Goal: Task Accomplishment & Management: Manage account settings

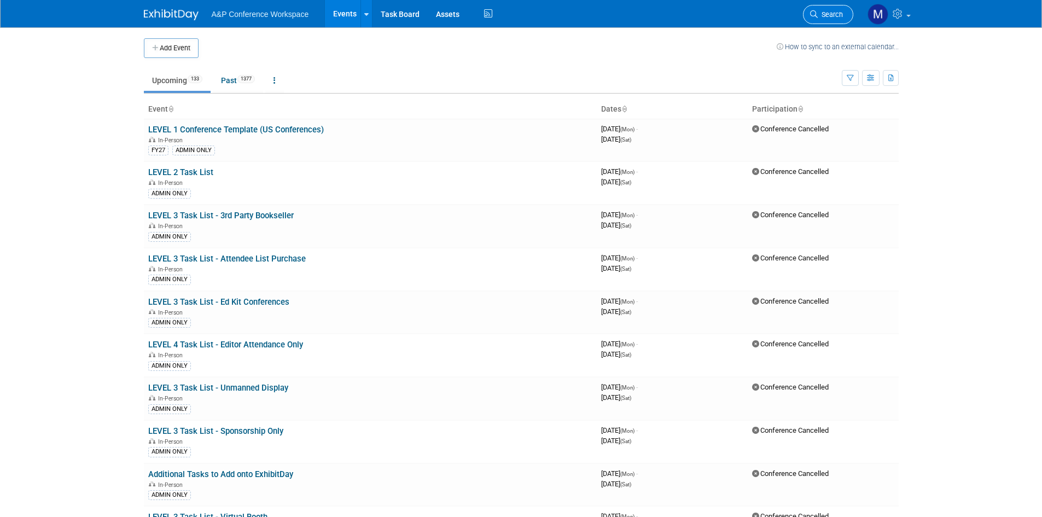
click at [814, 9] on link "Search" at bounding box center [828, 14] width 50 height 19
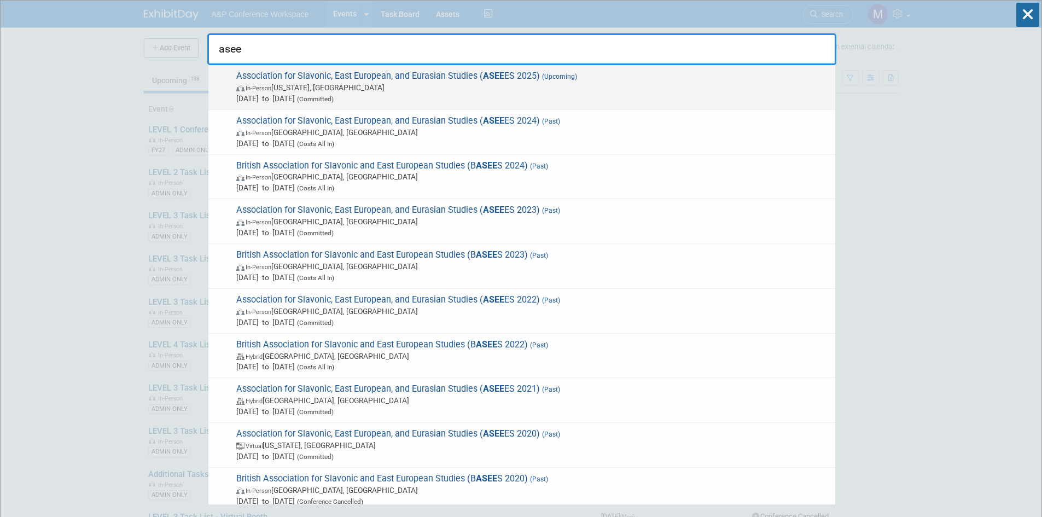
type input "asee"
click at [427, 73] on span "Association for Slavonic, East European, and Eurasian Studies ( ASEE ES 2025) (…" at bounding box center [531, 87] width 597 height 33
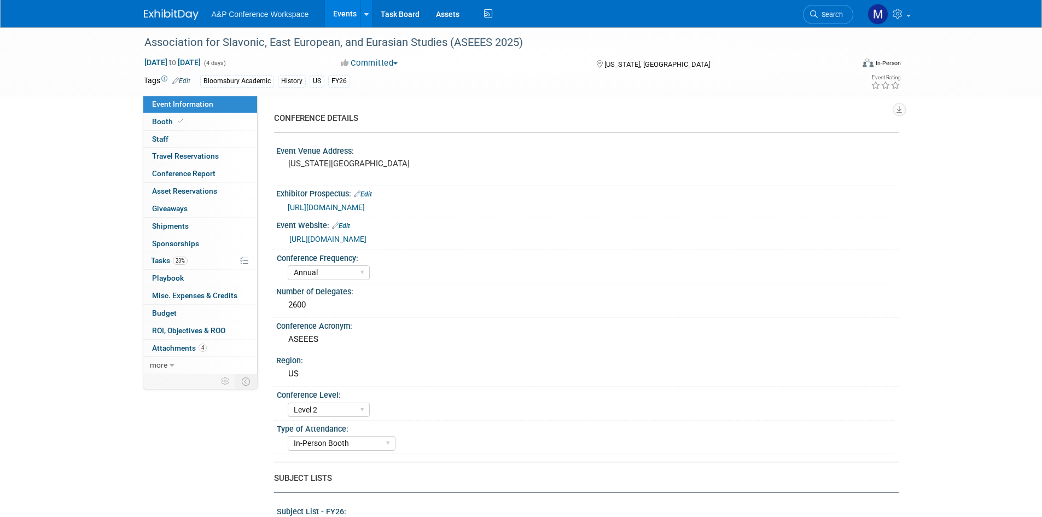
select select "Annual"
select select "Level 2"
select select "In-Person Booth"
select select "History"
select select "Bloomsbury Academic"
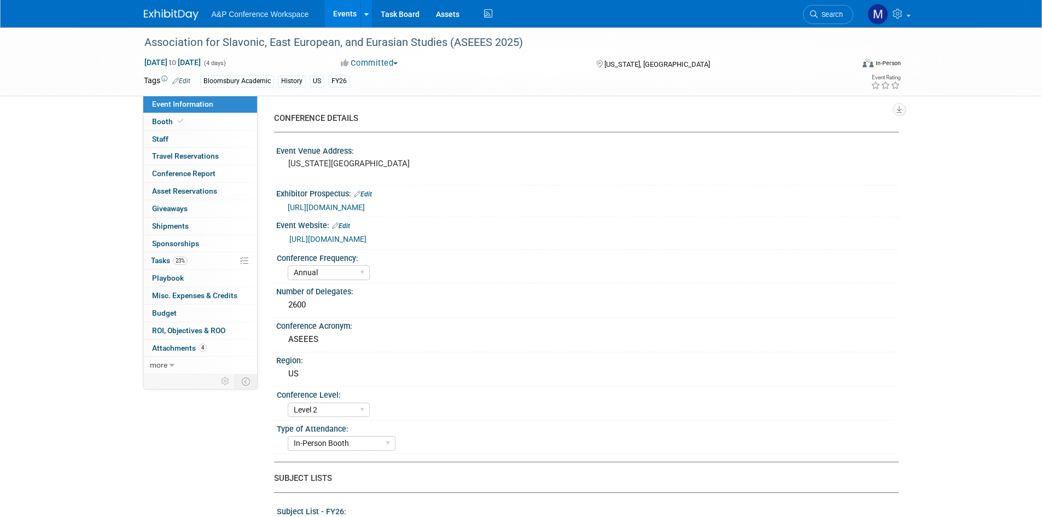
select select "[PERSON_NAME]"
select select "Joe Kreuser"
select select "[PERSON_NAME]"
select select "Networking/Commissioning"
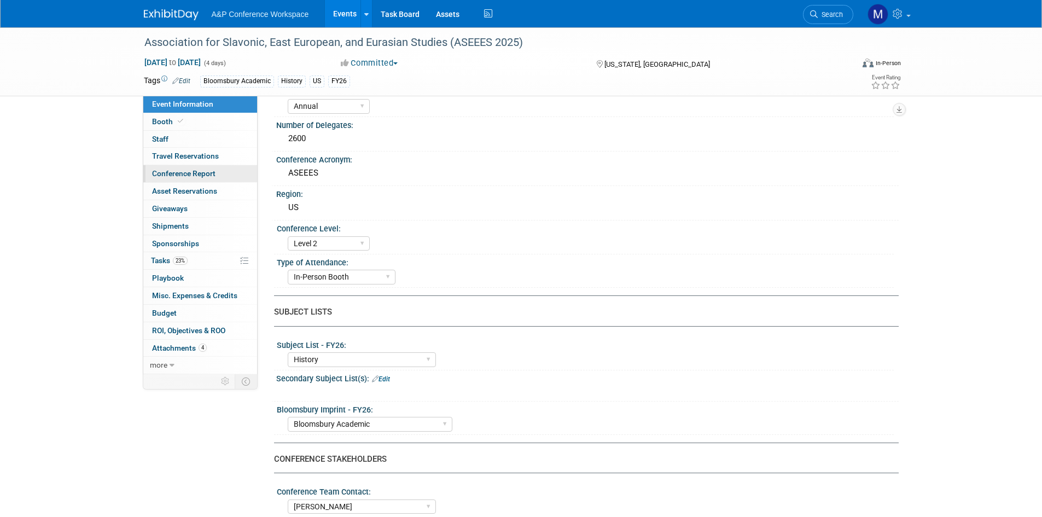
scroll to position [74, 0]
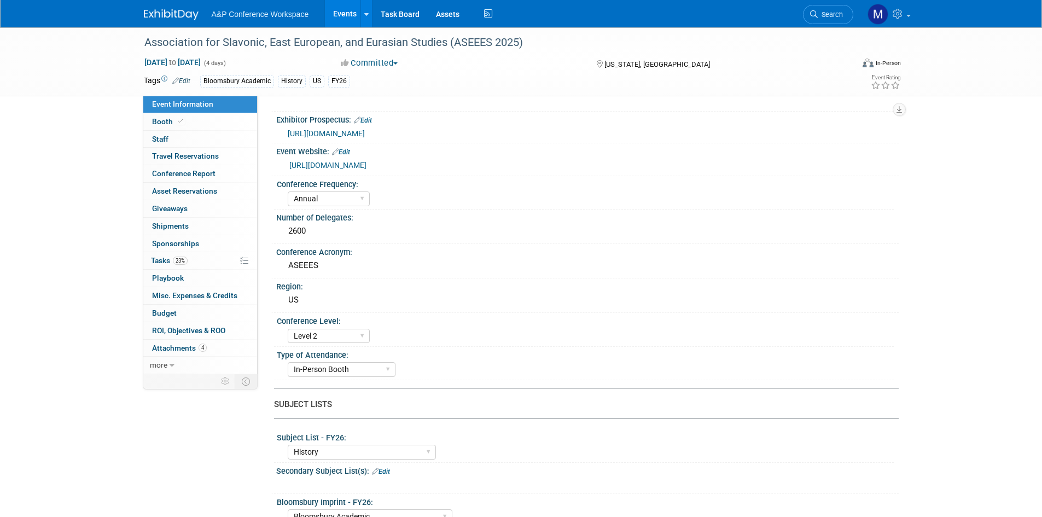
click at [399, 65] on button "Committed" at bounding box center [369, 62] width 65 height 11
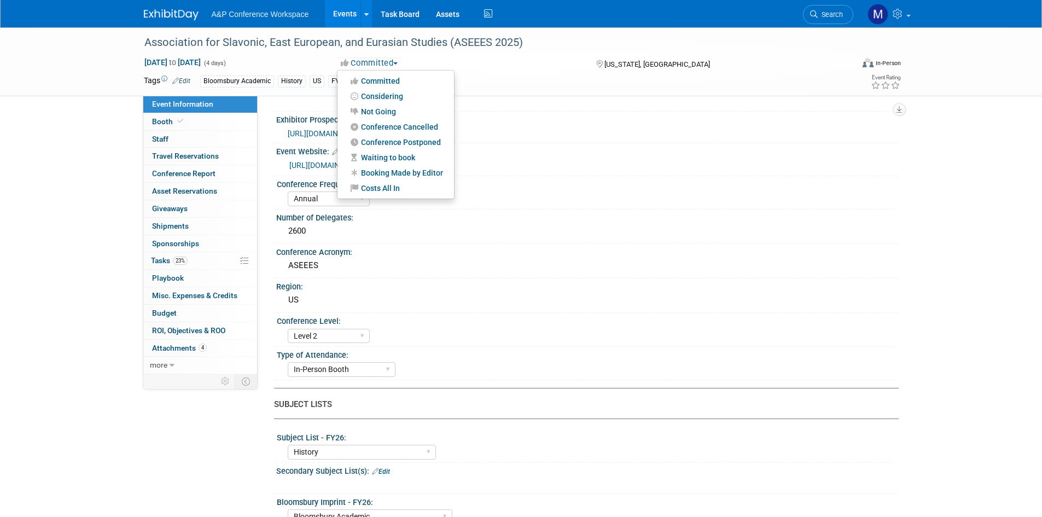
click at [399, 65] on button "Committed" at bounding box center [369, 62] width 65 height 11
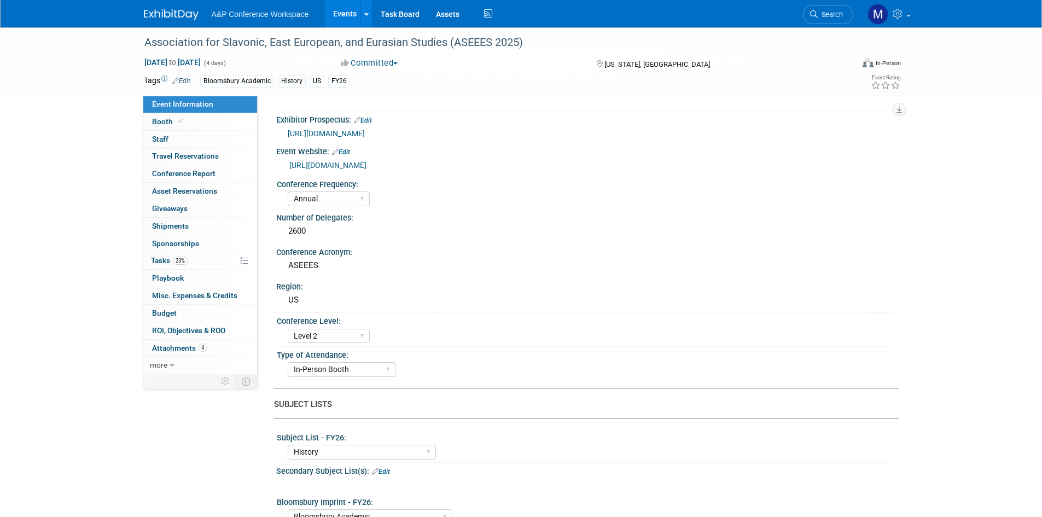
click at [399, 65] on button "Committed" at bounding box center [369, 62] width 65 height 11
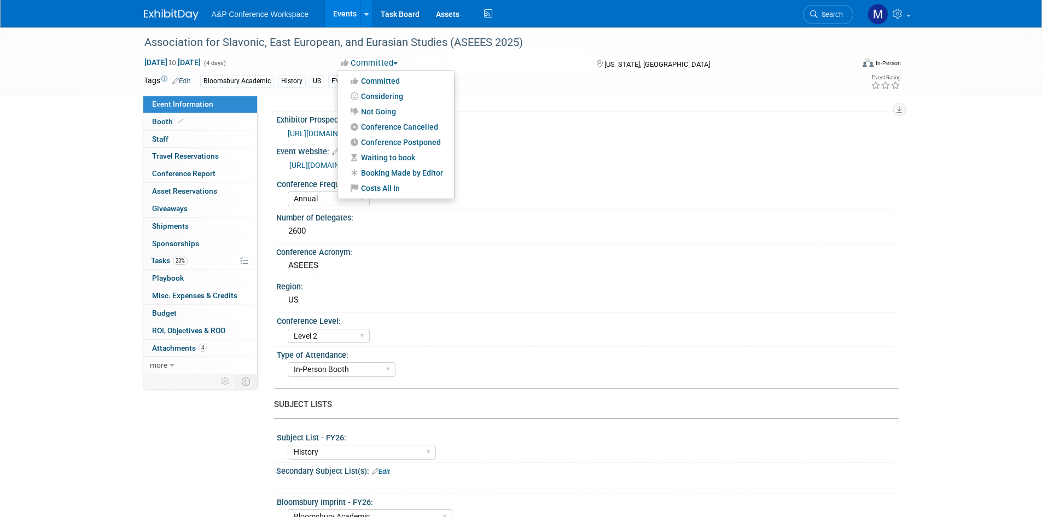
click at [399, 65] on button "Committed" at bounding box center [369, 62] width 65 height 11
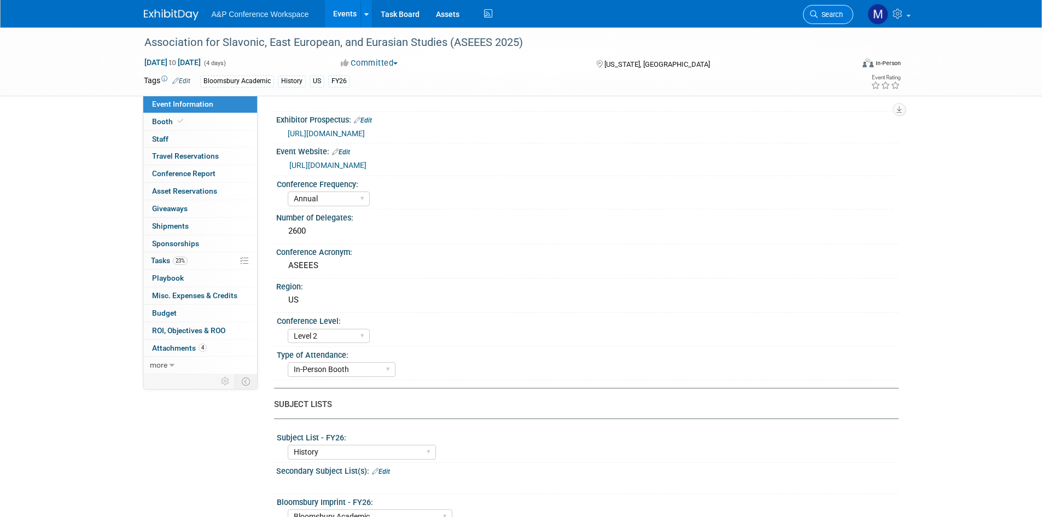
click at [817, 14] on span "Search" at bounding box center [829, 14] width 25 height 8
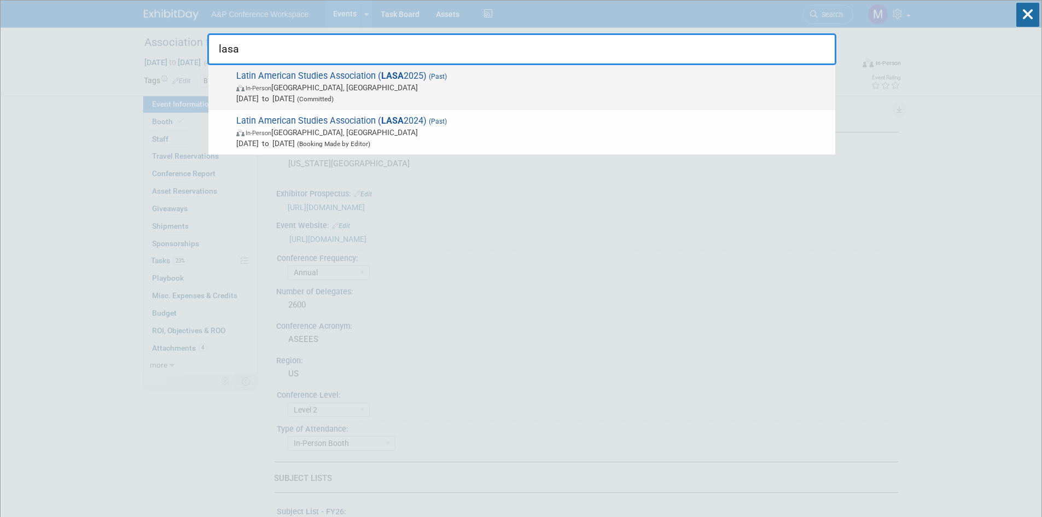
type input "lasa"
click at [381, 75] on strong "LASA" at bounding box center [392, 76] width 22 height 10
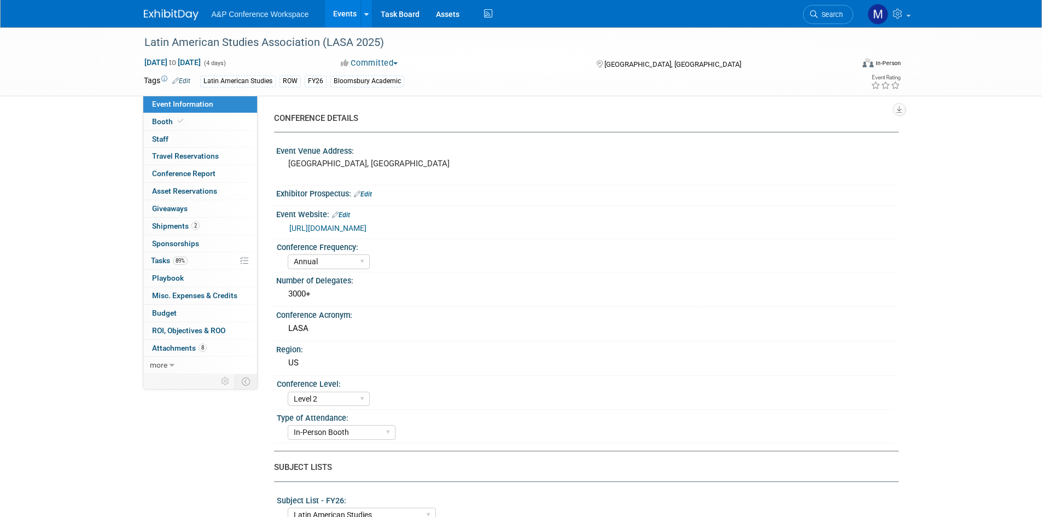
select select "Annual"
select select "Level 2"
select select "In-Person Booth"
select select "Latin American Studies"
select select "Bloomsbury/Rowman & [PERSON_NAME]"
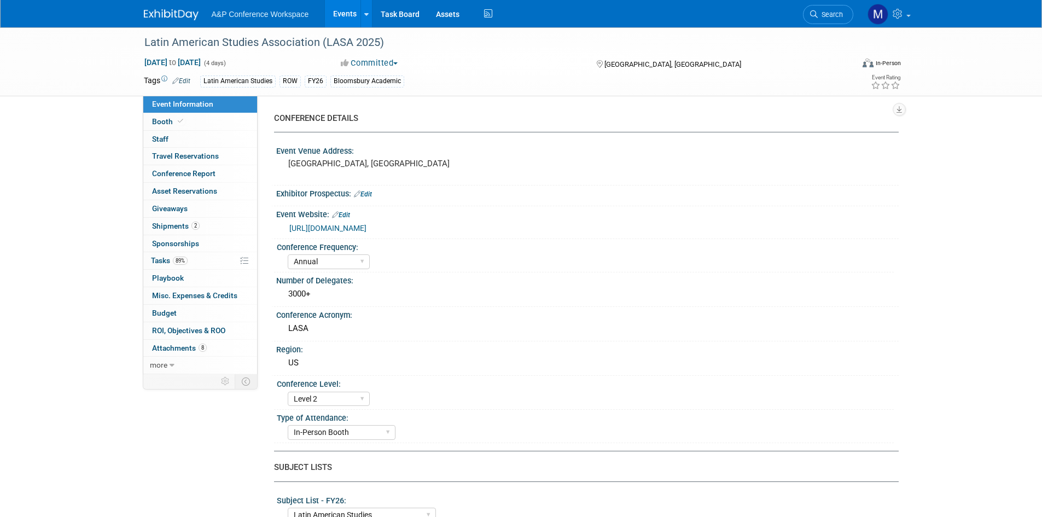
select select "[PERSON_NAME]"
select select "Inspection/Exam Copy Leads​"
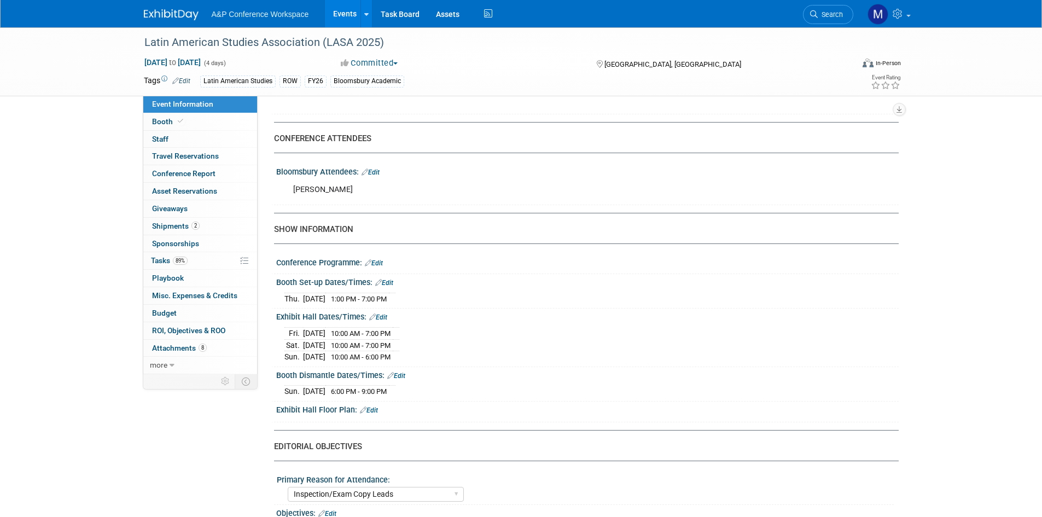
scroll to position [437, 0]
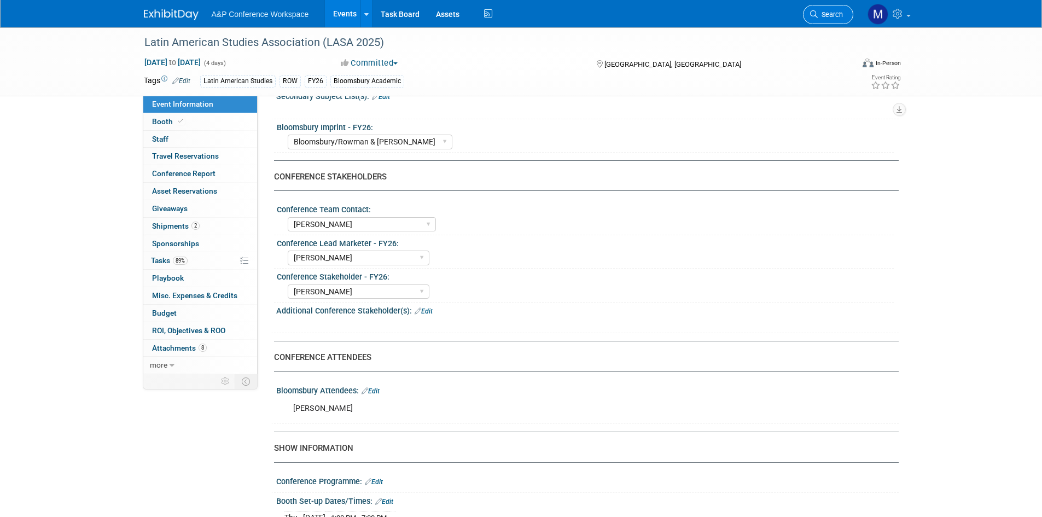
click at [822, 11] on span "Search" at bounding box center [829, 14] width 25 height 8
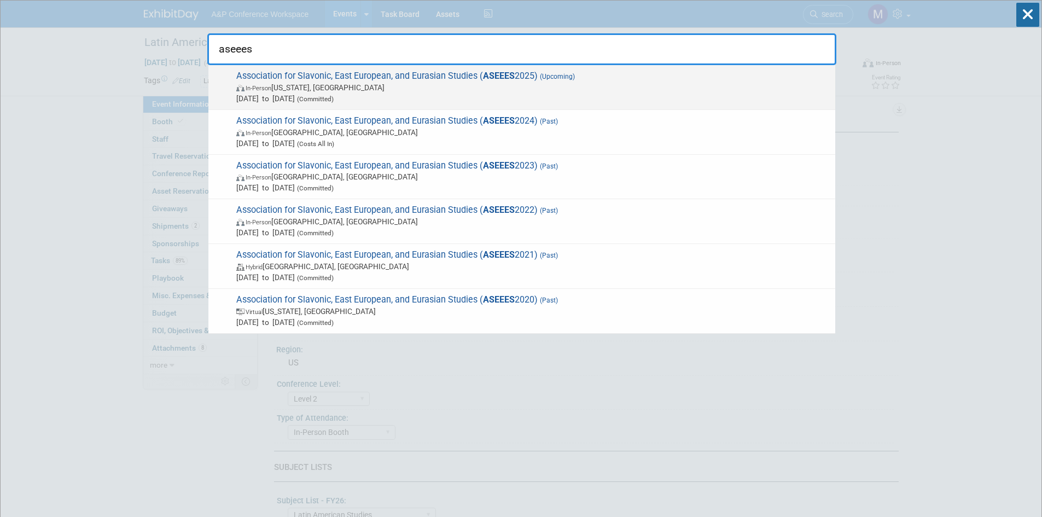
type input "aseees"
click at [472, 77] on span "Association for Slavonic, East European, and Eurasian Studies ( ASEEES 2025) (U…" at bounding box center [531, 87] width 597 height 33
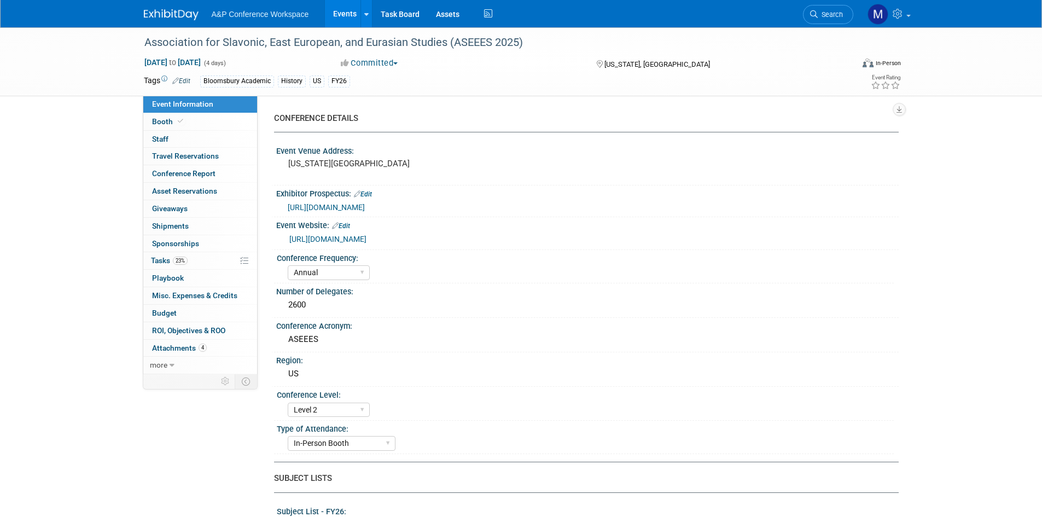
select select "Annual"
select select "Level 2"
select select "In-Person Booth"
select select "History"
select select "Bloomsbury Academic"
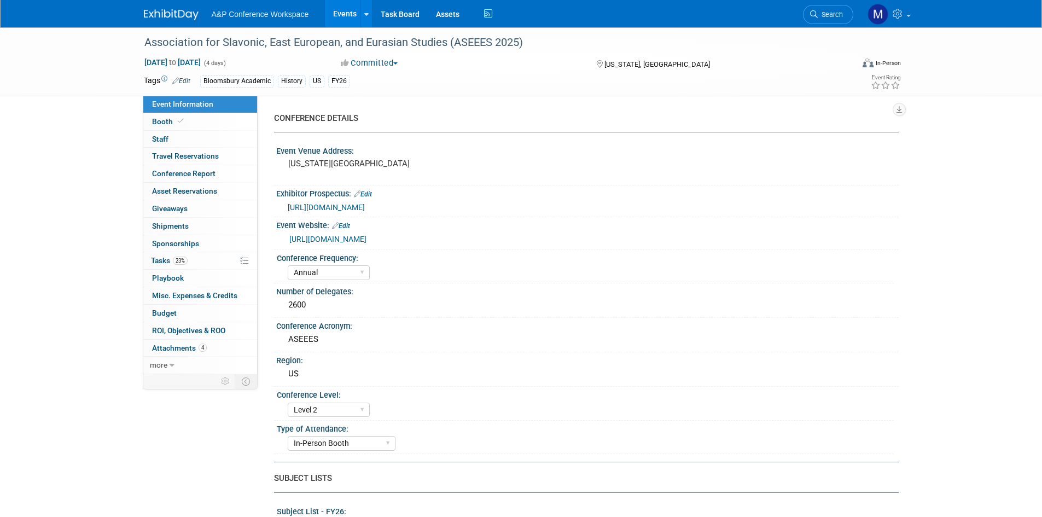
select select "[PERSON_NAME]"
select select "Networking/Commissioning"
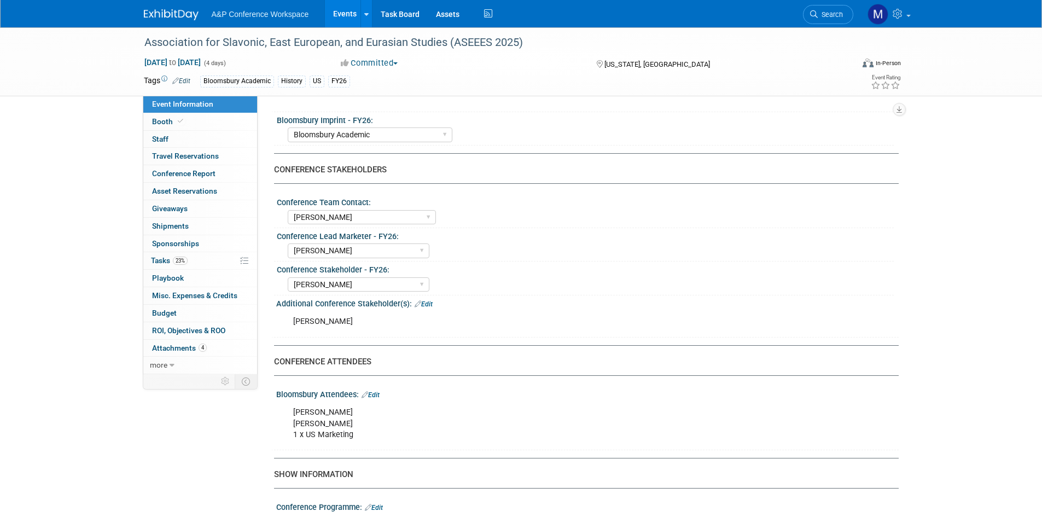
scroll to position [293, 0]
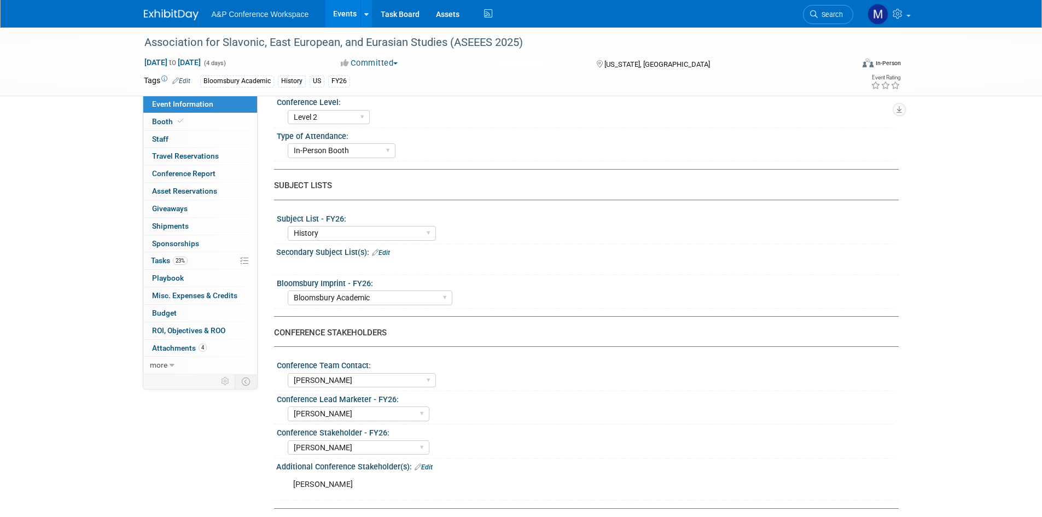
click at [348, 15] on link "Events" at bounding box center [345, 13] width 40 height 27
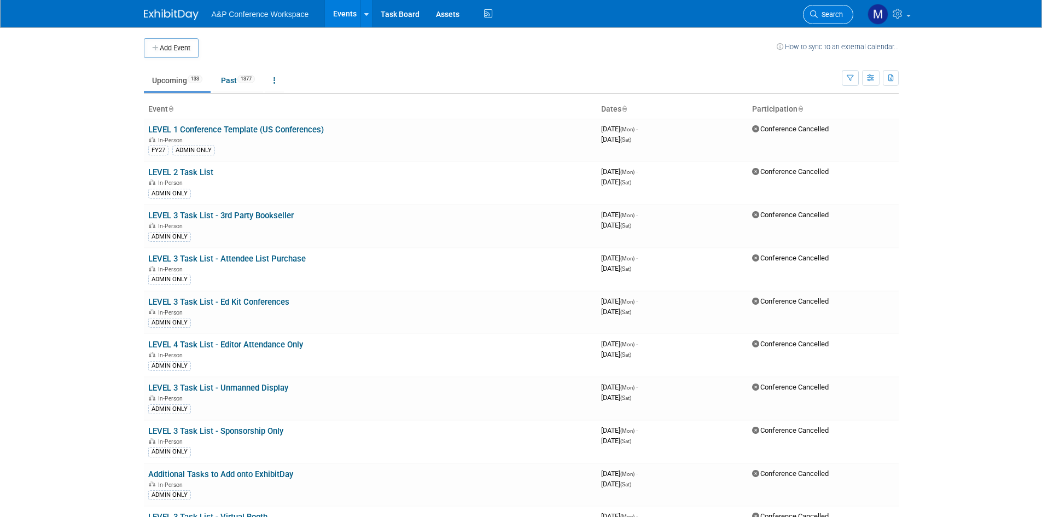
click at [825, 21] on link "Search" at bounding box center [828, 14] width 50 height 19
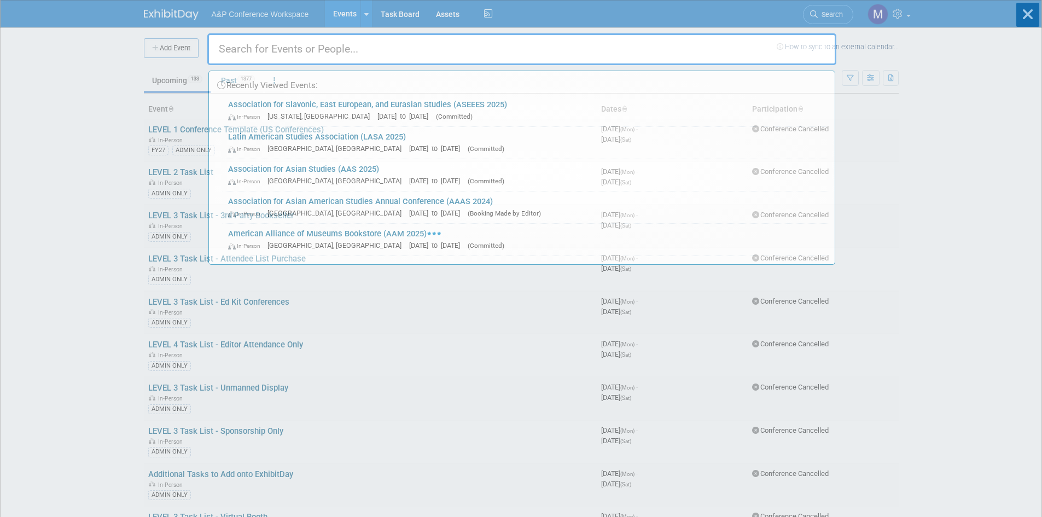
click at [827, 15] on div "Recently Viewed Events: Association for Slavonic, East European, and Eurasian S…" at bounding box center [521, 133] width 629 height 264
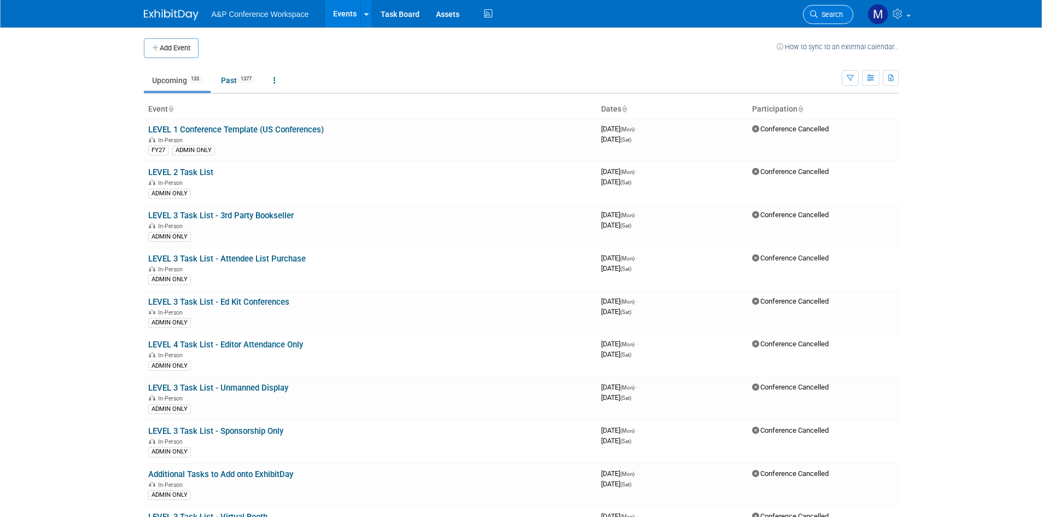
click at [836, 13] on span "Search" at bounding box center [829, 14] width 25 height 8
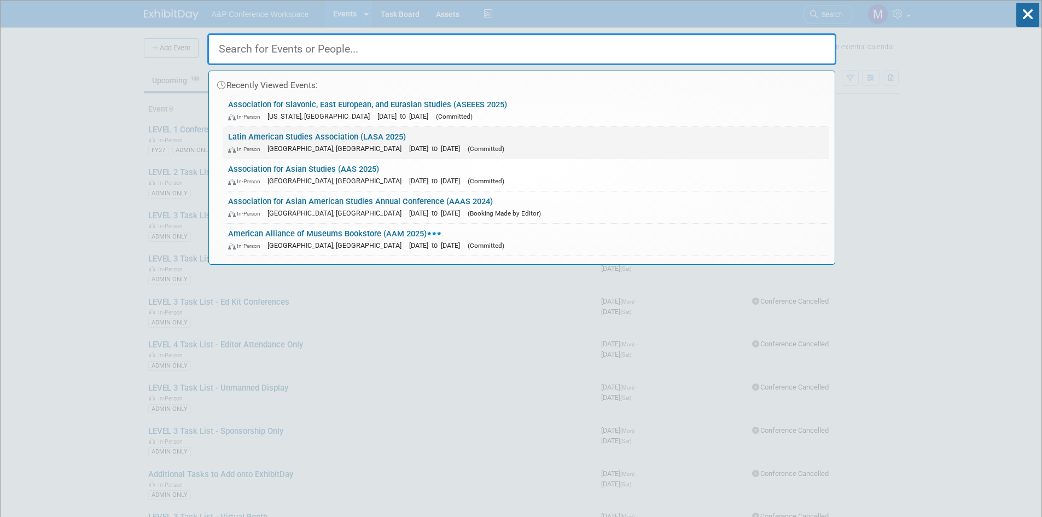
click at [340, 132] on link "Latin American Studies Association (LASA 2025) In-Person San Francisco, CA May …" at bounding box center [526, 143] width 606 height 32
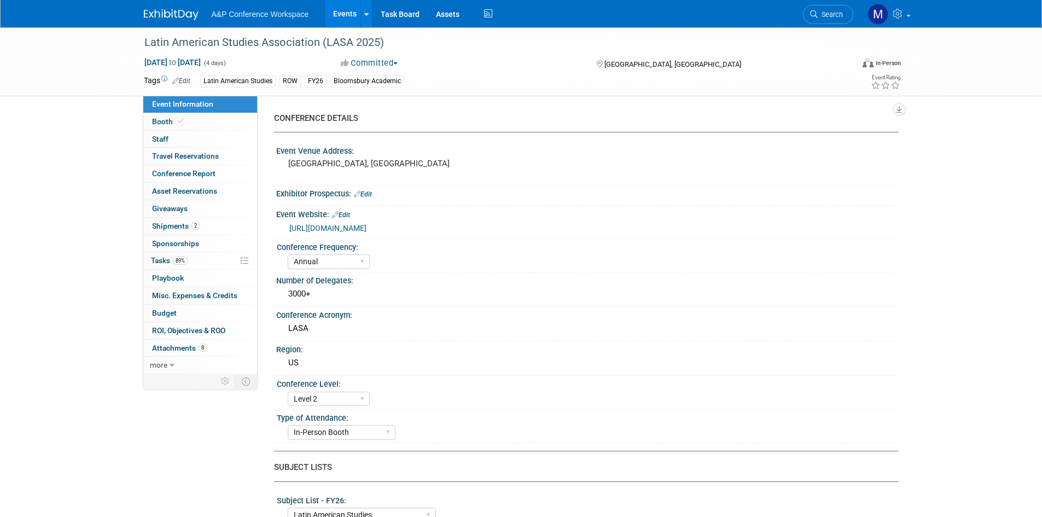
select select "Annual"
select select "Level 2"
select select "In-Person Booth"
select select "Latin American Studies"
select select "Bloomsbury/Rowman & Littlefield"
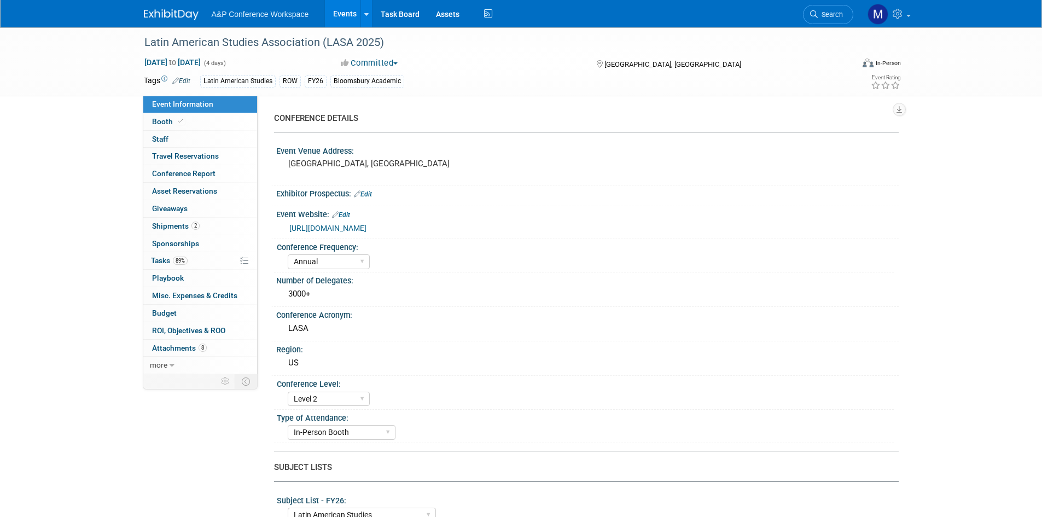
select select "[PERSON_NAME]"
select select "Inspection/Exam Copy Leads​"
click at [200, 173] on span "Conference Report" at bounding box center [183, 173] width 63 height 9
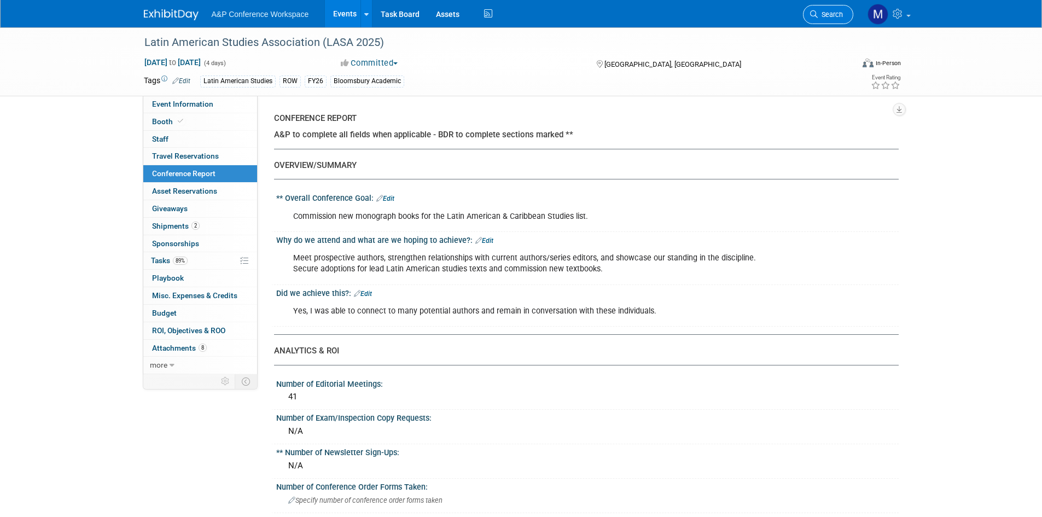
click at [834, 18] on span "Search" at bounding box center [829, 14] width 25 height 8
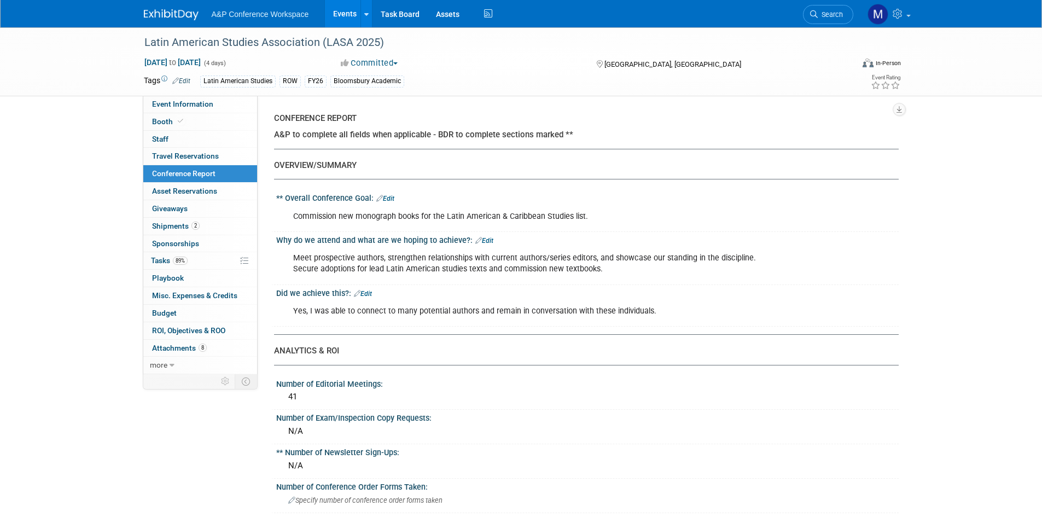
click at [657, 314] on div "Yes, I was able to connect to many potential authors and remain in conversation…" at bounding box center [531, 311] width 493 height 22
click at [362, 295] on link "Edit" at bounding box center [363, 294] width 18 height 8
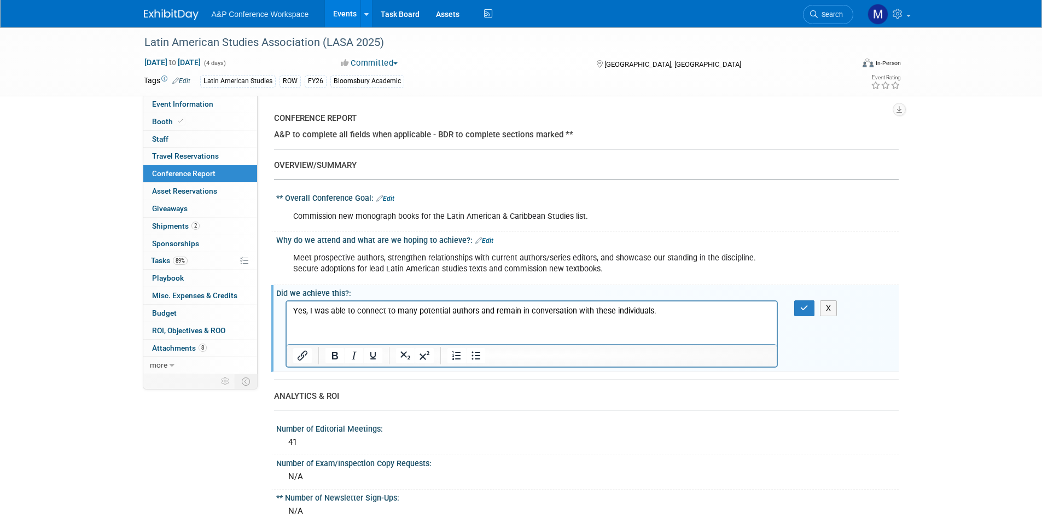
click at [662, 313] on p "Yes, I was able to connect to many potential authors and remain in conversation…" at bounding box center [532, 311] width 478 height 11
click at [799, 311] on button "button" at bounding box center [804, 308] width 20 height 16
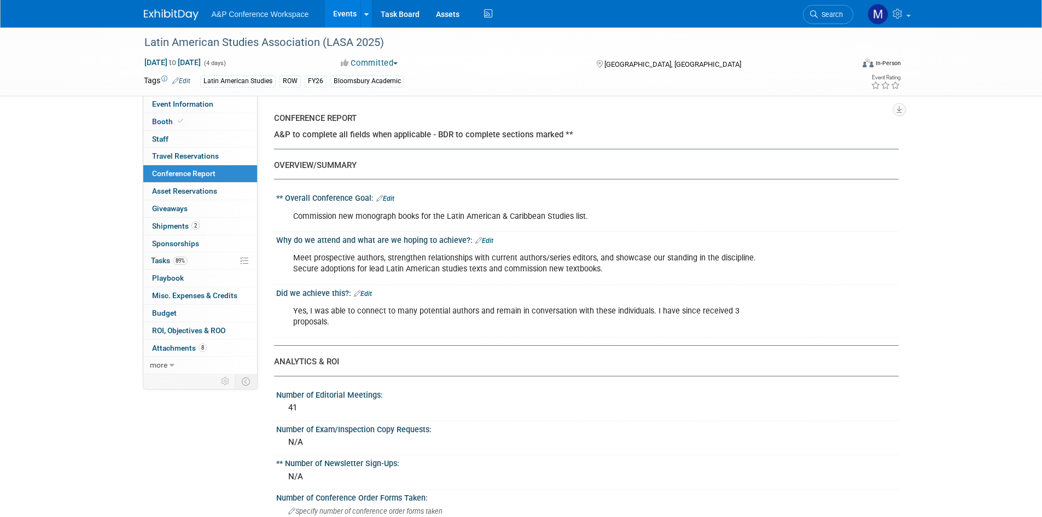
click at [483, 238] on link "Edit" at bounding box center [484, 241] width 18 height 8
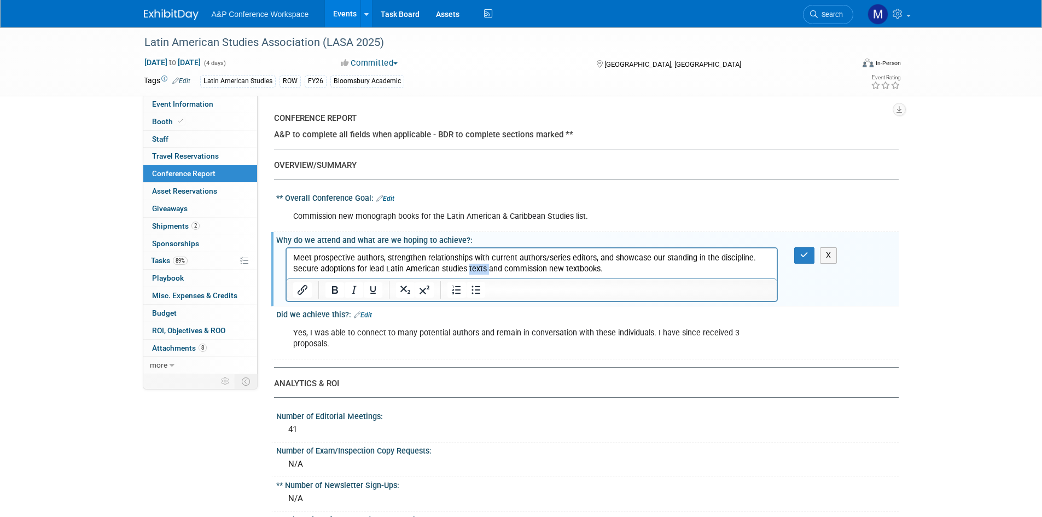
drag, startPoint x: 484, startPoint y: 270, endPoint x: 465, endPoint y: 270, distance: 18.6
click at [465, 270] on p "Meet prospective authors, strengthen relationships with current authors/series …" at bounding box center [532, 264] width 478 height 22
click at [803, 258] on icon "button" at bounding box center [804, 255] width 8 height 8
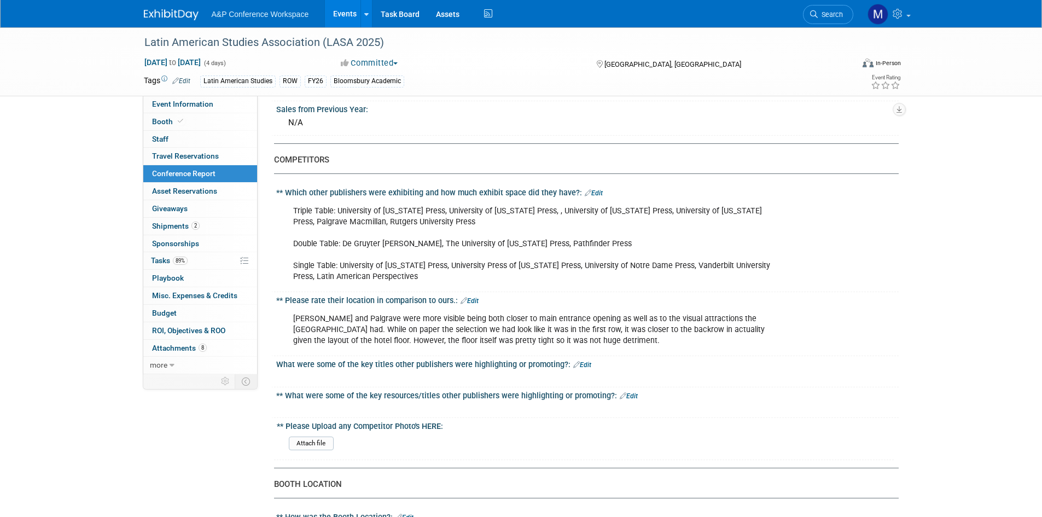
scroll to position [492, 0]
drag, startPoint x: 442, startPoint y: 203, endPoint x: 529, endPoint y: 201, distance: 87.0
click at [529, 201] on div "Triple Table: University of California Press, University of Texas Press, , Univ…" at bounding box center [531, 244] width 493 height 88
copy div "University of Texas Press"
click at [601, 184] on div "** Which other publishers were exhibiting and how much exhibit space did they h…" at bounding box center [587, 191] width 622 height 14
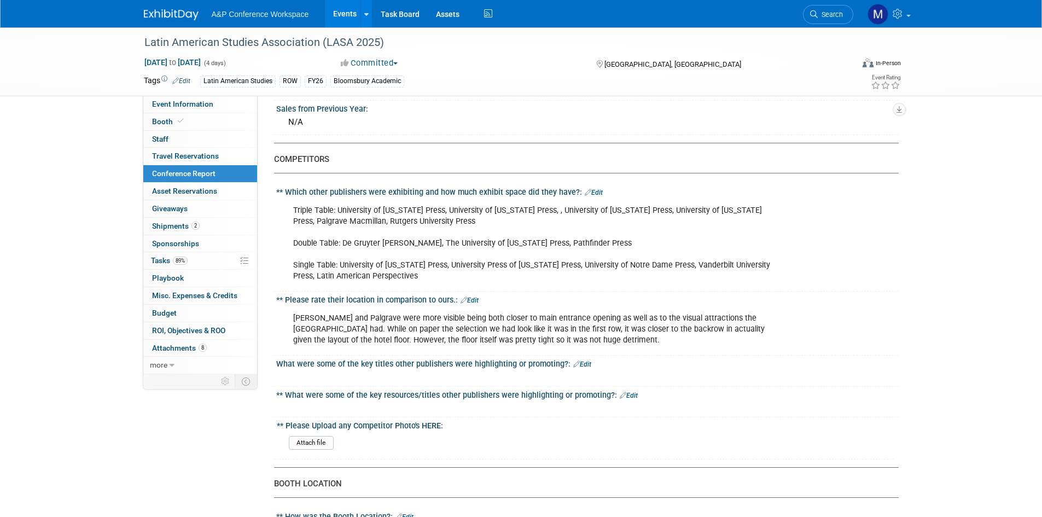
click at [593, 189] on link "Edit" at bounding box center [594, 193] width 18 height 8
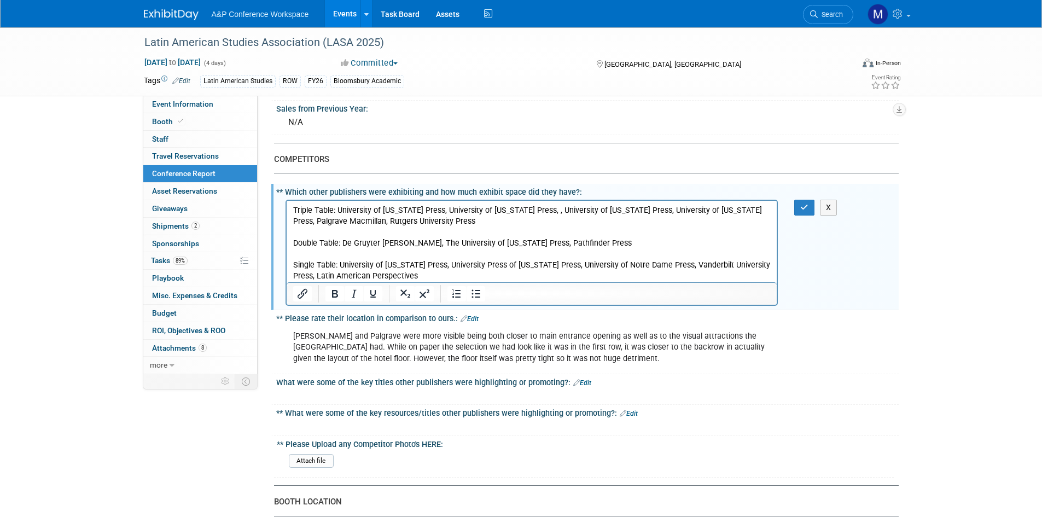
scroll to position [0, 0]
click at [529, 211] on p "Triple Table: University of California Press, University of Texas Press, , Univ…" at bounding box center [532, 243] width 478 height 77
click at [805, 203] on icon "button" at bounding box center [804, 207] width 8 height 8
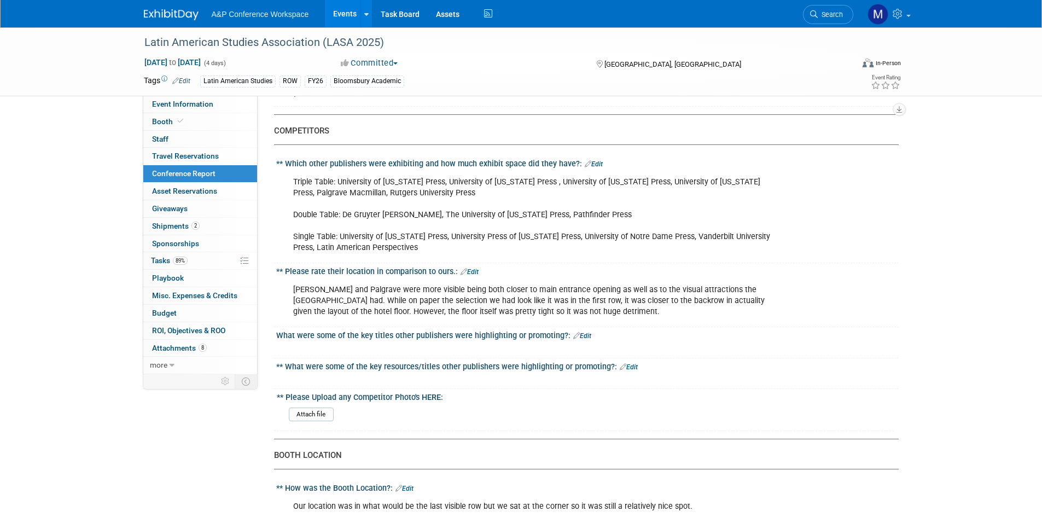
scroll to position [547, 0]
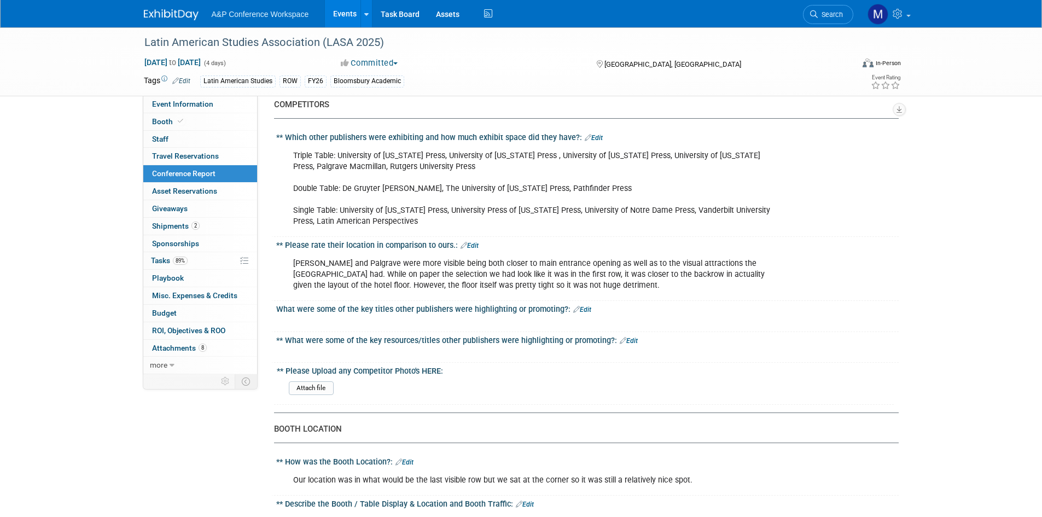
click at [577, 306] on link "Edit" at bounding box center [582, 310] width 18 height 8
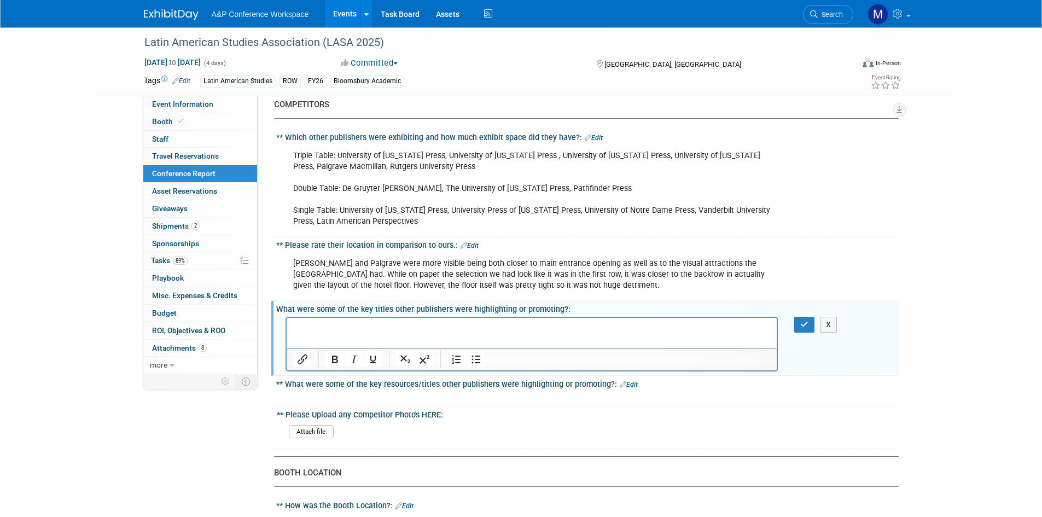
scroll to position [0, 0]
drag, startPoint x: 459, startPoint y: 328, endPoint x: 481, endPoint y: 327, distance: 21.9
click at [481, 327] on p "University of Texas Press showcased their new studies on Latin American Visual …" at bounding box center [532, 327] width 478 height 11
drag, startPoint x: 620, startPoint y: 326, endPoint x: 570, endPoint y: 321, distance: 50.0
click at [570, 322] on p "University of Texas Press showcased their new seroes on Latin American Visual h…" at bounding box center [532, 327] width 478 height 11
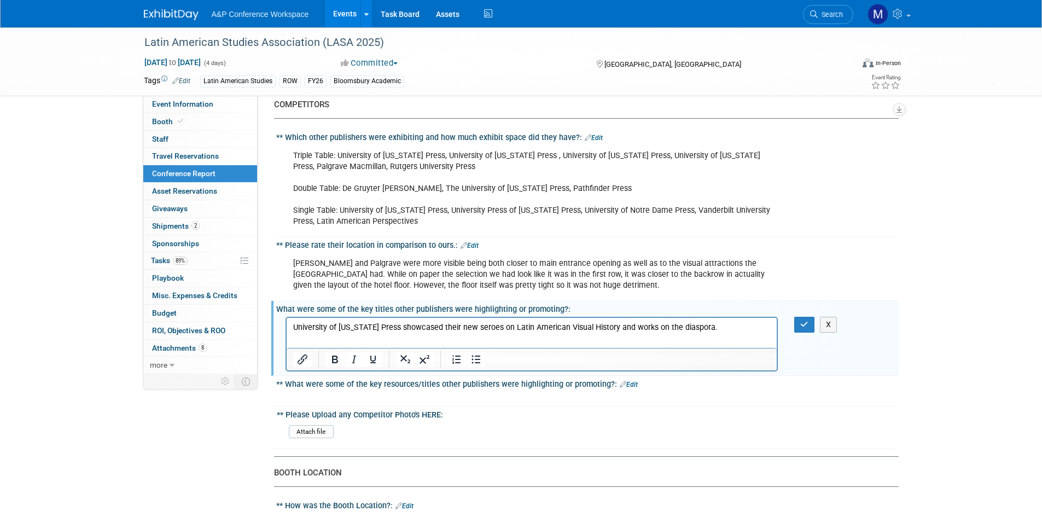
click at [469, 325] on p "University of Texas Press showcased their new seroes on Latin American Visual H…" at bounding box center [532, 327] width 478 height 11
drag, startPoint x: 633, startPoint y: 327, endPoint x: 614, endPoint y: 326, distance: 19.7
click at [614, 326] on p "University of Texas Press showcased their new series on Latin American Visual H…" at bounding box center [532, 327] width 478 height 11
drag, startPoint x: 381, startPoint y: 327, endPoint x: 569, endPoint y: 630, distance: 357.0
click at [286, 323] on html "University of Texas Press showcased their new series on Latin American Visual H…" at bounding box center [531, 324] width 490 height 15
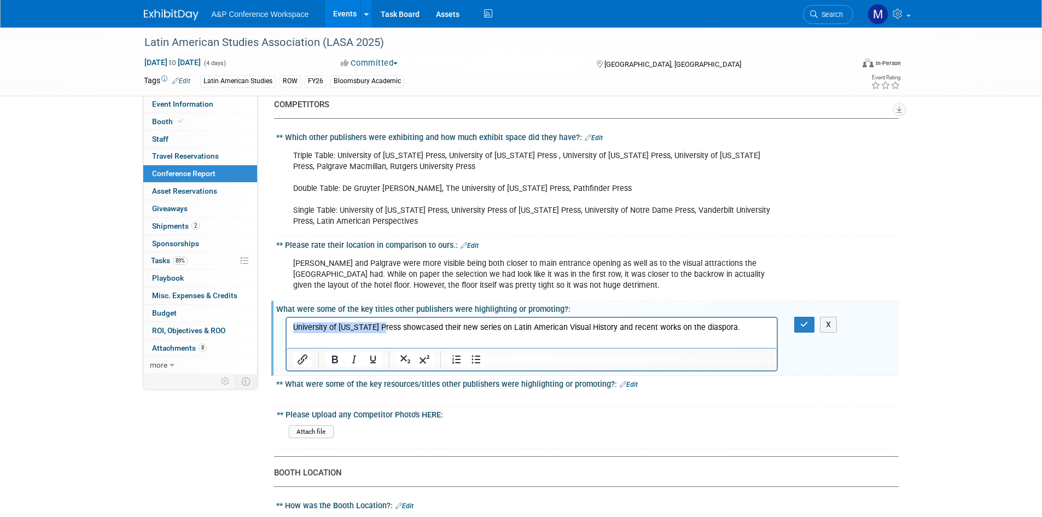
copy p "University of Texas Press"
click at [739, 329] on p "University of Texas Press showcased their new series on Latin American Visual H…" at bounding box center [532, 327] width 478 height 11
drag, startPoint x: 292, startPoint y: 334, endPoint x: 357, endPoint y: 335, distance: 64.5
click at [357, 335] on p "University of Texas Press showcased their new series on Latin American Visual H…" at bounding box center [532, 333] width 478 height 22
click at [349, 353] on icon "Italic" at bounding box center [353, 359] width 13 height 13
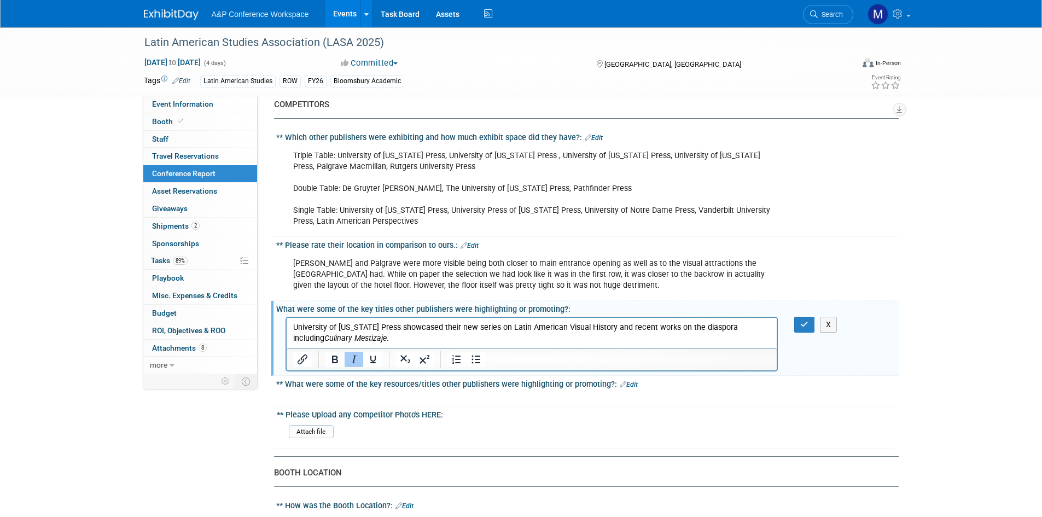
click at [357, 335] on p "University of Texas Press showcased their new series on Latin American Visual H…" at bounding box center [532, 333] width 478 height 22
drag, startPoint x: 355, startPoint y: 334, endPoint x: 364, endPoint y: 345, distance: 13.7
click at [382, 336] on p "University of Texas Press showcased their new series on Latin American Visual H…" at bounding box center [532, 333] width 478 height 22
click at [343, 352] on button "Bold" at bounding box center [334, 359] width 19 height 15
click at [349, 353] on icon "Italic" at bounding box center [353, 359] width 13 height 13
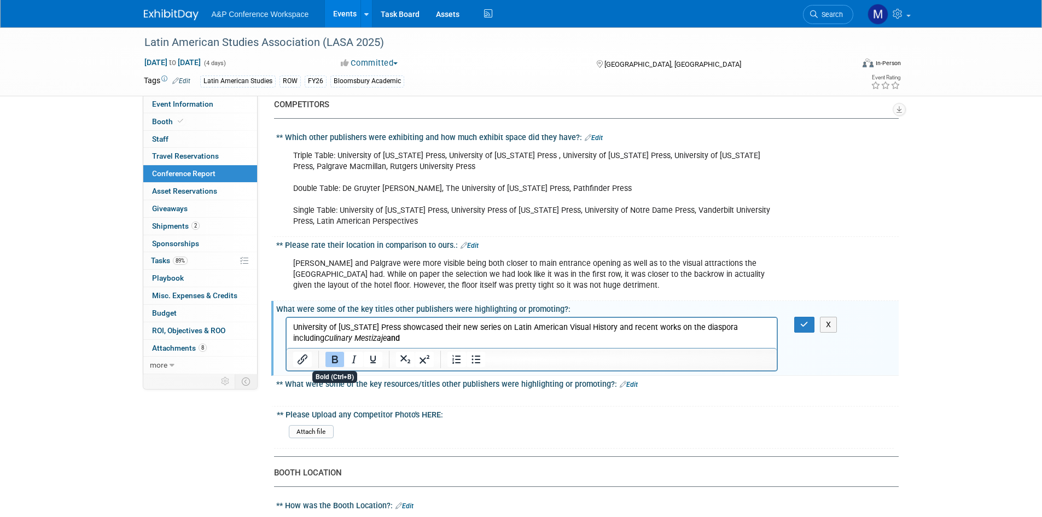
click at [340, 353] on icon "Bold" at bounding box center [334, 359] width 13 height 13
click at [395, 336] on p "University of Texas Press showcased their new series on Latin American Visual H…" at bounding box center [532, 333] width 478 height 22
drag, startPoint x: 370, startPoint y: 337, endPoint x: 458, endPoint y: 335, distance: 88.1
click at [458, 335] on p "University of Texas Press showcased their new series on Latin American Visual H…" at bounding box center [532, 333] width 478 height 22
click at [355, 353] on icon "Italic" at bounding box center [353, 359] width 13 height 13
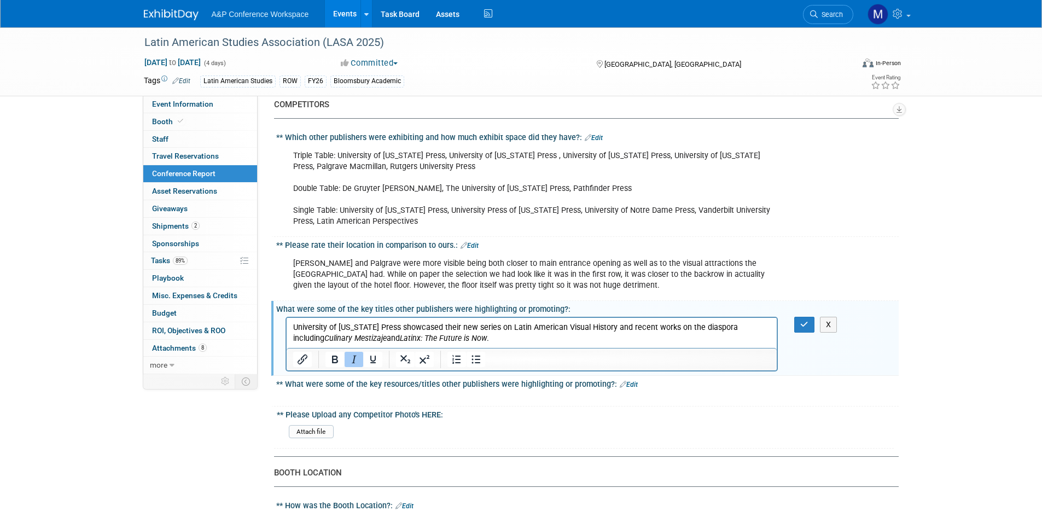
click at [500, 338] on p "University of Texas Press showcased their new series on Latin American Visual H…" at bounding box center [532, 333] width 478 height 22
drag, startPoint x: 621, startPoint y: 333, endPoint x: 611, endPoint y: 325, distance: 13.2
click at [611, 325] on p "University of Texas Press showcased their new series on Latin American Visual H…" at bounding box center [532, 333] width 478 height 22
click at [687, 332] on html "University of Texas Press showcased their new series on Latin American Visual H…" at bounding box center [531, 324] width 490 height 15
drag, startPoint x: 326, startPoint y: 336, endPoint x: 406, endPoint y: 338, distance: 79.3
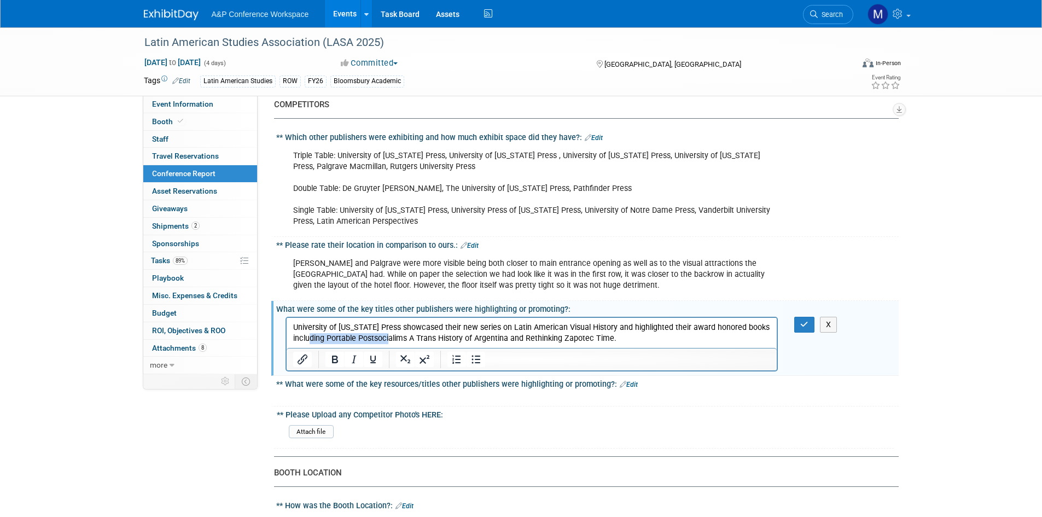
click at [406, 338] on p "University of Texas Press showcased their new series on Latin American Visual H…" at bounding box center [532, 333] width 478 height 22
click at [510, 338] on p "University of Texas Press showcased their new series on Latin American Visual H…" at bounding box center [532, 333] width 478 height 22
click at [512, 339] on p "University of Texas Press showcased their new series on Latin American Visual H…" at bounding box center [532, 333] width 478 height 22
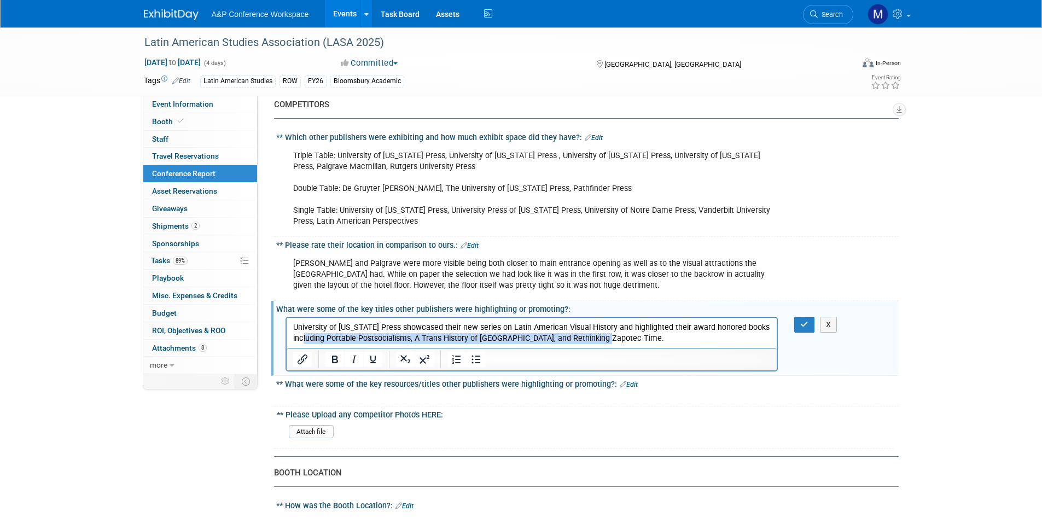
drag, startPoint x: 320, startPoint y: 335, endPoint x: 620, endPoint y: 336, distance: 299.7
click at [620, 336] on p "University of Texas Press showcased their new series on Latin American Visual H…" at bounding box center [532, 333] width 478 height 22
click at [356, 353] on icon "Italic" at bounding box center [353, 359] width 13 height 13
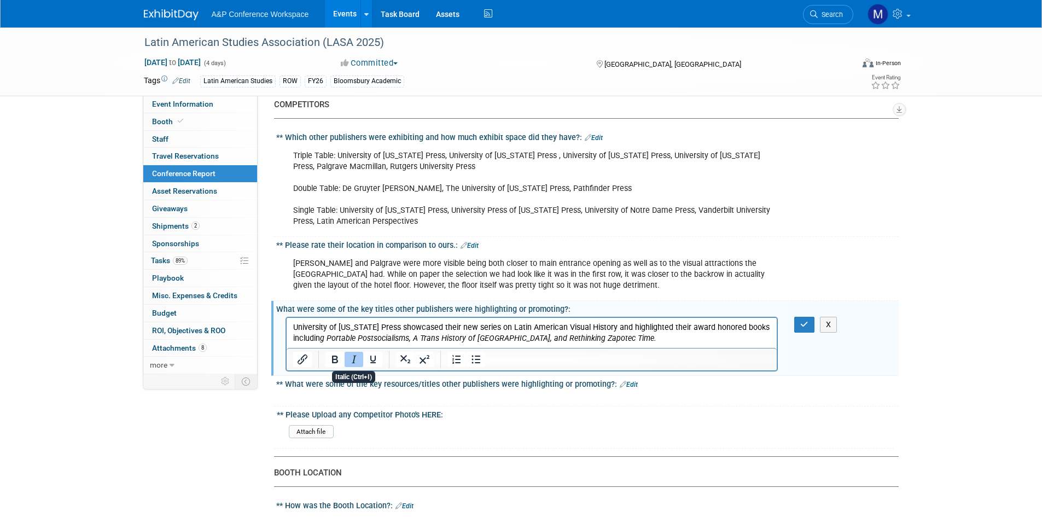
click at [667, 335] on p "University of Texas Press showcased their new series on Latin American Visual H…" at bounding box center [532, 333] width 478 height 22
drag, startPoint x: 524, startPoint y: 337, endPoint x: 510, endPoint y: 337, distance: 14.8
click at [510, 337] on icon "g Portable Postsocialisms, A Trans History of Argentina, and Rethinking Zapotec…" at bounding box center [487, 337] width 336 height 9
drag, startPoint x: 347, startPoint y: 347, endPoint x: 357, endPoint y: 347, distance: 9.8
click at [347, 352] on button "Italic" at bounding box center [353, 359] width 19 height 15
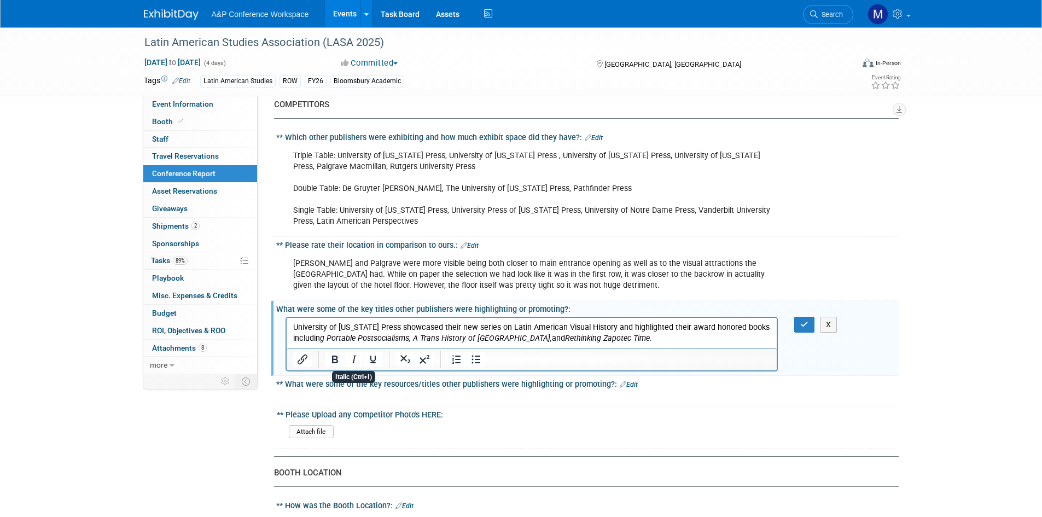
click at [630, 330] on p "University of Texas Press showcased their new series on Latin American Visual H…" at bounding box center [532, 333] width 478 height 22
click at [627, 341] on p "University of Texas Press showcased their new series on Latin American Visual H…" at bounding box center [532, 333] width 478 height 22
click at [670, 343] on p "University of Texas Press showcased their new series on Latin American Visual H…" at bounding box center [532, 333] width 478 height 22
drag, startPoint x: 616, startPoint y: 338, endPoint x: 700, endPoint y: 338, distance: 83.7
click at [700, 338] on icon "Rethinking Zapotec Time. University of Californa Press" at bounding box center [657, 337] width 186 height 9
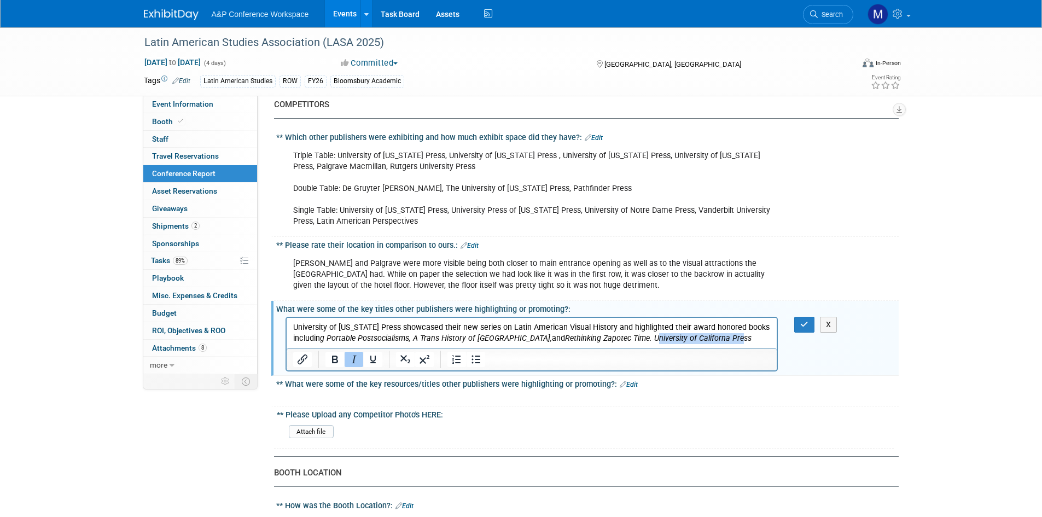
click at [700, 338] on icon "Rethinking Zapotec Time. University of Californa Press" at bounding box center [657, 337] width 186 height 9
drag, startPoint x: 712, startPoint y: 338, endPoint x: 613, endPoint y: 335, distance: 99.6
click at [613, 335] on p "University of Texas Press showcased their new series on Latin American Visual H…" at bounding box center [532, 333] width 478 height 22
click at [351, 353] on icon "Italic" at bounding box center [353, 359] width 13 height 13
click at [712, 336] on p "University of Texas Press showcased their new series on Latin American Visual H…" at bounding box center [532, 333] width 478 height 22
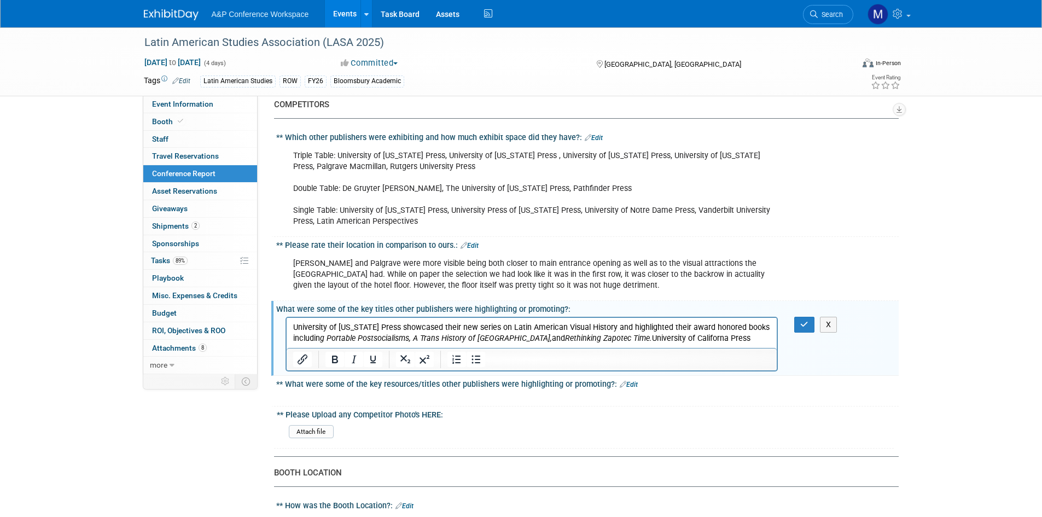
click at [714, 337] on p "University of Texas Press showcased their new series on Latin American Visual H…" at bounding box center [532, 333] width 478 height 22
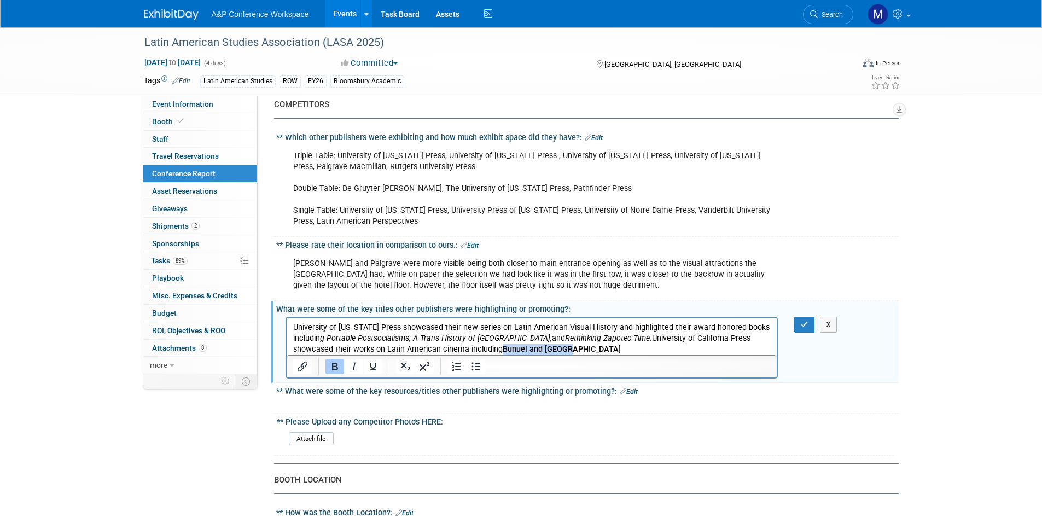
drag, startPoint x: 460, startPoint y: 347, endPoint x: 525, endPoint y: 347, distance: 65.1
click at [525, 347] on b "Bunuel and Mexico" at bounding box center [561, 348] width 118 height 9
click at [331, 360] on icon "Bold" at bounding box center [334, 366] width 13 height 13
click at [353, 360] on icon "Italic" at bounding box center [353, 366] width 13 height 13
click at [524, 347] on p "University of Texas Press showcased their new series on Latin American Visual H…" at bounding box center [532, 338] width 478 height 33
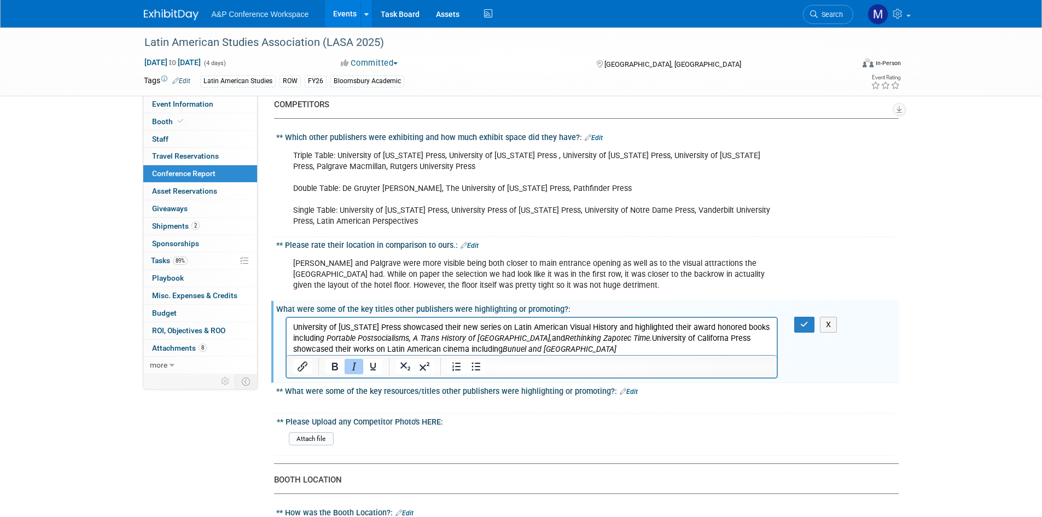
click at [529, 348] on p "University of Texas Press showcased their new series on Latin American Visual H…" at bounding box center [532, 338] width 478 height 33
click at [522, 348] on icon "Bunuel and Mexico Chilean Exile Film and Video after 1973" at bounding box center [627, 348] width 250 height 9
click at [354, 362] on icon "Italic" at bounding box center [354, 366] width 5 height 8
click at [673, 349] on p "University of Texas Press showcased their new series on Latin American Visual H…" at bounding box center [532, 338] width 478 height 33
click at [358, 360] on icon "Italic" at bounding box center [353, 366] width 13 height 13
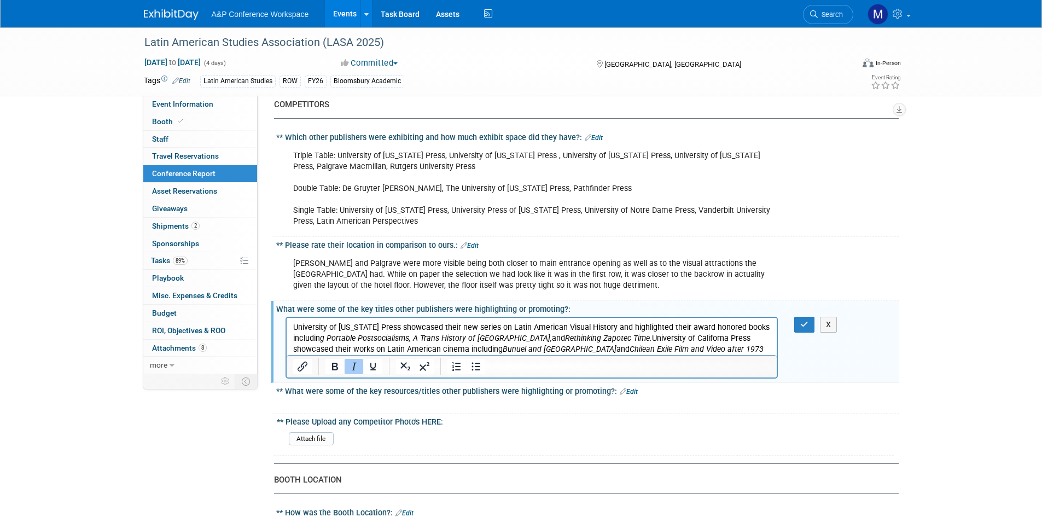
click at [357, 360] on icon "Italic" at bounding box center [353, 366] width 13 height 13
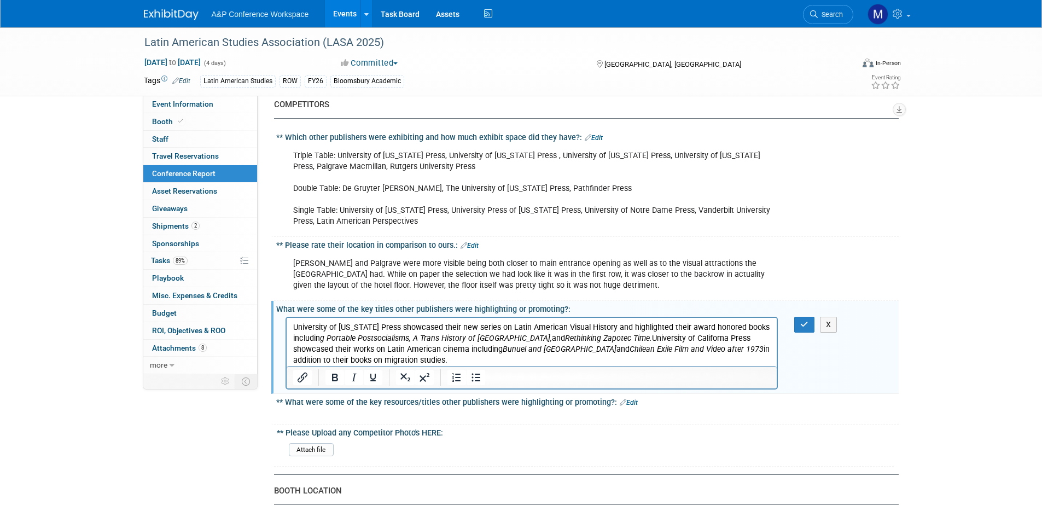
click at [505, 357] on p "University of Texas Press showcased their new series on Latin American Visual H…" at bounding box center [532, 344] width 478 height 44
drag, startPoint x: 565, startPoint y: 357, endPoint x: 691, endPoint y: 358, distance: 125.2
click at [691, 358] on span "﻿in addition to their books on migration studies. Palgrave had copies of their …" at bounding box center [531, 359] width 476 height 31
click at [353, 371] on icon "Italic" at bounding box center [353, 377] width 13 height 13
click at [693, 356] on p "University of Texas Press showcased their new series on Latin American Visual H…" at bounding box center [532, 349] width 478 height 55
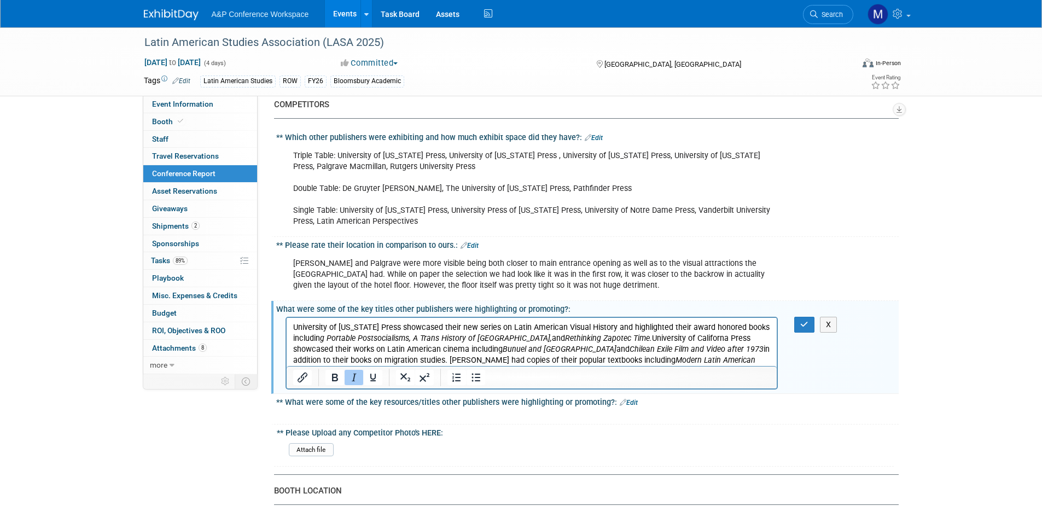
click at [686, 356] on icon "Modern Latin American Since 1800s" at bounding box center [524, 365] width 462 height 20
click at [696, 355] on p "University of Texas Press showcased their new series on Latin American Visual H…" at bounding box center [532, 349] width 478 height 55
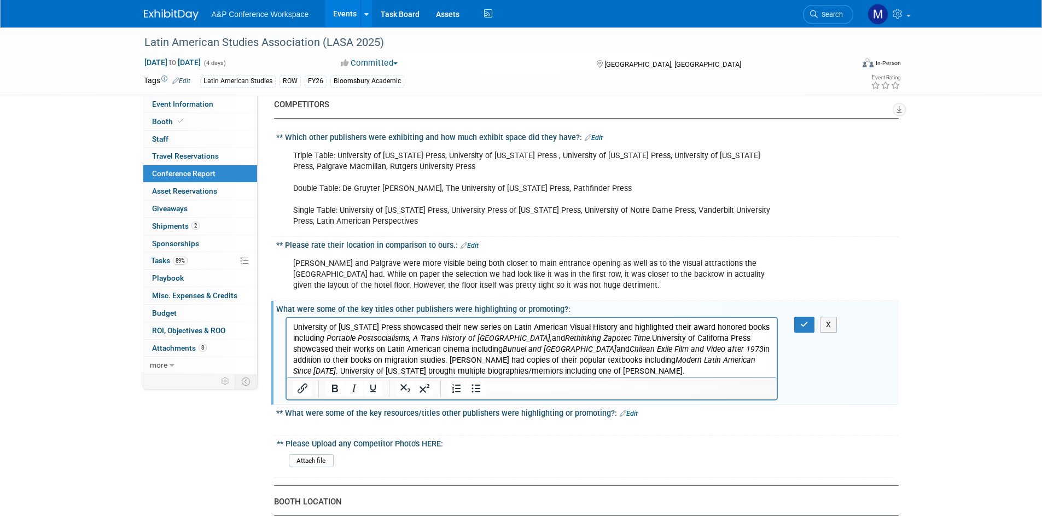
scroll to position [601, 0]
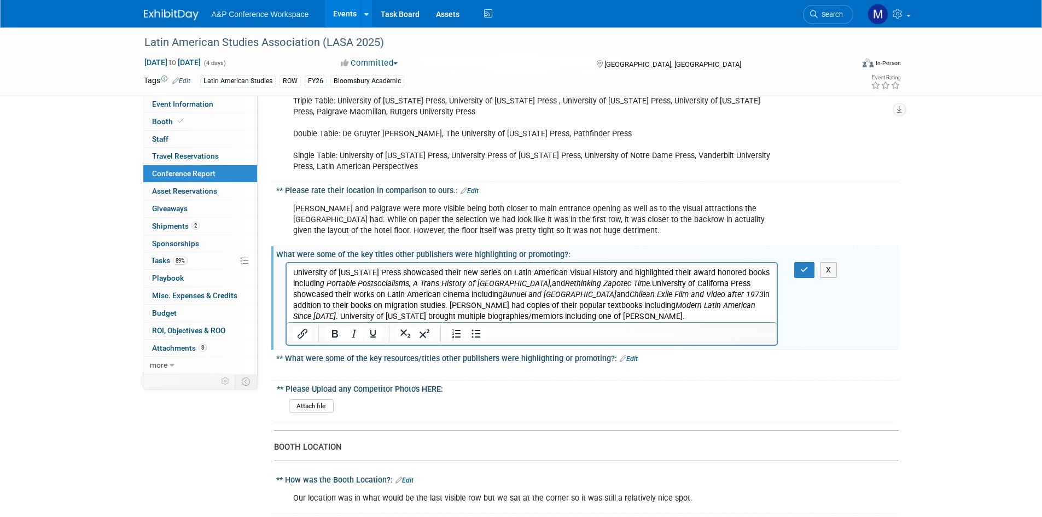
click at [626, 355] on link "Edit" at bounding box center [629, 359] width 18 height 8
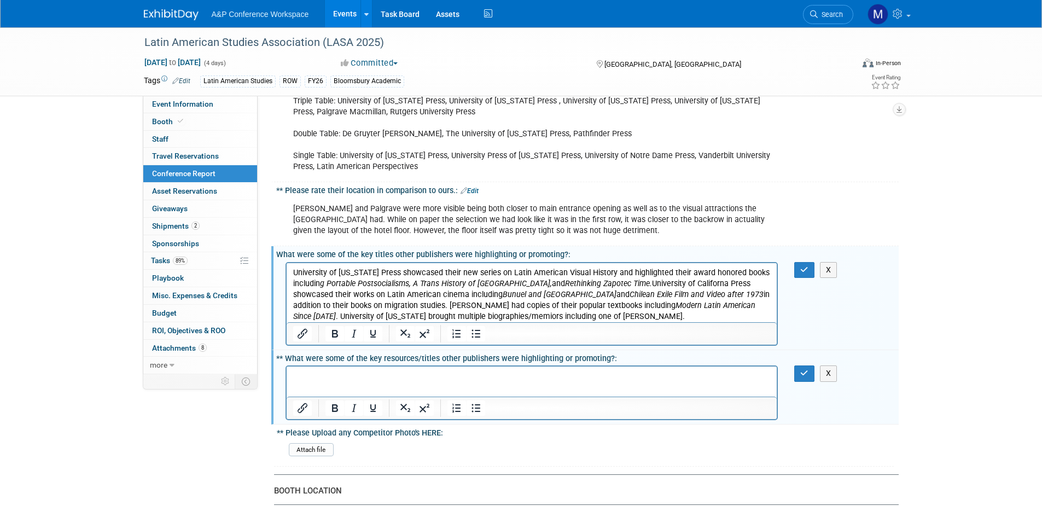
scroll to position [0, 0]
click at [518, 371] on p "Rich Text Area. Press ALT-0 for help." at bounding box center [532, 376] width 478 height 11
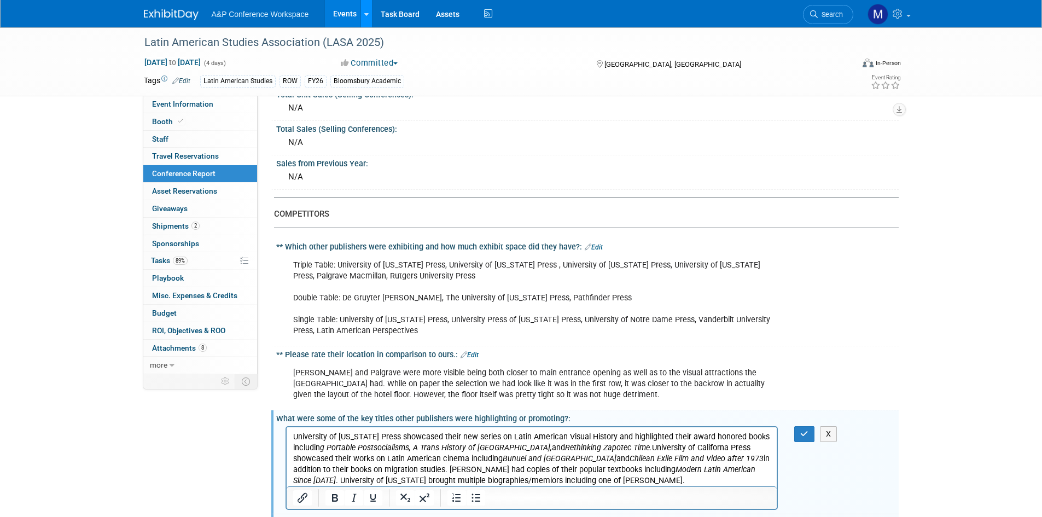
click at [365, 14] on icon at bounding box center [366, 14] width 4 height 7
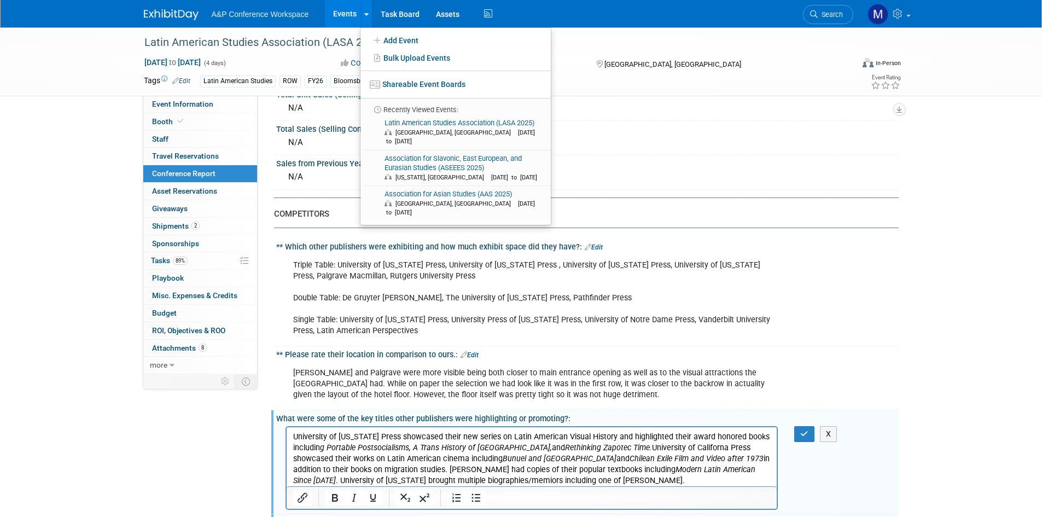
click at [351, 16] on link "Events" at bounding box center [345, 13] width 40 height 27
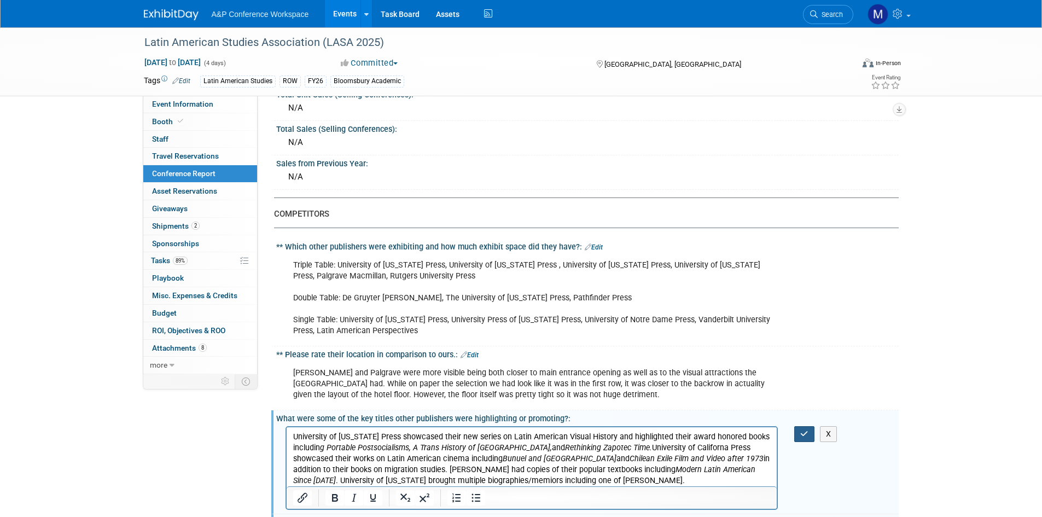
click at [797, 426] on button "button" at bounding box center [804, 434] width 20 height 16
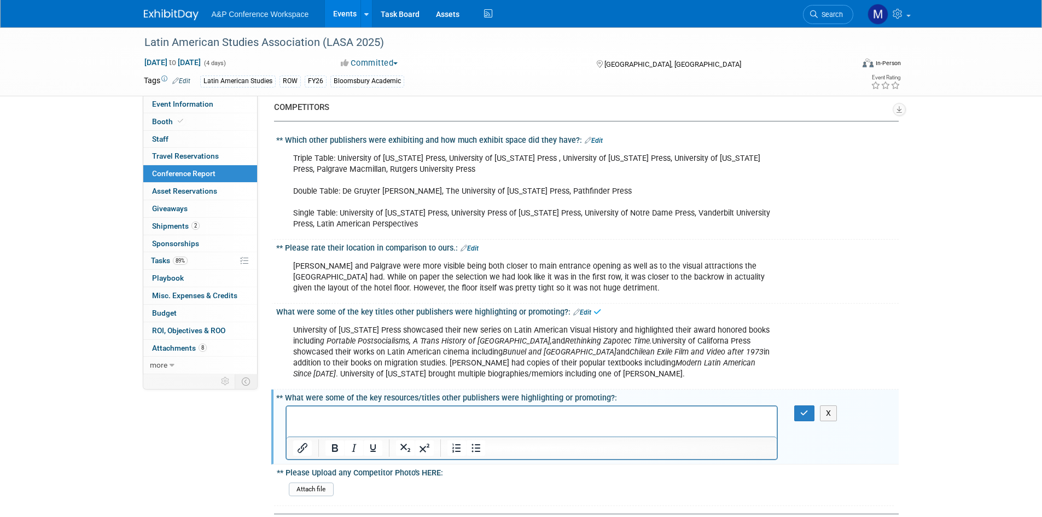
scroll to position [547, 0]
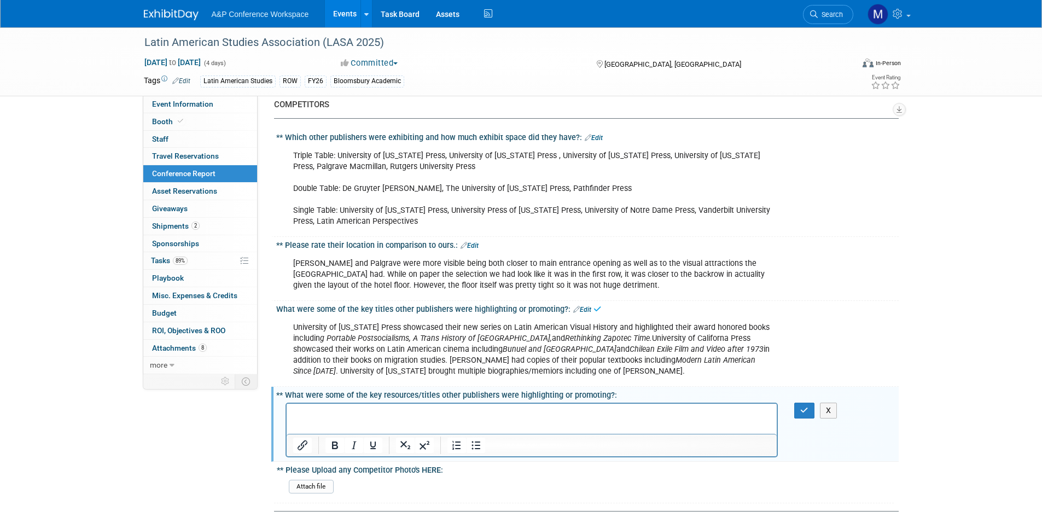
click at [649, 355] on icon "Modern Latin American Since 1800" at bounding box center [524, 365] width 462 height 20
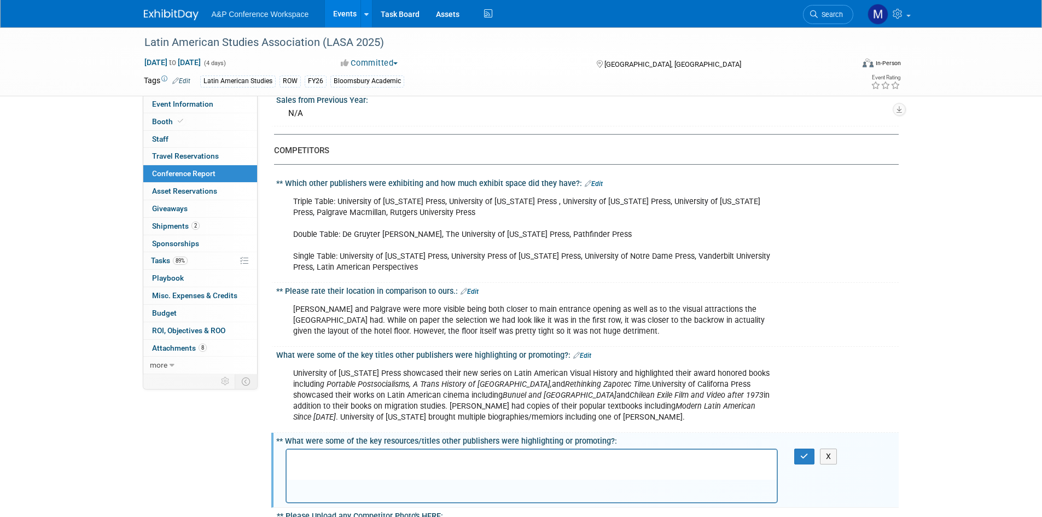
scroll to position [437, 0]
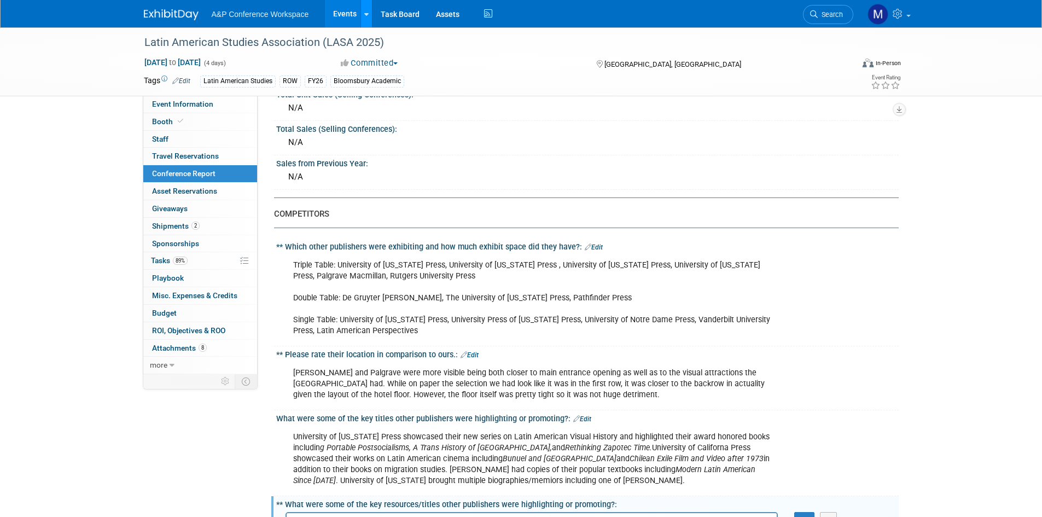
click at [365, 16] on icon at bounding box center [366, 14] width 4 height 7
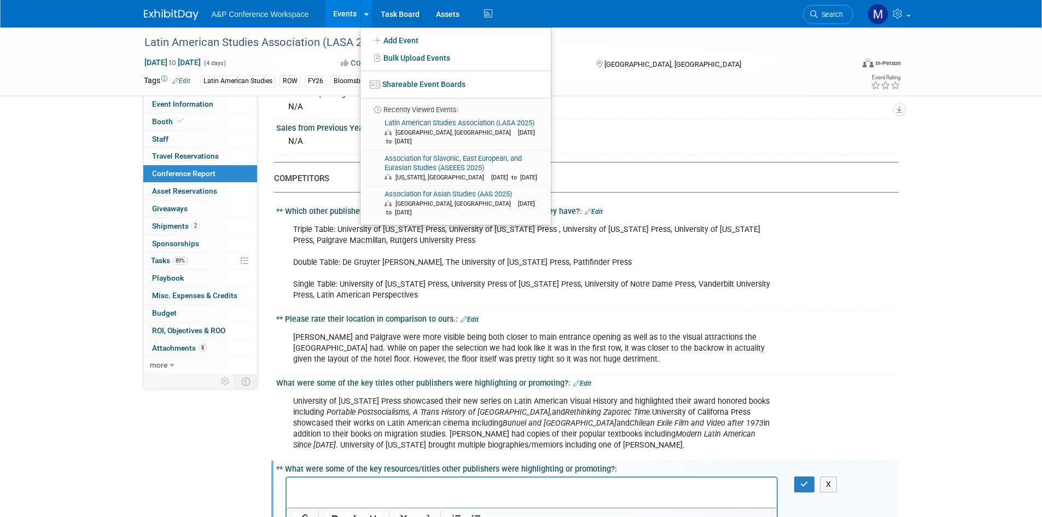
scroll to position [492, 0]
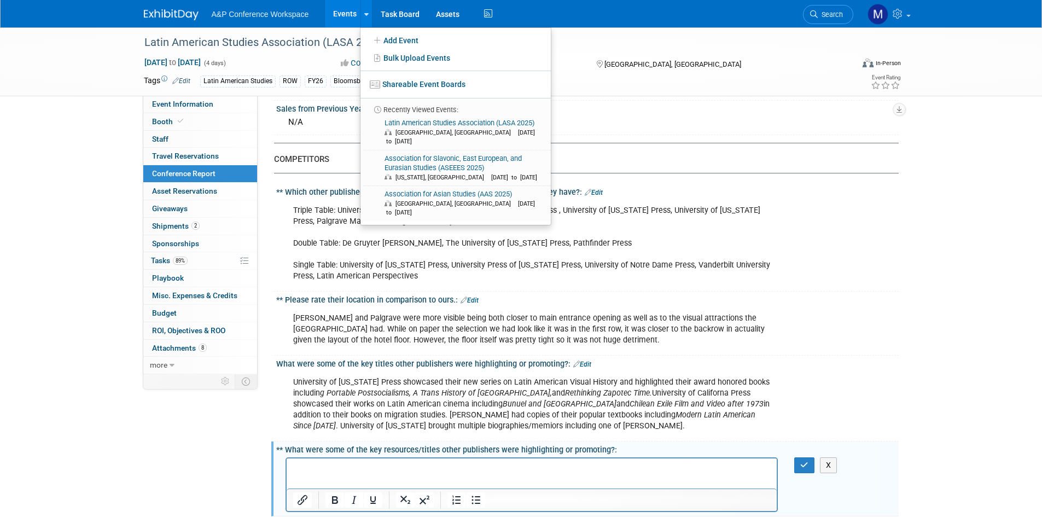
click at [420, 471] on p "Rich Text Area. Press ALT-0 for help." at bounding box center [532, 467] width 478 height 11
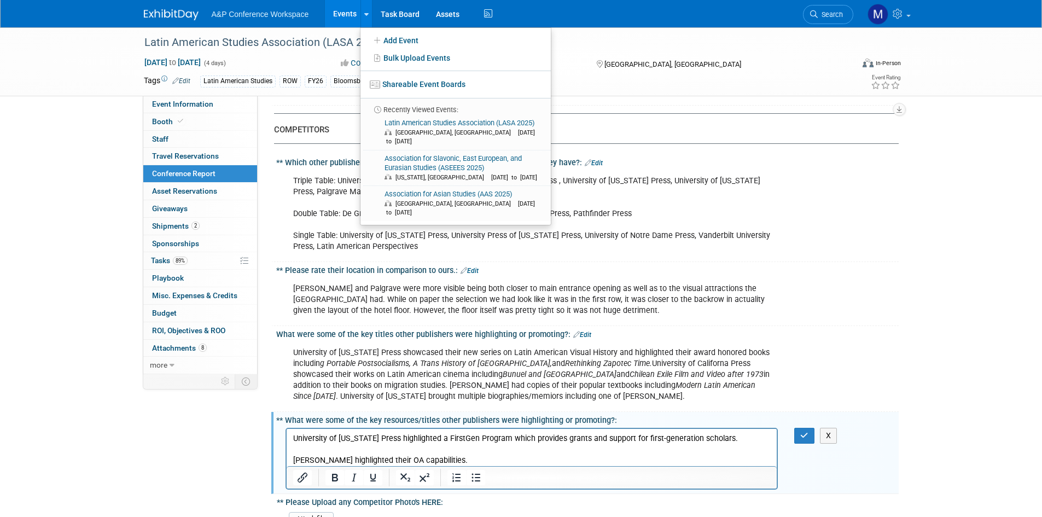
scroll to position [547, 0]
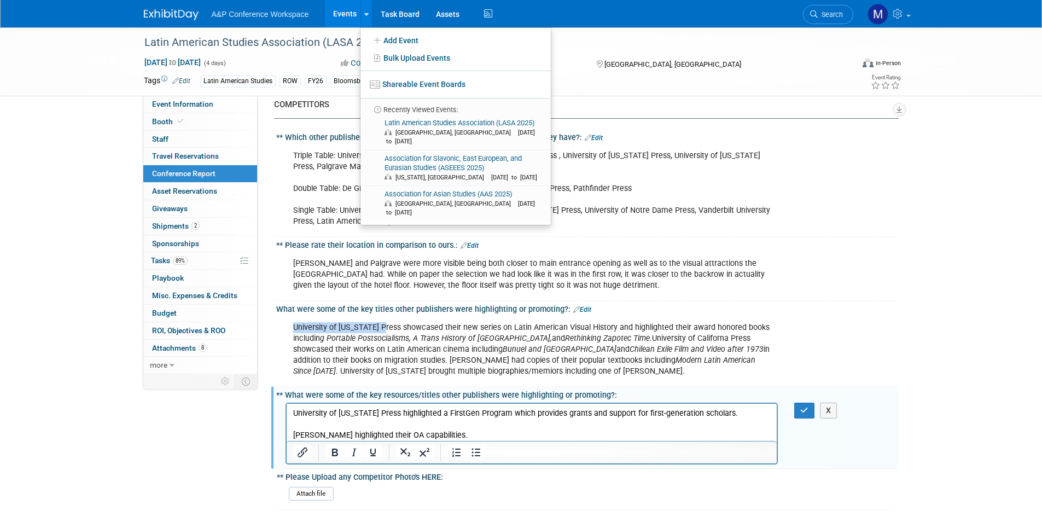
drag, startPoint x: 299, startPoint y: 317, endPoint x: 383, endPoint y: 315, distance: 84.8
click at [383, 317] on div "University of Texas Press showcased their new series on Latin American Visual H…" at bounding box center [531, 350] width 493 height 66
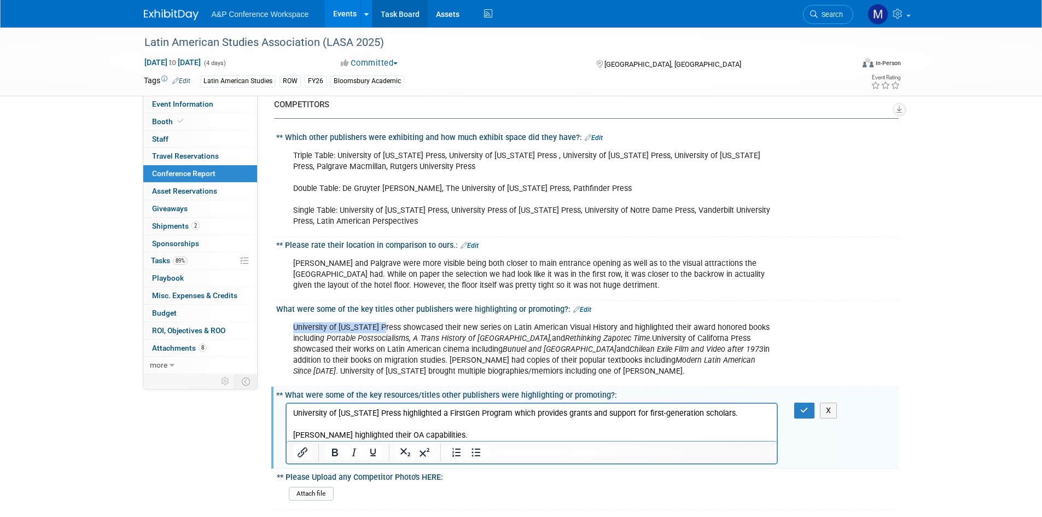
copy div "University of Texas Press"
click at [438, 432] on p "Brill highlighted their OA capabilities." at bounding box center [532, 434] width 478 height 11
click at [466, 437] on p "Brill highlighted their OA capabilities." at bounding box center [532, 434] width 478 height 11
click at [690, 434] on p "Brill highlighted their OA capabilities. Univerisity of Texas Press highlighted…" at bounding box center [532, 440] width 478 height 22
click at [715, 428] on p "Rich Text Area. Press ALT-0 for help." at bounding box center [532, 423] width 478 height 11
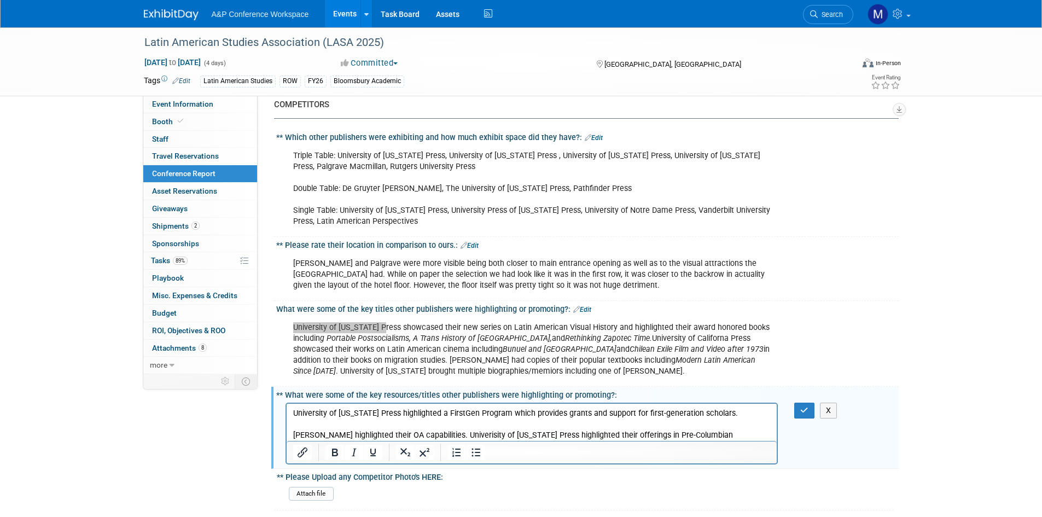
click at [717, 434] on p "Brill highlighted their OA capabilities. Univerisity of Texas Press highlighted…" at bounding box center [532, 440] width 478 height 22
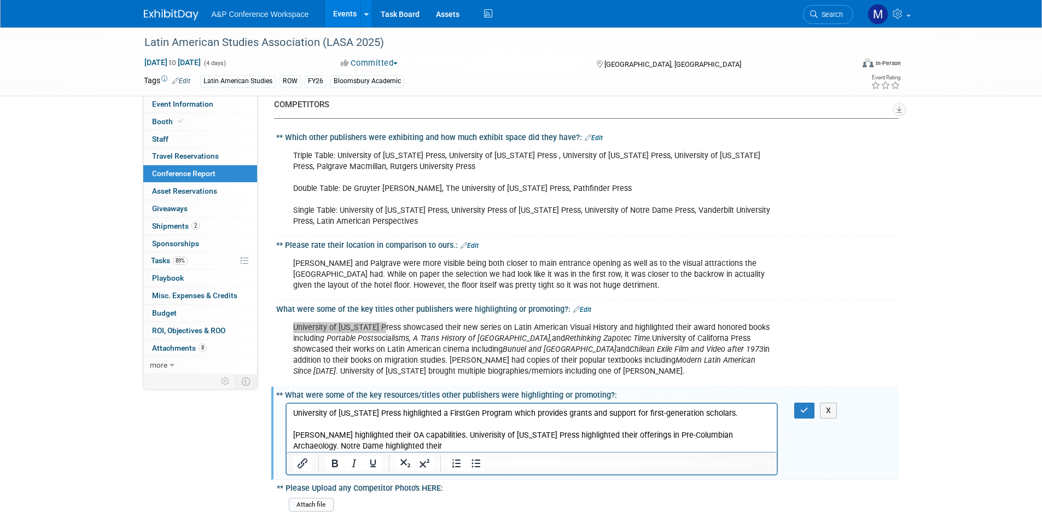
click at [464, 447] on p "Brill highlighted their OA capabilities. Univerisity of Texas Press highlighted…" at bounding box center [532, 440] width 478 height 22
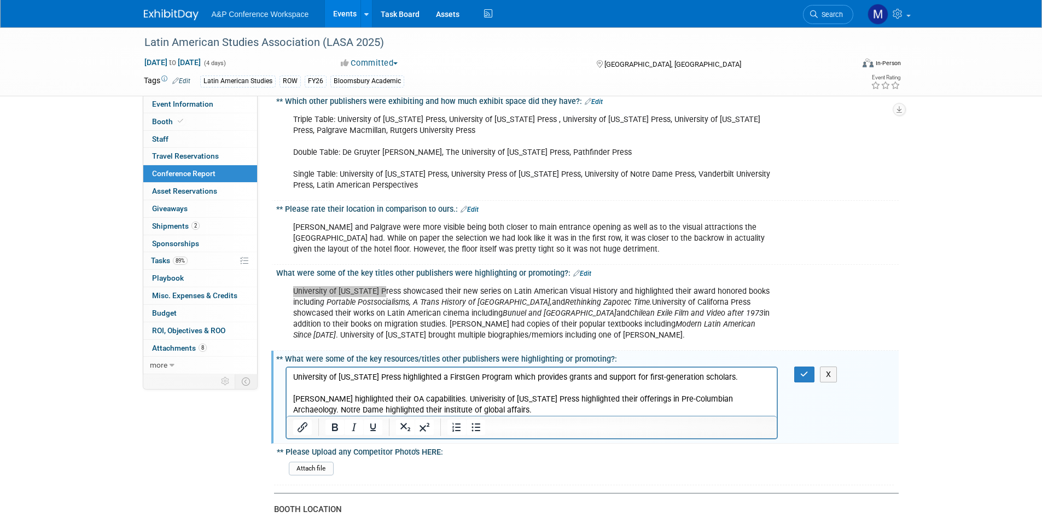
scroll to position [656, 0]
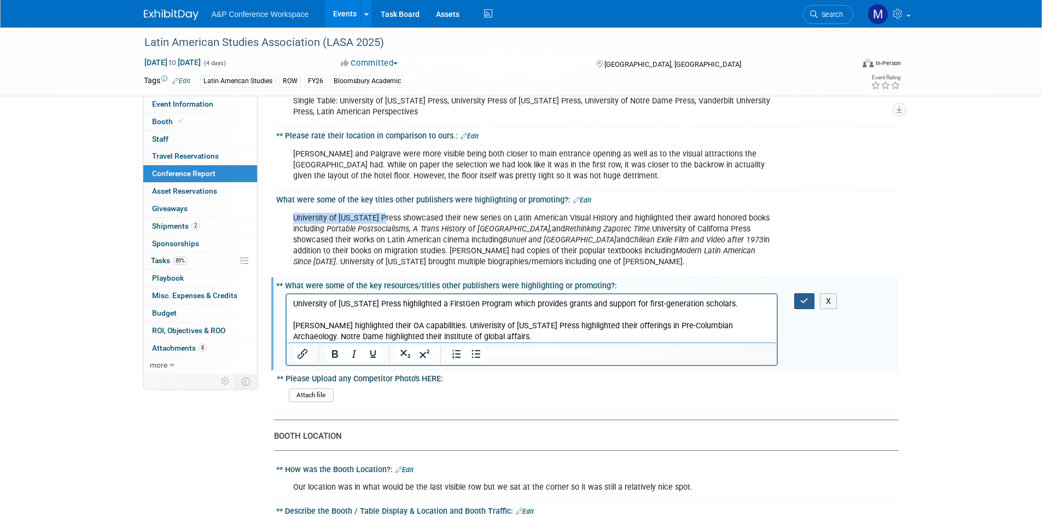
click at [802, 293] on button "button" at bounding box center [804, 301] width 20 height 16
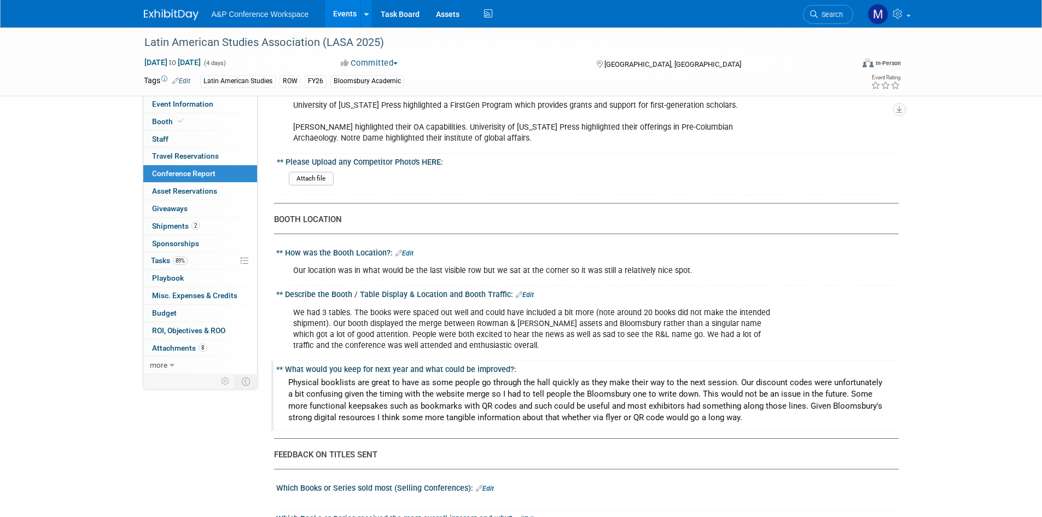
scroll to position [820, 0]
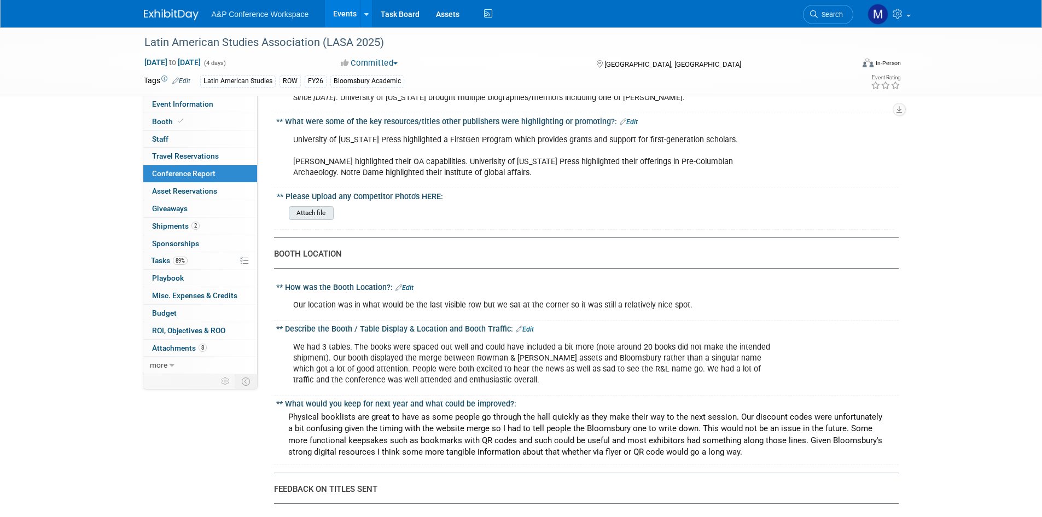
click at [317, 207] on input "file" at bounding box center [258, 213] width 149 height 13
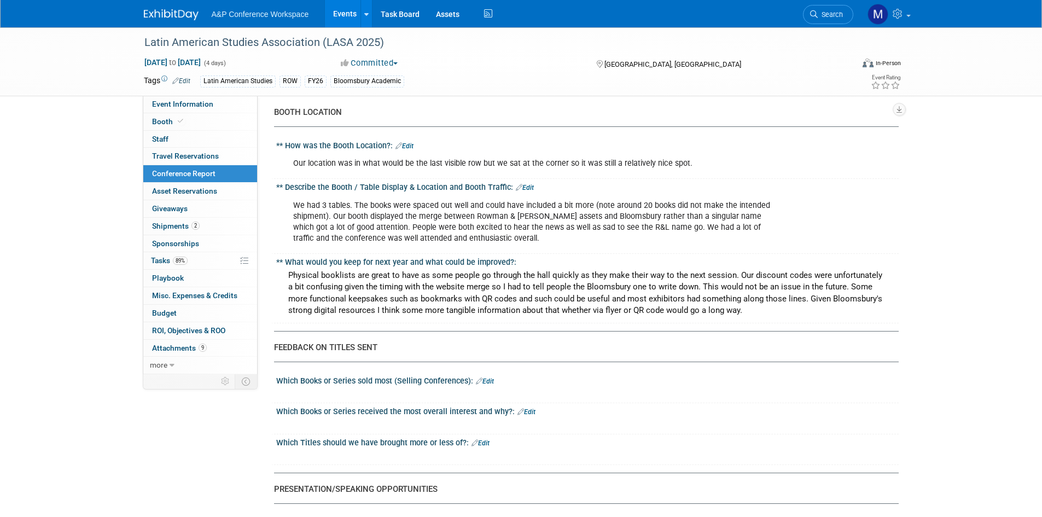
scroll to position [984, 0]
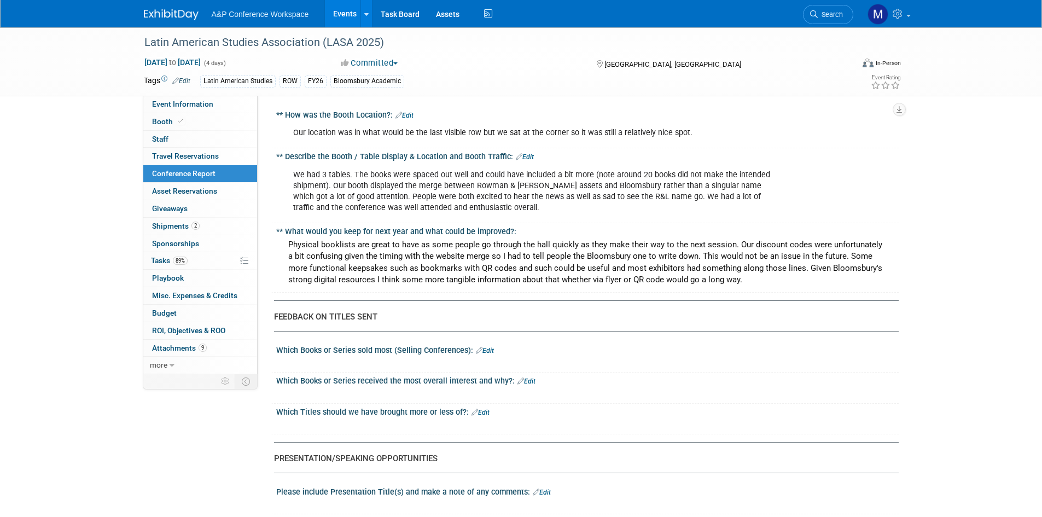
click at [488, 347] on link "Edit" at bounding box center [485, 351] width 18 height 8
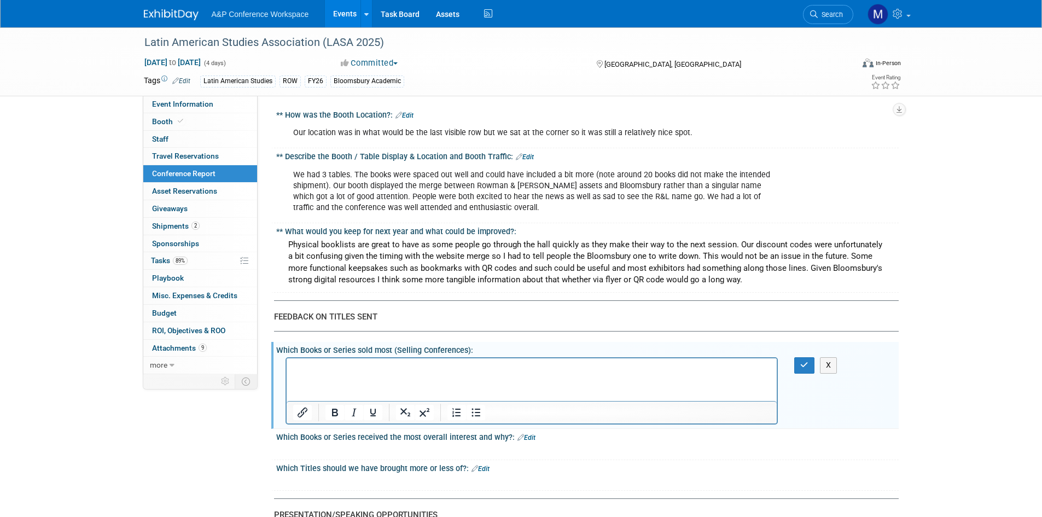
scroll to position [0, 0]
click at [799, 357] on button "button" at bounding box center [804, 365] width 20 height 16
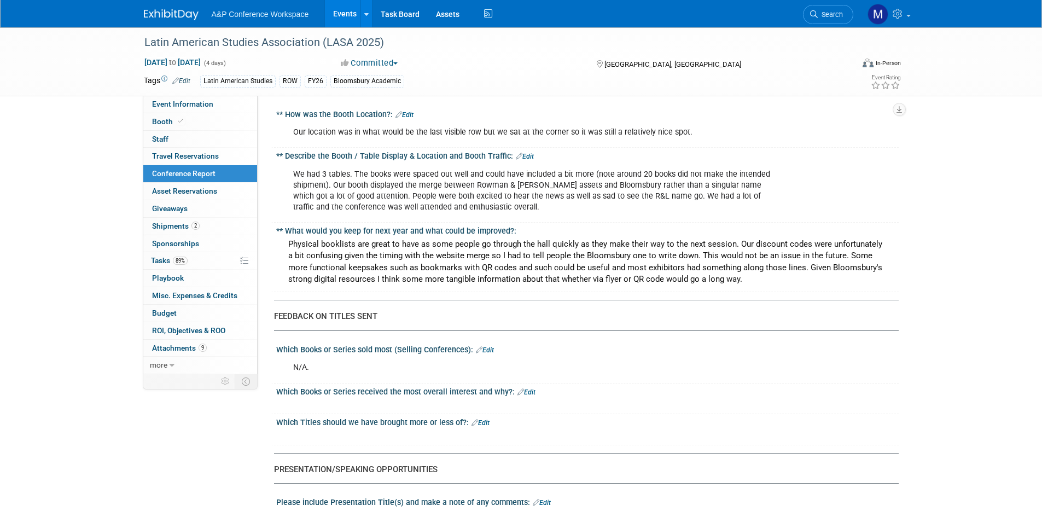
scroll to position [984, 0]
click at [527, 389] on link "Edit" at bounding box center [526, 393] width 18 height 8
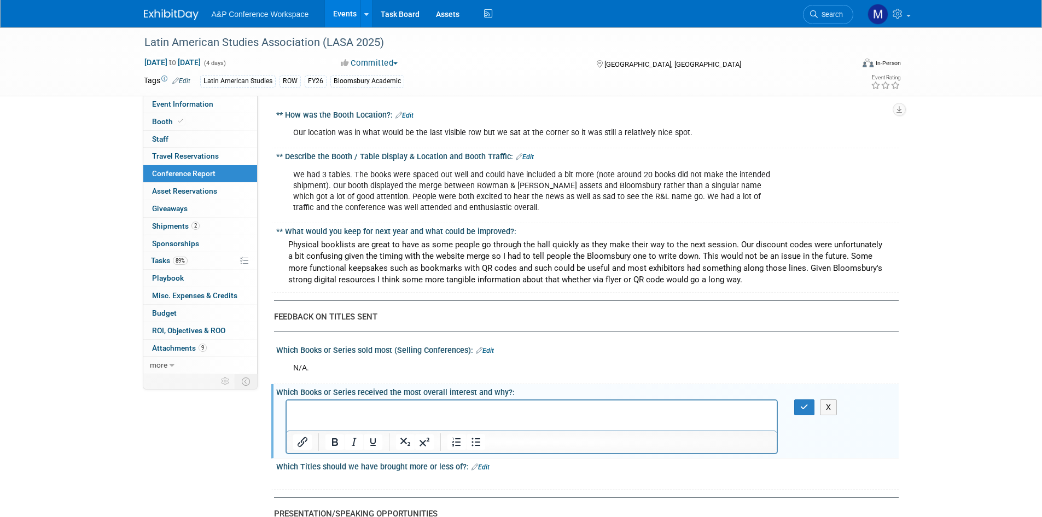
scroll to position [0, 0]
drag, startPoint x: 596, startPoint y: 407, endPoint x: 138, endPoint y: 394, distance: 457.9
click at [286, 400] on html "Reimagining Panama's Musical and Cultural Narratives of Jazz: Panamanian Suite" at bounding box center [531, 407] width 490 height 15
click at [356, 435] on icon "Italic" at bounding box center [353, 441] width 13 height 13
click at [642, 411] on html "Reimagining Panama's Musical and Cultural Narratives of Jazz: Panamanian Suite" at bounding box center [531, 407] width 490 height 15
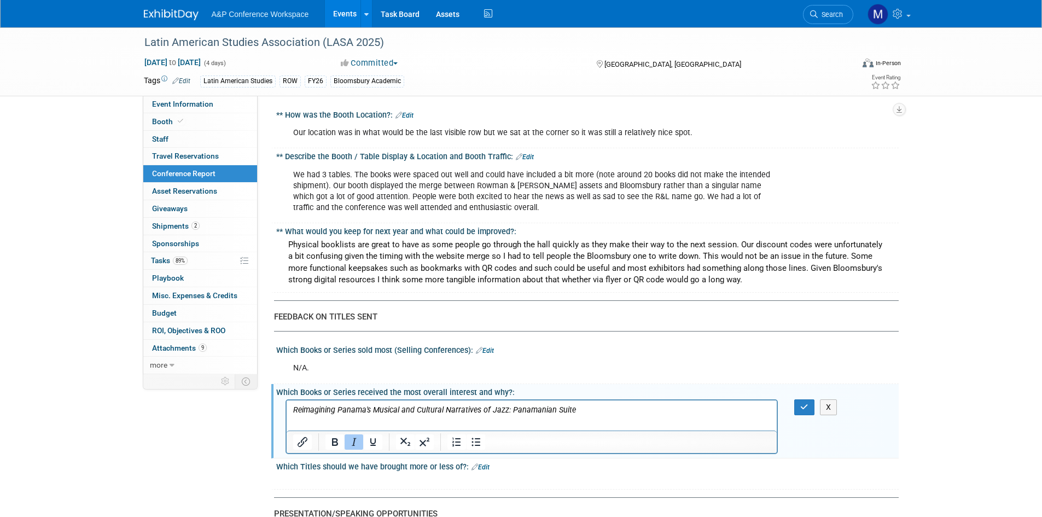
click at [361, 434] on button "Italic" at bounding box center [353, 441] width 19 height 15
click at [374, 418] on p "Reimagining Panama's Musical and Cultural Narratives of Jazz: Panamanian Suite …" at bounding box center [532, 415] width 478 height 22
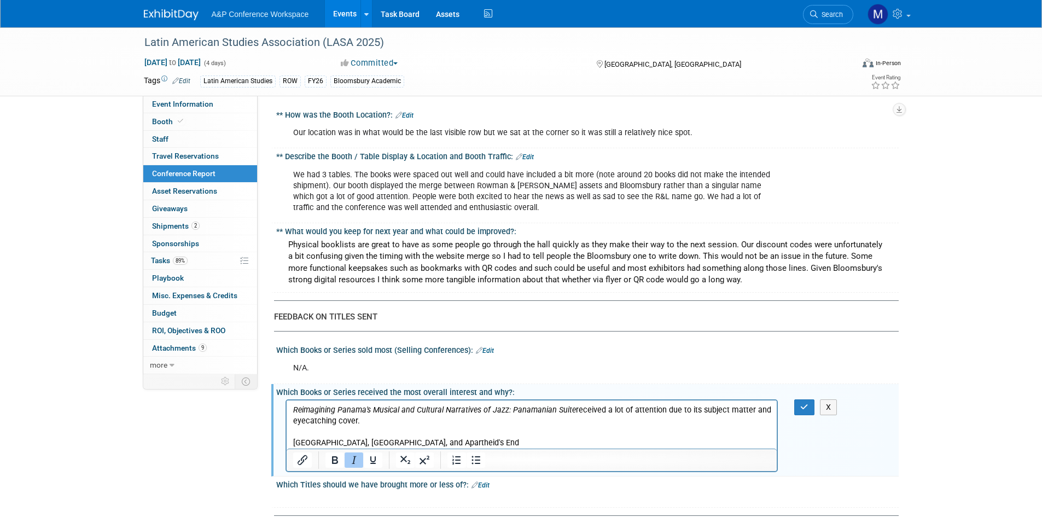
click at [418, 439] on p "Cuba, Africa, and Apartheid's End" at bounding box center [532, 442] width 478 height 11
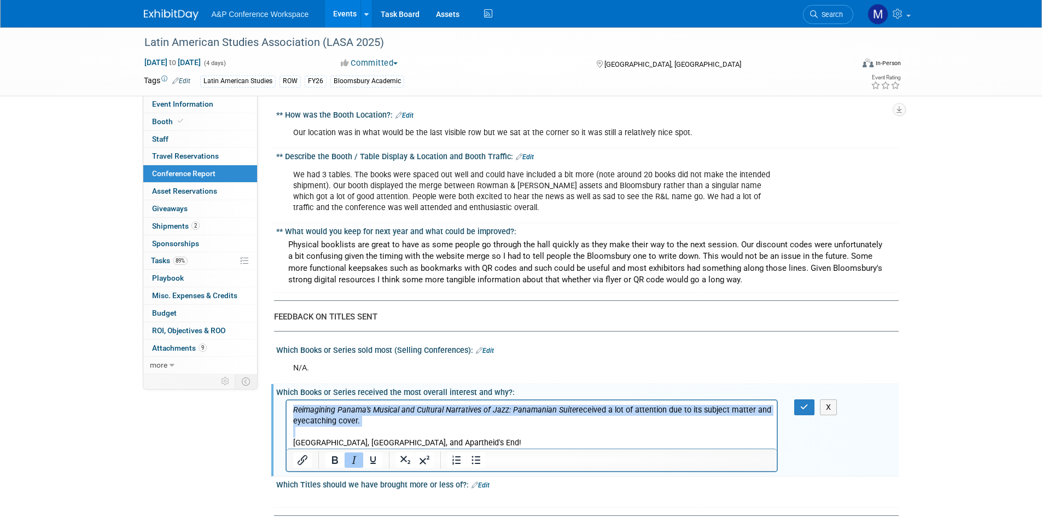
drag, startPoint x: 424, startPoint y: 436, endPoint x: 289, endPoint y: 412, distance: 136.7
click at [289, 412] on html "Reimagining Panama's Musical and Cultural Narratives of Jazz: Panamanian Suite …" at bounding box center [531, 424] width 490 height 48
click at [339, 430] on p "Rich Text Area. Press ALT-0 for help." at bounding box center [532, 431] width 478 height 11
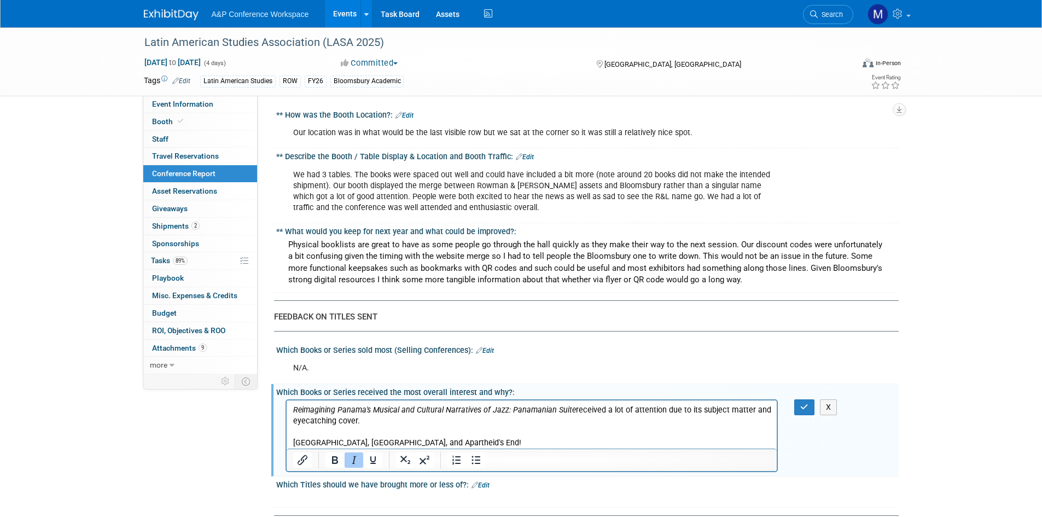
click at [424, 443] on p "Cuba, Africa, and Apartheid's End!" at bounding box center [532, 442] width 478 height 11
drag, startPoint x: 424, startPoint y: 443, endPoint x: 308, endPoint y: 435, distance: 116.2
click at [308, 435] on body "Reimagining Panama's Musical and Cultural Narratives of Jazz: Panamanian Suite …" at bounding box center [531, 426] width 479 height 44
click at [451, 419] on p "Reimagining Panama's Musical and Cultural Narratives of Jazz: Panamanian Suite …" at bounding box center [532, 415] width 478 height 22
click at [294, 414] on icon "Reimagining Panama's Musical and Cultural Narratives of Jazz: Panamanian Suite" at bounding box center [434, 409] width 283 height 9
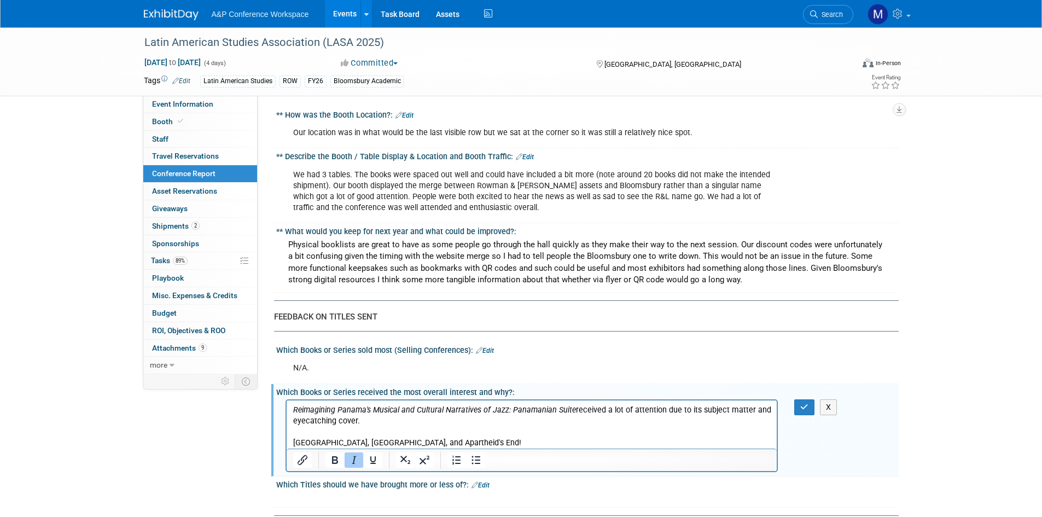
click at [396, 423] on p "Reimagining Panama's Musical and Cultural Narratives of Jazz: Panamanian Suite …" at bounding box center [532, 415] width 478 height 22
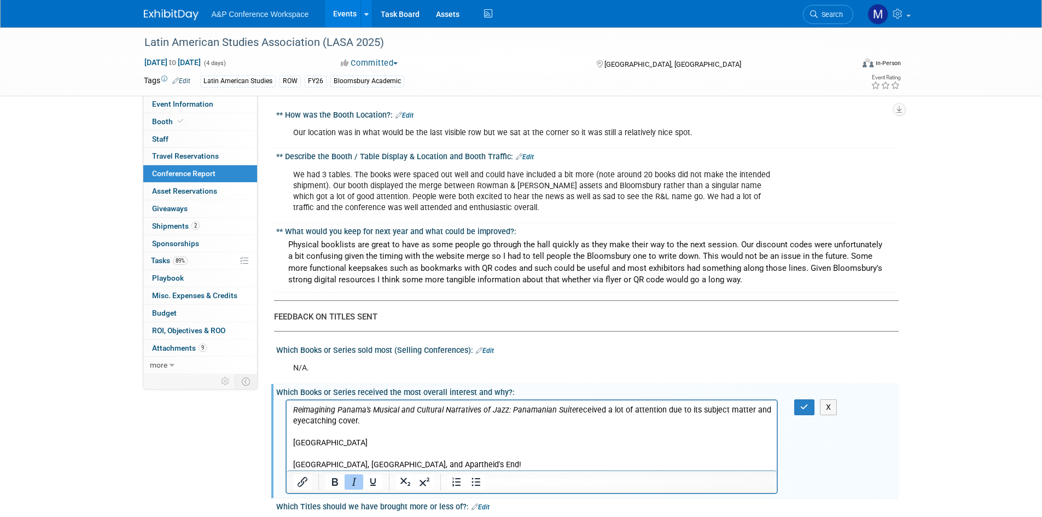
click at [334, 437] on p "Uruguay" at bounding box center [532, 442] width 478 height 11
drag, startPoint x: 496, startPoint y: 435, endPoint x: 291, endPoint y: 445, distance: 205.3
click at [291, 445] on html "Reimagining Panama's Musical and Cultural Narratives of Jazz: Panamanian Suite …" at bounding box center [531, 435] width 490 height 70
click at [352, 475] on icon "Italic" at bounding box center [353, 481] width 13 height 13
click at [585, 446] on body "Reimagining Panama's Musical and Cultural Narratives of Jazz: Panamanian Suite …" at bounding box center [531, 437] width 479 height 66
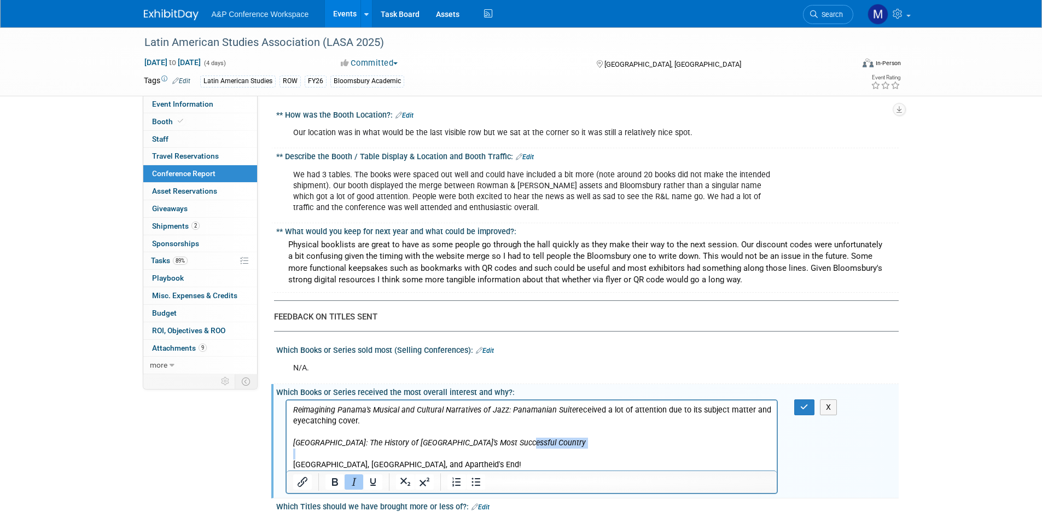
click at [551, 445] on p "Uruguay: The History of South America's Most Successful Country" at bounding box center [532, 442] width 478 height 11
click at [349, 475] on icon "Italic" at bounding box center [353, 481] width 13 height 13
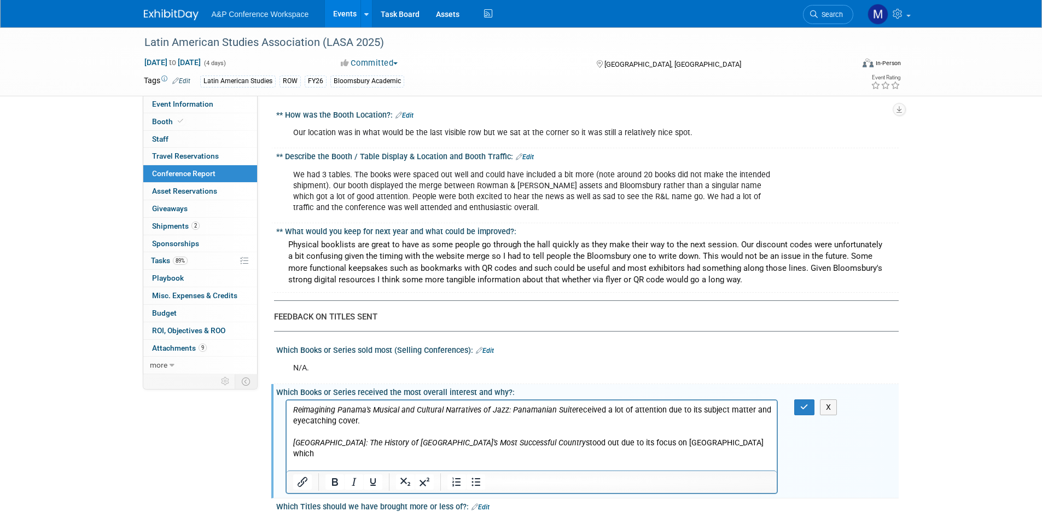
click at [291, 411] on html "Reimagining Panama's Musical and Cultural Narratives of Jazz: Panamanian Suite …" at bounding box center [531, 440] width 490 height 81
click at [291, 410] on html "Reimagining Panama's Musical and Cultural Narratives of Jazz: Panamanian Suite …" at bounding box center [531, 440] width 490 height 81
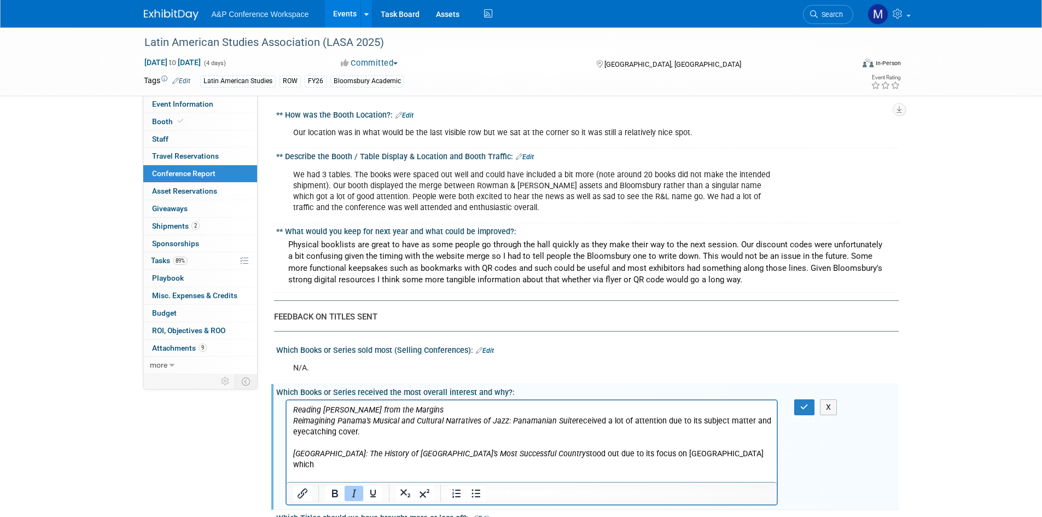
click at [442, 407] on p "Reading José Martí from the Margins" at bounding box center [532, 409] width 478 height 11
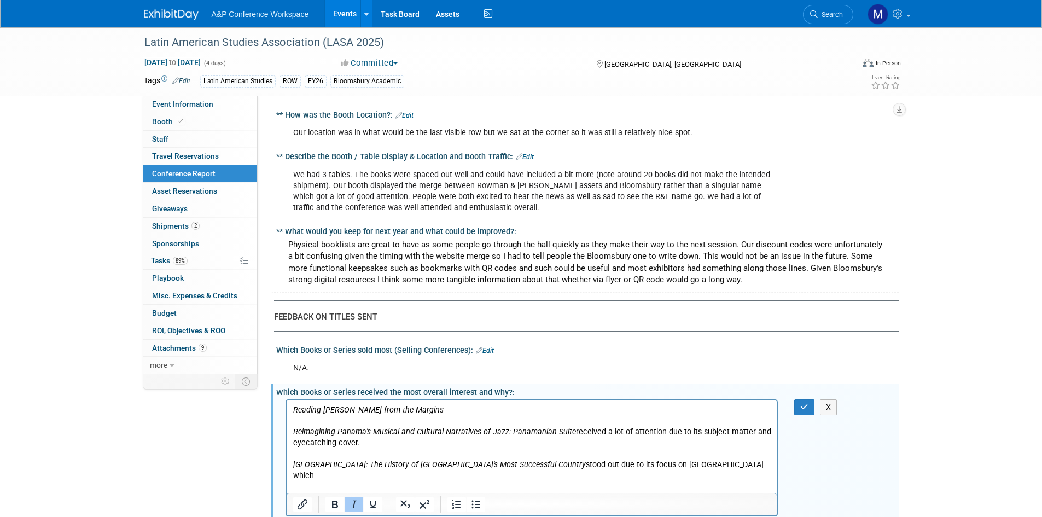
click at [442, 407] on p "Reading José Martí from the Margins" at bounding box center [532, 409] width 478 height 11
click at [452, 408] on p "Reading José Martí from the Margins" at bounding box center [532, 409] width 478 height 11
drag, startPoint x: 419, startPoint y: 409, endPoint x: 277, endPoint y: 399, distance: 142.5
click at [286, 400] on html "Reading José Martí from the Margins received a lot of attention as one of the c…" at bounding box center [531, 451] width 490 height 103
copy icon "Reading José Martí from the Margins"
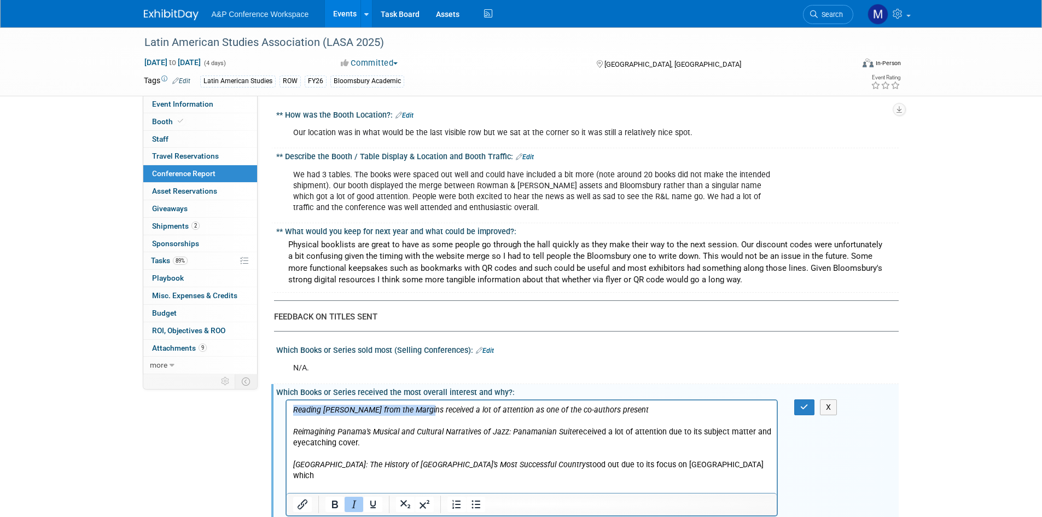
click at [416, 412] on icon "Reading José Martí from the Margins received a lot of attention as one of the c…" at bounding box center [470, 409] width 355 height 9
drag, startPoint x: 418, startPoint y: 409, endPoint x: 226, endPoint y: 406, distance: 192.0
click at [286, 406] on html "Reading José Martí from the Margins received a lot of attention as one of the c…" at bounding box center [531, 451] width 490 height 103
click at [377, 412] on icon "Reading José Martí from the Margins received a lot of attention as one of the c…" at bounding box center [470, 409] width 355 height 9
drag, startPoint x: 419, startPoint y: 409, endPoint x: 290, endPoint y: 406, distance: 129.6
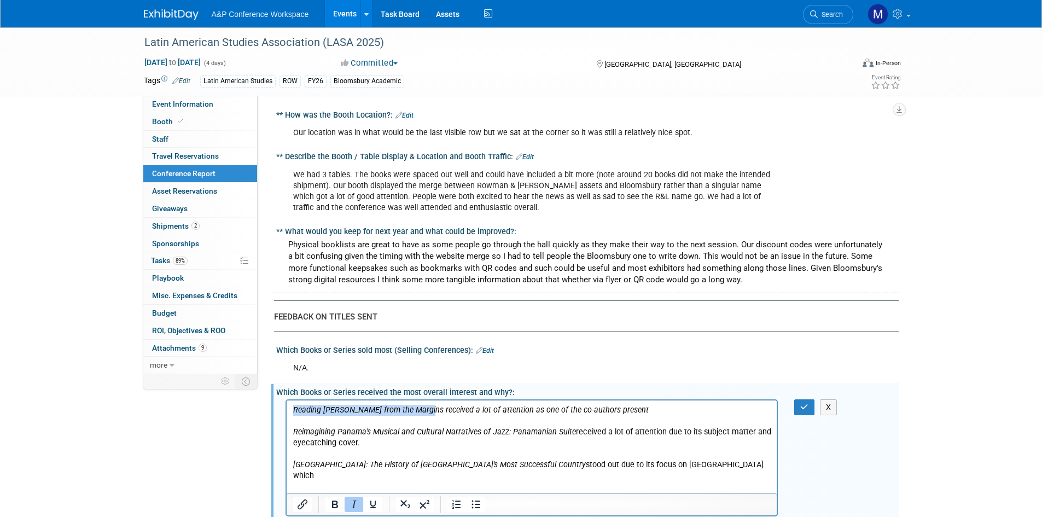
click at [286, 406] on html "Reading José Martí from the Margins received a lot of attention as one of the c…" at bounding box center [531, 451] width 490 height 103
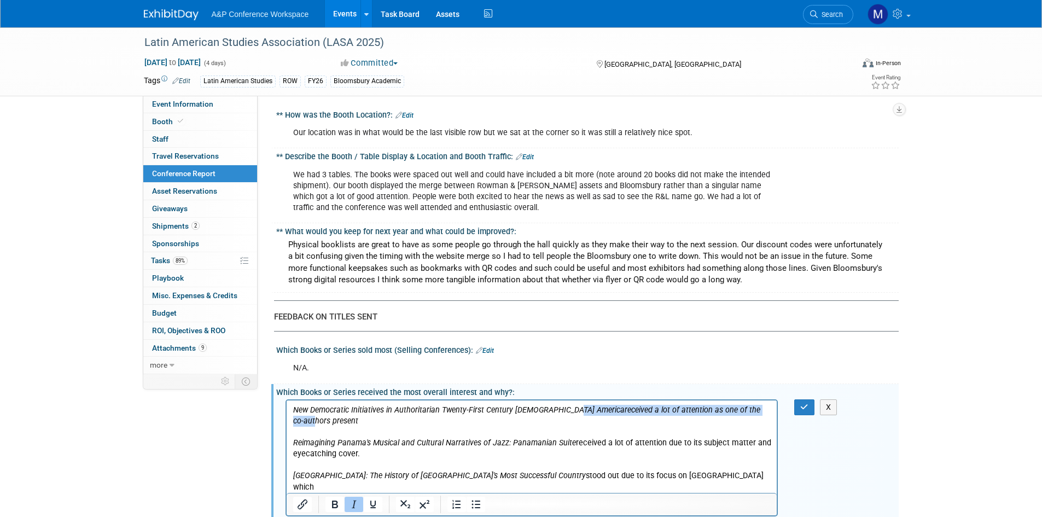
drag, startPoint x: 562, startPoint y: 407, endPoint x: 758, endPoint y: 400, distance: 197.0
click at [758, 400] on html "New Democratic Initiatives in Authoritarian Twenty-First Century Latin Americar…" at bounding box center [531, 457] width 490 height 114
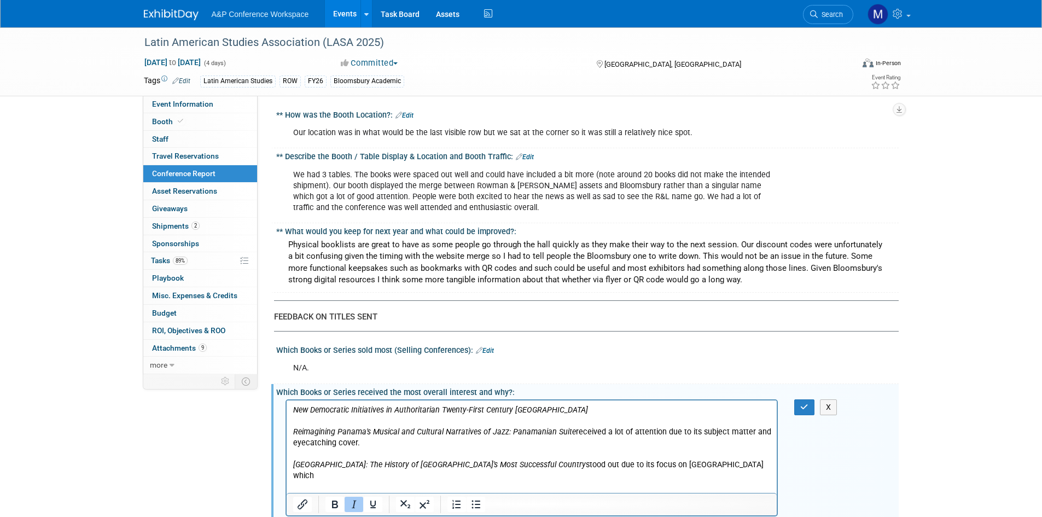
click at [344, 495] on div at bounding box center [354, 503] width 71 height 17
click at [353, 498] on icon "Italic" at bounding box center [353, 504] width 13 height 13
click at [671, 409] on p "New Democratic Initiatives in Authoritarian Twenty-First Century Latin Americar…" at bounding box center [532, 409] width 478 height 11
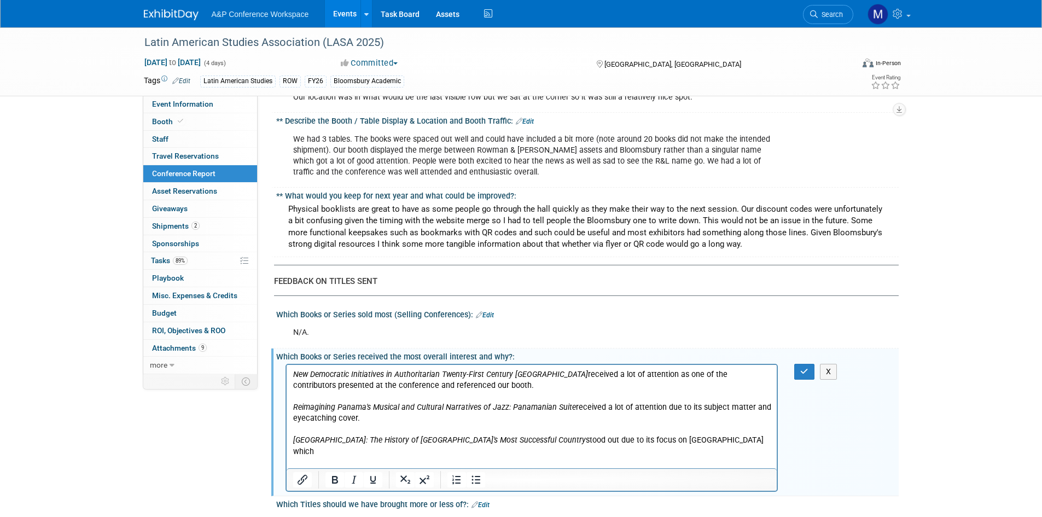
scroll to position [1039, 0]
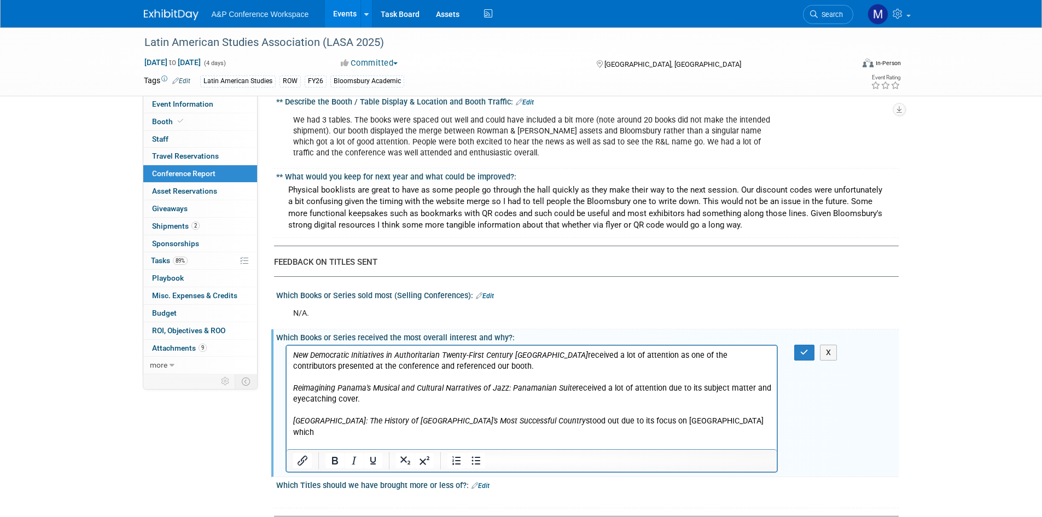
click at [670, 417] on p "Uruguay: The History of South America's Most Successful Country stood out due t…" at bounding box center [532, 426] width 478 height 22
drag, startPoint x: 670, startPoint y: 417, endPoint x: 653, endPoint y: 416, distance: 17.0
click at [653, 416] on p "Uruguay: The History of South America's Most Successful Country stood out due t…" at bounding box center [532, 426] width 478 height 22
click at [582, 422] on p "Uruguay: The History of South America's Most Successful Country stood out due t…" at bounding box center [532, 426] width 478 height 22
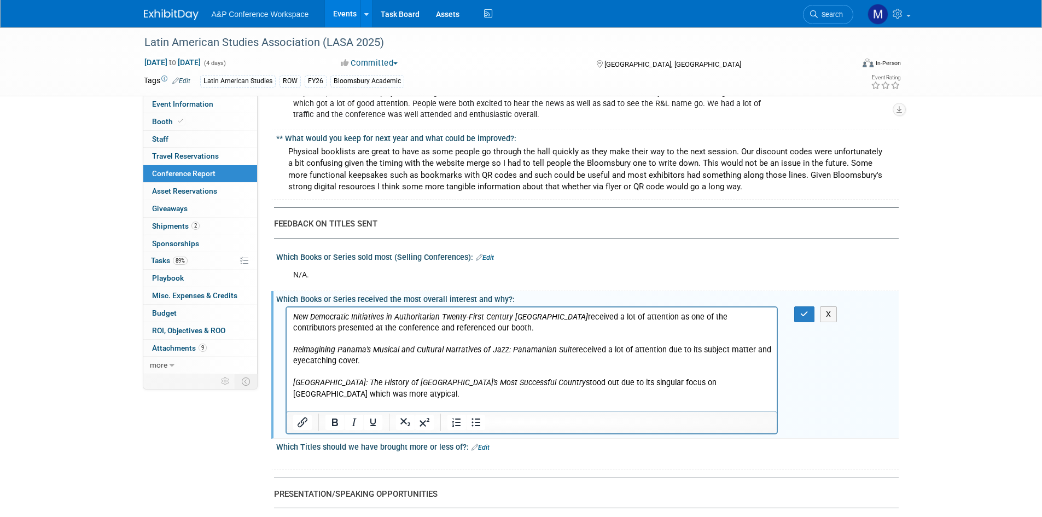
scroll to position [1094, 0]
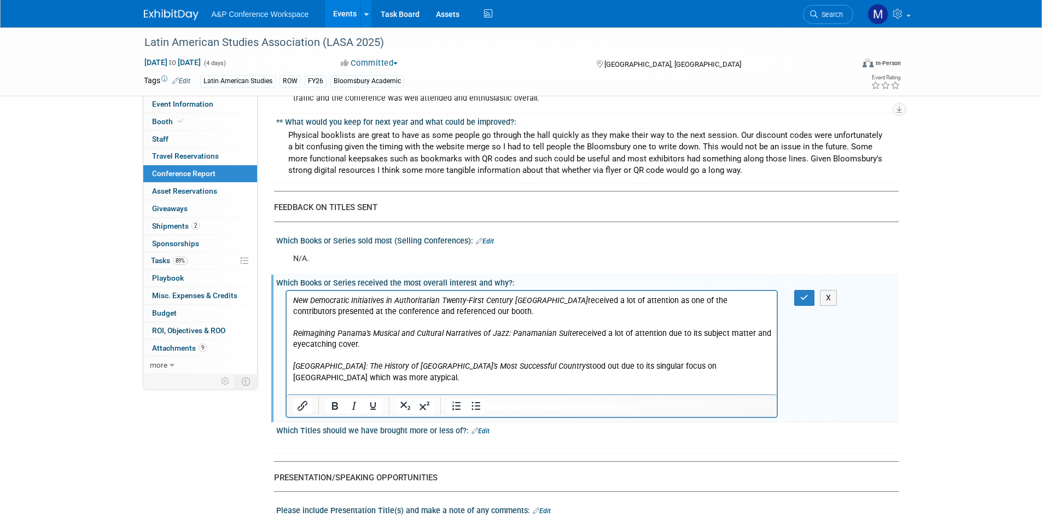
click at [423, 394] on p "Cuba, Africa, and Apartheid's End!" at bounding box center [532, 399] width 478 height 11
drag, startPoint x: 422, startPoint y: 384, endPoint x: 290, endPoint y: 388, distance: 132.4
click at [290, 388] on html "New Democratic Initiatives in Authoritarian Twenty-First Century Latin Americar…" at bounding box center [531, 347] width 490 height 114
click at [348, 399] on icon "Italic" at bounding box center [353, 405] width 13 height 13
click at [423, 394] on p "Cuba, Africa, and Apartheid's End!" at bounding box center [532, 399] width 478 height 11
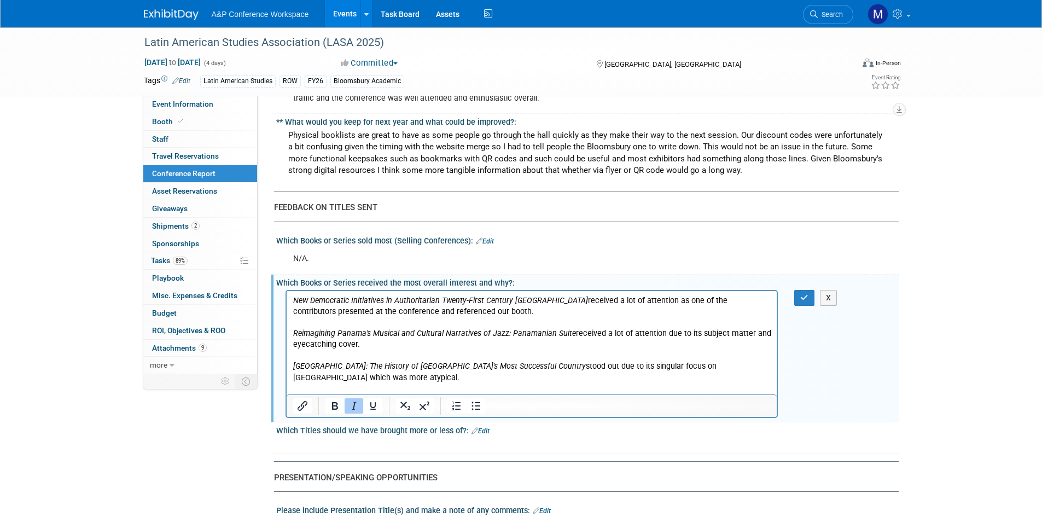
click at [354, 402] on icon "Italic" at bounding box center [354, 406] width 5 height 8
click at [362, 398] on button "Italic" at bounding box center [353, 405] width 19 height 15
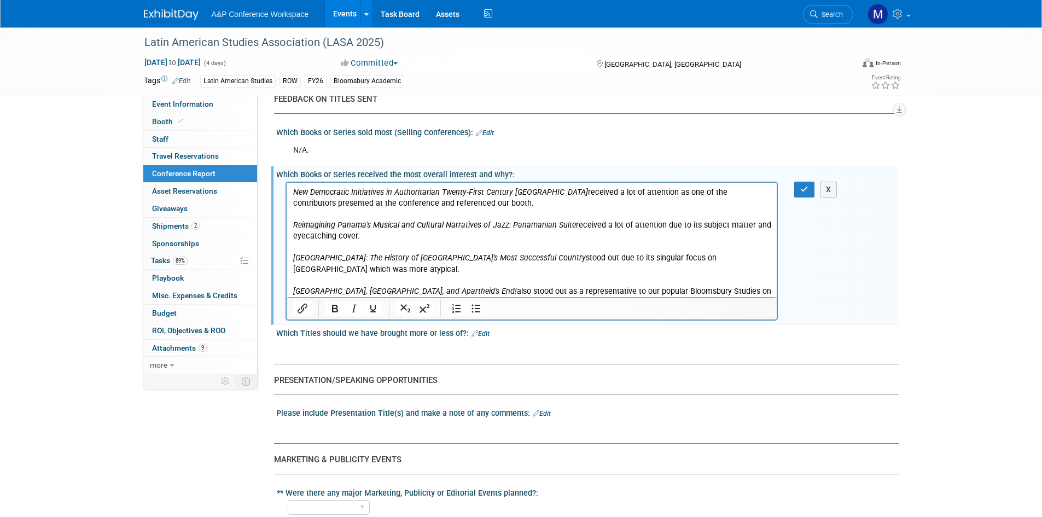
scroll to position [1203, 0]
click at [486, 329] on link "Edit" at bounding box center [480, 333] width 18 height 8
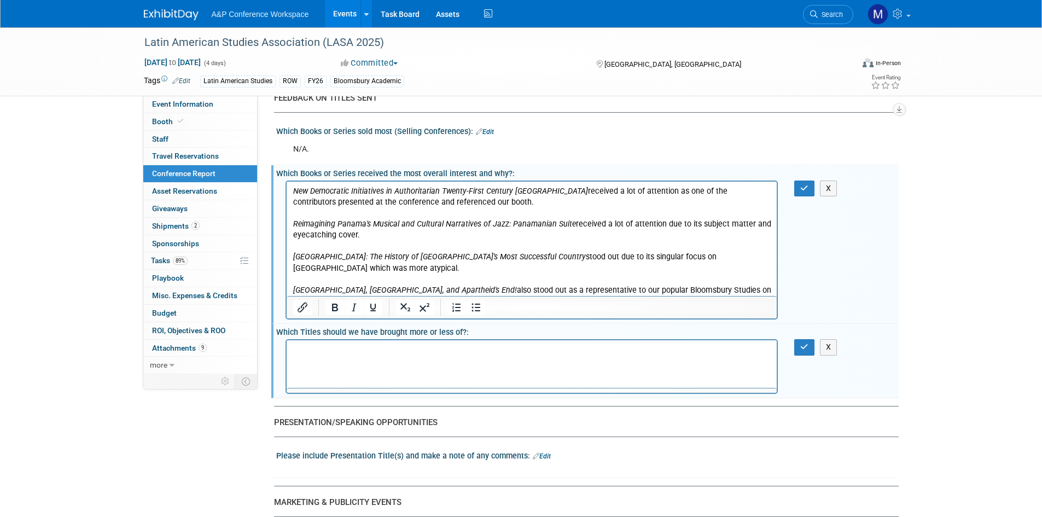
scroll to position [0, 0]
click at [810, 180] on button "button" at bounding box center [804, 188] width 20 height 16
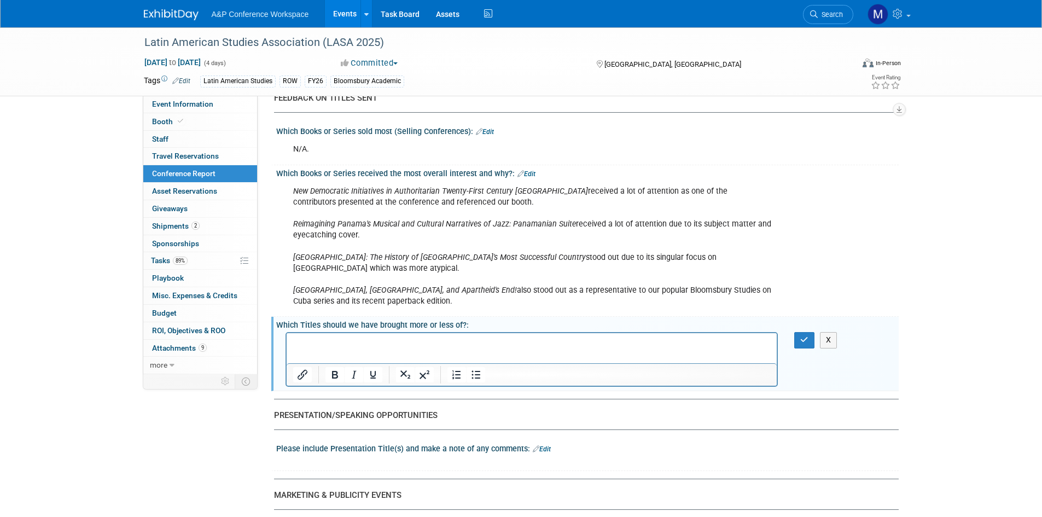
click at [344, 340] on p "Rich Text Area. Press ALT-0 for help." at bounding box center [532, 342] width 478 height 11
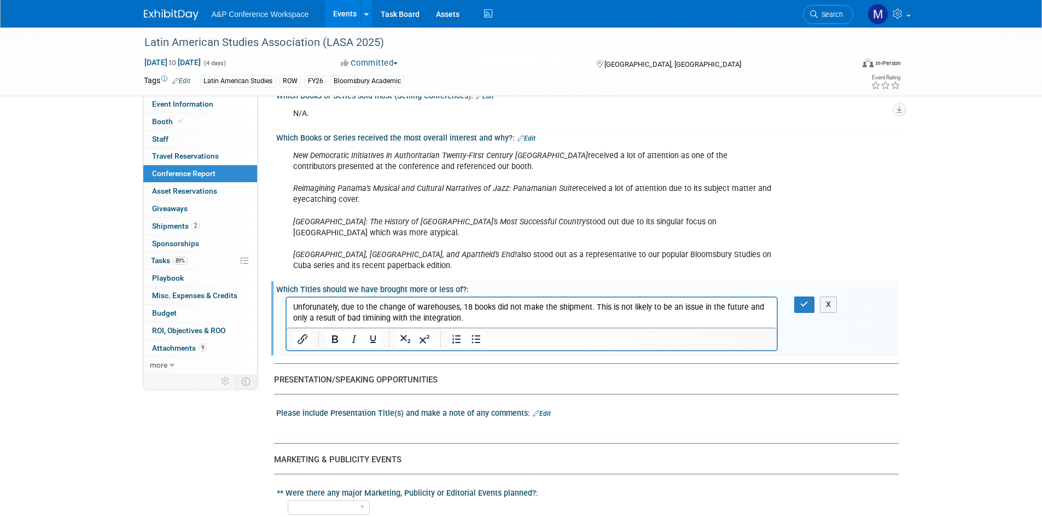
scroll to position [1258, 0]
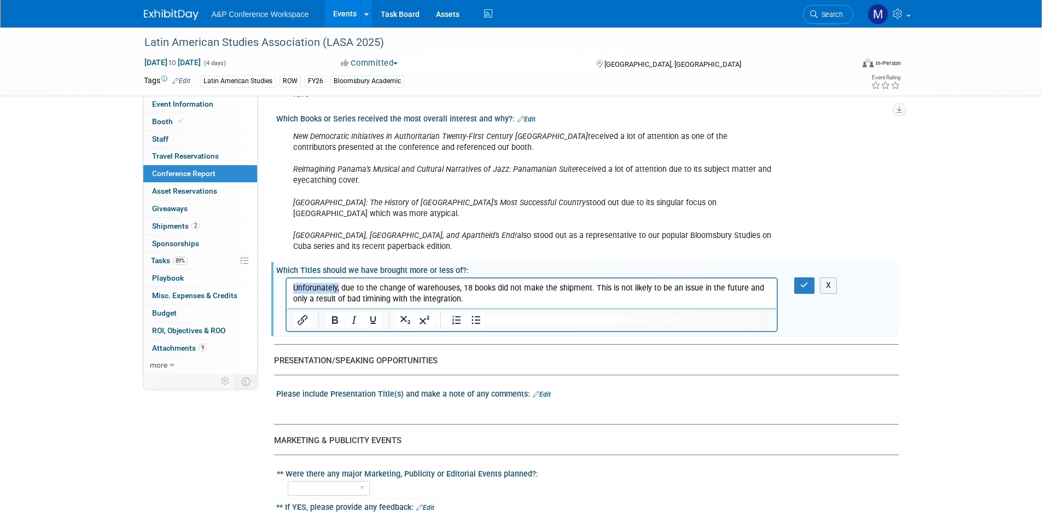
drag, startPoint x: 338, startPoint y: 287, endPoint x: 242, endPoint y: 282, distance: 96.9
click at [286, 282] on html "Unforunately, due to the change of warehouses, 18 books did not make the shipme…" at bounding box center [531, 291] width 490 height 26
copy p "Unforunately,"
click at [803, 281] on icon "button" at bounding box center [804, 285] width 8 height 8
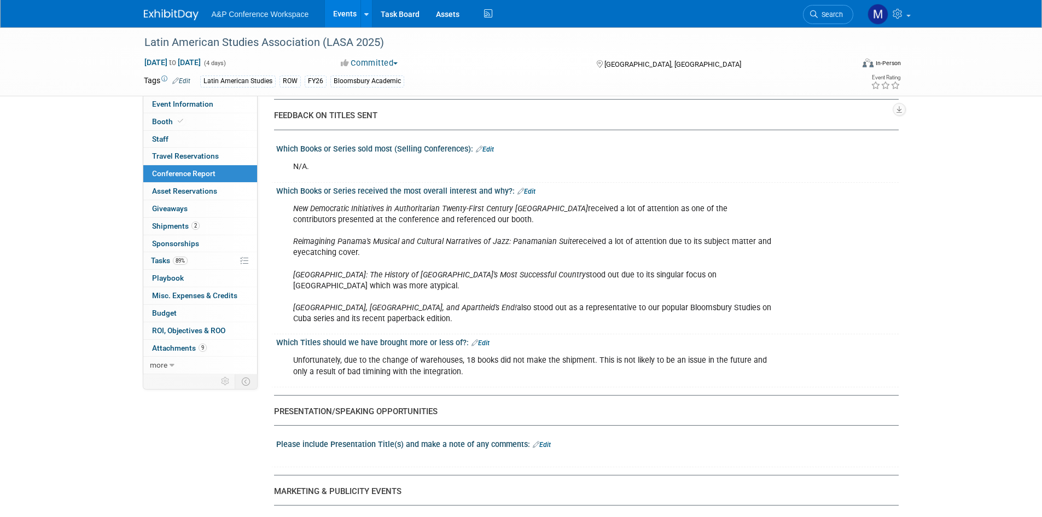
scroll to position [1203, 0]
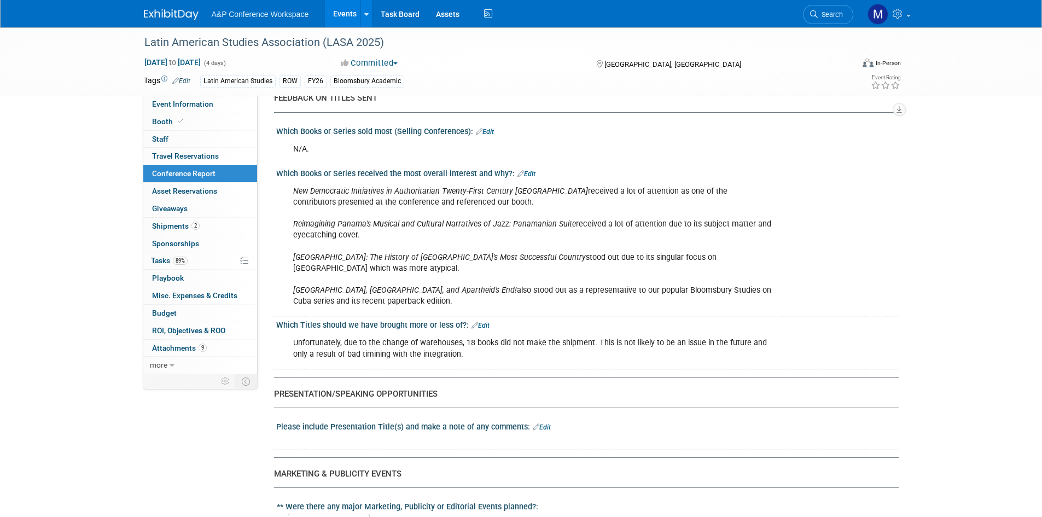
click at [546, 423] on link "Edit" at bounding box center [542, 427] width 18 height 8
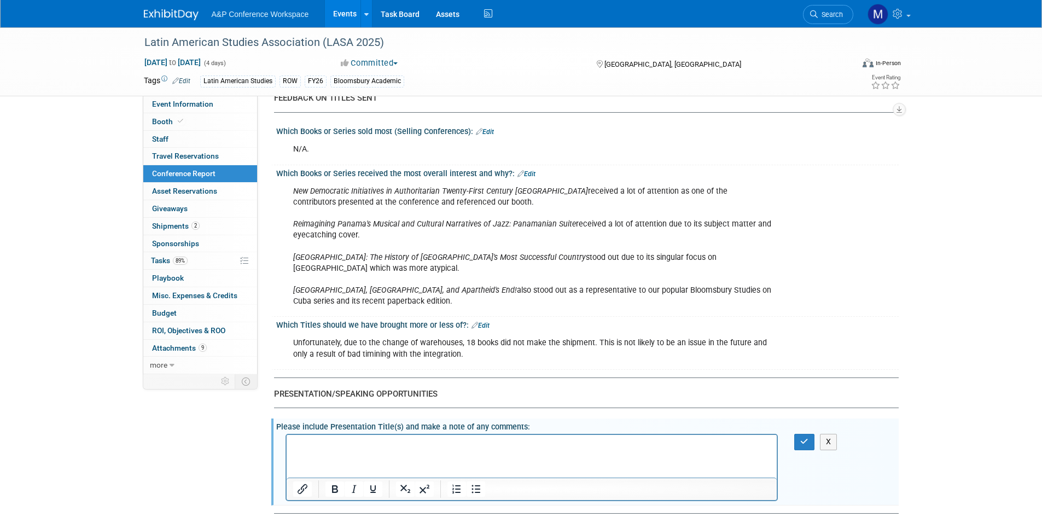
scroll to position [0, 0]
click at [478, 431] on div "X" at bounding box center [586, 433] width 609 height 5
click at [504, 450] on html at bounding box center [531, 442] width 490 height 15
click at [800, 437] on icon "button" at bounding box center [804, 441] width 8 height 8
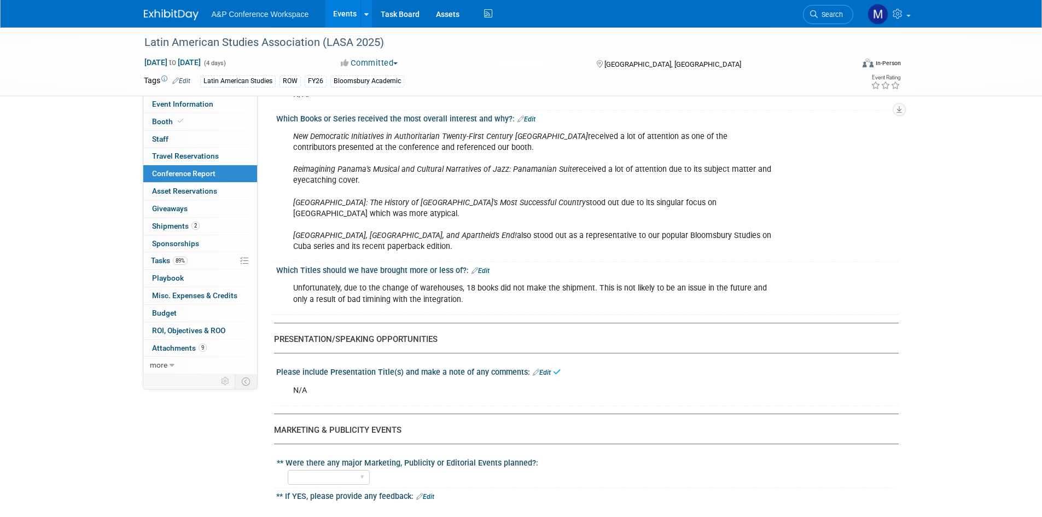
scroll to position [1312, 0]
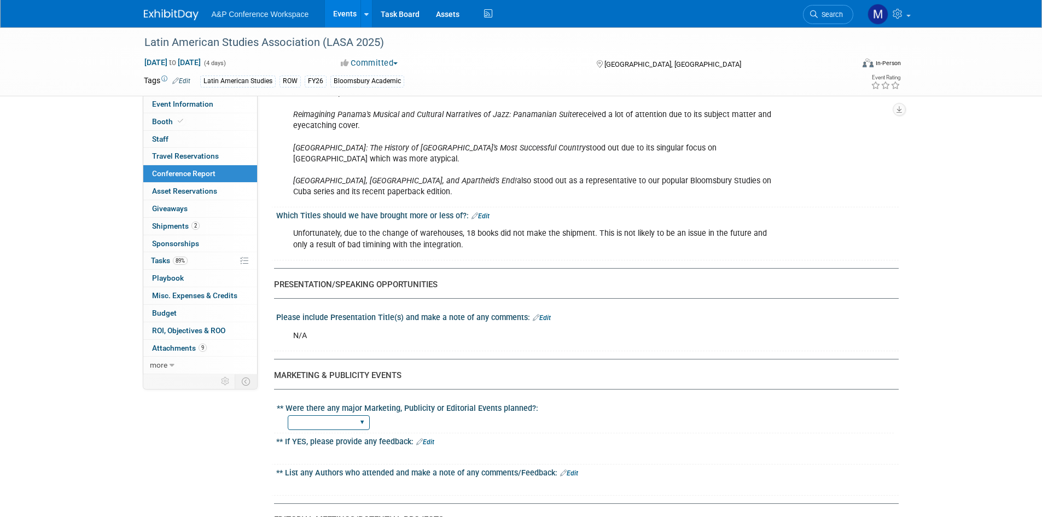
click at [322, 415] on select "YES NO" at bounding box center [329, 422] width 82 height 15
select select "NO"
click at [288, 415] on select "YES NO" at bounding box center [329, 422] width 82 height 15
click at [570, 469] on link "Edit" at bounding box center [569, 473] width 18 height 8
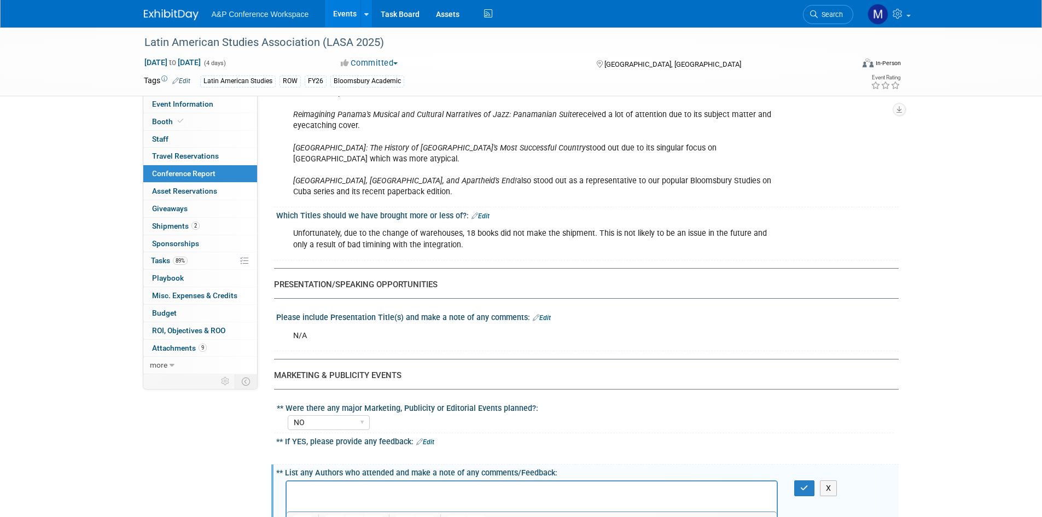
scroll to position [0, 0]
click at [487, 481] on html at bounding box center [531, 488] width 490 height 15
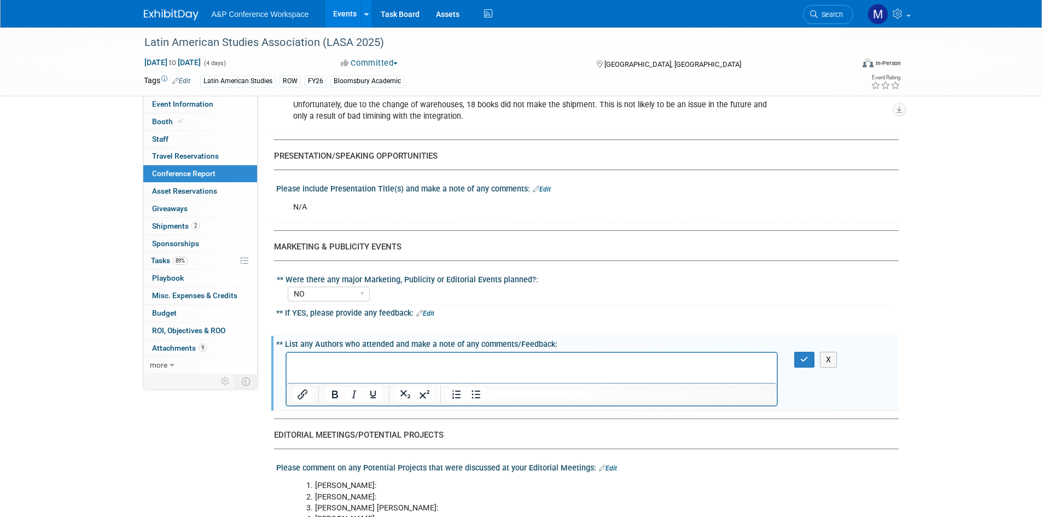
scroll to position [1422, 0]
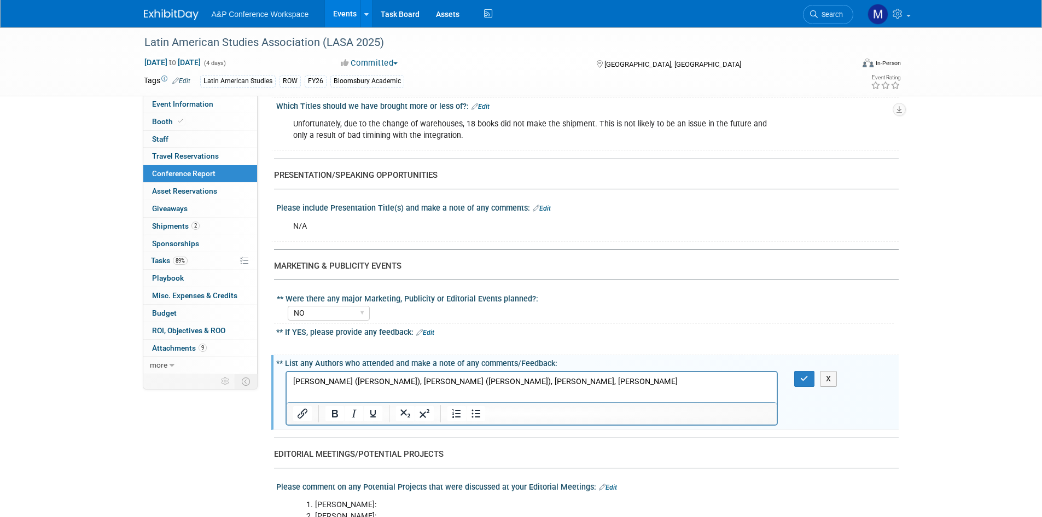
drag, startPoint x: 669, startPoint y: 383, endPoint x: 584, endPoint y: 378, distance: 84.9
click at [585, 378] on html "Peter V. Henderson (LEX), Richard Stahler-Sholk (LEX), Katherine Becerra Valdiv…" at bounding box center [531, 378] width 490 height 15
drag, startPoint x: 573, startPoint y: 381, endPoint x: 481, endPoint y: 379, distance: 91.3
click at [481, 379] on p "Peter V. Henderson (LEX), Richard Stahler-Sholk (LEX), Katherine Becerra Valdiv…" at bounding box center [532, 381] width 478 height 11
copy p "Katherine Becerra Valdivia"
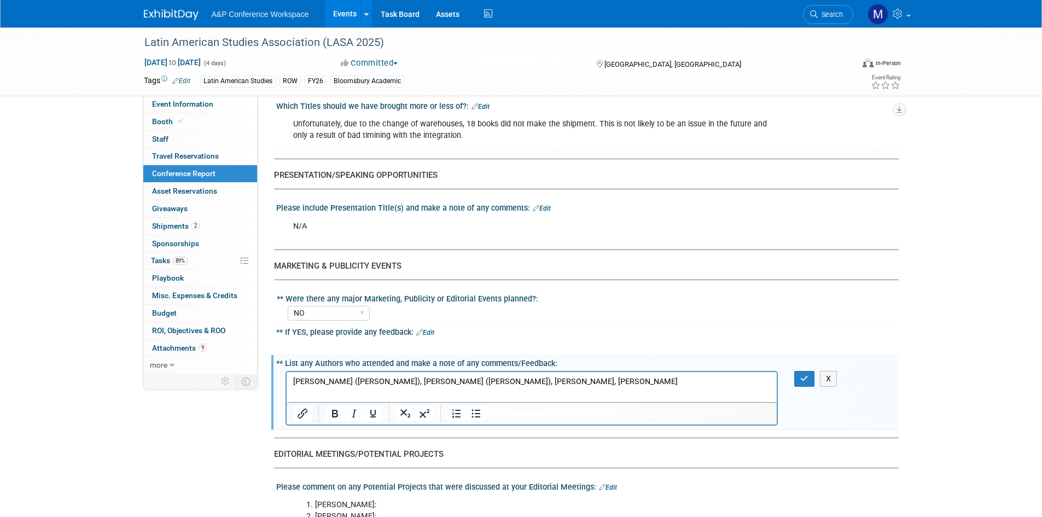
click at [684, 386] on html "Peter V. Henderson (LEX), Richard Stahler-Sholk (LEX), Katherine Becerra Valdiv…" at bounding box center [531, 378] width 490 height 15
click at [682, 376] on p "Peter V. Henderson (LEX), Richard Stahler-Sholk (LEX), Katherine Becerra Valdiv…" at bounding box center [532, 381] width 478 height 11
click at [375, 381] on p "Peter V. Henderson (LEX), Richard Stahler-Sholk (LEX), Katherine Becerra Valdiv…" at bounding box center [532, 381] width 478 height 11
click at [560, 379] on p "Peter V. Henderson (RL), Richard Stahler-Sholk (R;), Katherine Becerra Valdivia…" at bounding box center [532, 381] width 478 height 11
click at [705, 383] on p "Peter V. Henderson (RL), Richard Stahler-Sholk (R;), Katherine Becerra Valdivia…" at bounding box center [532, 381] width 478 height 11
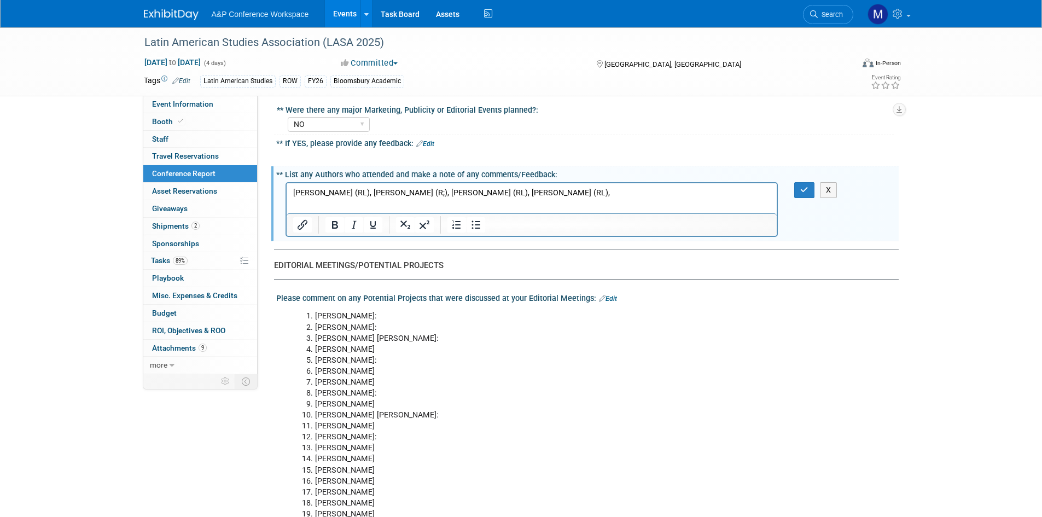
scroll to position [1586, 0]
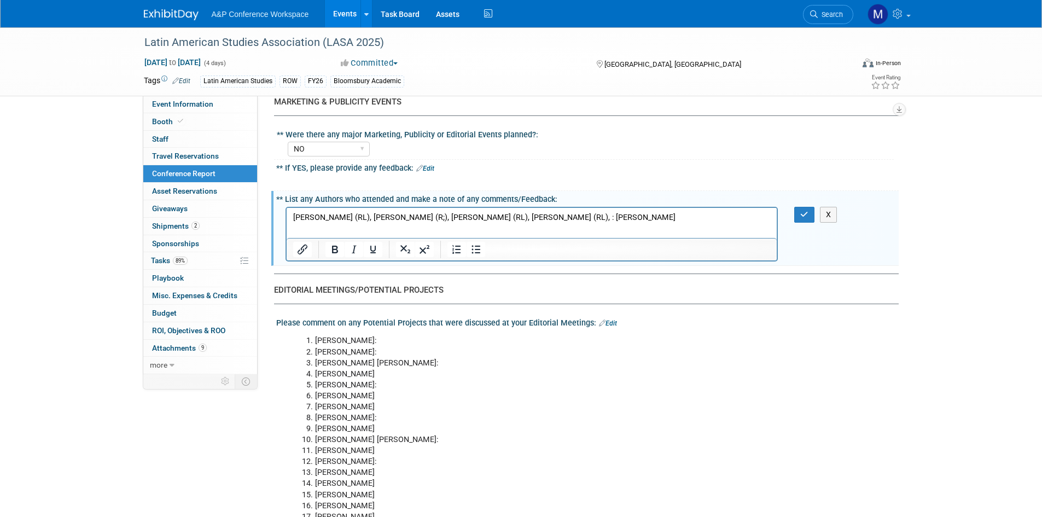
click at [684, 215] on p "Peter V. Henderson (RL), Richard Stahler-Sholk (R;), Katherine Becerra Valdivia…" at bounding box center [532, 217] width 478 height 11
click at [755, 218] on p "Peter V. Henderson (RL), Richard Stahler-Sholk (R;), Katherine Becerra Valdivia…" at bounding box center [532, 217] width 478 height 11
click at [368, 223] on p "Peter V. Henderson (RL), Richard Stahler-Sholk (R;), Katherine Becerra Valdivia…" at bounding box center [532, 217] width 478 height 11
click at [511, 224] on p "Peter V. Henderson (RL), Richard Stahler-Sholk (R;), Katherine Becerra Valdivia…" at bounding box center [532, 223] width 478 height 22
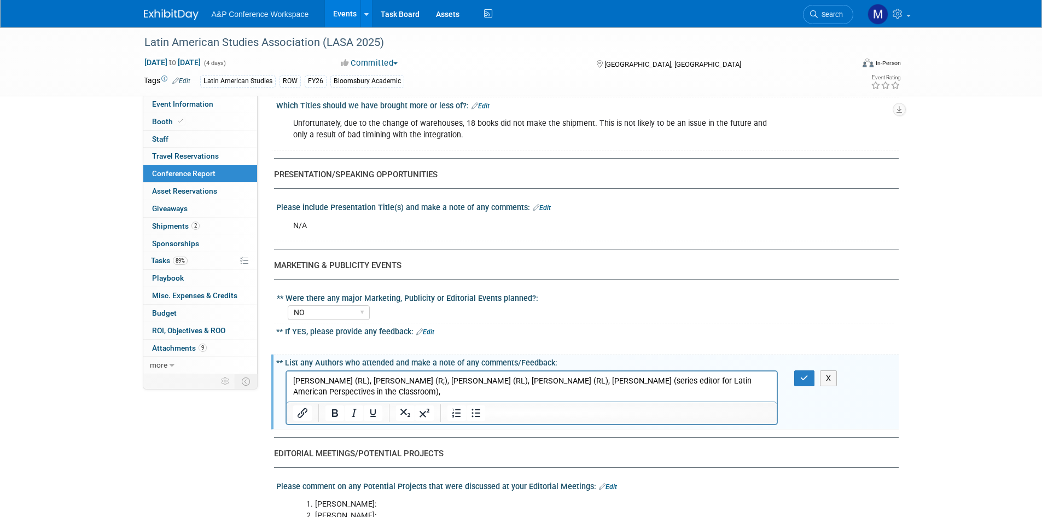
scroll to position [1422, 0]
click at [464, 377] on p "Peter V. Henderson (RL), Richard Stahler-Sholk (R;), Katherine Becerra Valdivia…" at bounding box center [532, 387] width 478 height 22
click at [532, 393] on p "Peter V. Henderson (RL), Richard Stahler-Sholk (RL), Katherine Becerra Valdivia…" at bounding box center [532, 387] width 478 height 22
click at [558, 393] on p "Peter V. Henderson (RL), Richard Stahler-Sholk (RL), Katherine Becerra Valdivia…" at bounding box center [532, 387] width 478 height 22
drag, startPoint x: 557, startPoint y: 393, endPoint x: 605, endPoint y: 393, distance: 48.7
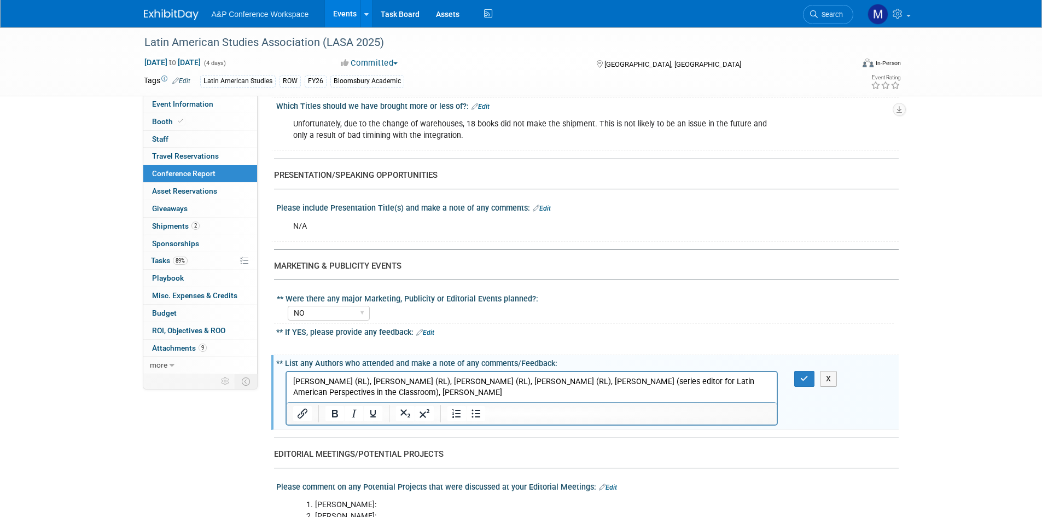
click at [605, 393] on p "Peter V. Henderson (RL), Richard Stahler-Sholk (RL), Katherine Becerra Valdivia…" at bounding box center [532, 387] width 478 height 22
click at [519, 392] on p "Peter V. Henderson (RL), Richard Stahler-Sholk (RL), Katherine Becerra Valdivia…" at bounding box center [532, 387] width 478 height 22
click at [604, 394] on p "Peter V. Henderson (RL), Richard Stahler-Sholk (RL), Katherine Becerra Valdivia…" at bounding box center [532, 387] width 478 height 22
click at [672, 394] on p "Peter V. Henderson (RL), Richard Stahler-Sholk (RL), Katherine Becerra Valdivia…" at bounding box center [532, 387] width 478 height 22
drag, startPoint x: 756, startPoint y: 394, endPoint x: 765, endPoint y: 389, distance: 10.3
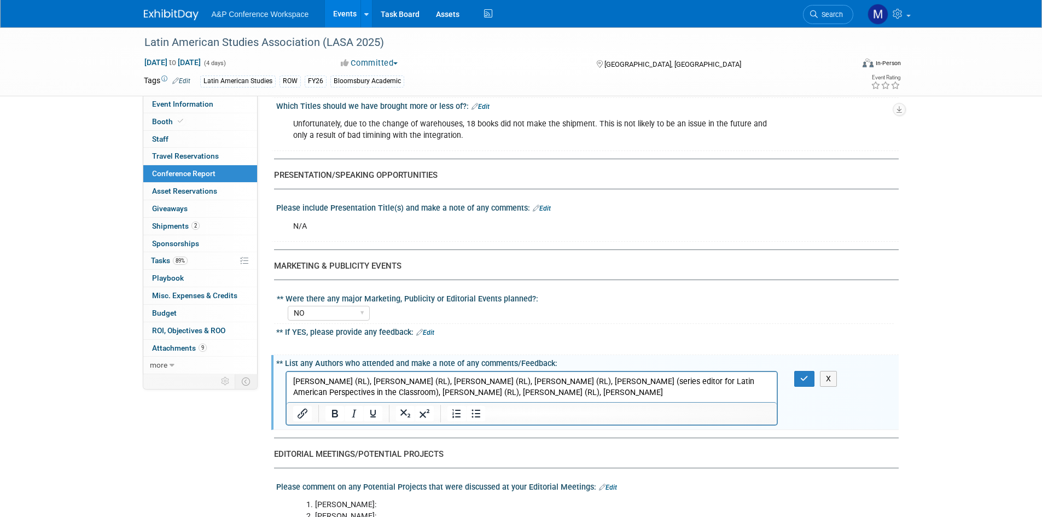
click at [756, 394] on p "Peter V. Henderson (RL), Richard Stahler-Sholk (RL), Katherine Becerra Valdivia…" at bounding box center [532, 387] width 478 height 22
click at [812, 371] on button "button" at bounding box center [804, 379] width 20 height 16
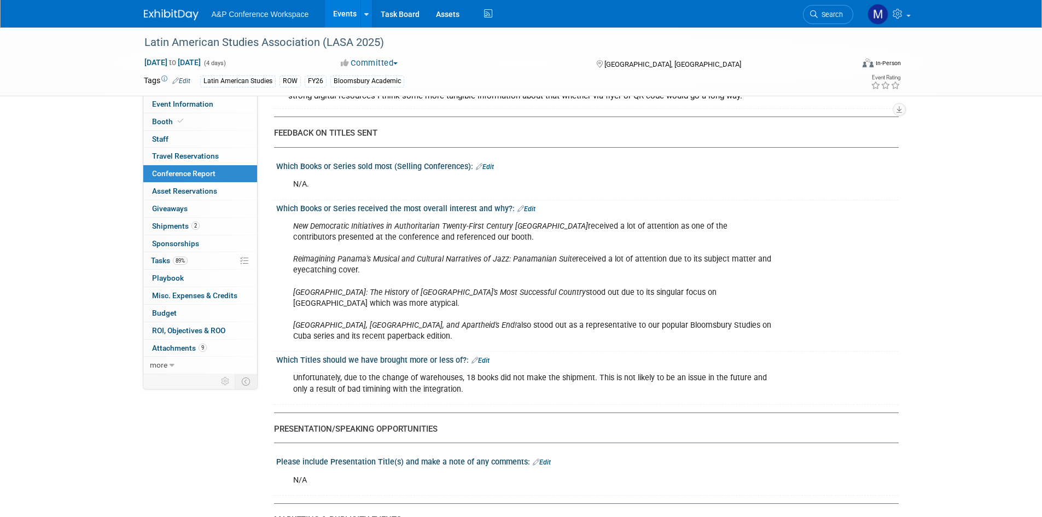
scroll to position [1148, 0]
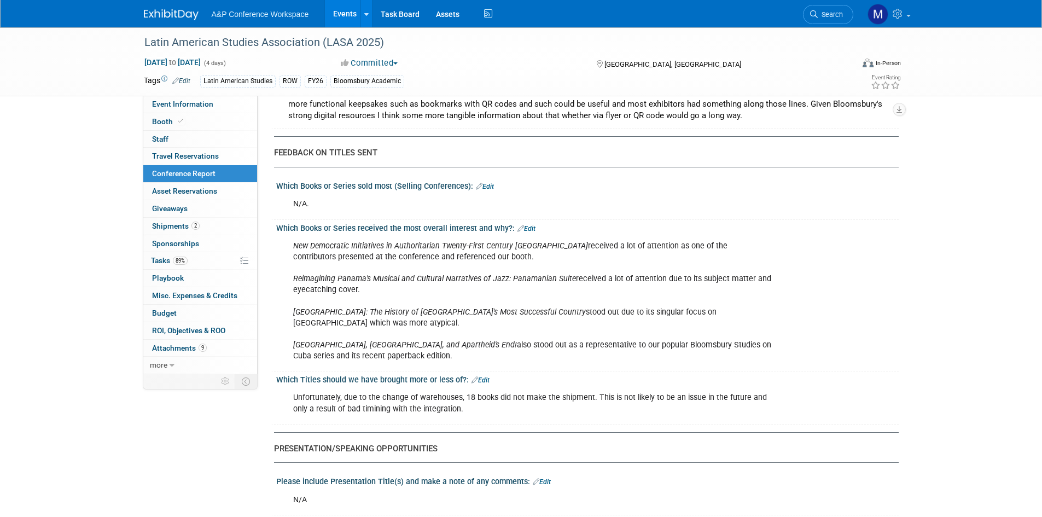
click at [527, 225] on link "Edit" at bounding box center [526, 229] width 18 height 8
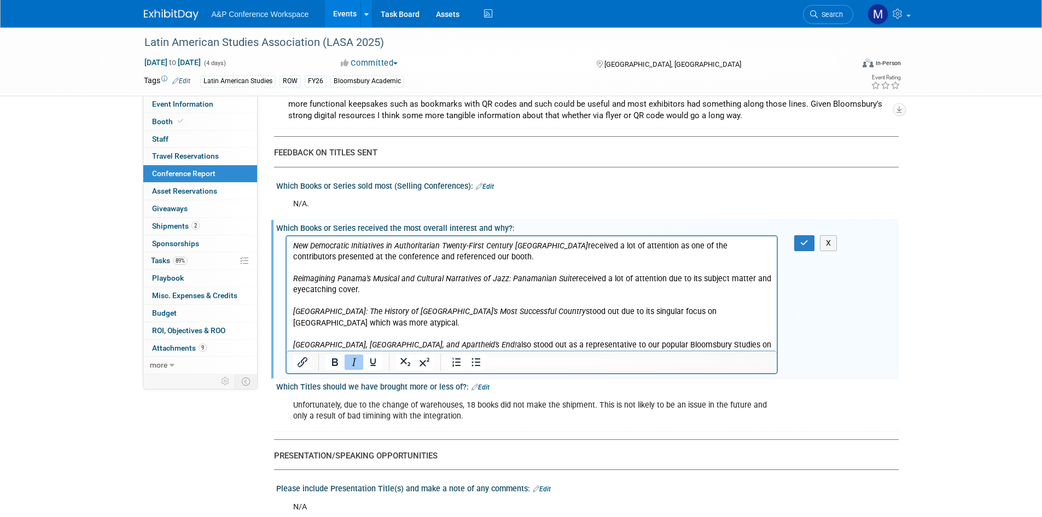
scroll to position [0, 0]
drag, startPoint x: 561, startPoint y: 244, endPoint x: 849, endPoint y: 459, distance: 359.0
click at [561, 244] on p "New Democratic Initiatives in Authoritarian Twenty-First Century Latin Americar…" at bounding box center [532, 300] width 478 height 121
click at [519, 252] on p "New Democratic Initiatives in Authoritarian Twenty-First Century Latin American…" at bounding box center [532, 300] width 478 height 121
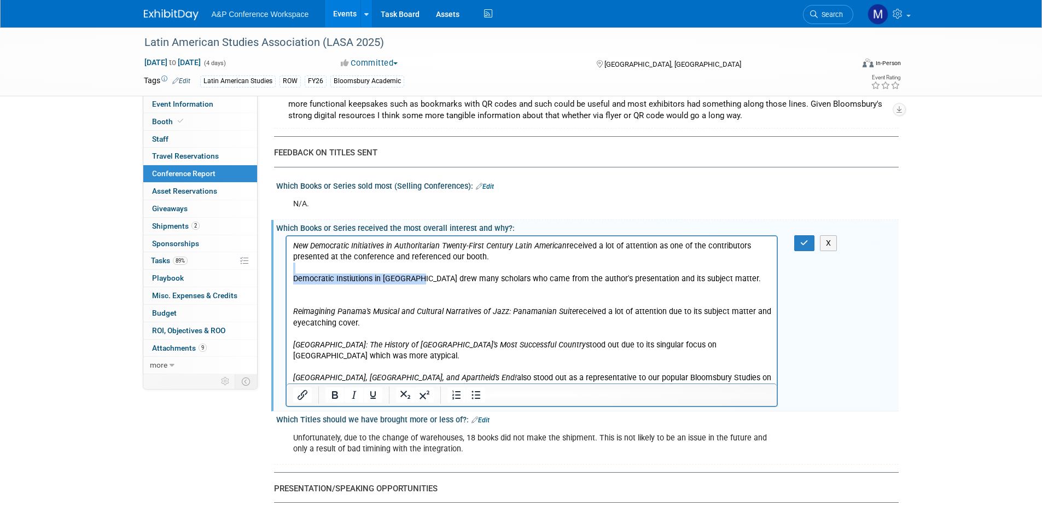
drag, startPoint x: 419, startPoint y: 278, endPoint x: 291, endPoint y: 272, distance: 127.5
click at [292, 272] on body "New Democratic Initiatives in Authoritarian Twenty-First Century Latin American…" at bounding box center [531, 317] width 479 height 154
click at [352, 388] on icon "Italic" at bounding box center [353, 394] width 13 height 13
click at [692, 257] on p "New Democratic Initiatives in Authoritarian Twenty-First Century Latin American…" at bounding box center [532, 251] width 478 height 22
drag, startPoint x: 633, startPoint y: 277, endPoint x: 715, endPoint y: 278, distance: 82.0
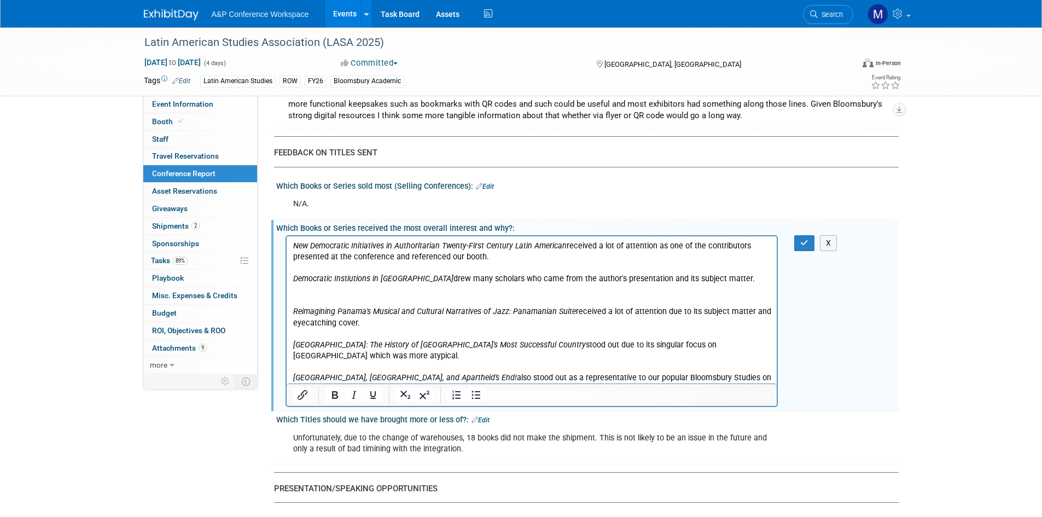
click at [715, 278] on p "Democratic Instiutions in Guatemala drew many scholars who came from the author…" at bounding box center [532, 278] width 478 height 11
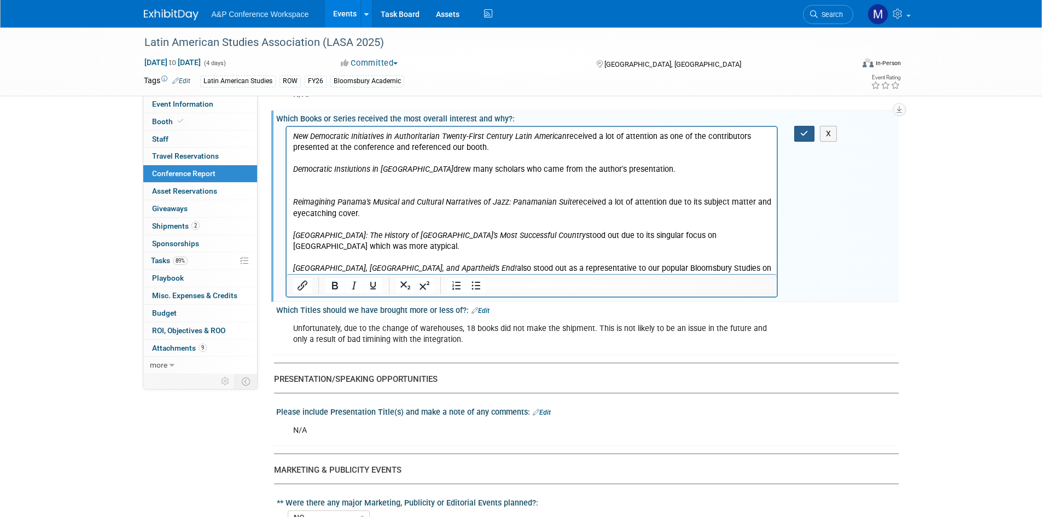
click at [800, 130] on icon "button" at bounding box center [804, 134] width 8 height 8
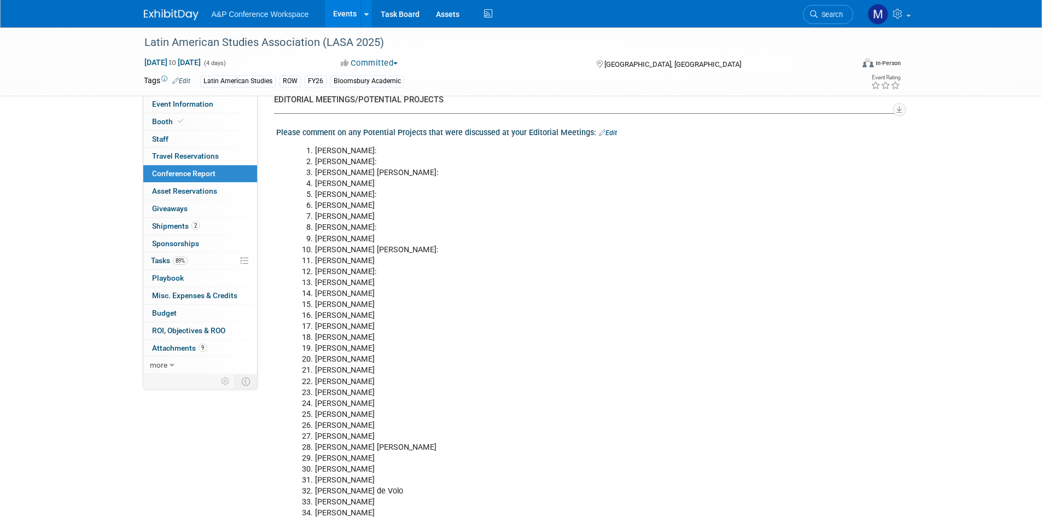
scroll to position [1804, 0]
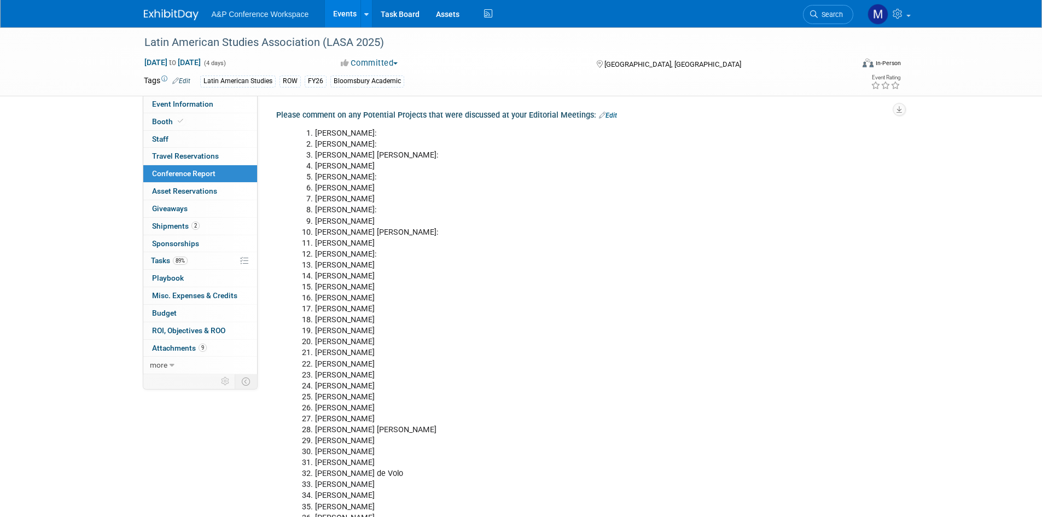
drag, startPoint x: 493, startPoint y: 266, endPoint x: 445, endPoint y: 180, distance: 98.6
click at [492, 282] on li "Michah McKay" at bounding box center [543, 287] width 457 height 11
drag, startPoint x: 341, startPoint y: 109, endPoint x: 316, endPoint y: 109, distance: 25.7
click at [316, 128] on li "Emily Hind:" at bounding box center [543, 133] width 457 height 11
copy li "Emily Hin"
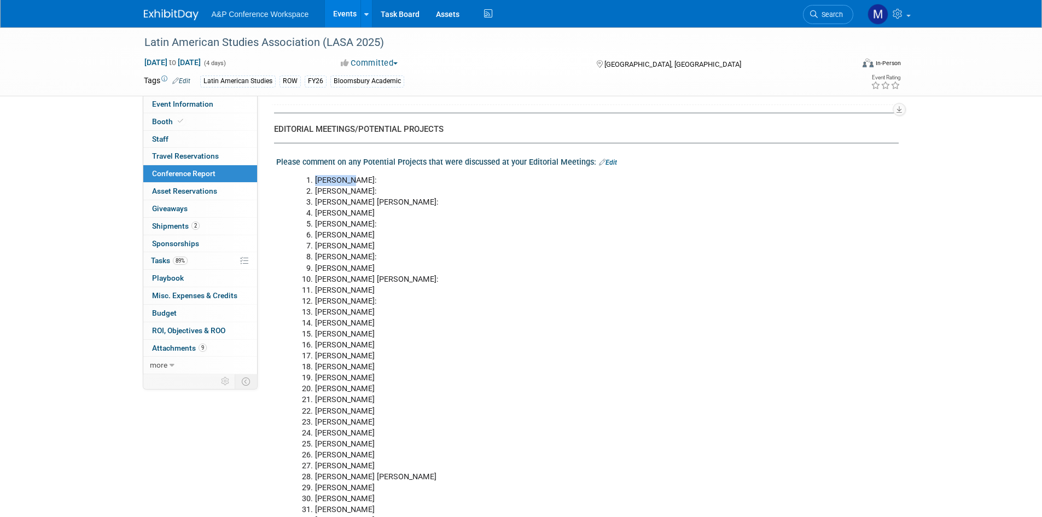
scroll to position [1695, 0]
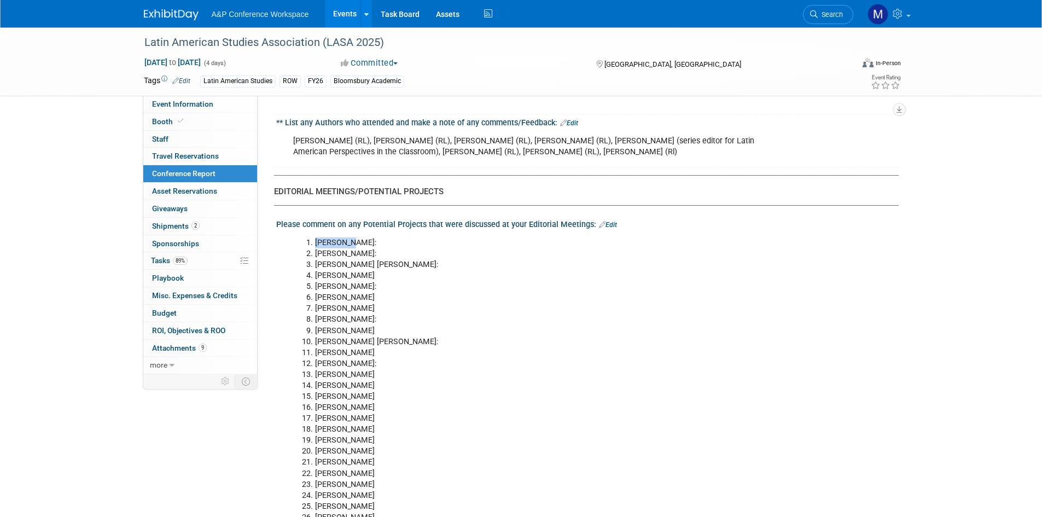
click at [611, 221] on link "Edit" at bounding box center [608, 225] width 18 height 8
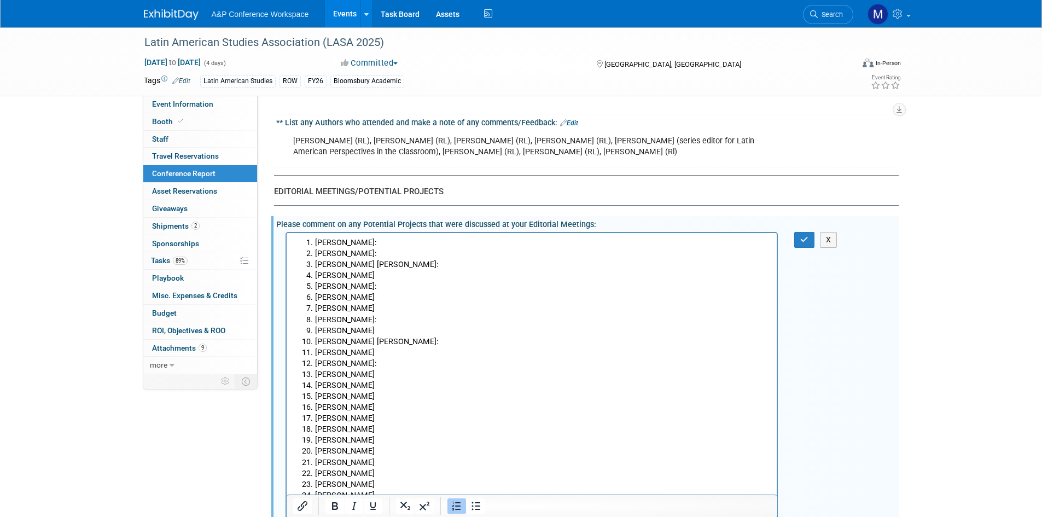
scroll to position [0, 0]
click at [423, 242] on li "Emily Hind:" at bounding box center [542, 242] width 456 height 11
click at [442, 264] on li "Maria Isabel Puerta Riera:" at bounding box center [542, 264] width 456 height 11
click at [438, 246] on li "Emily Hind: MN on the rise" at bounding box center [542, 242] width 456 height 11
click at [351, 239] on li "Emily Hind: MN on the rise" at bounding box center [542, 242] width 456 height 11
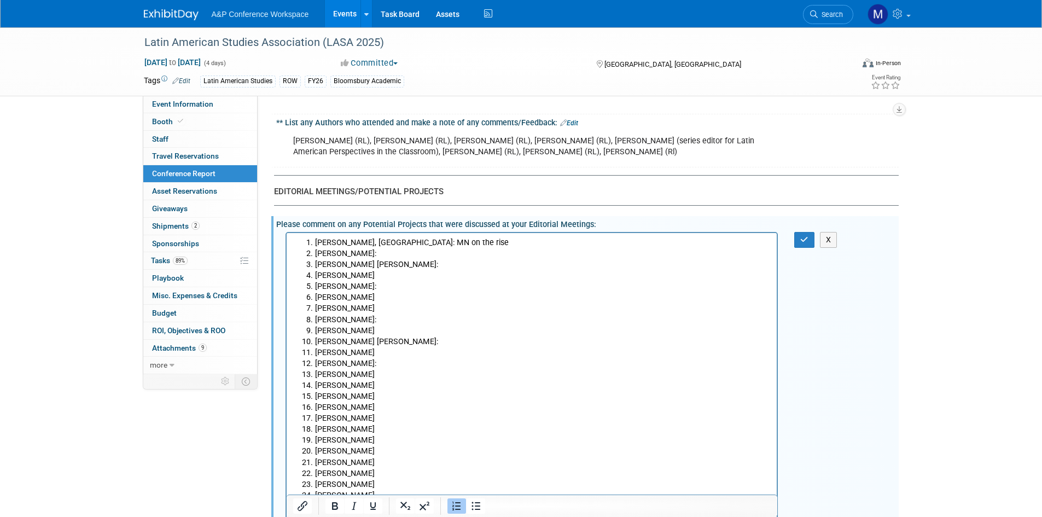
click at [512, 241] on li "Emily Hind, UFL: MN on the rise" at bounding box center [542, 242] width 456 height 11
drag, startPoint x: 360, startPoint y: 252, endPoint x: 369, endPoint y: 243, distance: 12.4
click at [360, 252] on li "Liz Hutchison:" at bounding box center [542, 253] width 456 height 11
drag, startPoint x: 412, startPoint y: 252, endPoint x: 723, endPoint y: 403, distance: 346.3
click at [412, 252] on li "Liz Hutchison, UNM: MN on victims of domestic" at bounding box center [542, 253] width 456 height 11
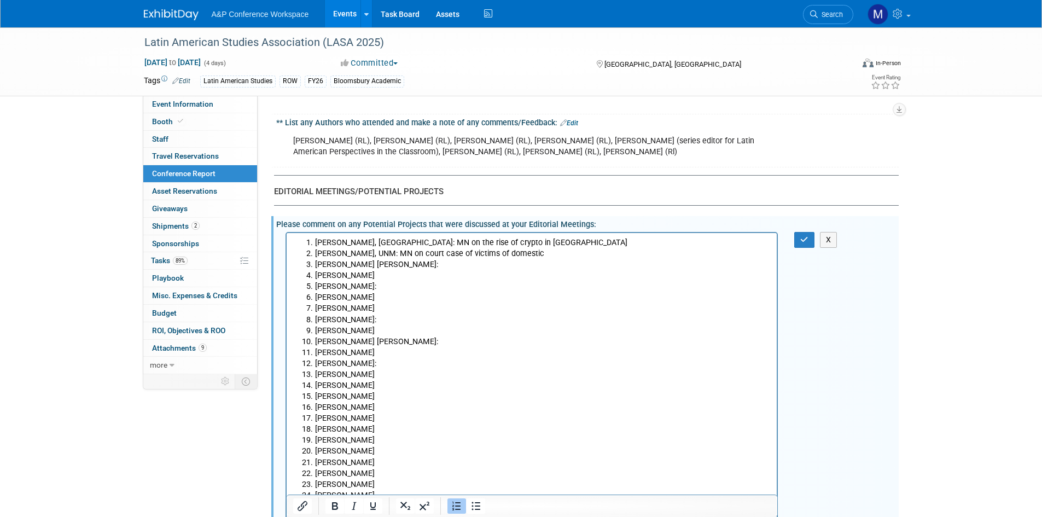
click at [538, 250] on li "Liz Hutchison, UNM: MN on court case of victims of domestic" at bounding box center [542, 253] width 456 height 11
drag, startPoint x: 443, startPoint y: 276, endPoint x: 440, endPoint y: 267, distance: 9.1
click at [442, 275] on li "Sara Kozameh" at bounding box center [542, 275] width 456 height 11
drag, startPoint x: 400, startPoint y: 263, endPoint x: 317, endPoint y: 260, distance: 82.6
click at [317, 260] on li "Maria Isabel Puerta Riera:" at bounding box center [542, 264] width 456 height 11
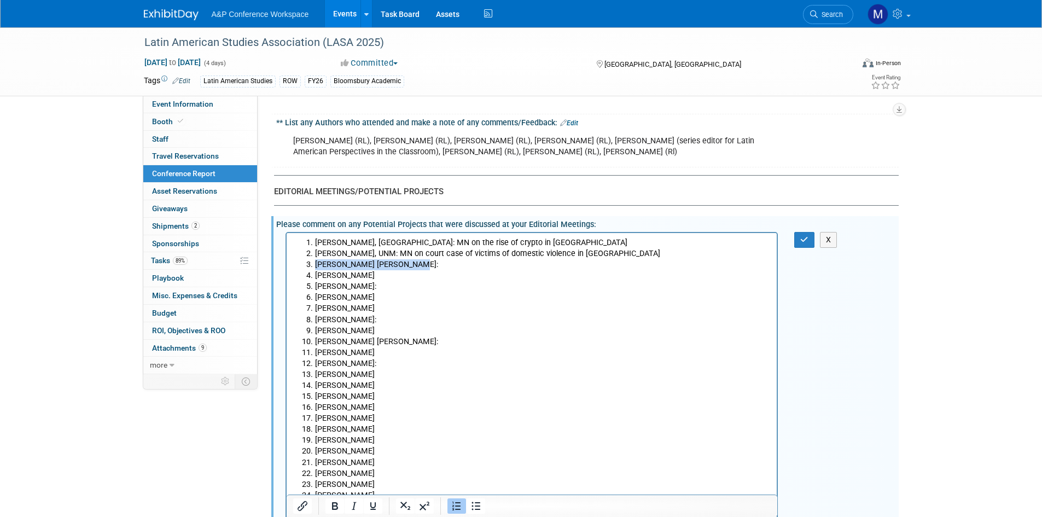
copy li "Maria Isabel Puerta Riera"
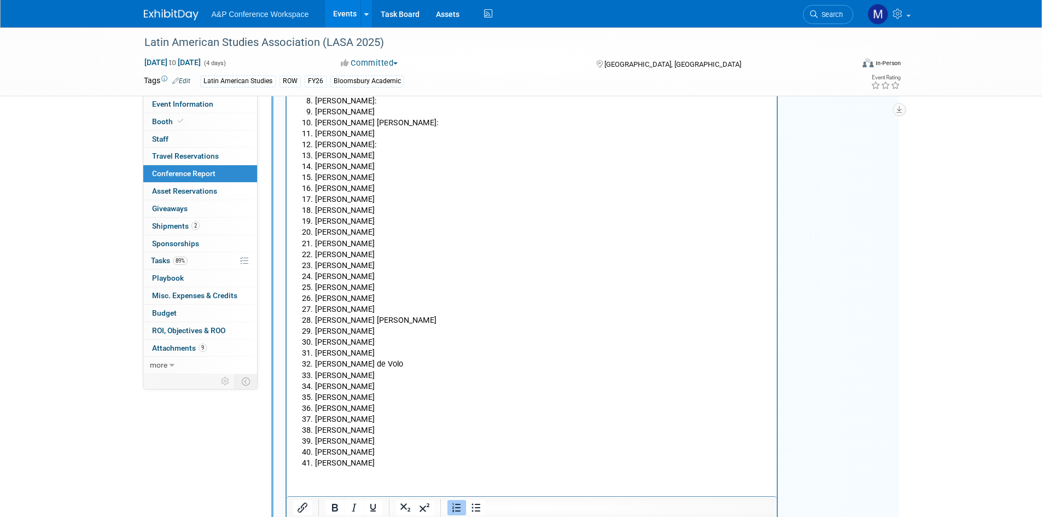
scroll to position [1586, 0]
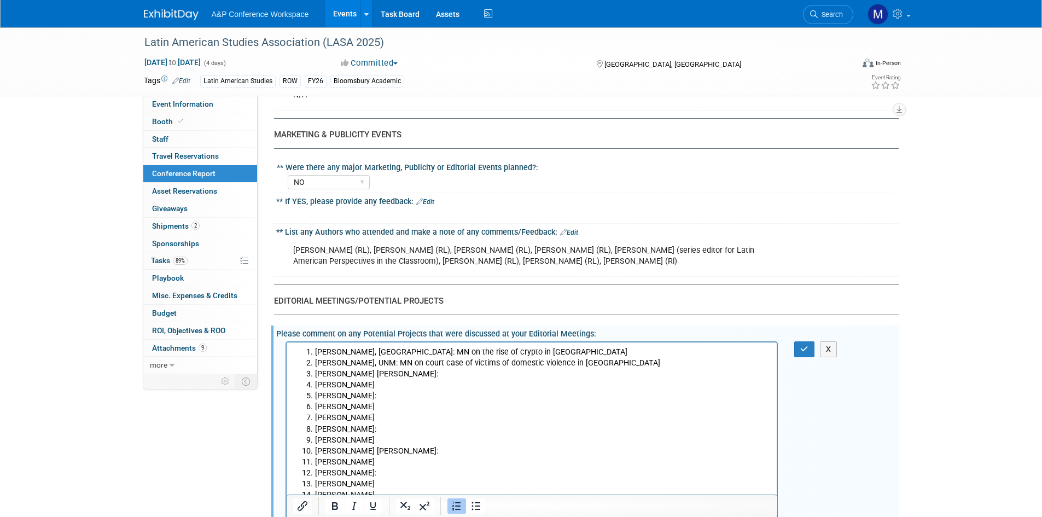
click at [402, 359] on li "Liz Hutchison, UNM: MN on court case of victims of domestic violence in LATAM" at bounding box center [542, 362] width 456 height 11
click at [412, 369] on li "Maria Isabel Puerta Riera:" at bounding box center [542, 373] width 456 height 11
drag, startPoint x: 401, startPoint y: 363, endPoint x: 388, endPoint y: 362, distance: 12.6
click at [388, 362] on li "Liz Hutchison, UNM: MN on court case of victims of domestic violence in LATAM" at bounding box center [542, 362] width 456 height 11
drag, startPoint x: 369, startPoint y: 383, endPoint x: 318, endPoint y: 381, distance: 50.9
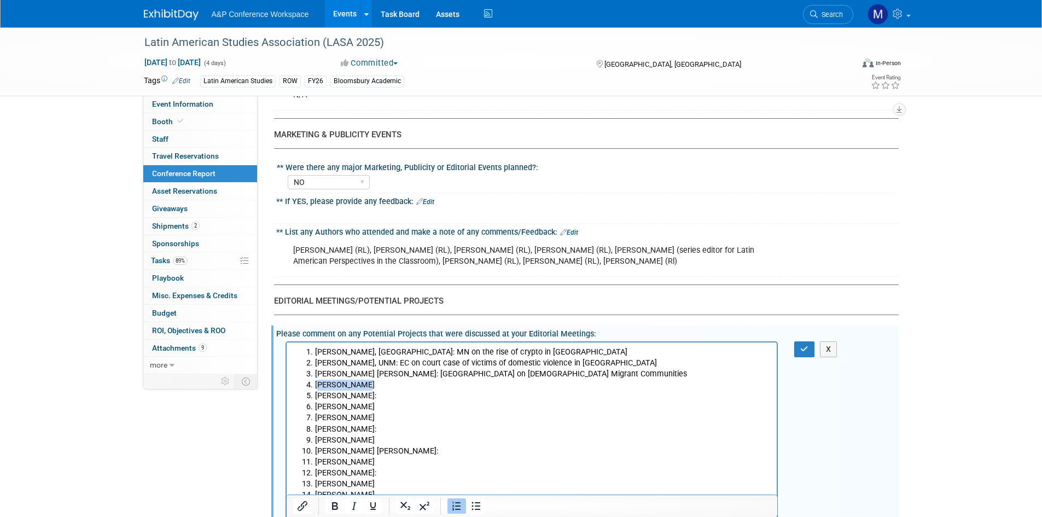
click at [318, 381] on li "Sara Kozameh" at bounding box center [542, 384] width 456 height 11
drag, startPoint x: 314, startPoint y: 382, endPoint x: 363, endPoint y: 382, distance: 48.1
click at [363, 382] on li "Sara Kozameh" at bounding box center [542, 384] width 456 height 11
copy li "Sara Kozameh"
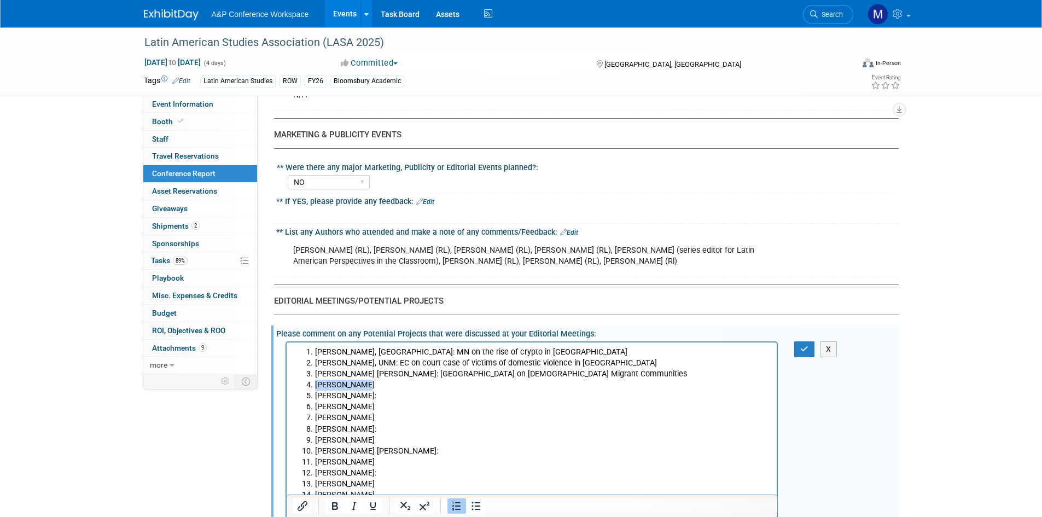
click at [389, 378] on li "Maria Isabel Puerta Riera: MN on Venezuelan Migrant Communities" at bounding box center [542, 373] width 456 height 11
click at [384, 390] on li "Lily Balloffet:" at bounding box center [542, 395] width 456 height 11
click at [383, 386] on li "Sara Kozameh" at bounding box center [542, 384] width 456 height 11
drag, startPoint x: 357, startPoint y: 392, endPoint x: 316, endPoint y: 392, distance: 41.0
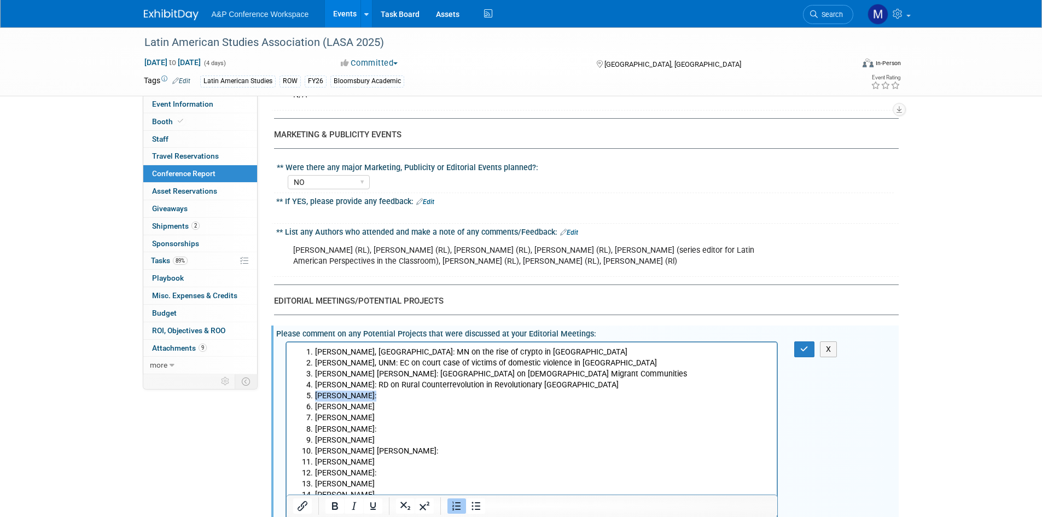
click at [316, 392] on li "Lily Balloffet:" at bounding box center [542, 395] width 456 height 11
copy li "Lily Balloffet"
click at [366, 383] on li "Sara Kozameh: RD on Rural Counterrevolution in Revolutionary Cuba" at bounding box center [542, 384] width 456 height 11
drag, startPoint x: 387, startPoint y: 375, endPoint x: 395, endPoint y: 377, distance: 8.6
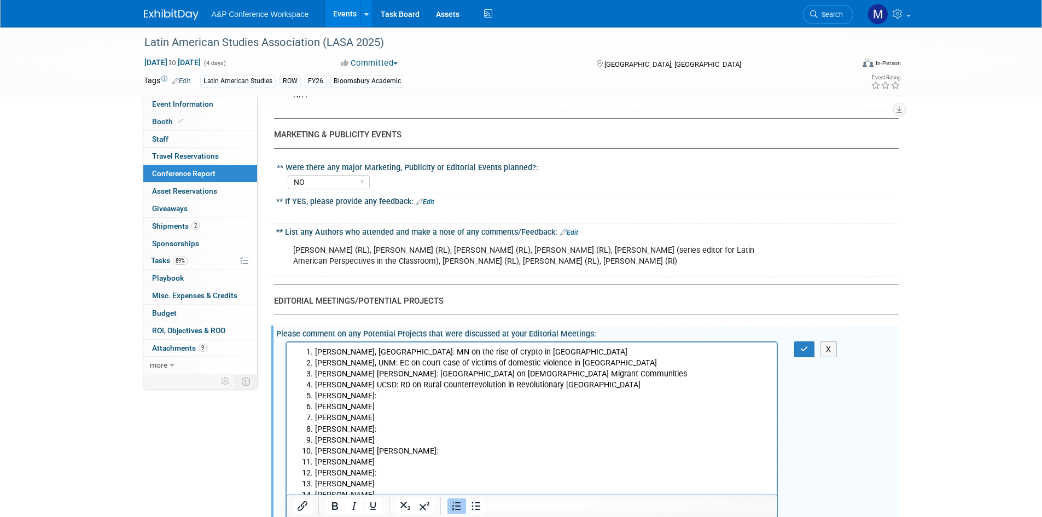
click at [389, 375] on li "Maria Isabel Puerta Riera: MN on Venezuelan Migrant Communities" at bounding box center [542, 373] width 456 height 11
click at [401, 373] on li "Maria Isabel Puerta Riera: MN on Venezuelan Migrant Communities" at bounding box center [542, 373] width 456 height 11
drag, startPoint x: 356, startPoint y: 395, endPoint x: 315, endPoint y: 391, distance: 41.2
click at [315, 391] on li "Lily Balloffet:" at bounding box center [542, 395] width 456 height 11
drag, startPoint x: 315, startPoint y: 391, endPoint x: 357, endPoint y: 393, distance: 41.6
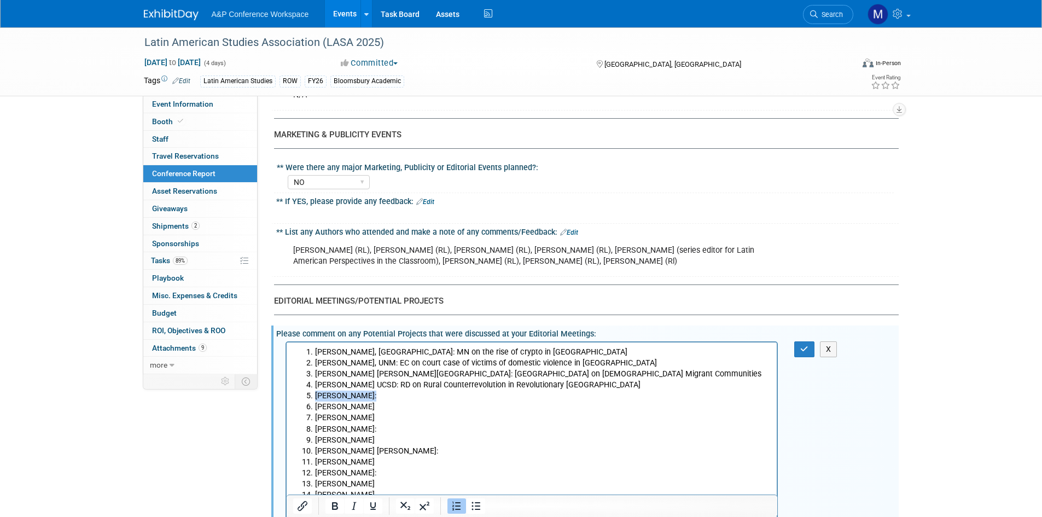
click at [357, 393] on li "Lily Balloffet:" at bounding box center [542, 395] width 456 height 11
click at [400, 395] on li "Lily Balloffet:" at bounding box center [542, 395] width 456 height 11
drag, startPoint x: 386, startPoint y: 410, endPoint x: 315, endPoint y: 405, distance: 71.3
click at [315, 405] on li "Anias Ornelas Ramirez" at bounding box center [542, 406] width 456 height 11
click at [389, 396] on li "Lily Balloffet UCSD: RD on public health in the Americas" at bounding box center [542, 395] width 456 height 11
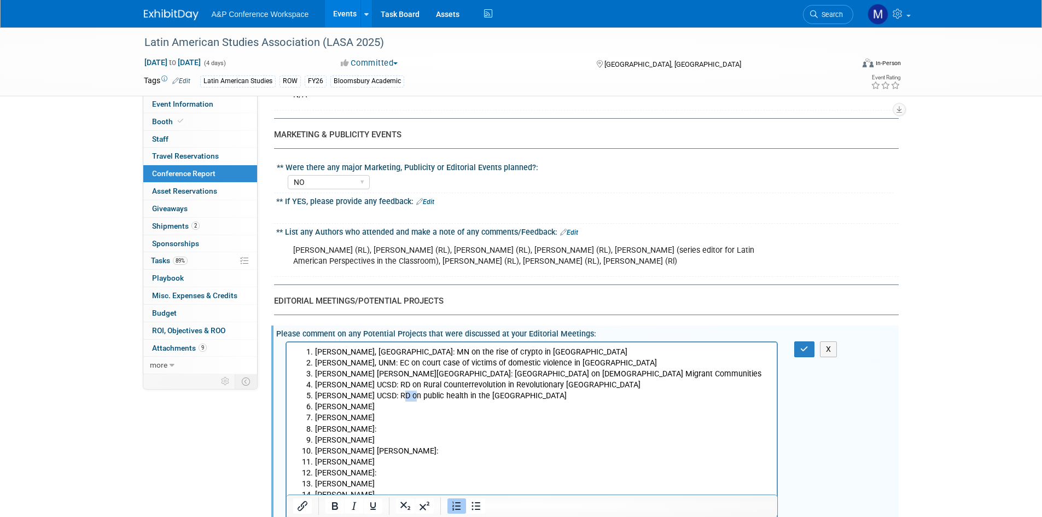
drag, startPoint x: 395, startPoint y: 394, endPoint x: 382, endPoint y: 394, distance: 12.6
click at [382, 394] on li "Lily Balloffet UCSD: RD on public health in the Americas" at bounding box center [542, 395] width 456 height 11
click at [420, 407] on li "Anias Ornelas Ramirez" at bounding box center [542, 406] width 456 height 11
drag, startPoint x: 409, startPoint y: 405, endPoint x: 423, endPoint y: 387, distance: 22.6
click at [410, 405] on li "Anias Ornelas Ramirez: MN Feminist Representation of Femicide in Contemporary L…" at bounding box center [542, 406] width 456 height 11
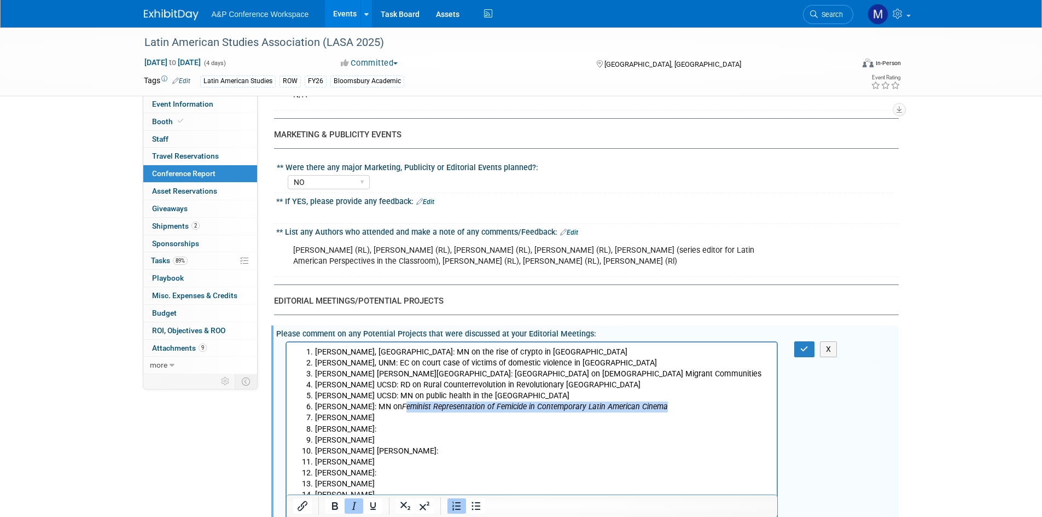
drag, startPoint x: 424, startPoint y: 406, endPoint x: 711, endPoint y: 401, distance: 286.6
click at [711, 401] on li "Anias Ornelas Ramirez: MN on Feminist Representation of Femicide in Contemporar…" at bounding box center [542, 406] width 456 height 11
click at [397, 404] on li "Anias Ornelas Ramirez: MN on Feminist Representation of Femicide in Contemporar…" at bounding box center [542, 406] width 456 height 11
drag, startPoint x: 392, startPoint y: 404, endPoint x: 421, endPoint y: 372, distance: 43.0
click at [392, 404] on li "Anias Ornelas Ramirez: MN on Feminist Representation of Femicide in Contemporar…" at bounding box center [542, 406] width 456 height 11
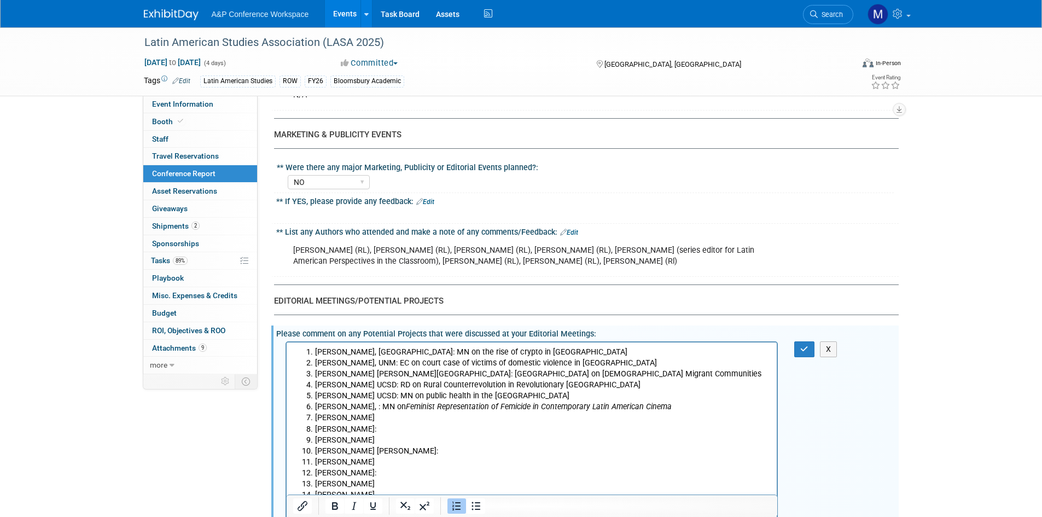
click at [413, 404] on li "Anias Ornelas Ramirez, : MN on Feminist Representation of Femicide in Contempor…" at bounding box center [542, 406] width 456 height 11
drag, startPoint x: 397, startPoint y: 409, endPoint x: 413, endPoint y: 389, distance: 25.3
click at [398, 405] on li "Anias Ornelas Ramirez, : MN on Feminist Representation of Femicide in Contempor…" at bounding box center [542, 406] width 456 height 11
drag, startPoint x: 368, startPoint y: 419, endPoint x: 316, endPoint y: 418, distance: 52.5
click at [316, 418] on li "Nohora Arrieta" at bounding box center [542, 417] width 456 height 11
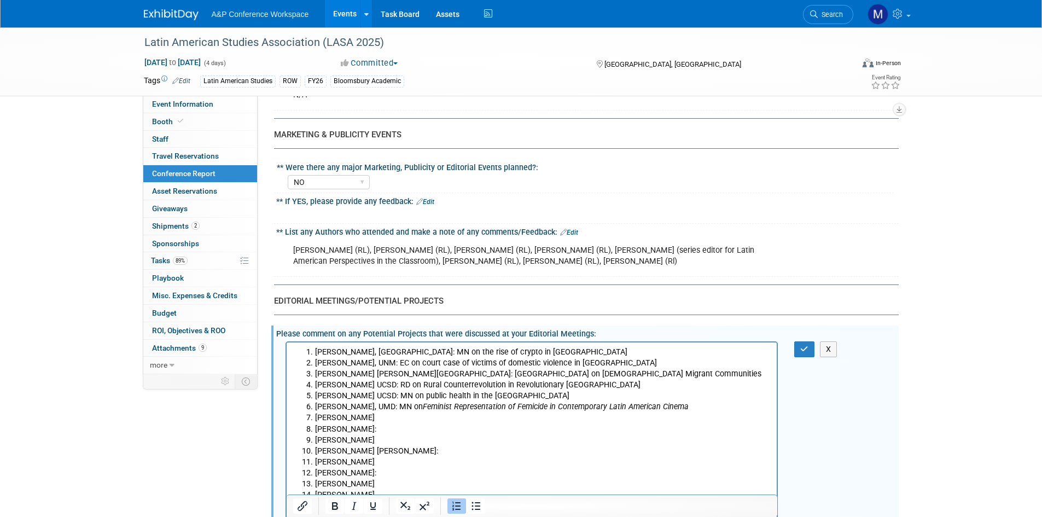
click at [376, 421] on li "Nohora Arrieta" at bounding box center [542, 417] width 456 height 11
click at [378, 417] on li "Nohora Arrieta" at bounding box center [542, 417] width 456 height 11
drag, startPoint x: 382, startPoint y: 426, endPoint x: 316, endPoint y: 424, distance: 66.2
click at [316, 424] on li "Kristal Robin Bivona:" at bounding box center [542, 428] width 456 height 11
drag, startPoint x: 316, startPoint y: 426, endPoint x: 383, endPoint y: 428, distance: 67.3
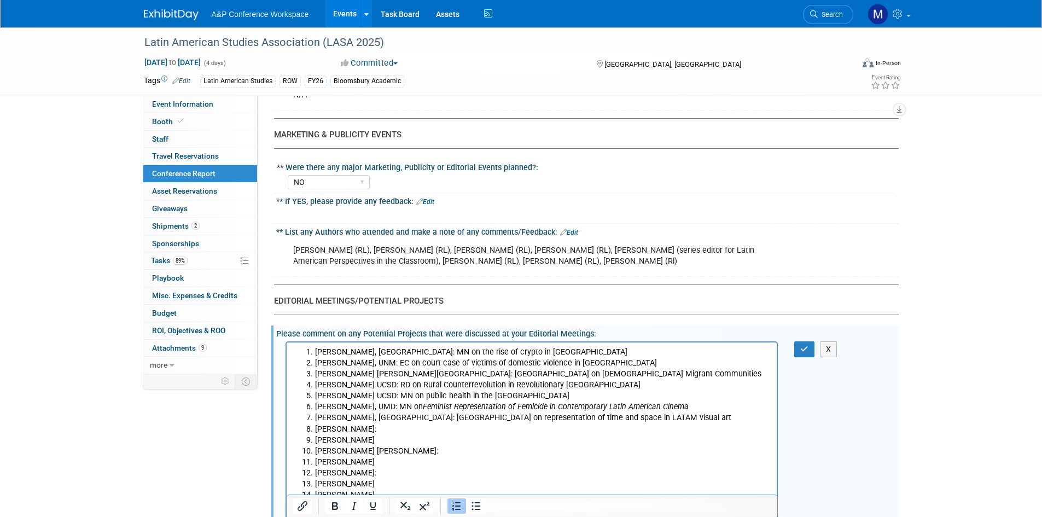
click at [383, 428] on li "Kristal Robin Bivona:" at bounding box center [542, 428] width 456 height 11
click at [394, 427] on li "Kristal Robin Bivona:" at bounding box center [542, 428] width 456 height 11
click at [439, 429] on li "Kristal Robin Bivona SDSU: MN on visual culture from Brazil and the Southern Co…" at bounding box center [542, 428] width 456 height 11
click at [436, 430] on li "Kristal Robin Bivona SDSU: MN on visual culture from Brazil and the Southern Co…" at bounding box center [542, 428] width 456 height 11
drag, startPoint x: 365, startPoint y: 437, endPoint x: 328, endPoint y: 683, distance: 248.3
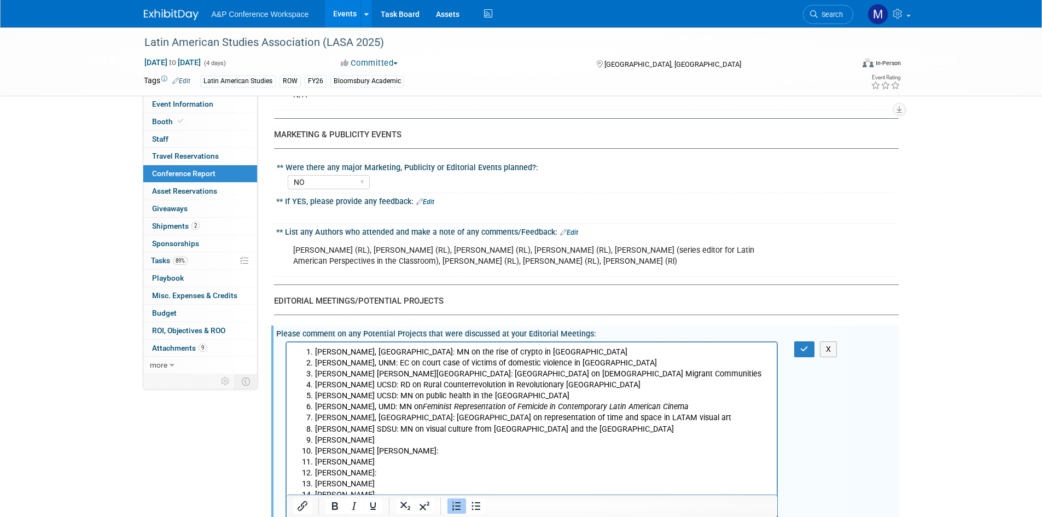
click at [316, 441] on li "Jennifer Alpert" at bounding box center [542, 439] width 456 height 11
click at [399, 441] on li "Jennifer Alpert" at bounding box center [542, 439] width 456 height 11
click at [442, 439] on li "Jennifer Alpert Stanford: RD on" at bounding box center [542, 439] width 456 height 11
drag, startPoint x: 356, startPoint y: 449, endPoint x: 307, endPoint y: 448, distance: 48.7
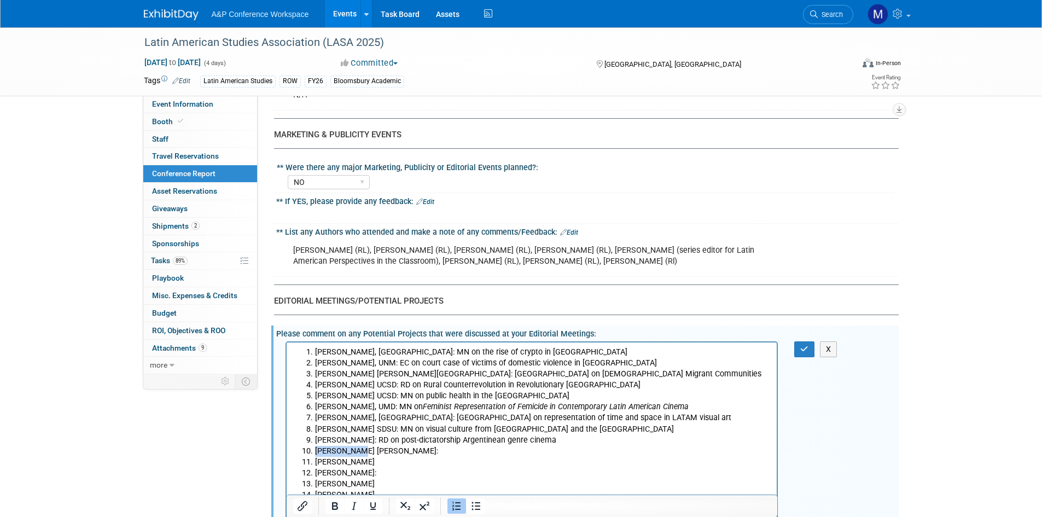
click at [314, 448] on li "Karina Alma:" at bounding box center [542, 450] width 456 height 11
click at [415, 451] on li "Karina Alma:" at bounding box center [542, 450] width 456 height 11
click at [410, 447] on li "Karina Alma:" at bounding box center [542, 450] width 456 height 11
click at [355, 453] on li "Karina Alma: RD on Salvadoran Cultural Lore and the Reembodiment of Memory" at bounding box center [542, 450] width 456 height 11
drag, startPoint x: 371, startPoint y: 462, endPoint x: 315, endPoint y: 461, distance: 55.8
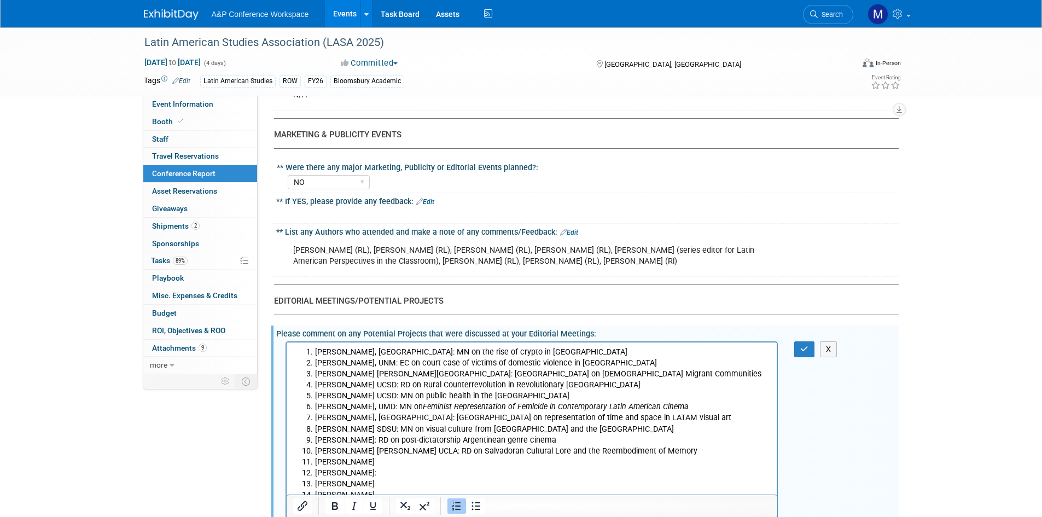
click at [315, 461] on li "Sarah Sarzynski" at bounding box center [542, 461] width 456 height 11
click at [640, 410] on icon "Feminist Representation of Femicide in Contemporary Latin American Cinema" at bounding box center [555, 405] width 266 height 9
click at [401, 471] on li "Fabio Andrarde:" at bounding box center [542, 472] width 456 height 11
click at [400, 460] on li "Sarah Sarzynski" at bounding box center [542, 461] width 456 height 11
click at [425, 467] on li "Fabio Andrarde:" at bounding box center [542, 472] width 456 height 11
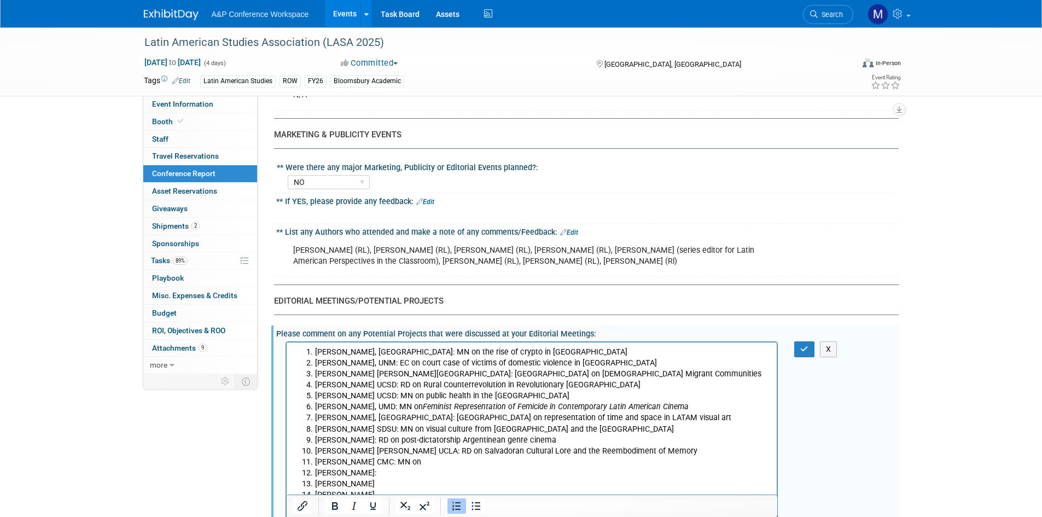
click at [425, 464] on li "Sarah Sarzynski CMC: MN on" at bounding box center [542, 461] width 456 height 11
drag, startPoint x: 366, startPoint y: 471, endPoint x: 313, endPoint y: 466, distance: 53.2
click at [314, 467] on li "Fabio Andrarde:" at bounding box center [542, 472] width 456 height 11
drag, startPoint x: 386, startPoint y: 456, endPoint x: 378, endPoint y: 467, distance: 13.7
click at [385, 458] on li "Sarah Sarzynski CMC: MN on The Colombian-Peruvian War 1932-1933" at bounding box center [542, 461] width 456 height 11
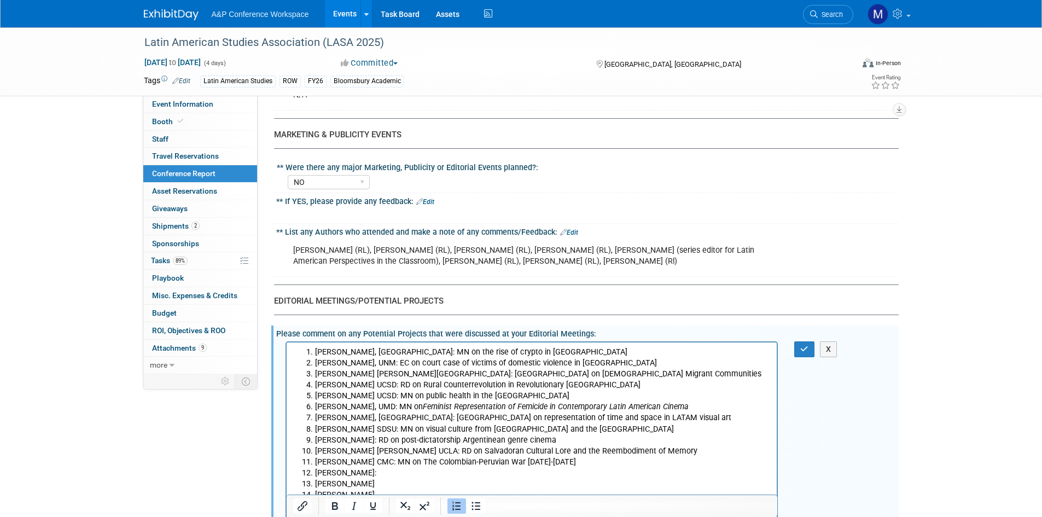
click at [377, 472] on li "Fabio Andrarde:" at bounding box center [542, 472] width 456 height 11
click at [521, 476] on li "Fabio Andrarde VASSAR: MN on filmmaker Paz Enc" at bounding box center [542, 472] width 456 height 11
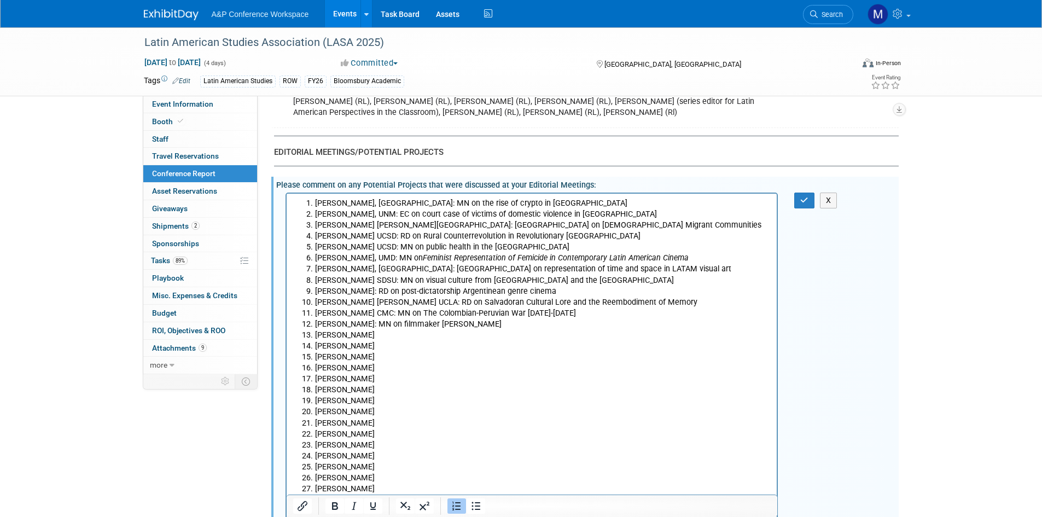
scroll to position [1750, 0]
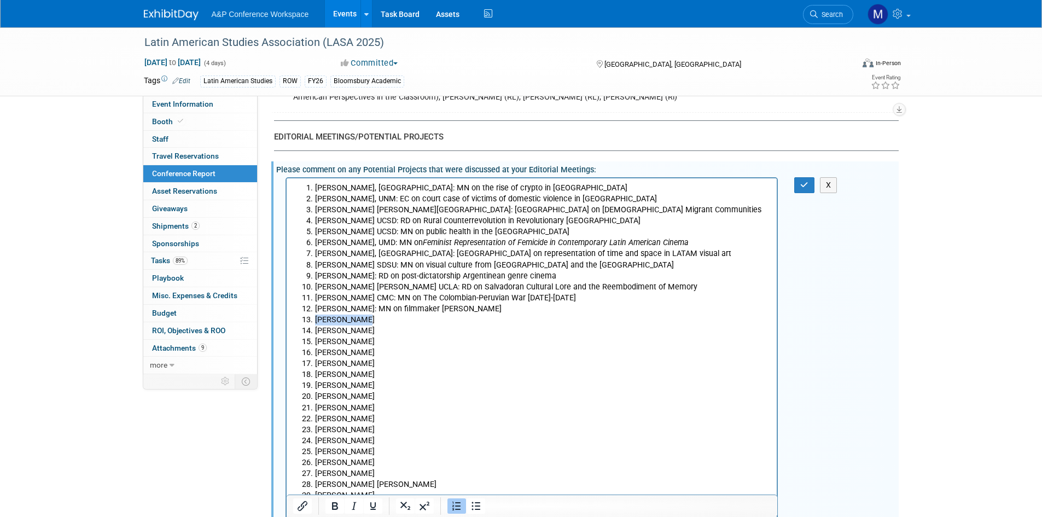
drag, startPoint x: 370, startPoint y: 320, endPoint x: 314, endPoint y: 319, distance: 55.2
click at [314, 319] on li "Daniel Gamez" at bounding box center [542, 319] width 456 height 11
click at [398, 317] on li "Daniel Gamez" at bounding box center [542, 319] width 456 height 11
drag, startPoint x: 386, startPoint y: 329, endPoint x: 317, endPoint y: 326, distance: 69.0
click at [317, 326] on li "Miryam Nacimento" at bounding box center [542, 330] width 456 height 11
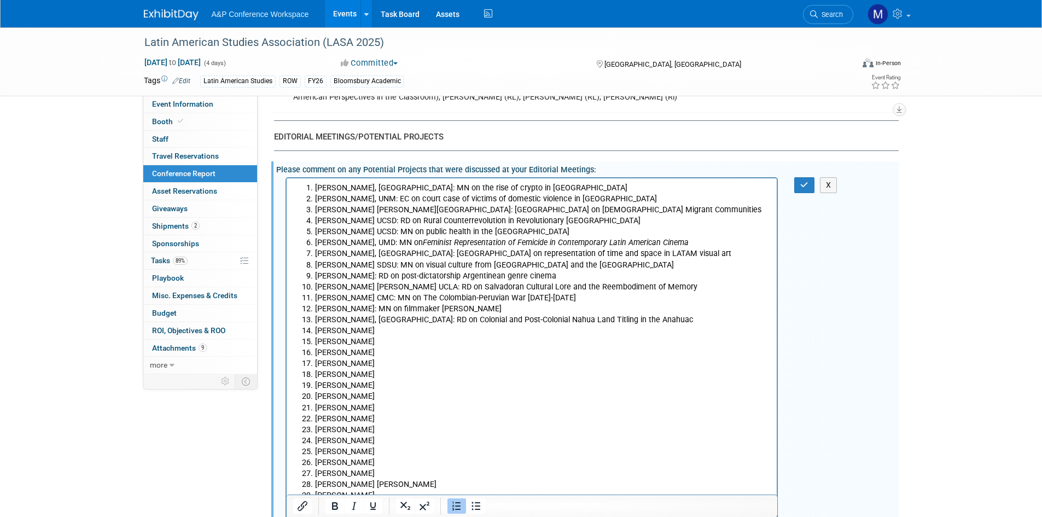
drag, startPoint x: 412, startPoint y: 343, endPoint x: 403, endPoint y: 337, distance: 10.6
click at [408, 342] on li "Michah McKay" at bounding box center [542, 341] width 456 height 11
click at [401, 330] on li "Miryam Nacimento" at bounding box center [542, 330] width 456 height 11
drag, startPoint x: 379, startPoint y: 342, endPoint x: 312, endPoint y: 340, distance: 67.9
click at [314, 340] on li "Michah McKay" at bounding box center [542, 341] width 456 height 11
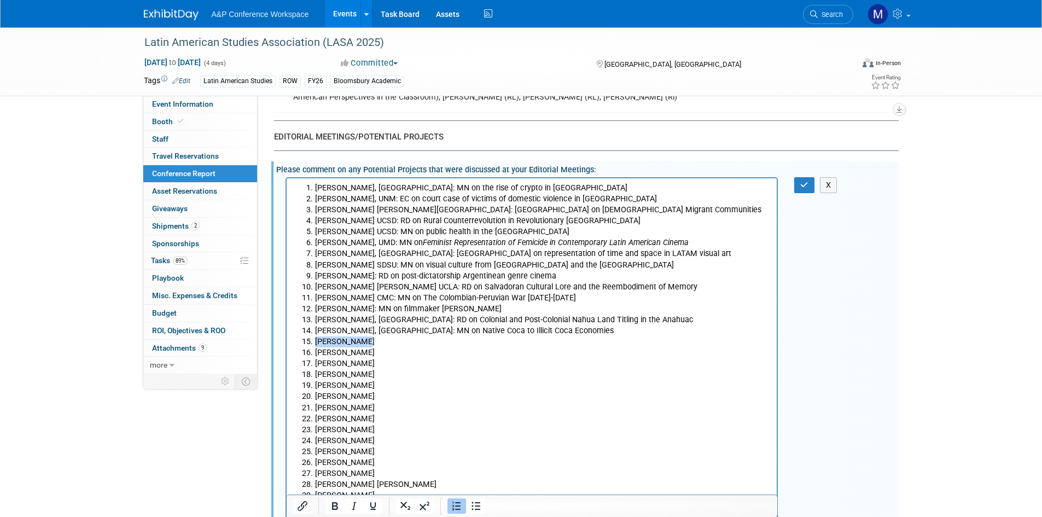
click at [504, 341] on li "Michah McKay" at bounding box center [542, 341] width 456 height 11
drag, startPoint x: 413, startPoint y: 353, endPoint x: 310, endPoint y: 351, distance: 102.8
click at [314, 351] on li "Martina Speranza" at bounding box center [542, 352] width 456 height 11
click at [403, 341] on li "Michah McKay, UA: MN on representations of extraction in recent LATAM historica…" at bounding box center [542, 341] width 456 height 11
click at [400, 348] on li "Martina Speranza" at bounding box center [542, 352] width 456 height 11
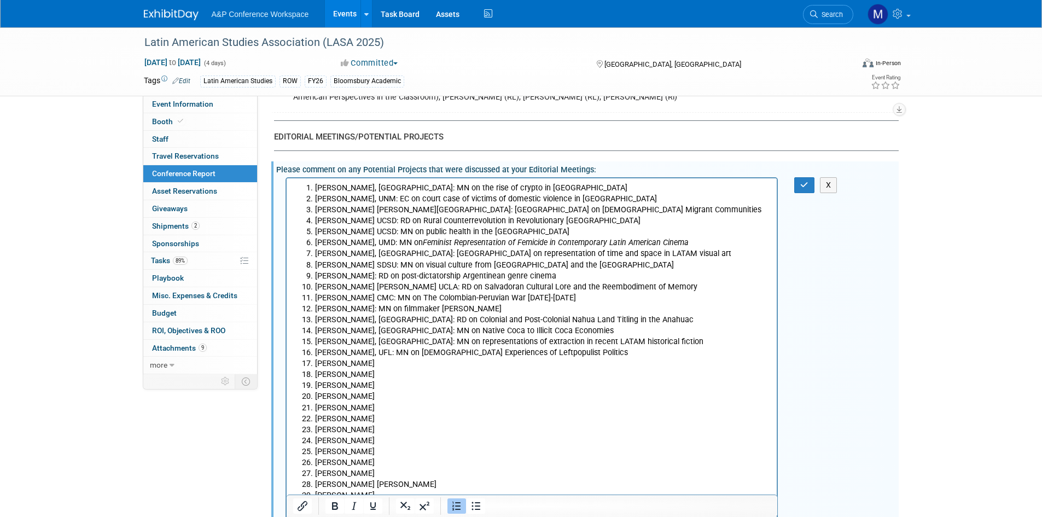
drag, startPoint x: 380, startPoint y: 363, endPoint x: 314, endPoint y: 358, distance: 65.8
click at [314, 358] on li "Chuck Sturtevant" at bounding box center [542, 363] width 456 height 11
click at [413, 369] on ol "Emily Hind, UFL: MN on the rise of crypto in LATAM Liz Hutchison, UNM: EC on co…" at bounding box center [532, 407] width 478 height 450
click at [406, 357] on li "Martina Speranza, UFL: MN on Transgender Experiences of Leftpopulist Politics" at bounding box center [542, 352] width 456 height 11
click at [400, 364] on li "Chuck Sturtevant" at bounding box center [542, 363] width 456 height 11
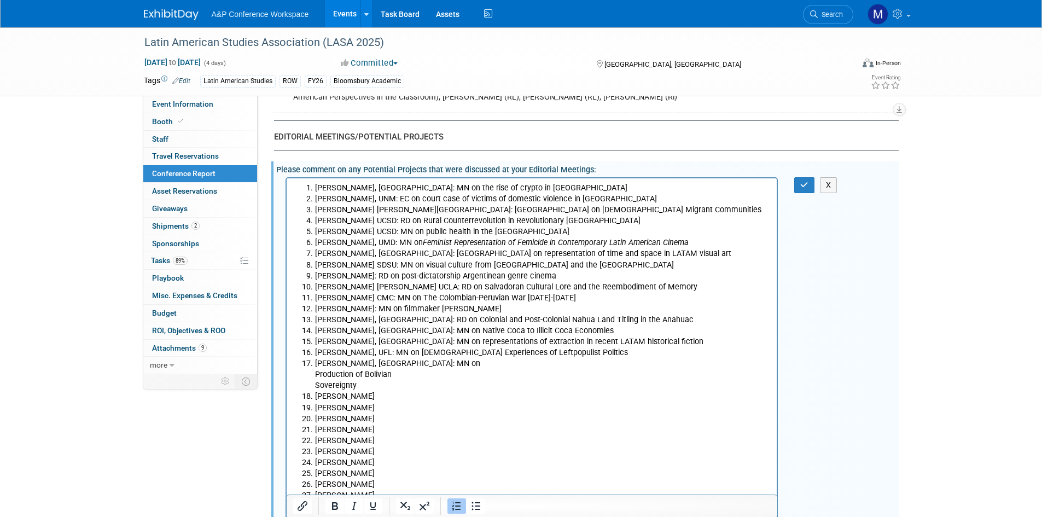
click at [307, 372] on ol "Emily Hind, UFL: MN on the rise of crypto in LATAM Liz Hutchison, UNM: EC on co…" at bounding box center [532, 418] width 478 height 472
drag, startPoint x: 396, startPoint y: 375, endPoint x: 316, endPoint y: 371, distance: 80.5
click at [316, 371] on li "Mario Esteban Tumen" at bounding box center [542, 374] width 456 height 11
click at [418, 377] on li "Mario Esteban Tumen" at bounding box center [542, 374] width 456 height 11
click at [397, 373] on li "Mario Esteban Tumen" at bounding box center [542, 374] width 456 height 11
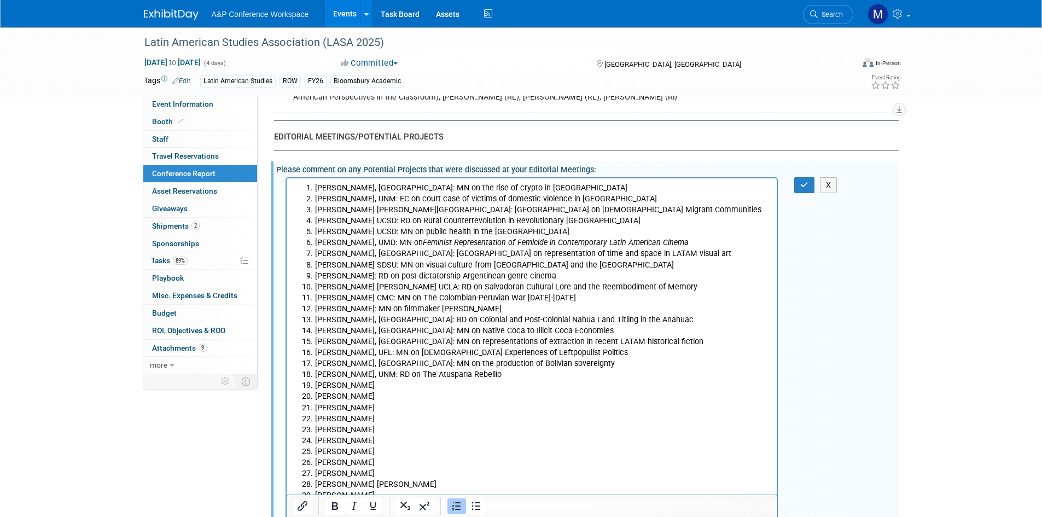
click at [517, 375] on li "Mario Esteban Tumen, UNM: RD on The Atusparia Rebellio" at bounding box center [542, 374] width 456 height 11
drag, startPoint x: 344, startPoint y: 380, endPoint x: 312, endPoint y: 382, distance: 32.3
click at [314, 382] on li "Mariel Garcia Llorens" at bounding box center [542, 384] width 456 height 11
click at [418, 382] on li "Mariel Garcia Llorens" at bounding box center [542, 384] width 456 height 11
click at [413, 382] on li "Mariel Garcia Llorens" at bounding box center [542, 384] width 456 height 11
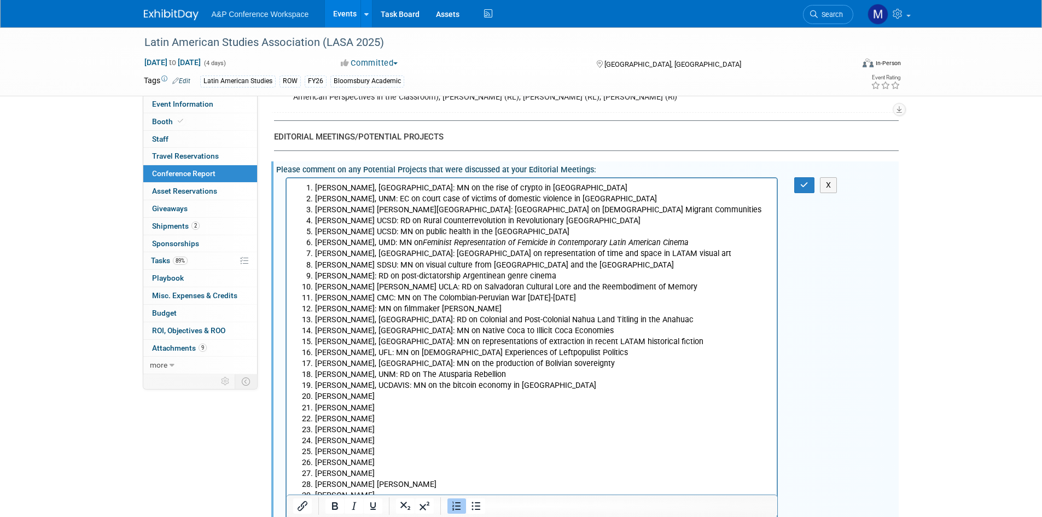
drag, startPoint x: 405, startPoint y: 401, endPoint x: 313, endPoint y: 395, distance: 92.1
click at [314, 395] on li "Andreina Torres Angarita" at bounding box center [542, 395] width 456 height 11
click at [430, 384] on li "Mariel Garcia Llorens, UCDAVIS: MN on the bitcoin economy in Peru" at bounding box center [542, 384] width 456 height 11
click at [429, 400] on li "Andreina Torres Angarita" at bounding box center [542, 395] width 456 height 11
drag, startPoint x: 369, startPoint y: 406, endPoint x: 309, endPoint y: 408, distance: 59.7
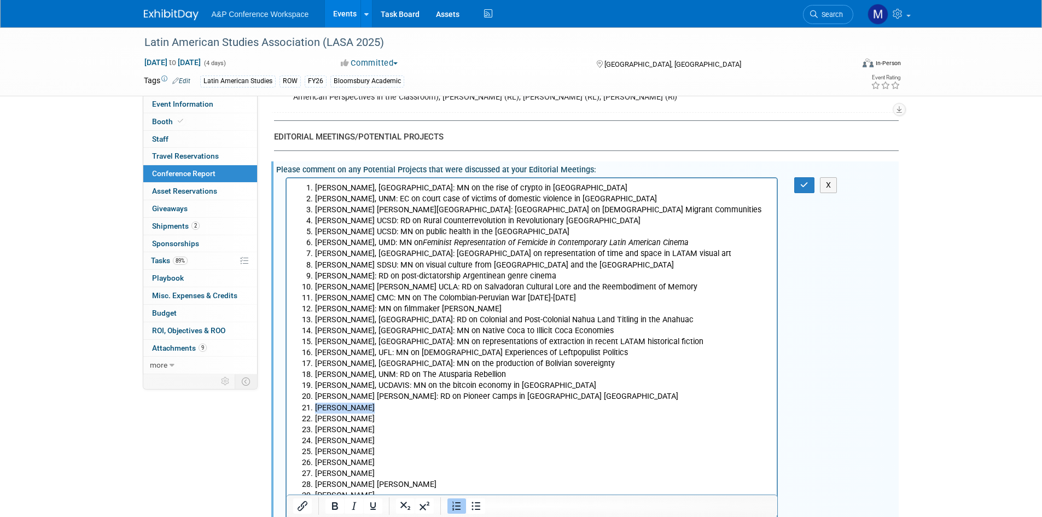
click at [314, 408] on li "Cecilia Rivas" at bounding box center [542, 407] width 456 height 11
click at [386, 413] on li "Massiel Torres Ulloa" at bounding box center [542, 418] width 456 height 11
click at [383, 407] on li "Cecilia Rivas" at bounding box center [542, 407] width 456 height 11
drag, startPoint x: 388, startPoint y: 420, endPoint x: 316, endPoint y: 418, distance: 72.8
click at [316, 418] on li "Massiel Torres Ulloa" at bounding box center [542, 418] width 456 height 11
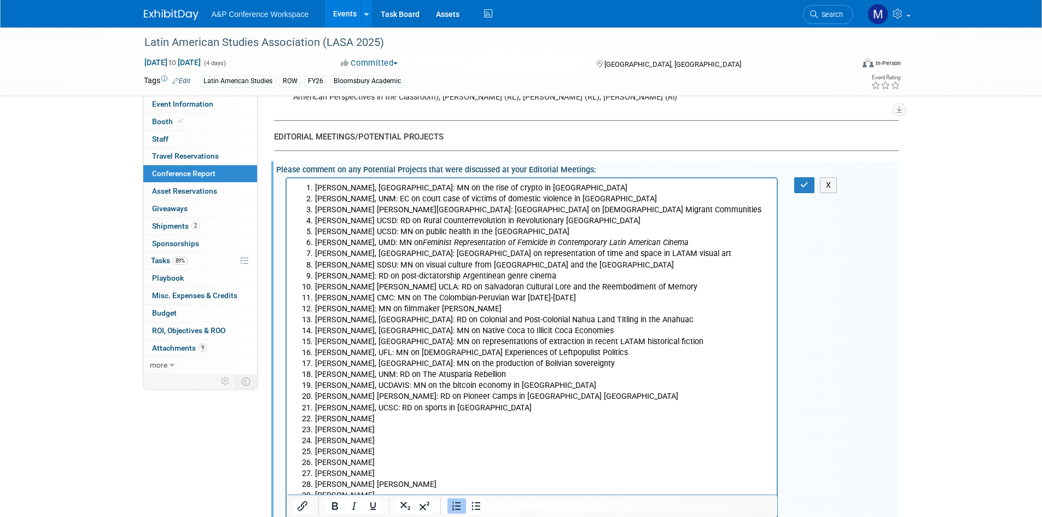
click at [413, 419] on li "Massiel Torres Ulloa" at bounding box center [542, 418] width 456 height 11
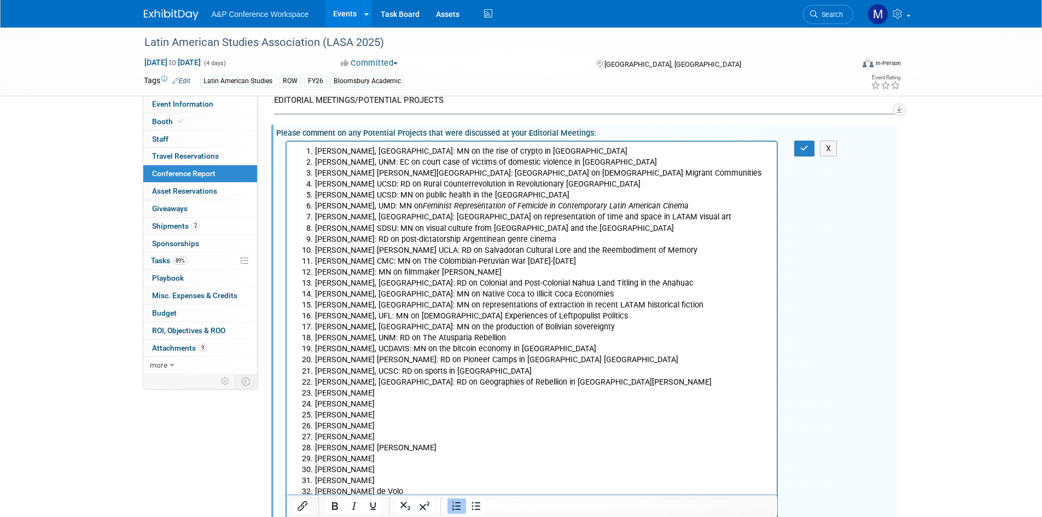
scroll to position [1804, 0]
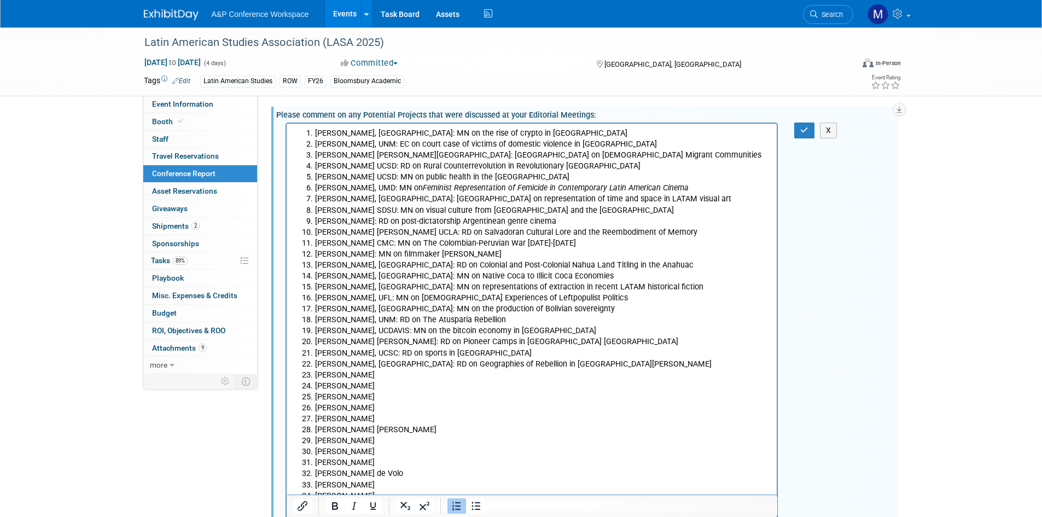
drag, startPoint x: 373, startPoint y: 372, endPoint x: 314, endPoint y: 372, distance: 59.6
click at [314, 372] on li "Jamie Marroquin" at bounding box center [542, 374] width 456 height 11
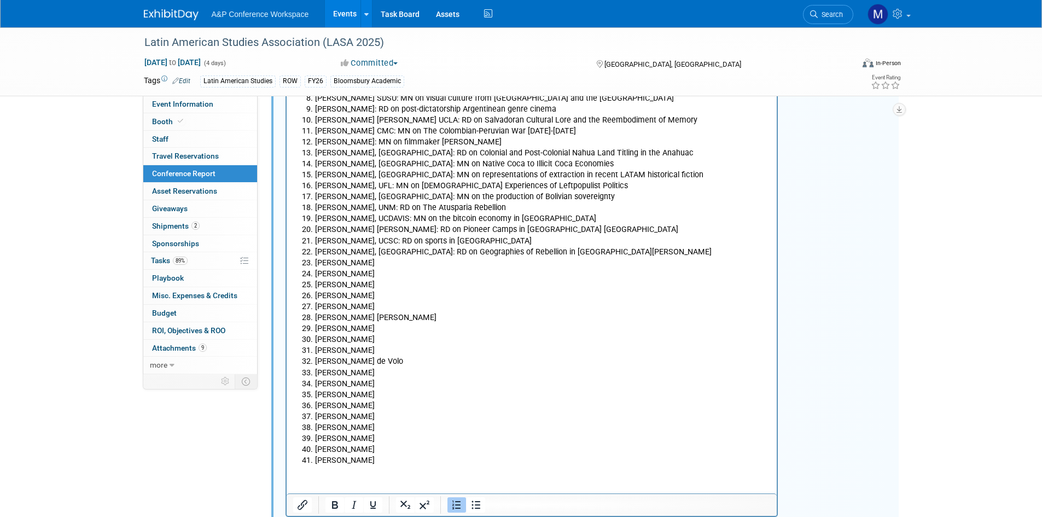
scroll to position [1914, 0]
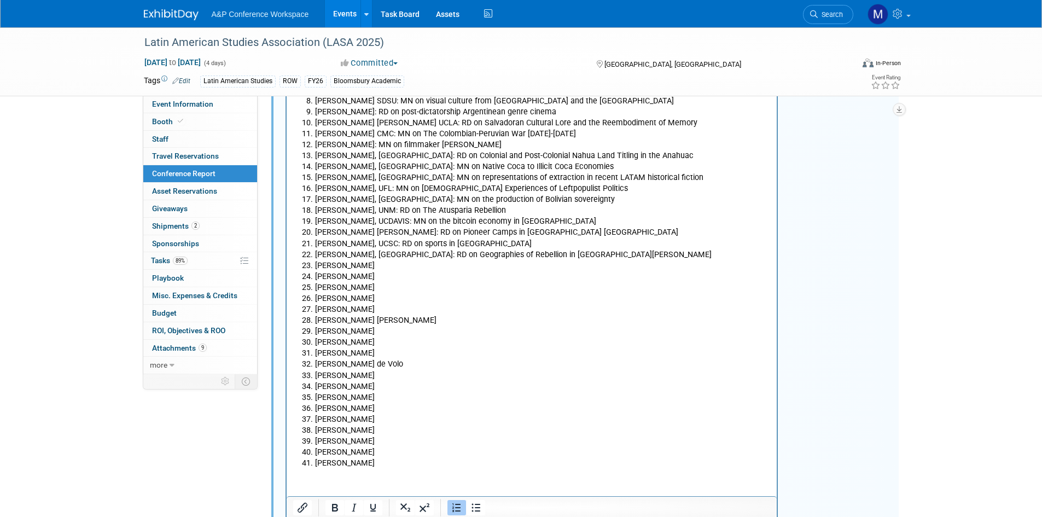
click at [404, 260] on li "Jamie Marroquin" at bounding box center [542, 265] width 456 height 11
click at [473, 266] on li "Jamie Marroquin, Western Oregon U:" at bounding box center [542, 265] width 456 height 11
click at [630, 267] on li "Jamie Marroquin, Western Oregon U: the Persistence of Positivism in Colonial Am…" at bounding box center [542, 265] width 456 height 11
drag, startPoint x: 388, startPoint y: 275, endPoint x: 314, endPoint y: 276, distance: 73.8
click at [314, 276] on li "Alexandra Eleazar" at bounding box center [542, 276] width 456 height 11
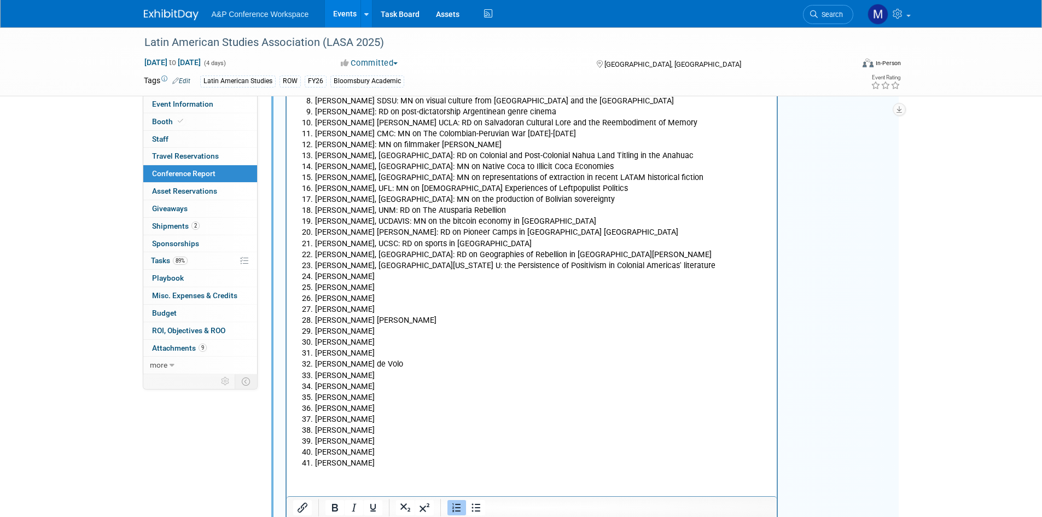
click at [405, 288] on li "Regina Pieck" at bounding box center [542, 287] width 456 height 11
click at [402, 275] on li "Alexandra Eleazar" at bounding box center [542, 276] width 456 height 11
click at [407, 293] on li "Tony Wood" at bounding box center [542, 298] width 456 height 11
click at [416, 278] on li "Alexandra Eleazar, UCSB:" at bounding box center [542, 276] width 456 height 11
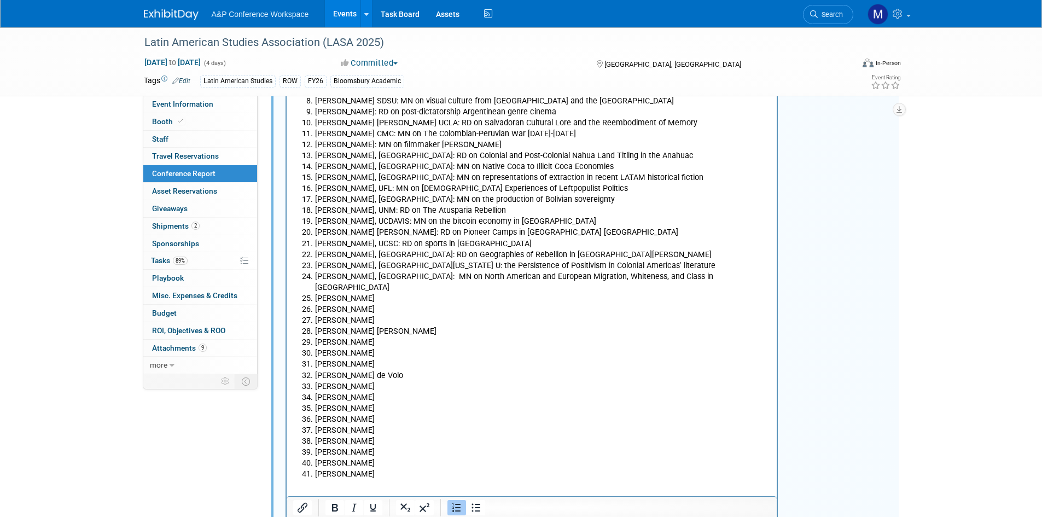
click at [447, 265] on li "Jamie Marroquin, Western Oregon U: the Persistence of Positivism in Colonial Am…" at bounding box center [542, 265] width 456 height 11
drag, startPoint x: 367, startPoint y: 291, endPoint x: 313, endPoint y: 284, distance: 55.1
click at [314, 293] on li "Regina Pieck" at bounding box center [542, 298] width 456 height 11
click at [413, 293] on li "Regina Pieck" at bounding box center [542, 298] width 456 height 11
click at [408, 293] on li "Regina Pieck" at bounding box center [542, 298] width 456 height 11
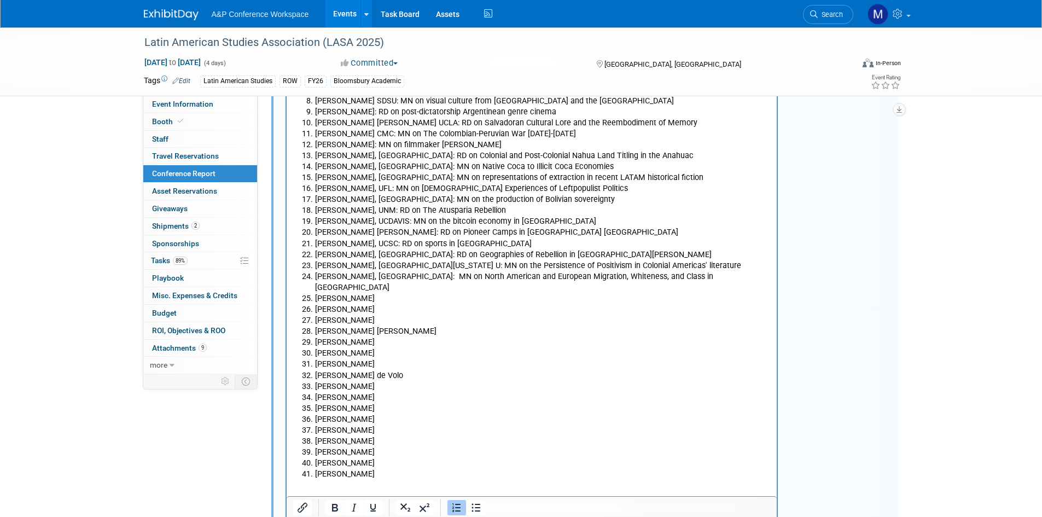
click at [408, 293] on li "Regina Pieck" at bounding box center [542, 298] width 456 height 11
click at [435, 293] on li "Regina Pieck, Stanford: MN on" at bounding box center [542, 298] width 456 height 11
click at [429, 293] on li "Regina Pieck, Stanford: MN on mexican Literature from Pre-Colonial Times" at bounding box center [542, 298] width 456 height 11
click at [581, 293] on li "Regina Pieck, Stanford: MN on Mexican Literature from Pre-Colonial Times" at bounding box center [542, 298] width 456 height 11
drag, startPoint x: 358, startPoint y: 301, endPoint x: 314, endPoint y: 299, distance: 43.3
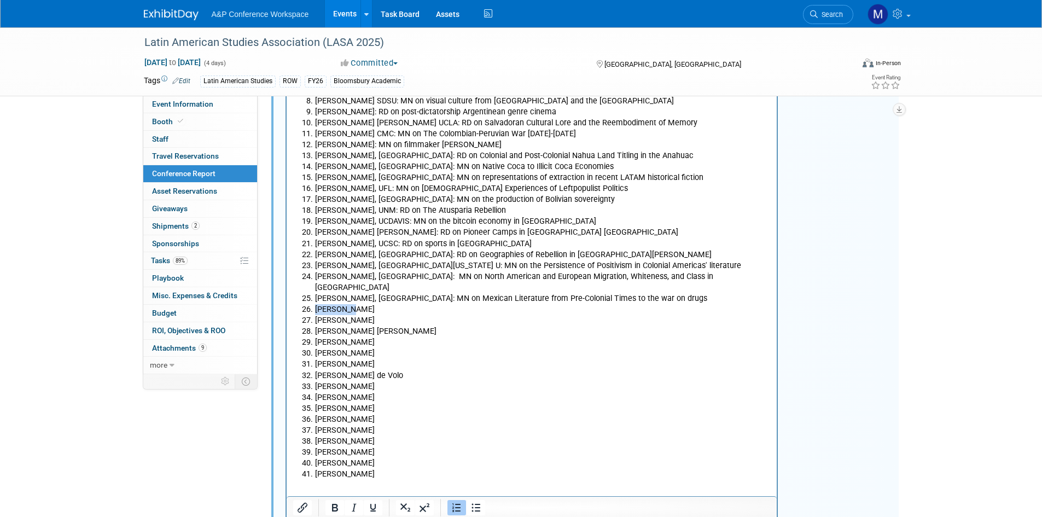
click at [314, 303] on li "Tony Wood" at bounding box center [542, 308] width 456 height 11
click at [394, 314] on li "Jennie Daniels" at bounding box center [542, 319] width 456 height 11
click at [389, 303] on li "Tony Wood" at bounding box center [542, 308] width 456 height 11
drag, startPoint x: 377, startPoint y: 309, endPoint x: 316, endPoint y: 306, distance: 61.3
click at [316, 314] on li "Jennie Daniels" at bounding box center [542, 319] width 456 height 11
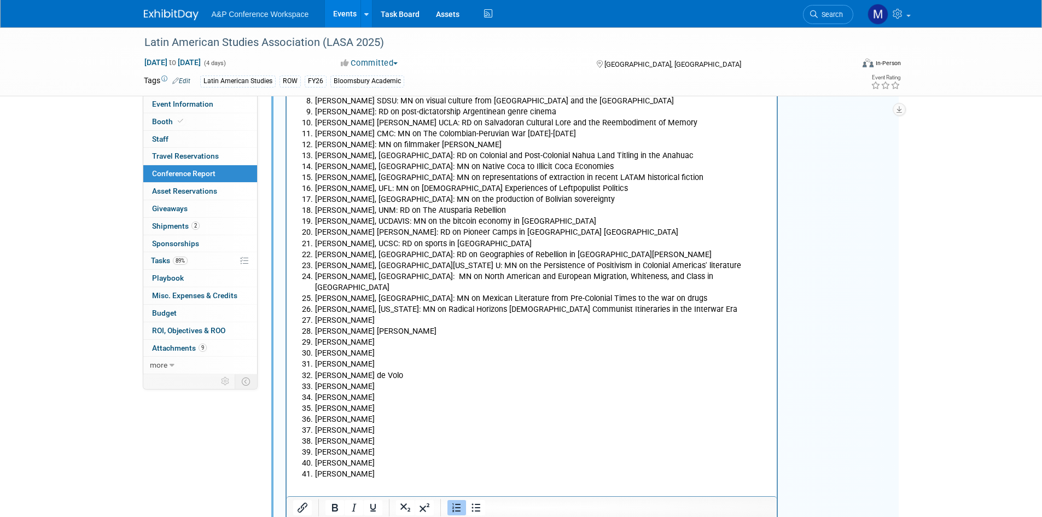
click at [387, 293] on li "Regina Pieck, Stanford: MN on Mexican Literature from Pre-Colonial Times to the…" at bounding box center [542, 298] width 456 height 11
click at [383, 314] on li "Jennie Daniels" at bounding box center [542, 319] width 456 height 11
drag, startPoint x: 388, startPoint y: 319, endPoint x: 314, endPoint y: 316, distance: 73.9
click at [314, 325] on li "Juan Diego Prieto" at bounding box center [542, 330] width 456 height 11
click at [387, 336] on li "Eunyoung Yang" at bounding box center [542, 341] width 456 height 11
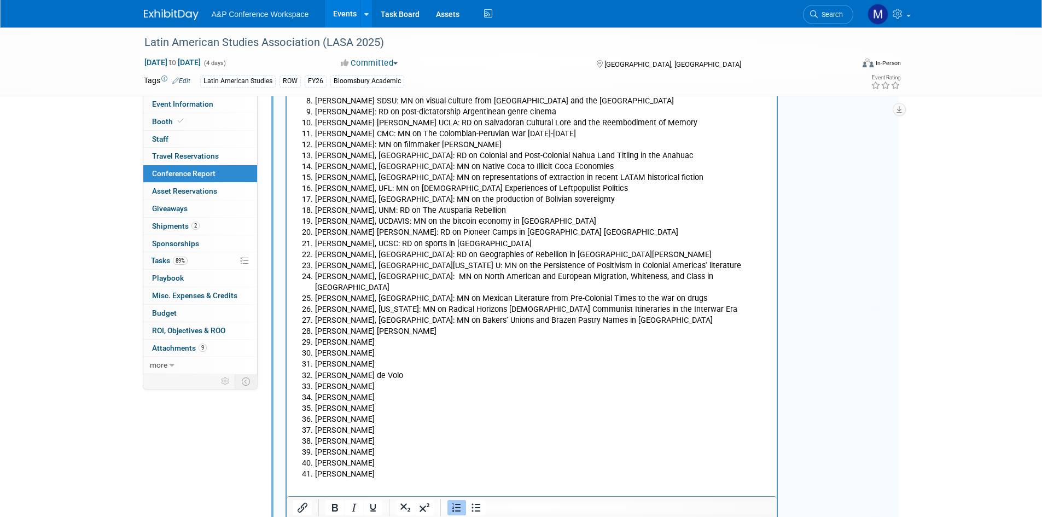
click at [388, 325] on li "Juan Diego Prieto" at bounding box center [542, 330] width 456 height 11
drag, startPoint x: 355, startPoint y: 330, endPoint x: 315, endPoint y: 329, distance: 40.5
click at [315, 336] on li "Eunyoung Yang" at bounding box center [542, 341] width 456 height 11
click at [410, 347] on li "Luis Manuel Olguin" at bounding box center [542, 352] width 456 height 11
click at [410, 336] on li "Eunyoung Yang" at bounding box center [542, 341] width 456 height 11
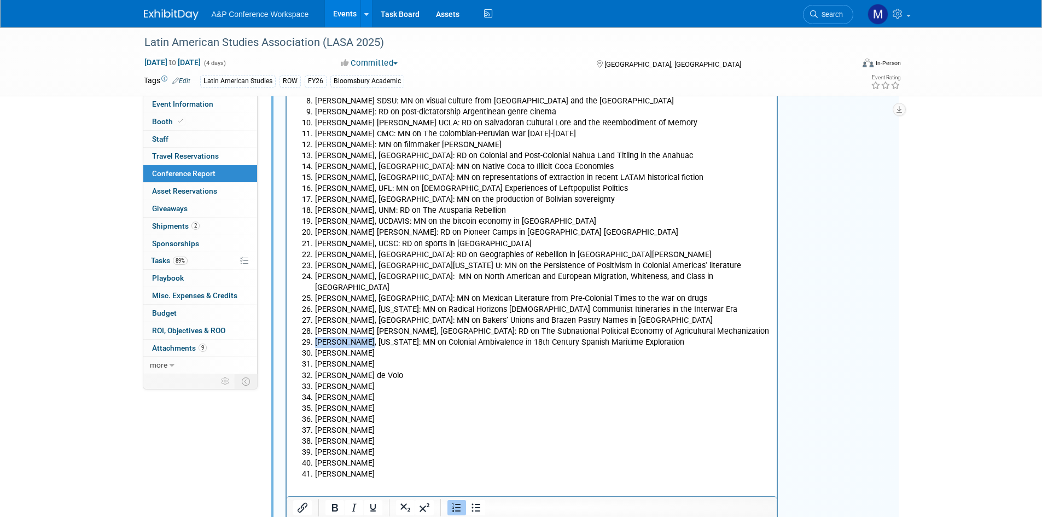
drag, startPoint x: 367, startPoint y: 329, endPoint x: 313, endPoint y: 329, distance: 54.1
click at [314, 336] on li "Eunyoung Yang, Illinois: MN on Colonial Ambivalence in 18th Century Spanish Mar…" at bounding box center [542, 341] width 456 height 11
drag, startPoint x: 388, startPoint y: 348, endPoint x: 331, endPoint y: 346, distance: 57.5
click at [331, 346] on ol "Emily Hind, UFL: MN on the rise of crypto in LATAM Liz Hutchison, UNM: EC on co…" at bounding box center [532, 248] width 478 height 461
click at [324, 347] on li "Luis Manuel Olguin" at bounding box center [542, 352] width 456 height 11
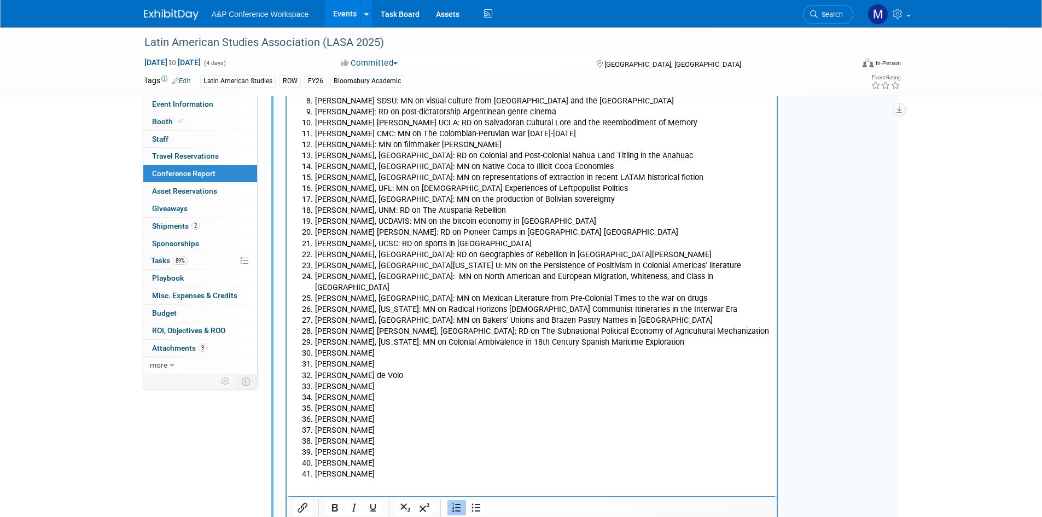
drag, startPoint x: 314, startPoint y: 344, endPoint x: 389, endPoint y: 340, distance: 74.5
click at [389, 347] on li "Luis Manuel Olguin" at bounding box center [542, 352] width 456 height 11
click at [390, 347] on li "Luis Manuel Olguin" at bounding box center [542, 352] width 456 height 11
click at [482, 347] on li "Luis Manuel Olguin, UCLA: MN on" at bounding box center [542, 352] width 456 height 11
drag, startPoint x: 367, startPoint y: 350, endPoint x: 314, endPoint y: 352, distance: 53.1
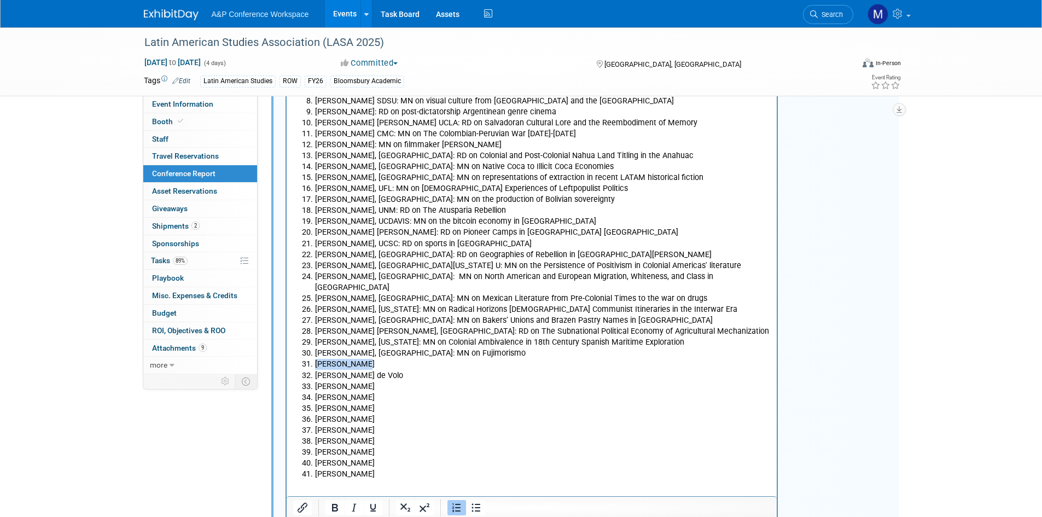
click at [314, 358] on li "Paula Alonso" at bounding box center [542, 363] width 456 height 11
click at [373, 370] on li "Lorraine Bayard de Volo" at bounding box center [542, 375] width 456 height 11
click at [374, 358] on li "Paula Alonso" at bounding box center [542, 363] width 456 height 11
click at [418, 370] on li "Lorraine Bayard de Volo" at bounding box center [542, 375] width 456 height 11
click at [418, 358] on li "Paula Alonso, GWU:" at bounding box center [542, 363] width 456 height 11
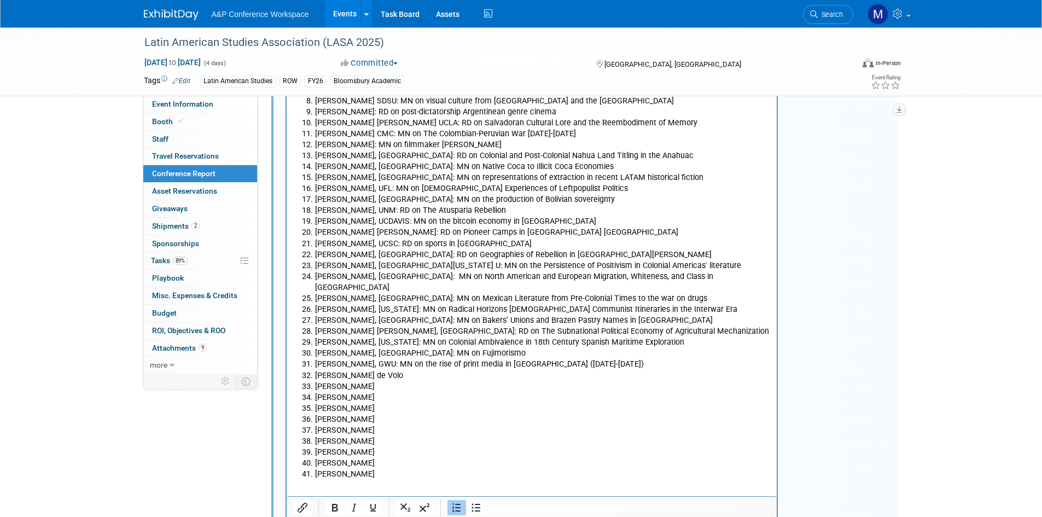
drag, startPoint x: 395, startPoint y: 364, endPoint x: 322, endPoint y: 285, distance: 107.2
click at [314, 370] on li "Lorraine Bayard de Volo" at bounding box center [542, 375] width 456 height 11
click at [439, 370] on li "Lorraine Bayard de Volo" at bounding box center [542, 375] width 456 height 11
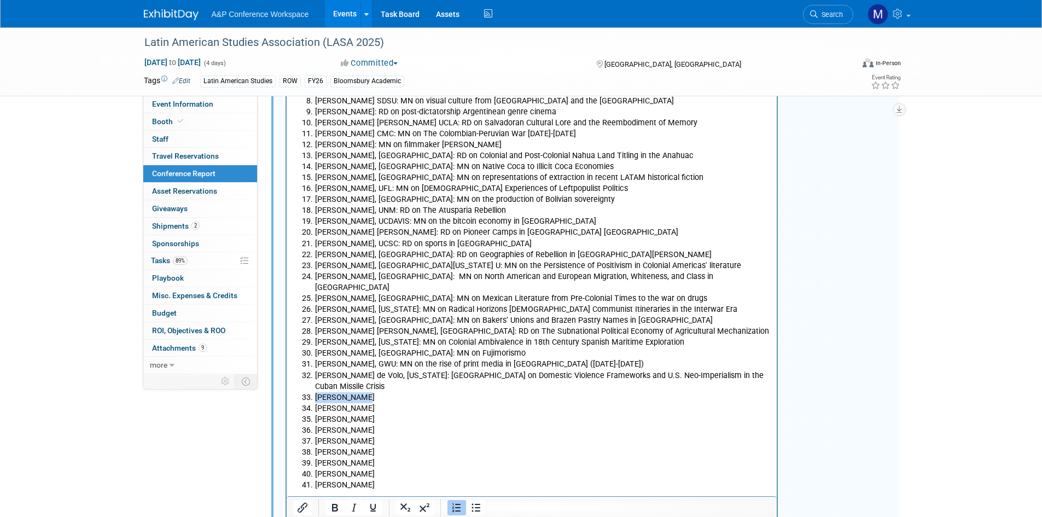
drag, startPoint x: 358, startPoint y: 373, endPoint x: 312, endPoint y: 371, distance: 46.0
click at [314, 392] on li "Krista Brune" at bounding box center [542, 397] width 456 height 11
click at [378, 392] on li "Krista Brune" at bounding box center [542, 397] width 456 height 11
click at [353, 392] on li "Krista Brune: MN on The Economies of Literary Prestige in Silviano Santiago and…" at bounding box center [542, 397] width 456 height 11
drag, startPoint x: 355, startPoint y: 385, endPoint x: 312, endPoint y: 384, distance: 43.7
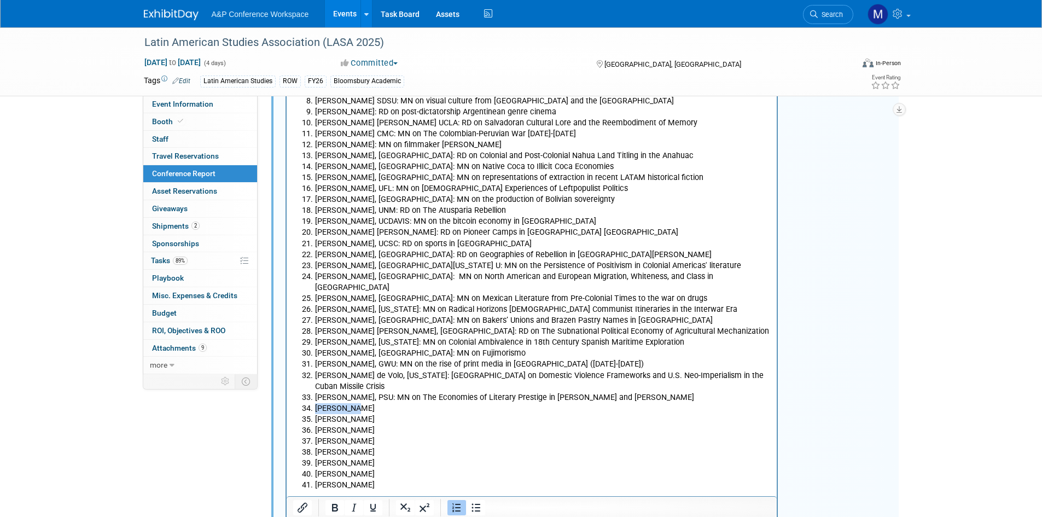
click at [314, 402] on li "Amy Wright" at bounding box center [542, 407] width 456 height 11
click at [361, 413] on li "Ernesto Cuba" at bounding box center [542, 418] width 456 height 11
click at [363, 402] on li "Amy Wright" at bounding box center [542, 407] width 456 height 11
click at [418, 413] on li "Ernesto Cuba" at bounding box center [542, 418] width 456 height 11
click at [417, 402] on li "Amy Wright, SLU: MN on" at bounding box center [542, 407] width 456 height 11
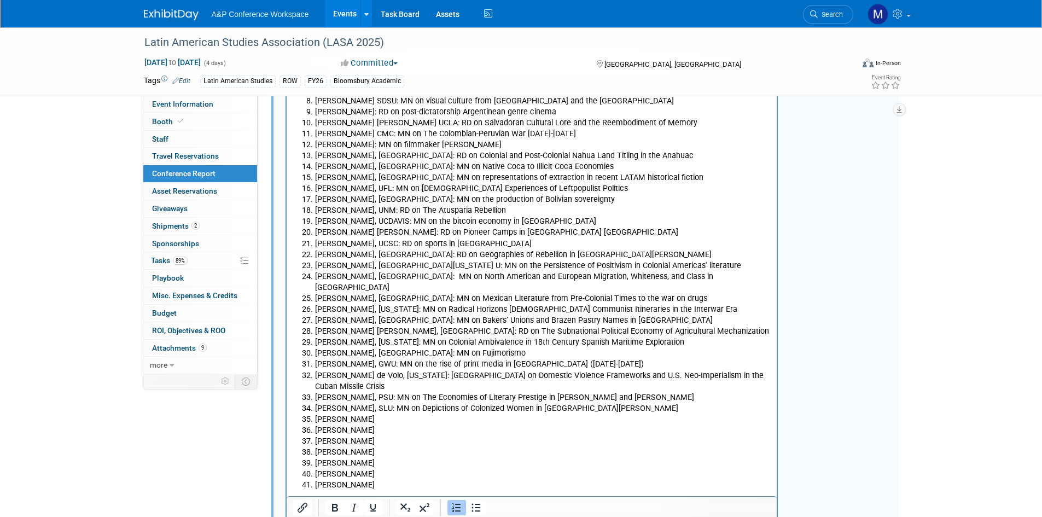
click at [578, 402] on li "Amy Wright, SLU: MN on Depictions of Colonized Women in Riva Palacio’s" at bounding box center [542, 407] width 456 height 11
drag, startPoint x: 370, startPoint y: 399, endPoint x: 313, endPoint y: 398, distance: 57.4
click at [314, 413] on li "Ernesto Cuba" at bounding box center [542, 418] width 456 height 11
click at [390, 400] on ol "Emily Hind, UFL: MN on the rise of crypto in LATAM Liz Hutchison, UNM: EC on co…" at bounding box center [532, 254] width 478 height 472
click at [387, 413] on li "Ernesto Cuba" at bounding box center [542, 418] width 456 height 11
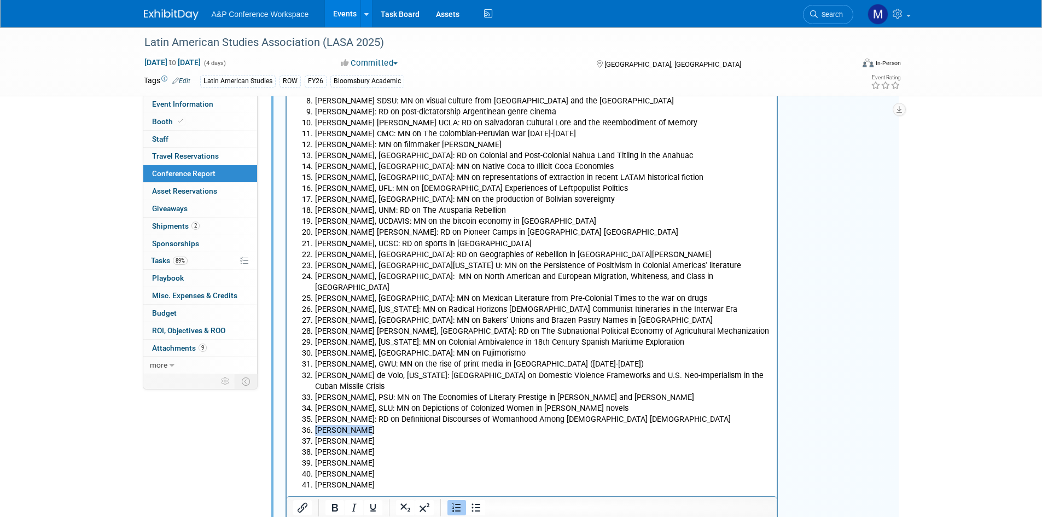
drag, startPoint x: 359, startPoint y: 404, endPoint x: 312, endPoint y: 406, distance: 47.1
click at [314, 424] on li "Yenibel Ruiz" at bounding box center [542, 429] width 456 height 11
click at [372, 424] on li "Yenibel Ruiz" at bounding box center [542, 429] width 456 height 11
drag, startPoint x: 369, startPoint y: 422, endPoint x: 316, endPoint y: 419, distance: 53.1
click at [316, 435] on li "Gema Guevara" at bounding box center [542, 440] width 456 height 11
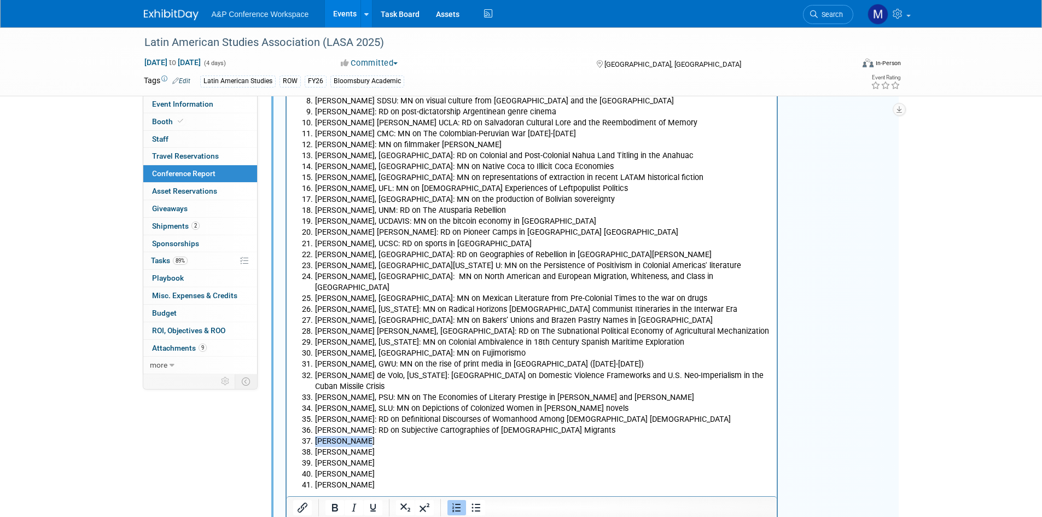
click at [388, 435] on li "Gema Guevara" at bounding box center [542, 440] width 456 height 11
click at [365, 435] on li "Gema Guevara: EC on Legislating the Bodies of Enslaved Women in 19th Century Cu…" at bounding box center [542, 440] width 456 height 11
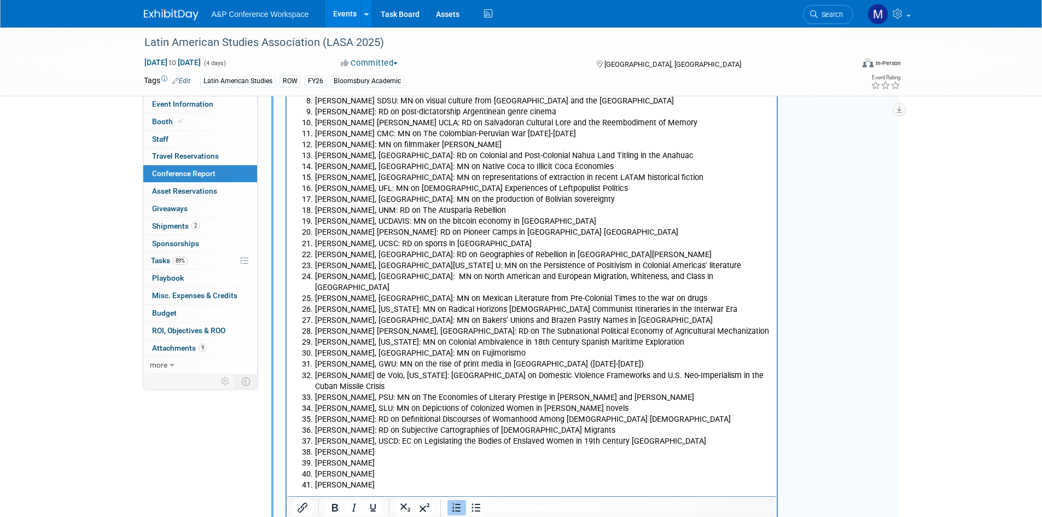
click at [372, 446] on li "Lazara Gonzalez" at bounding box center [542, 451] width 456 height 11
drag, startPoint x: 371, startPoint y: 418, endPoint x: 389, endPoint y: 417, distance: 18.6
click at [389, 435] on li "Gema Guevara, USCD: EC on Legislating the Bodies of Enslaved Women in 19th Cent…" at bounding box center [542, 440] width 456 height 11
drag, startPoint x: 371, startPoint y: 432, endPoint x: 316, endPoint y: 430, distance: 55.3
click at [316, 446] on li "Lazara Gonzalez" at bounding box center [542, 451] width 456 height 11
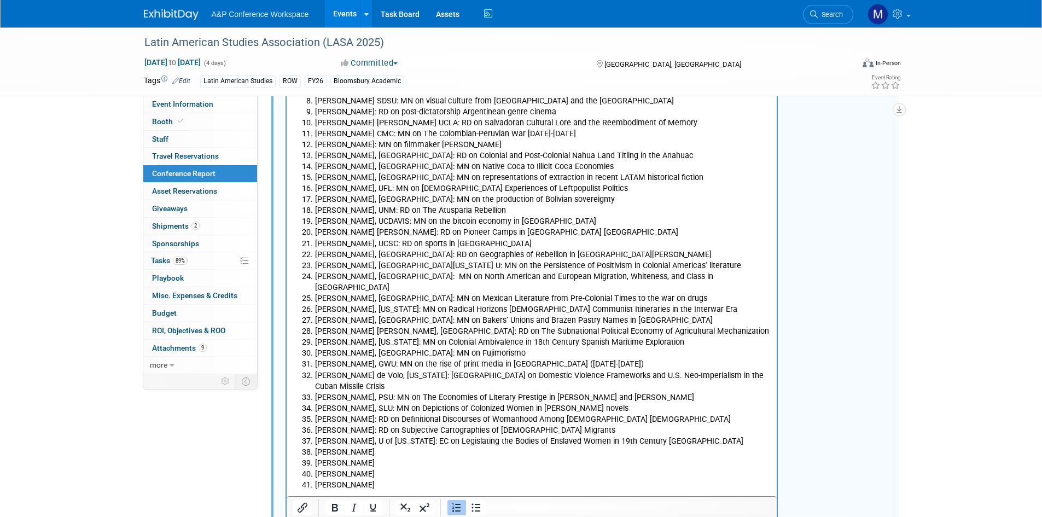
click at [403, 446] on li "Lazara Gonzalez" at bounding box center [542, 451] width 456 height 11
click at [453, 446] on li "Lazara Gonzalez, Berkeley:" at bounding box center [542, 451] width 456 height 11
drag, startPoint x: 372, startPoint y: 440, endPoint x: 316, endPoint y: 437, distance: 55.8
click at [316, 457] on li "Jose Moreno" at bounding box center [542, 462] width 456 height 11
drag, startPoint x: 399, startPoint y: 425, endPoint x: 394, endPoint y: 430, distance: 7.0
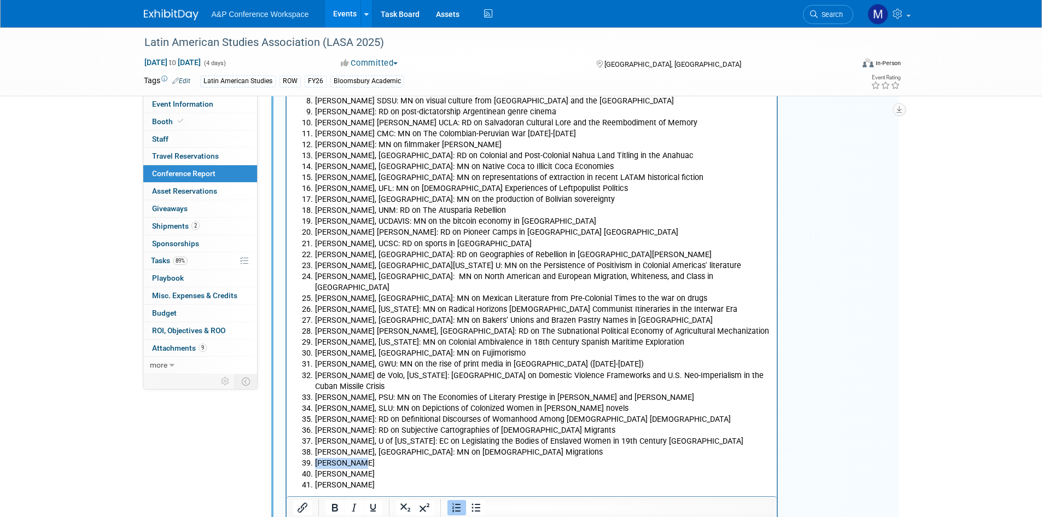
click at [399, 446] on li "Lazara Gonzalez, Berkeley: MN on Queer Migrations" at bounding box center [542, 451] width 456 height 11
click at [387, 457] on li "Jose Moreno" at bounding box center [542, 462] width 456 height 11
drag, startPoint x: 358, startPoint y: 440, endPoint x: 373, endPoint y: 424, distance: 22.4
click at [358, 457] on li "Jose Moreno: MN on The UFWOC Salinas Lettuce Strike and Boycott" at bounding box center [542, 462] width 456 height 11
drag, startPoint x: 383, startPoint y: 452, endPoint x: 418, endPoint y: 446, distance: 35.5
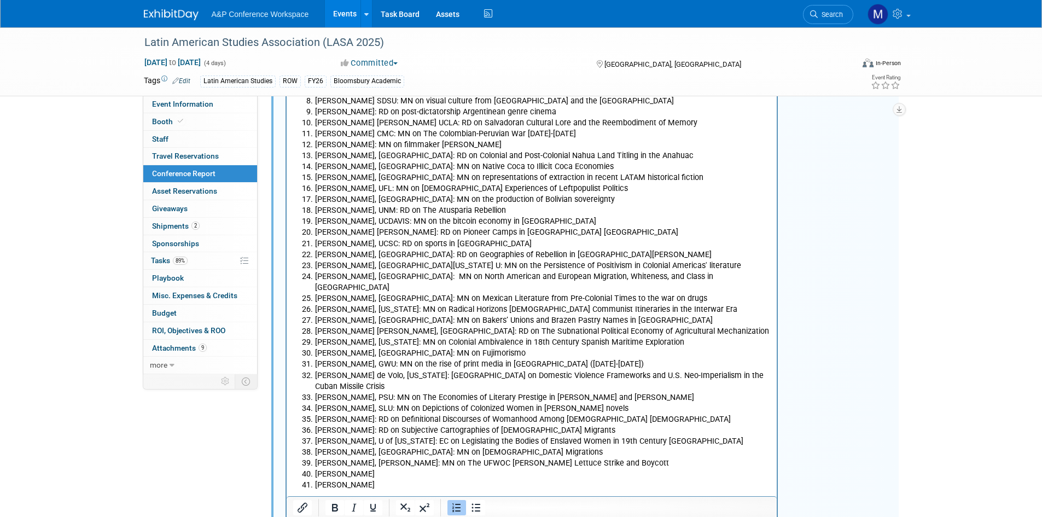
click at [314, 468] on li "Leonardo Ferreira" at bounding box center [542, 473] width 456 height 11
drag, startPoint x: 434, startPoint y: 449, endPoint x: 443, endPoint y: 449, distance: 9.8
click at [434, 468] on li "Leonardo Ferreira" at bounding box center [542, 473] width 456 height 11
click at [553, 457] on li "Jose Moreno, NAU: MN on The UFWOC Salinas Lettuce Strik" at bounding box center [542, 462] width 456 height 11
click at [552, 457] on li "Jose Moreno, NAU: MN on The UFWOC Salinas Lettuce Strike and Boycott" at bounding box center [542, 462] width 456 height 11
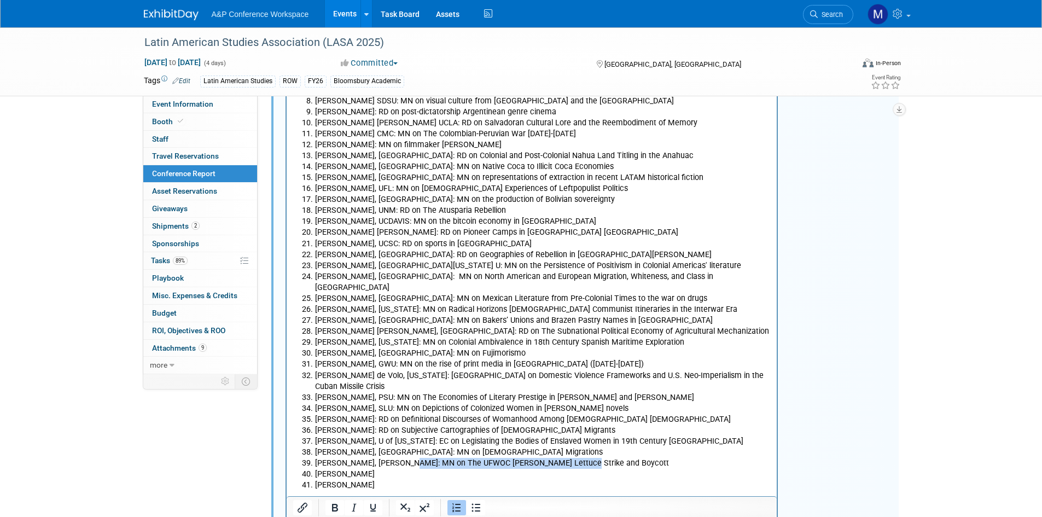
drag, startPoint x: 569, startPoint y: 445, endPoint x: 407, endPoint y: 442, distance: 161.3
click at [407, 457] on li "Jose Moreno, NAU: MN on The UFWOC Salinas Lettuce Strike and Boycott" at bounding box center [542, 462] width 456 height 11
click at [580, 457] on li "Jose Moreno, NAU: MN on The Chicana/o Studies Movement on Camput" at bounding box center [542, 462] width 456 height 11
drag, startPoint x: 378, startPoint y: 450, endPoint x: 309, endPoint y: 448, distance: 68.9
click at [314, 468] on li "Leonardo Ferreira" at bounding box center [542, 473] width 456 height 11
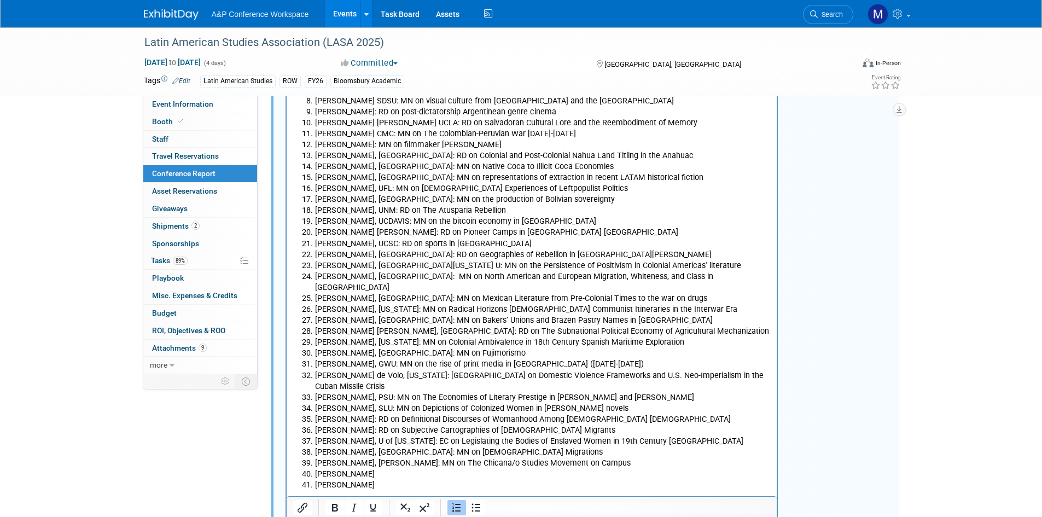
click at [407, 457] on li "Jose Moreno, NAU: MN on The Chicana/o Studies Movement on Campus" at bounding box center [542, 462] width 456 height 11
click at [396, 468] on li "Leonardo Ferreira" at bounding box center [542, 473] width 456 height 11
click at [455, 468] on li "Leonardo Ferreira, FIU:" at bounding box center [542, 473] width 456 height 11
click at [534, 457] on li "Jose Moreno, NAU: MN on The Chicana/o Studies Movement on Campus" at bounding box center [542, 462] width 456 height 11
click at [527, 457] on li "Jose Moreno, NAU: MN on The Chicana/o Studies Movement on Campus" at bounding box center [542, 462] width 456 height 11
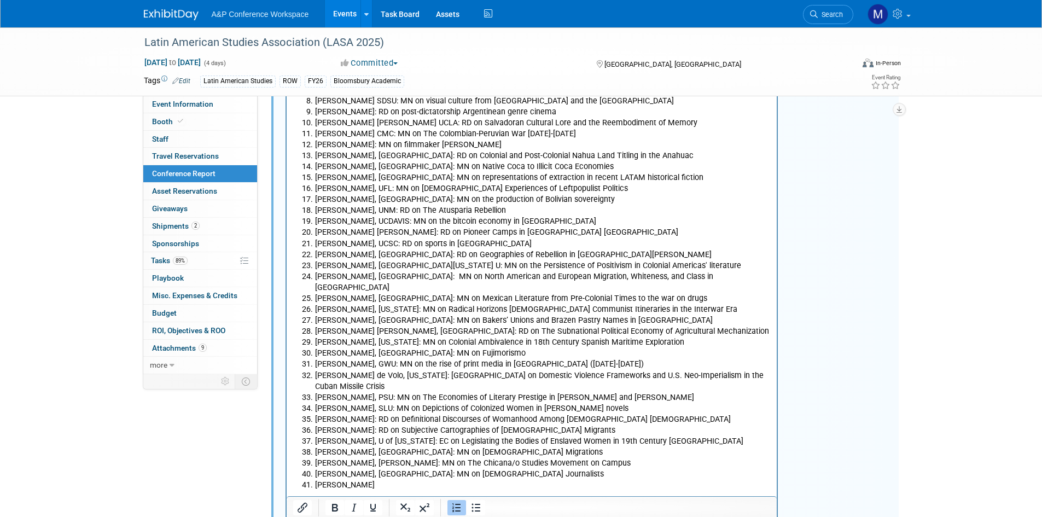
click at [522, 468] on li "Leonardo Ferreira, FIU: MN on Latin American Journalists" at bounding box center [542, 473] width 456 height 11
click at [443, 479] on li "Clauda Sanchez-Bajo" at bounding box center [542, 484] width 456 height 11
drag, startPoint x: 388, startPoint y: 464, endPoint x: 316, endPoint y: 463, distance: 71.7
click at [316, 479] on li "Clauda Sanchez-Bajo" at bounding box center [542, 484] width 456 height 11
click at [489, 468] on li "Leonardo Ferreira, FIU: MN on Latin American Journalists in the context of migr…" at bounding box center [542, 473] width 456 height 11
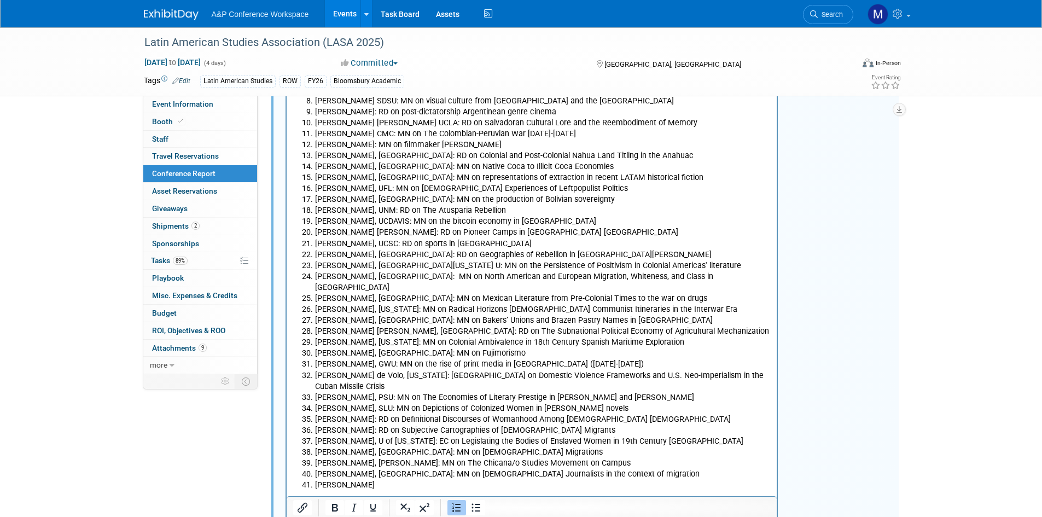
click at [457, 479] on li "Clauda Sanchez-Bajo" at bounding box center [542, 484] width 456 height 11
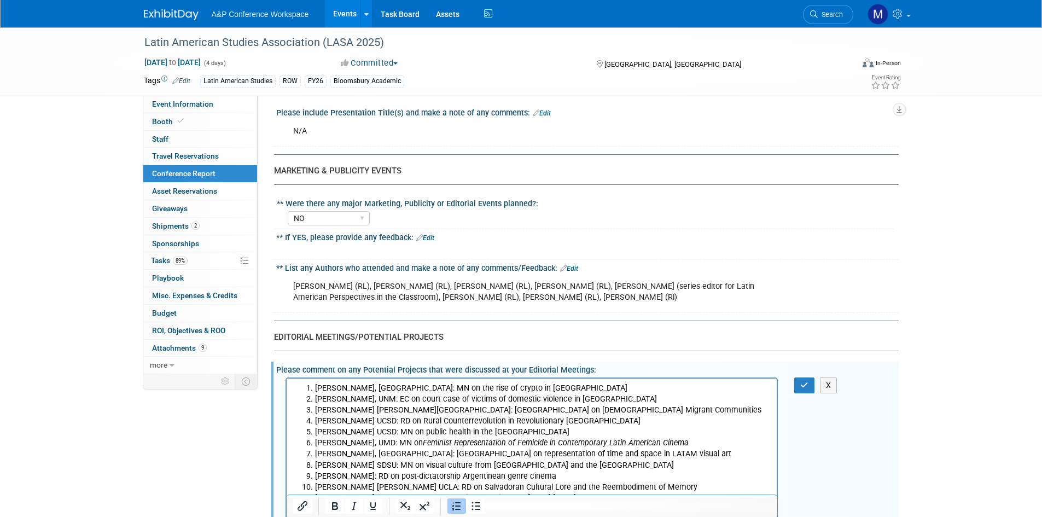
scroll to position [1531, 0]
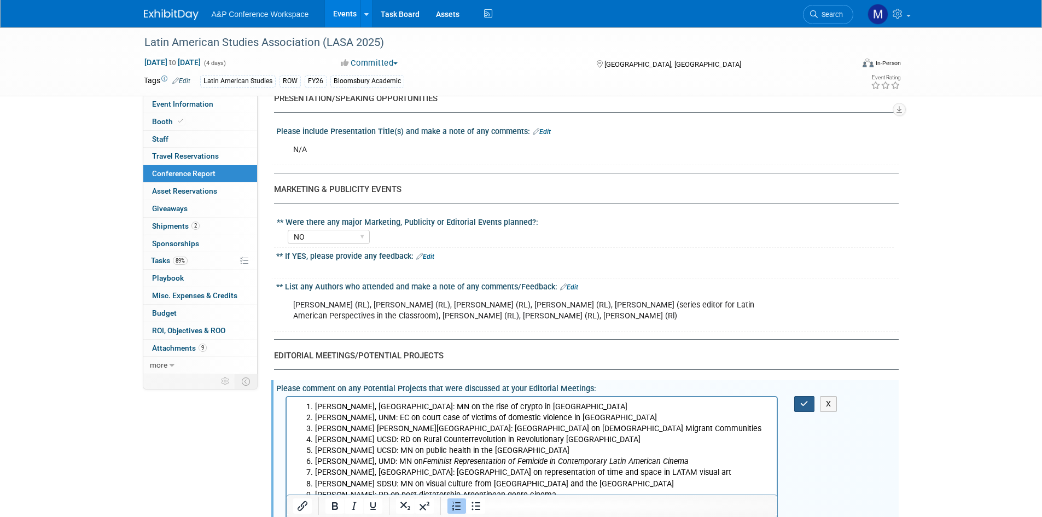
click at [805, 400] on icon "button" at bounding box center [804, 404] width 8 height 8
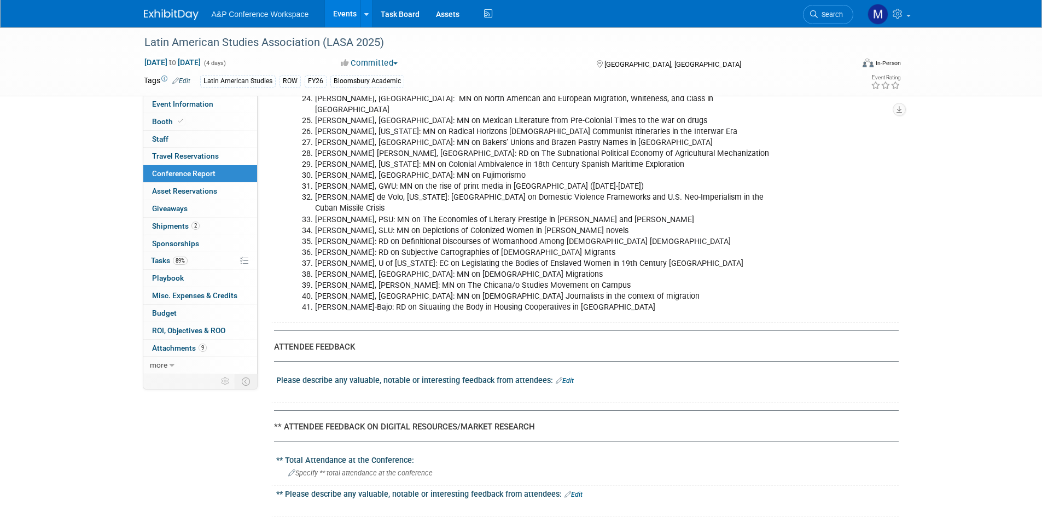
scroll to position [2133, 0]
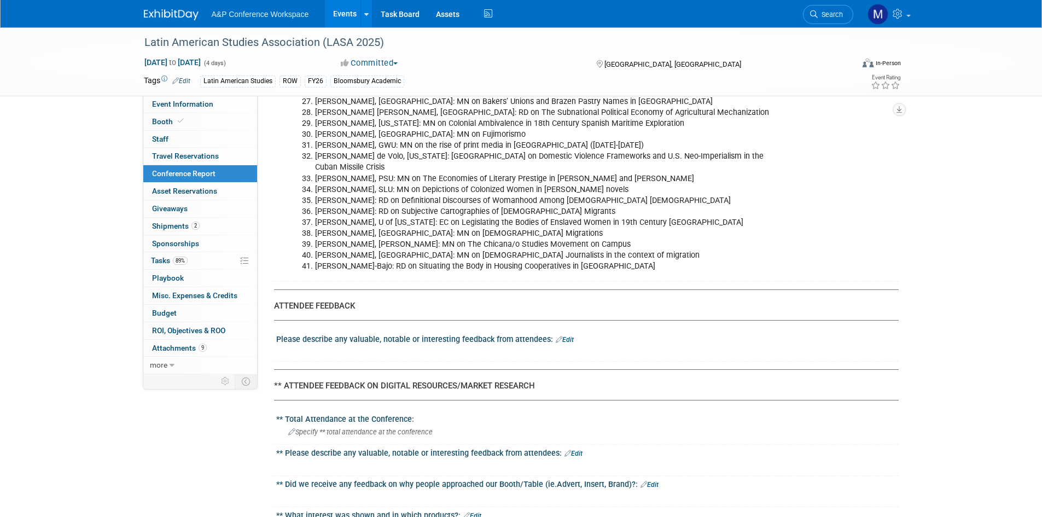
click at [565, 336] on link "Edit" at bounding box center [565, 340] width 18 height 8
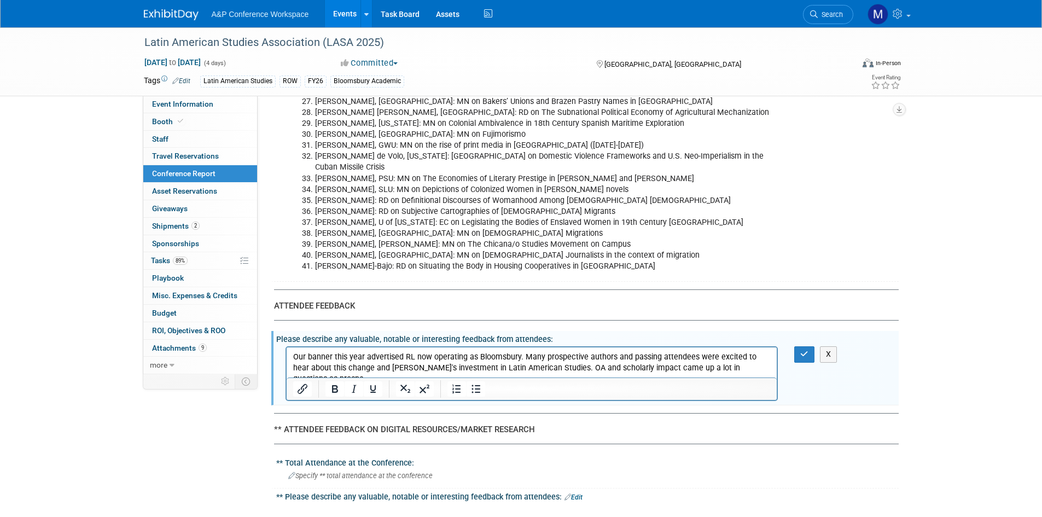
scroll to position [0, 0]
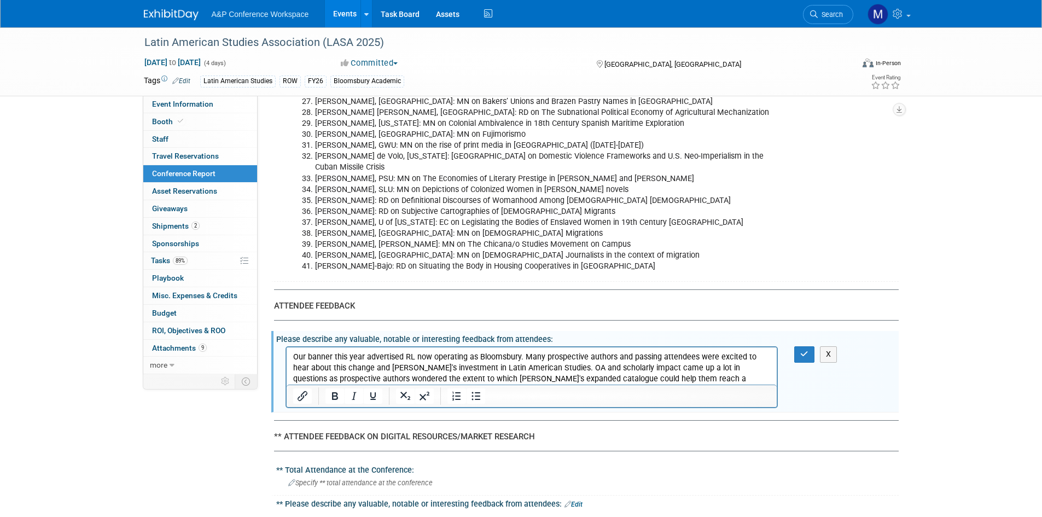
click at [402, 376] on p "Our banner this year advertised RL now operating as Bloomsbury. Many prospectiv…" at bounding box center [532, 374] width 478 height 44
click at [806, 350] on icon "button" at bounding box center [804, 354] width 8 height 8
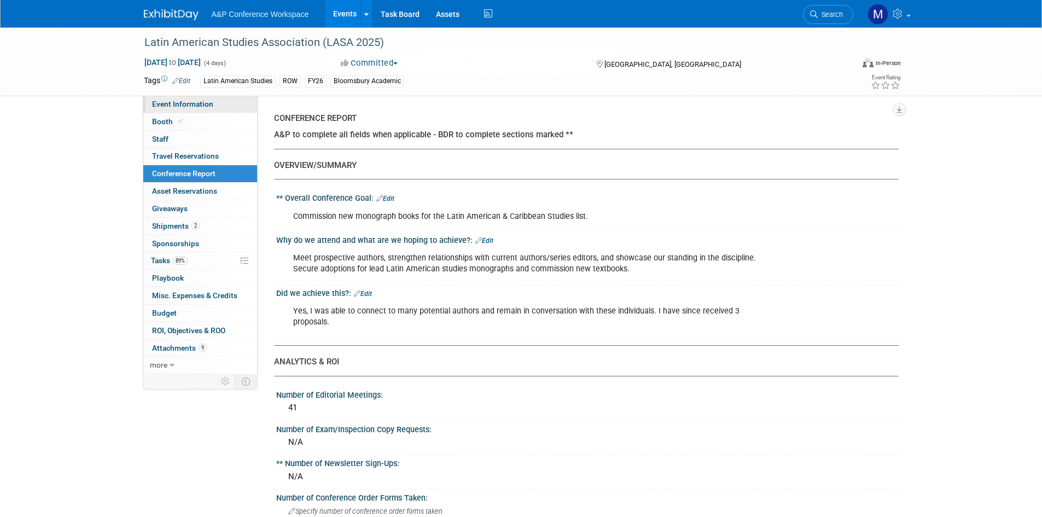
click at [181, 102] on span "Event Information" at bounding box center [182, 104] width 61 height 9
select select "Annual"
select select "Level 2"
select select "In-Person Booth"
select select "Latin American Studies"
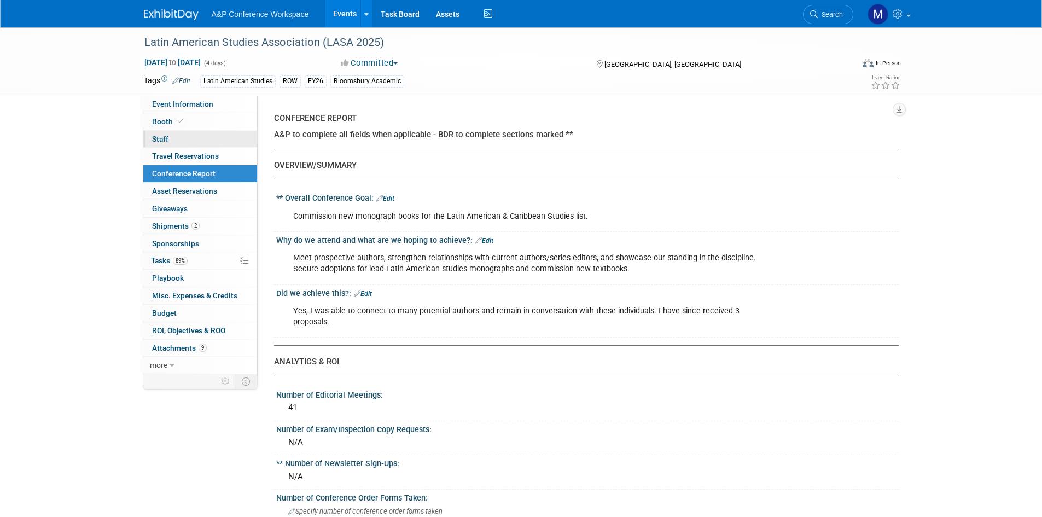
select select "Bloomsbury/Rowman & [PERSON_NAME]"
select select "[PERSON_NAME]"
select select "Inspection/Exam Copy Leads​"
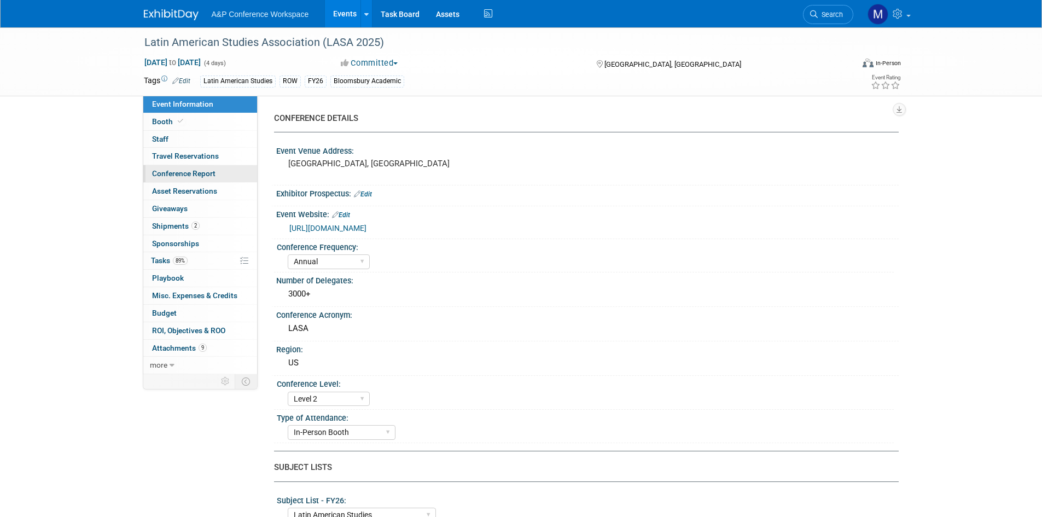
click at [182, 171] on span "Conference Report" at bounding box center [183, 173] width 63 height 9
select select "NO"
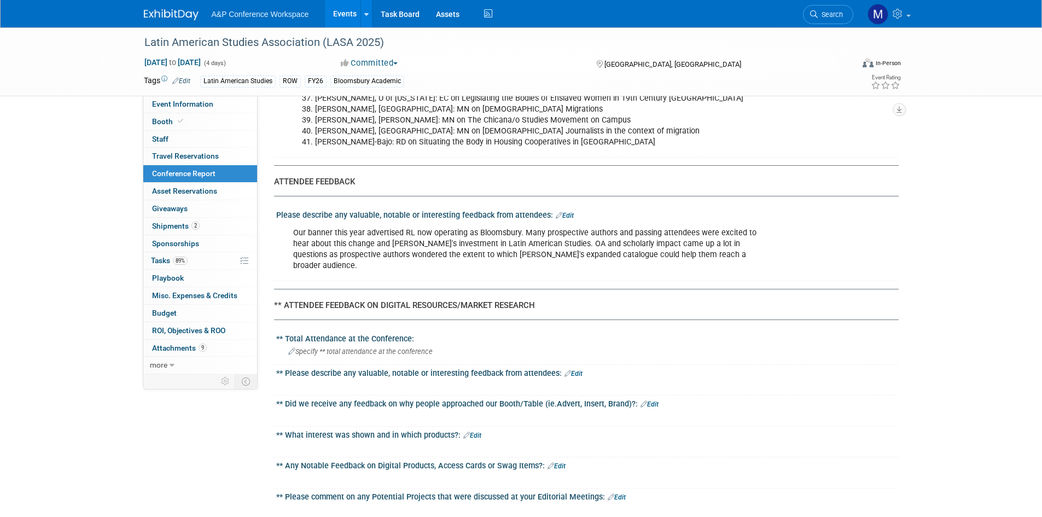
scroll to position [2242, 0]
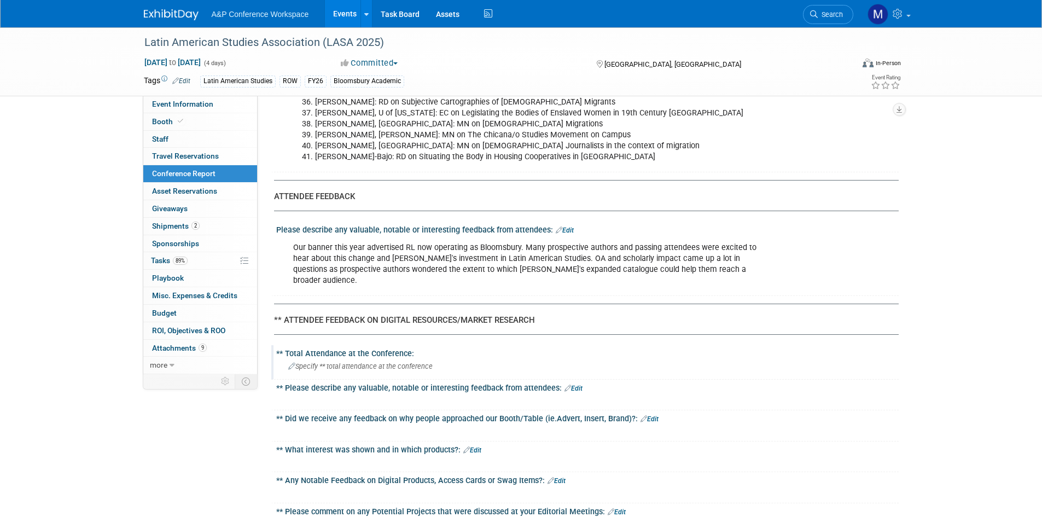
click at [323, 362] on span "Specify ** total attendance at the conference" at bounding box center [360, 366] width 144 height 8
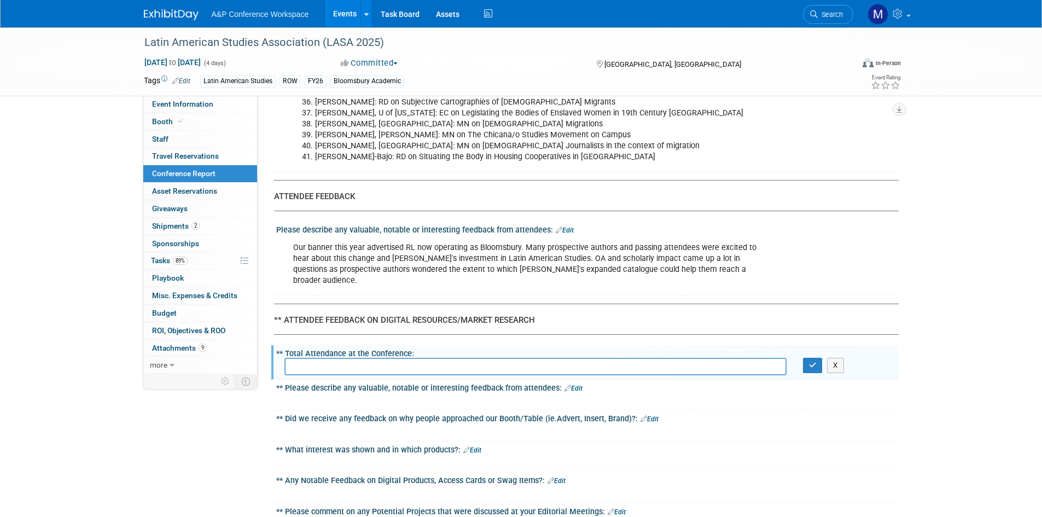
type input "3"
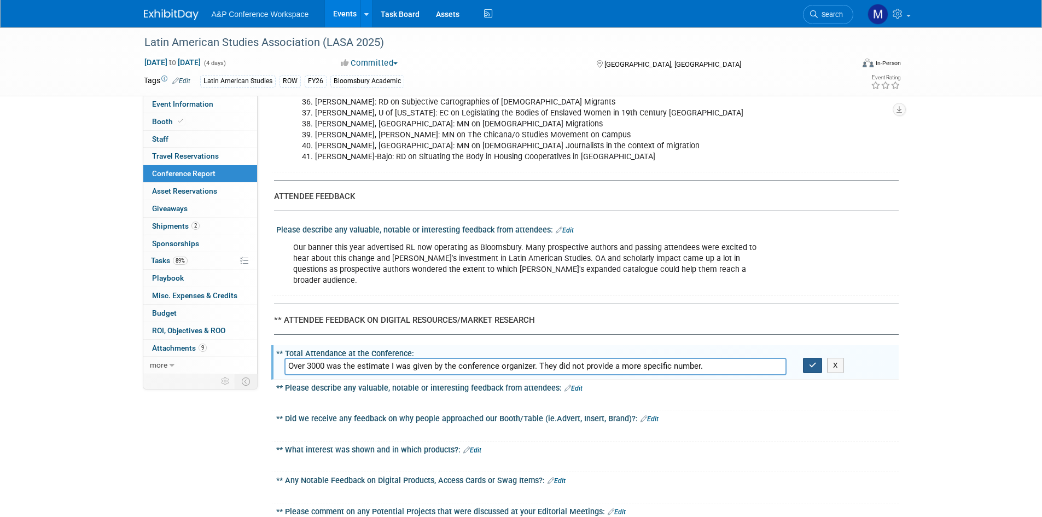
type input "Over 3000 was the estimate I was given by the conference organizer. They did no…"
click at [805, 358] on button "button" at bounding box center [813, 365] width 20 height 15
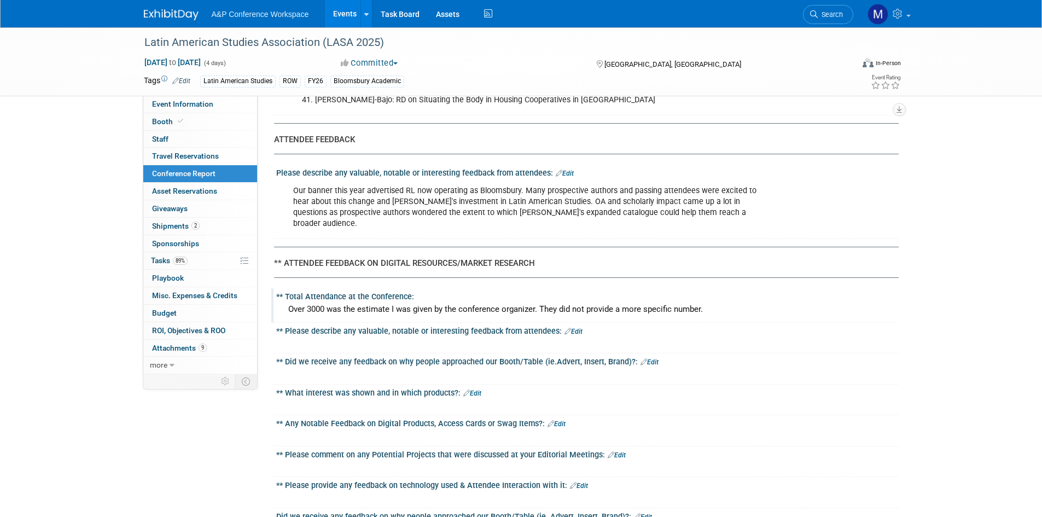
scroll to position [2351, 0]
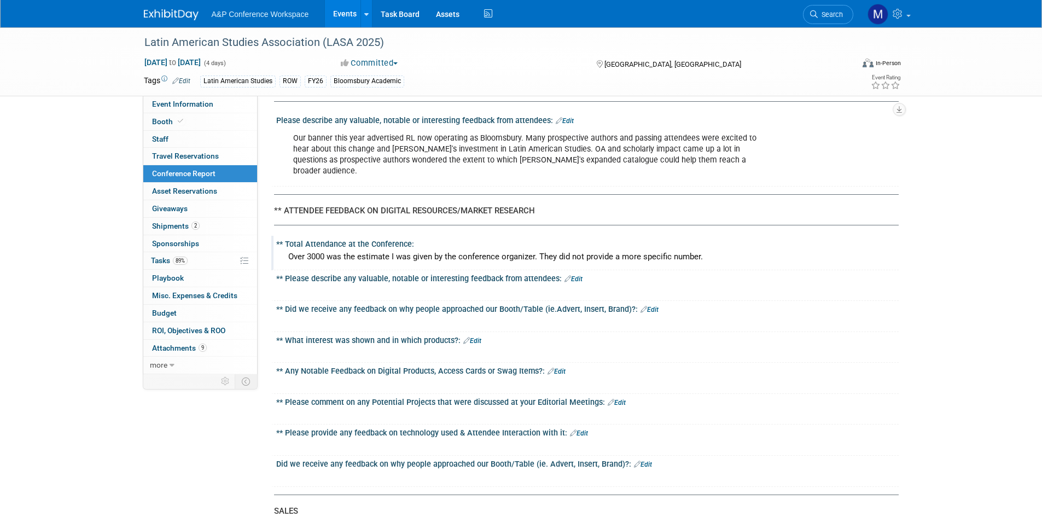
click at [634, 460] on icon at bounding box center [637, 463] width 7 height 7
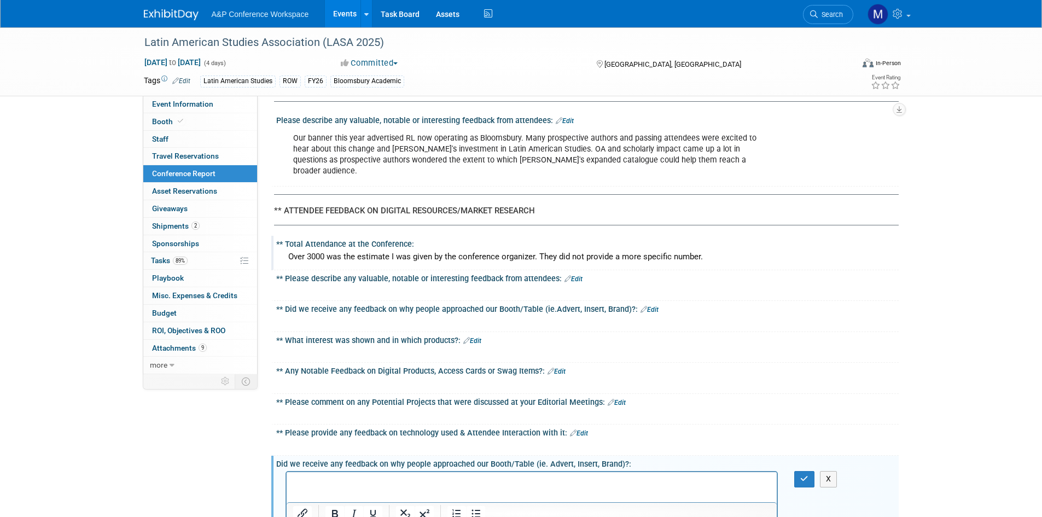
scroll to position [0, 0]
click at [598, 478] on p "Rich Text Area. Press ALT-0 for help." at bounding box center [532, 481] width 478 height 11
drag, startPoint x: 346, startPoint y: 478, endPoint x: 177, endPoint y: 480, distance: 168.4
click at [286, 480] on html "As mentioned, the banner advertising R&L operating now under Bloomsbury drew a …" at bounding box center [531, 479] width 490 height 15
click at [697, 486] on p "The banner advertising R&L operating now under Bloomsbury drew a lot of attenti…" at bounding box center [532, 481] width 478 height 11
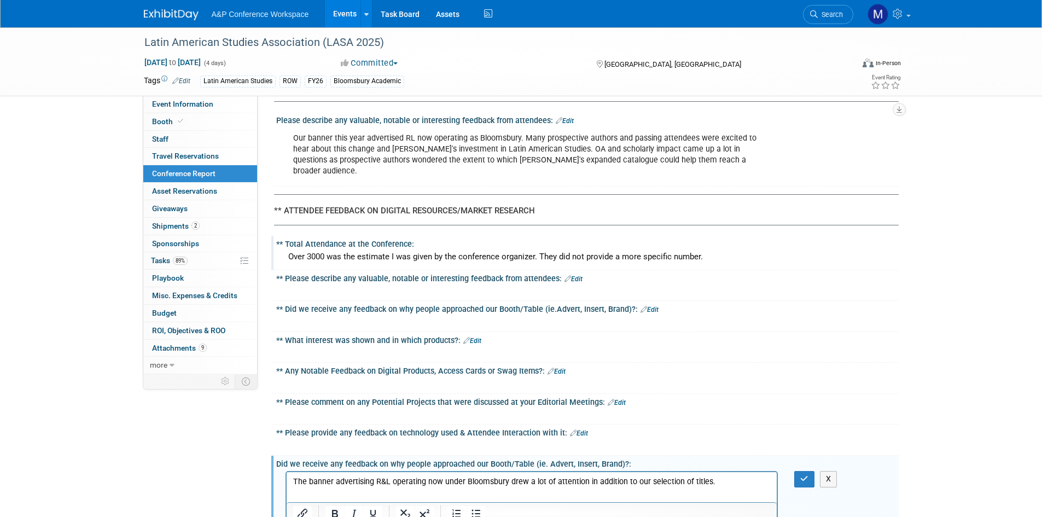
click at [791, 471] on div "X" at bounding box center [811, 479] width 50 height 16
click at [799, 471] on button "button" at bounding box center [804, 479] width 20 height 16
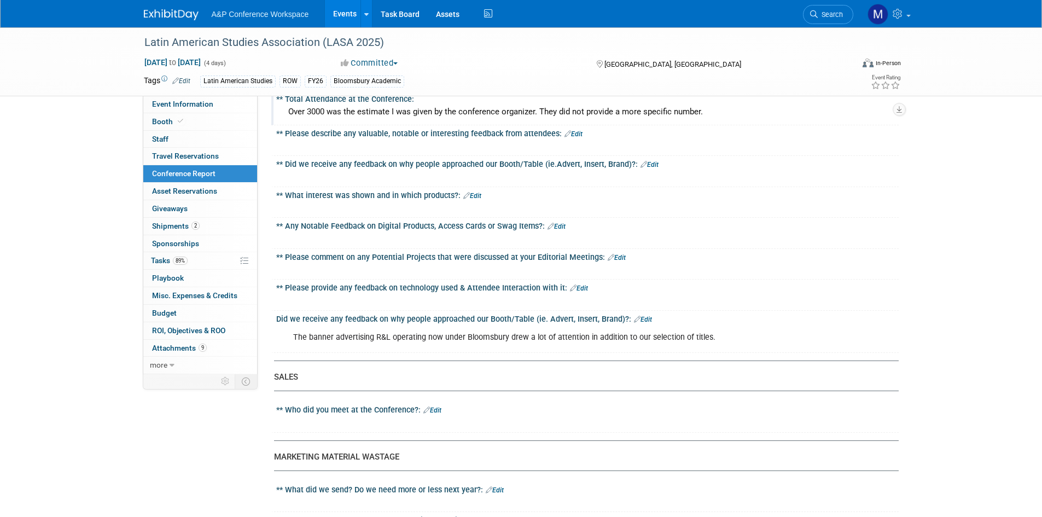
scroll to position [2515, 0]
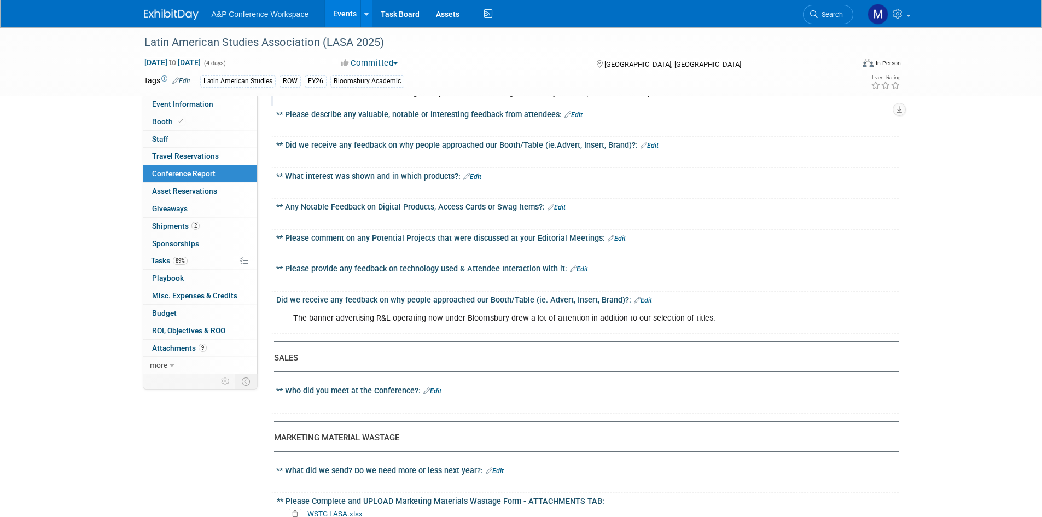
click at [492, 467] on link "Edit" at bounding box center [495, 471] width 18 height 8
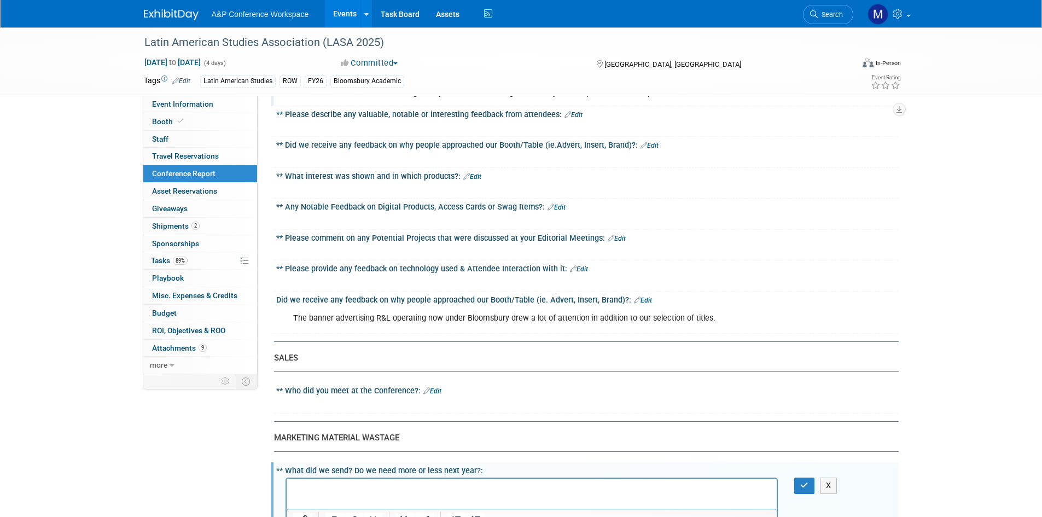
scroll to position [0, 0]
click at [458, 478] on iframe at bounding box center [532, 493] width 490 height 30
click at [451, 486] on p "Rich Text Area. Press ALT-0 for help." at bounding box center [532, 488] width 478 height 11
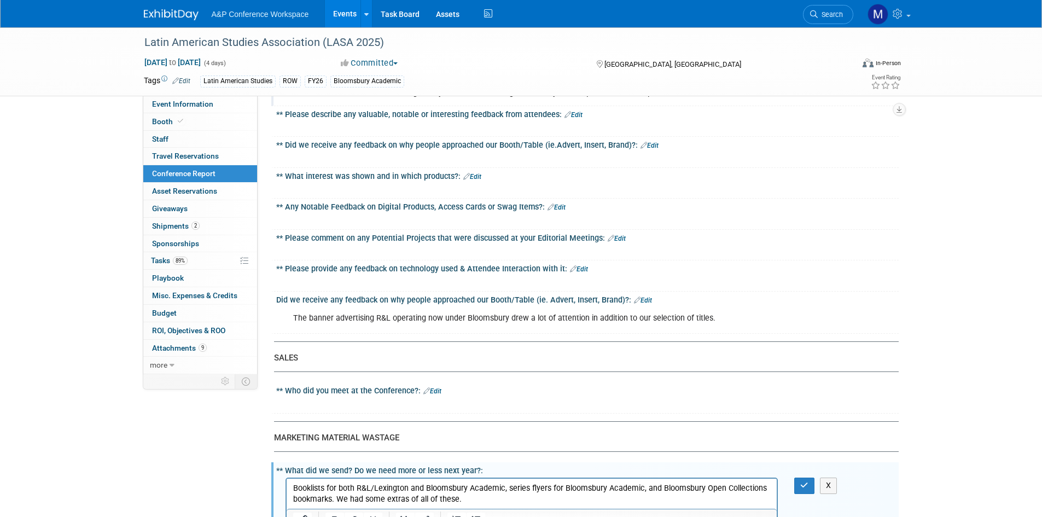
drag, startPoint x: 408, startPoint y: 488, endPoint x: 492, endPoint y: 504, distance: 85.7
click at [492, 504] on p "Booklists for both R&L/Lexington and Bloomsbury Academic, series flyers for Blo…" at bounding box center [532, 494] width 478 height 22
click at [806, 481] on icon "button" at bounding box center [804, 485] width 8 height 8
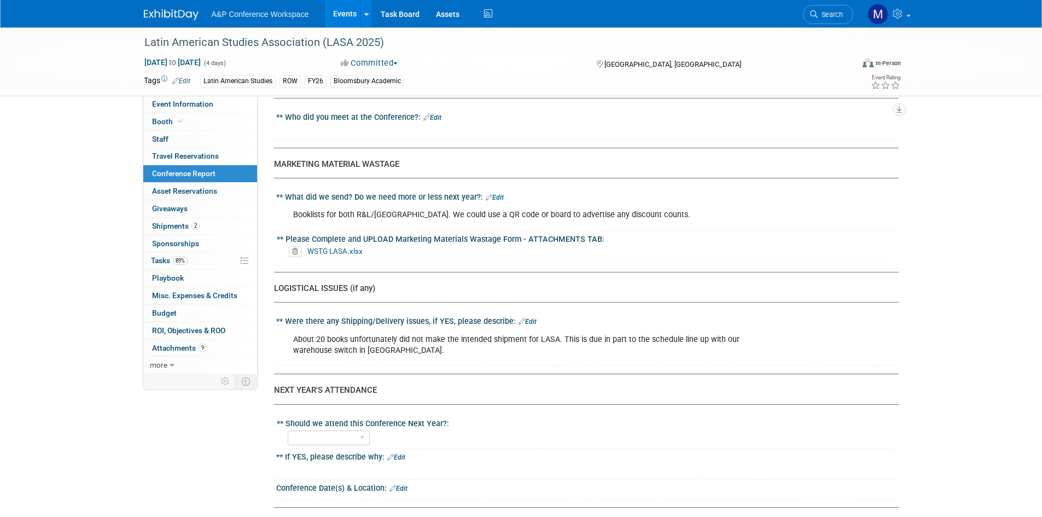
scroll to position [2734, 0]
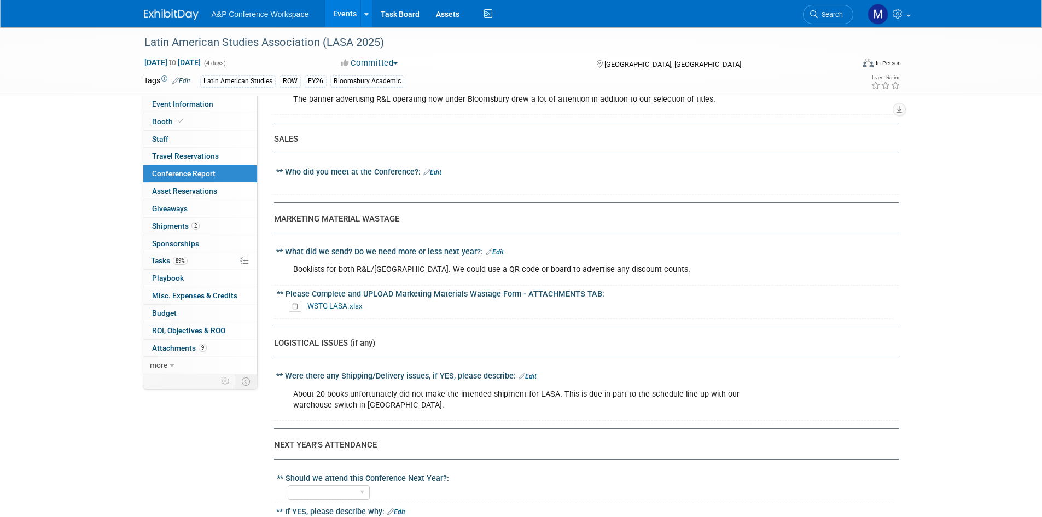
click at [423, 383] on div "About 20 books unfortunately did not make the intended shipment for LASA. This …" at bounding box center [531, 399] width 493 height 33
click at [435, 383] on div "About 20 books unfortunately did not make the intended shipment for LASA. This …" at bounding box center [531, 399] width 493 height 33
click at [534, 372] on link "Edit" at bounding box center [527, 376] width 18 height 8
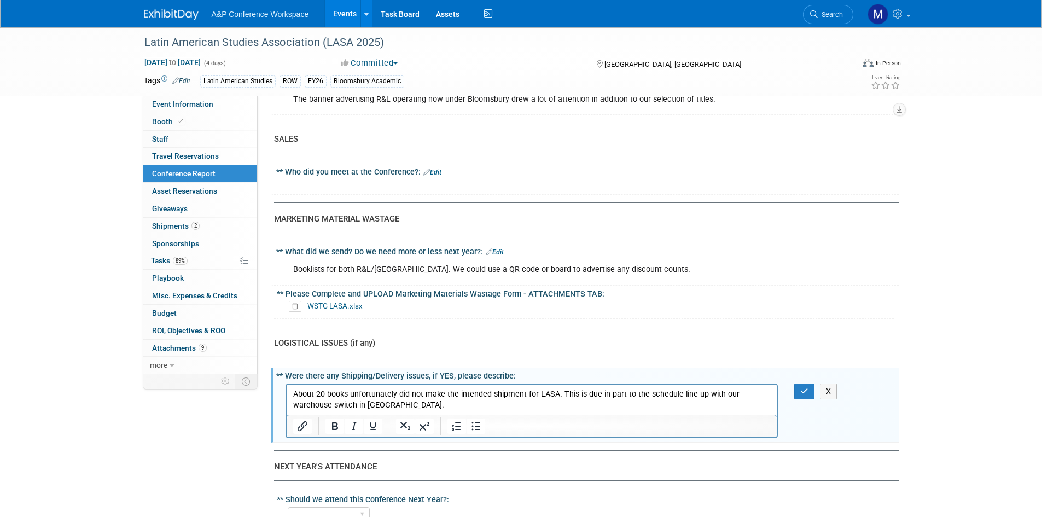
scroll to position [0, 0]
click at [492, 407] on p "About 20 books unfortunately did not make the intended shipment for LASA. This …" at bounding box center [532, 399] width 478 height 22
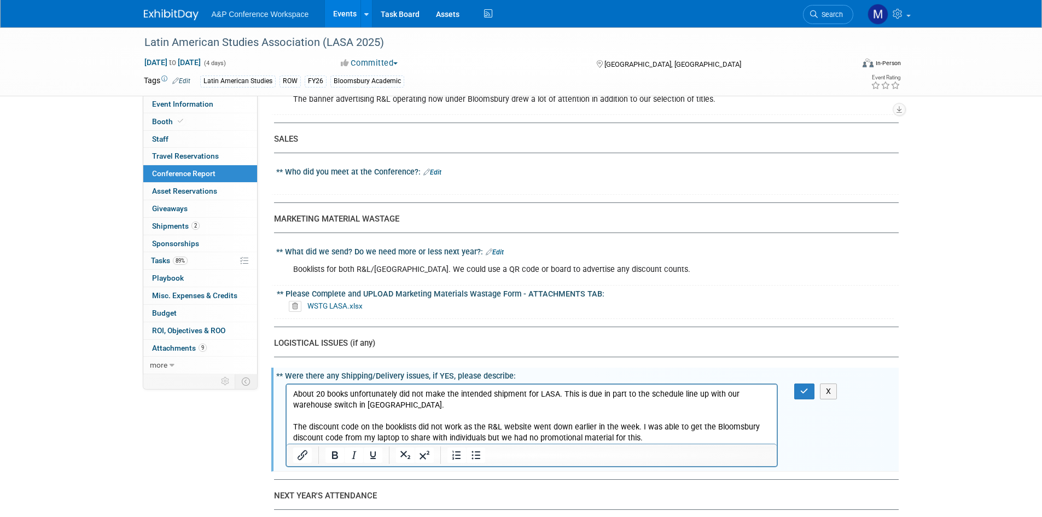
drag, startPoint x: 655, startPoint y: 438, endPoint x: 289, endPoint y: 421, distance: 366.8
click at [289, 421] on html "About 20 books unfortunately did not make the intended shipment for LASA. This …" at bounding box center [531, 413] width 490 height 59
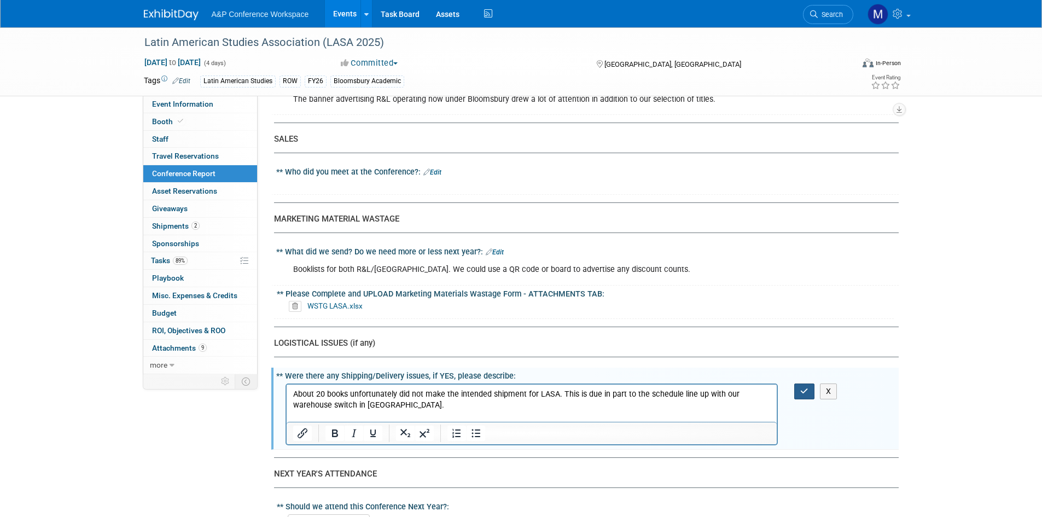
click at [801, 387] on icon "button" at bounding box center [804, 391] width 8 height 8
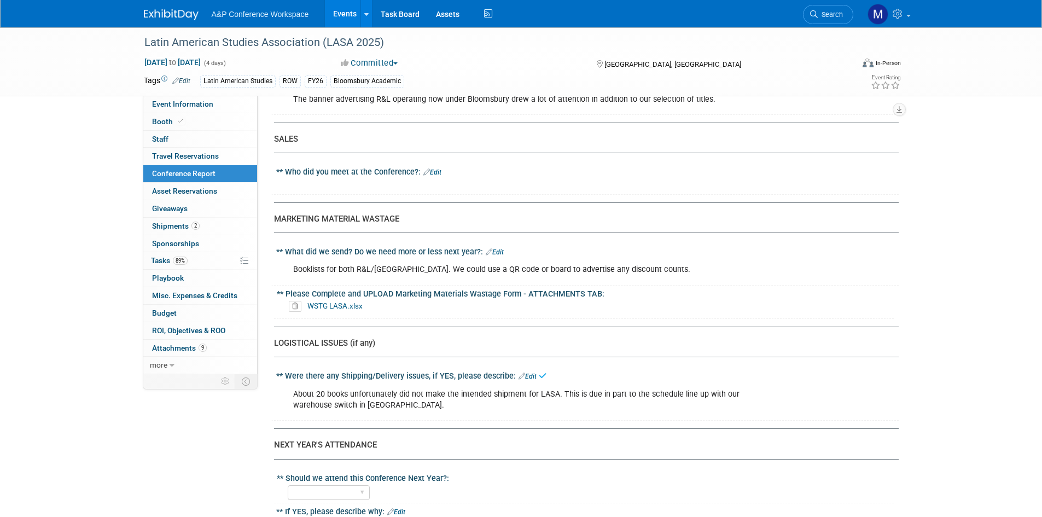
click at [495, 248] on link "Edit" at bounding box center [495, 252] width 18 height 8
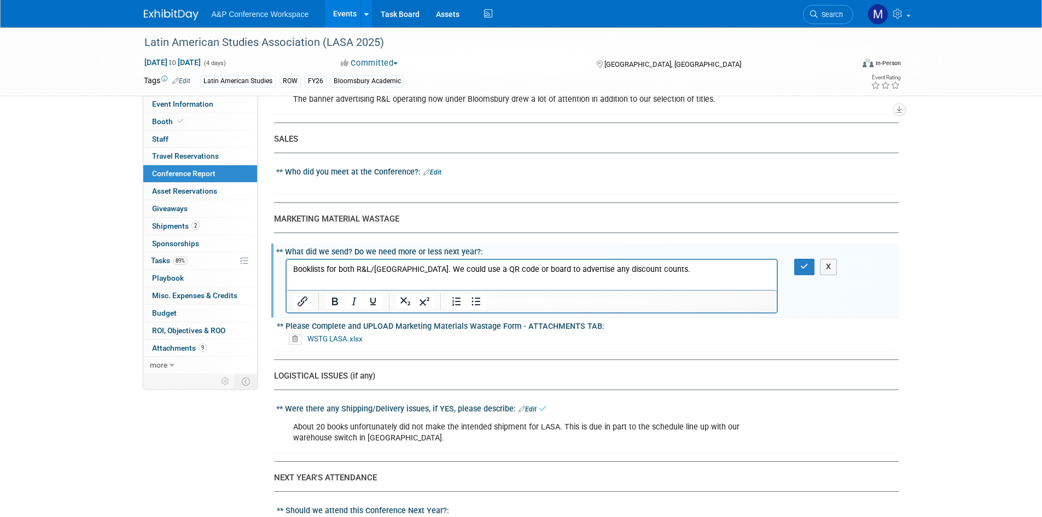
click at [647, 275] on html "Booklists for both R&L/Lexington. We could use a QR code or board to advertise …" at bounding box center [531, 267] width 490 height 15
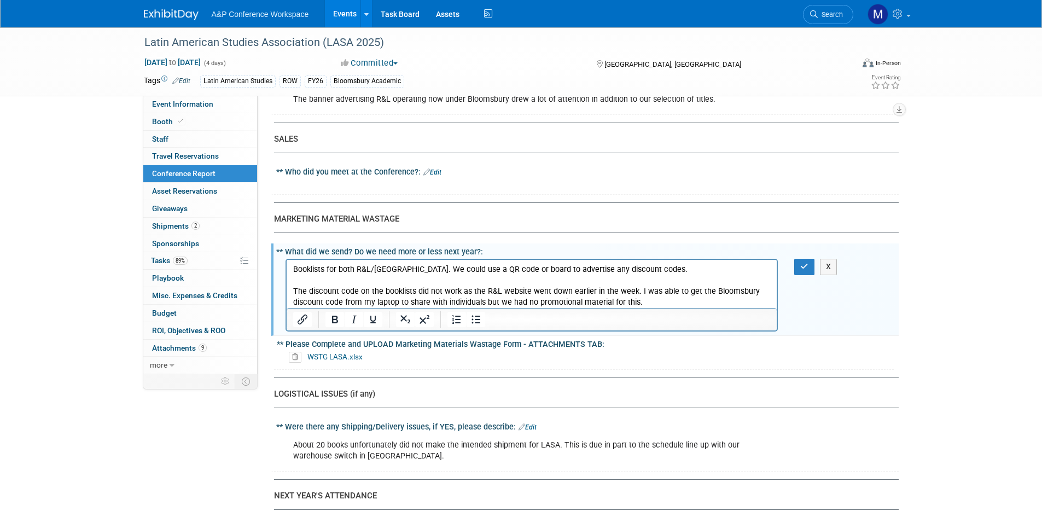
drag, startPoint x: 799, startPoint y: 209, endPoint x: 793, endPoint y: 209, distance: 5.5
click at [798, 259] on button "button" at bounding box center [804, 267] width 20 height 16
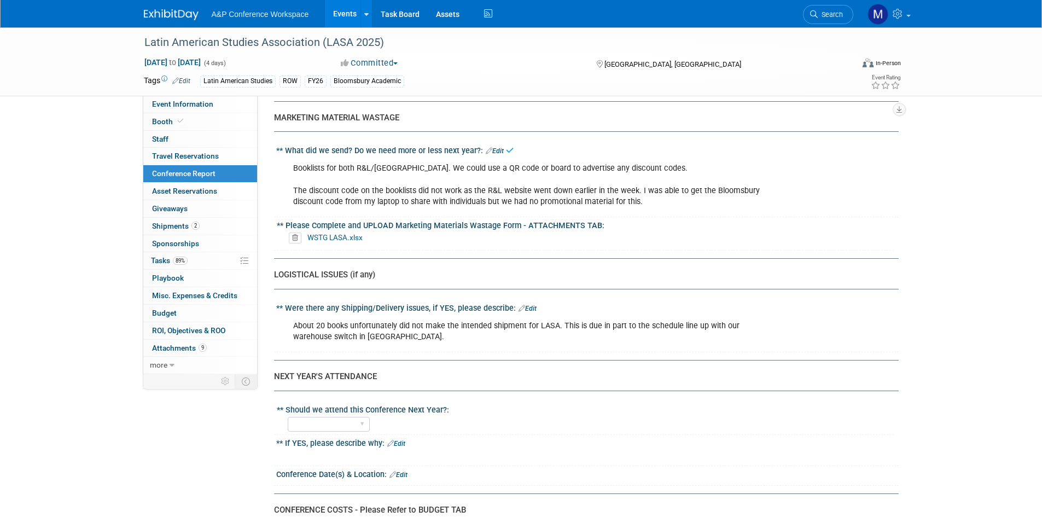
scroll to position [2843, 0]
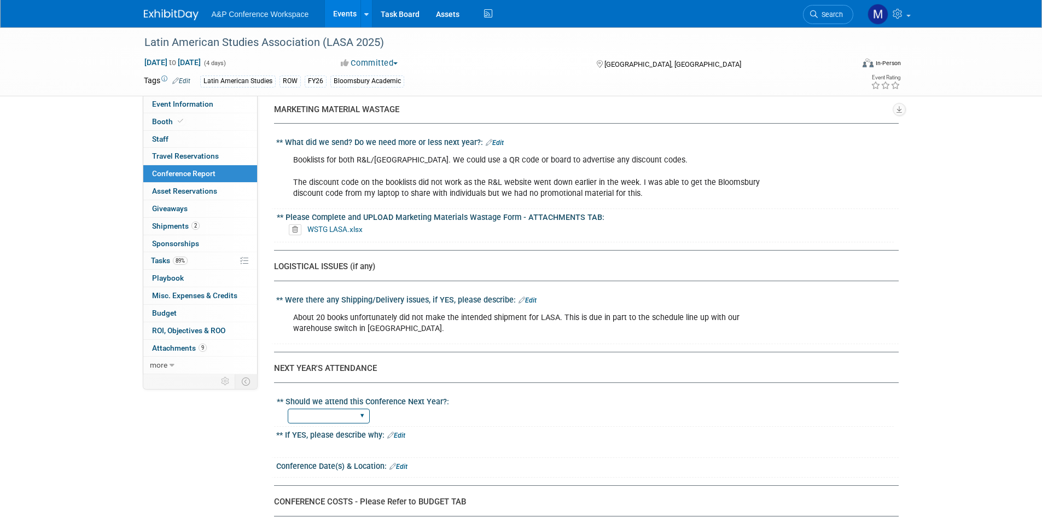
click at [362, 408] on select "YES NO" at bounding box center [329, 415] width 82 height 15
select select "YES"
click at [288, 408] on select "YES NO" at bounding box center [329, 415] width 82 height 15
click at [392, 431] on icon at bounding box center [390, 434] width 7 height 7
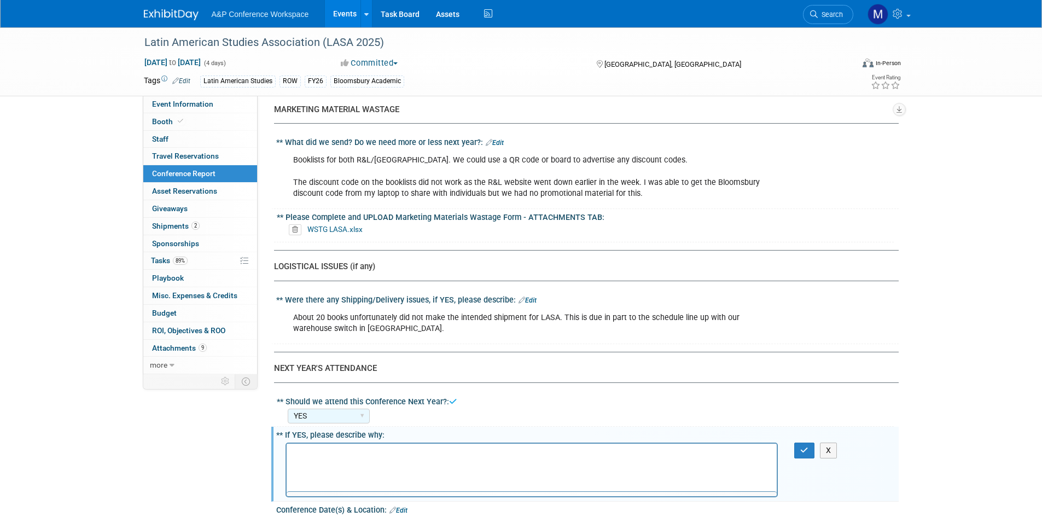
scroll to position [0, 0]
click at [376, 447] on p "Rich Text Area. Press ALT-0 for help." at bounding box center [532, 452] width 478 height 11
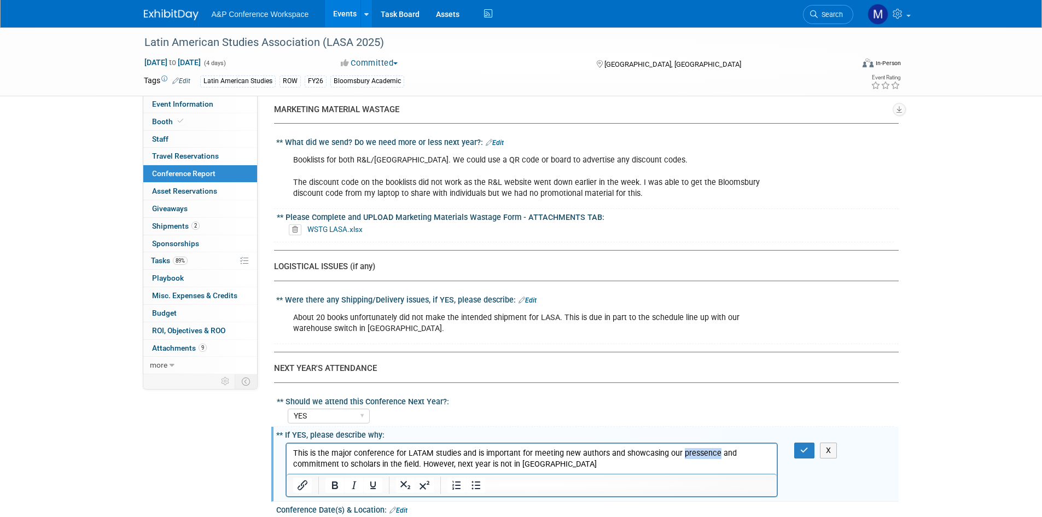
drag, startPoint x: 678, startPoint y: 453, endPoint x: 721, endPoint y: 485, distance: 54.0
click at [714, 453] on p "This is the major conference for LATAM studies and is important for meeting new…" at bounding box center [532, 458] width 478 height 22
click at [690, 451] on p "This is the major conference for LATAM studies and is important for meeting new…" at bounding box center [532, 458] width 478 height 22
click at [693, 449] on p "This is the major conference for LATAM studies and is important for meeting new…" at bounding box center [532, 458] width 478 height 22
click at [570, 459] on p "This is the major conference for LATAM studies and is important for meeting new…" at bounding box center [532, 458] width 478 height 22
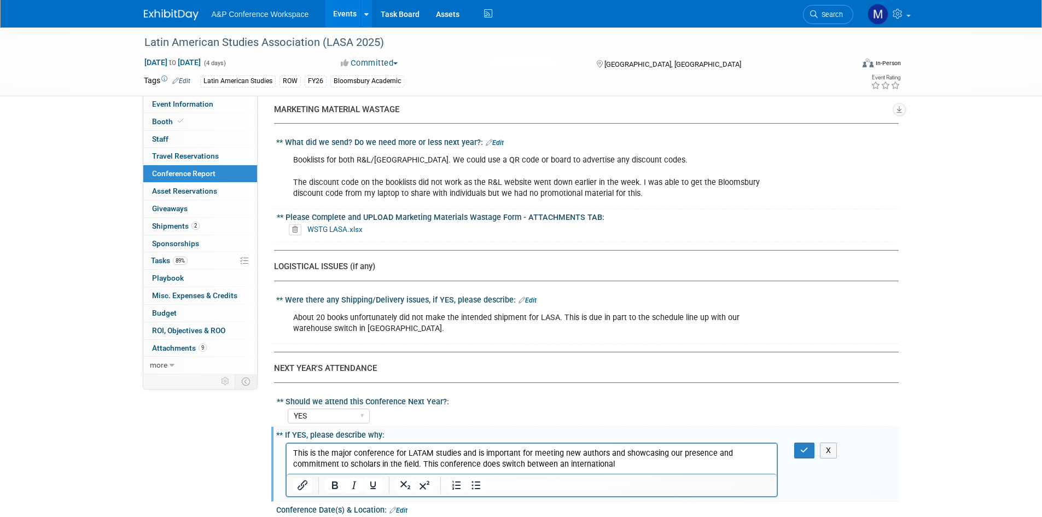
click at [513, 464] on p "This is the major conference for LATAM studies and is important for meeting new…" at bounding box center [532, 458] width 478 height 22
drag, startPoint x: 360, startPoint y: 363, endPoint x: 356, endPoint y: 357, distance: 7.6
click at [360, 408] on select "YES NO" at bounding box center [329, 415] width 82 height 15
click at [354, 408] on select "YES NO" at bounding box center [329, 415] width 82 height 15
drag, startPoint x: 425, startPoint y: 464, endPoint x: 636, endPoint y: 466, distance: 211.1
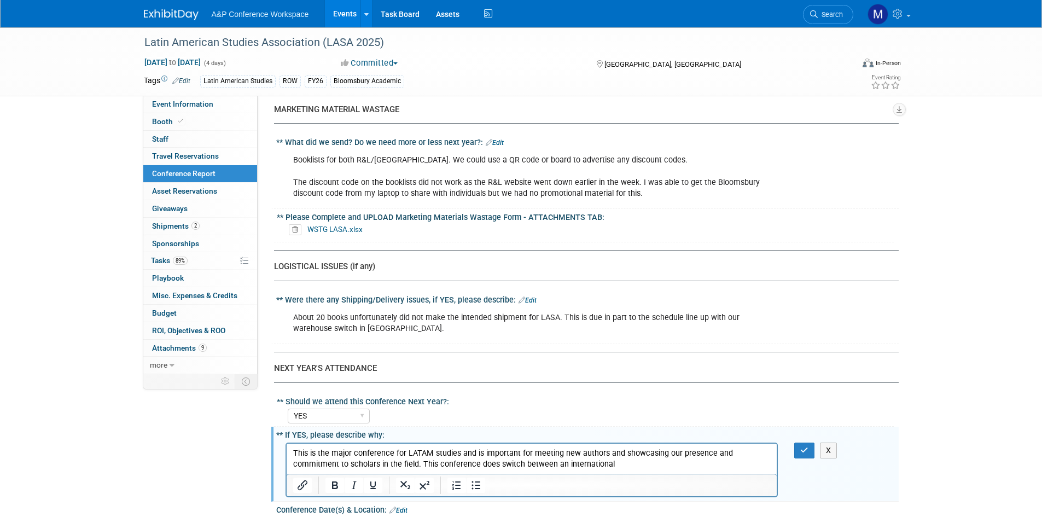
click at [634, 469] on html "This is the major conference for LATAM studies and is important for meeting new…" at bounding box center [531, 456] width 490 height 26
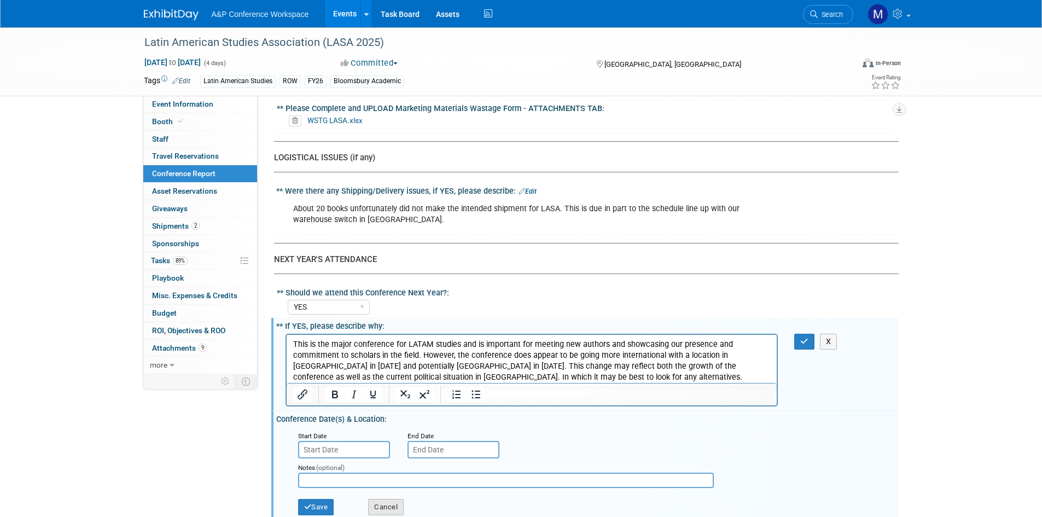
scroll to position [2953, 0]
click at [331, 440] on input "text" at bounding box center [344, 448] width 92 height 17
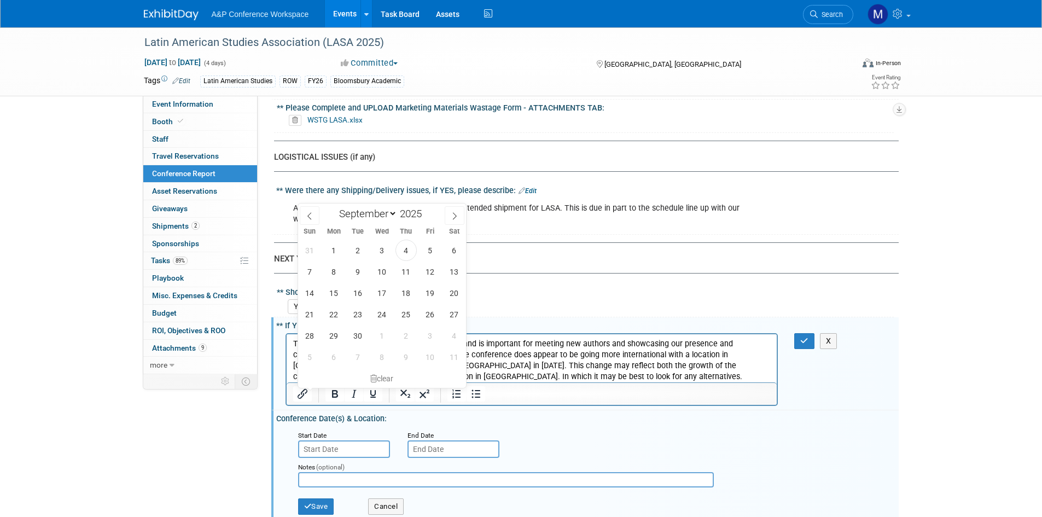
click at [331, 440] on input "text" at bounding box center [344, 448] width 92 height 17
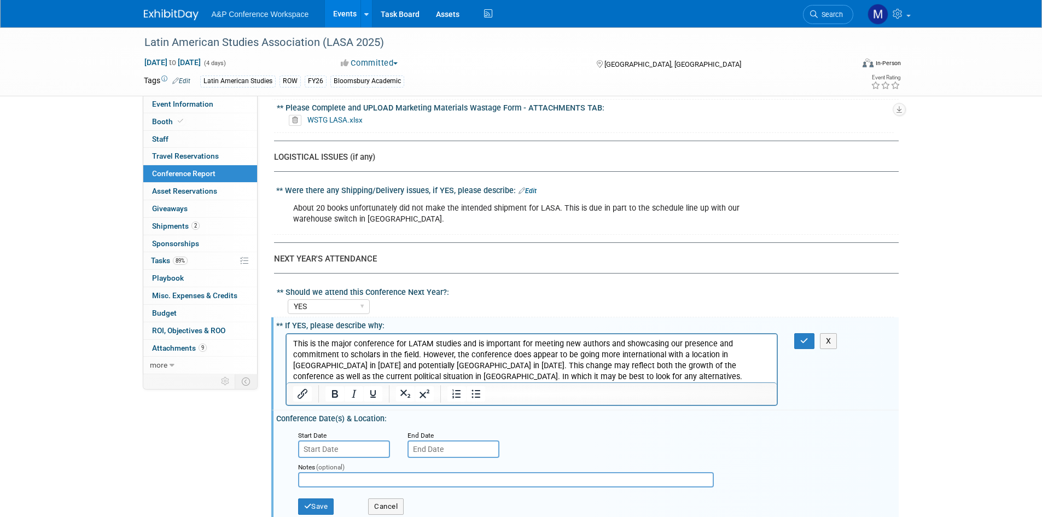
click at [424, 472] on input "text" at bounding box center [506, 479] width 416 height 15
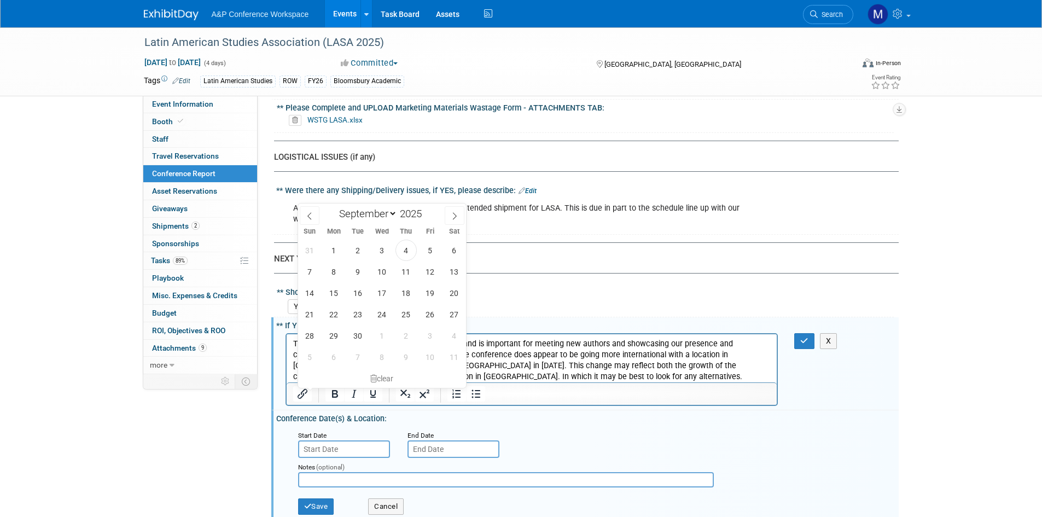
click at [348, 440] on input "text" at bounding box center [344, 448] width 92 height 17
click at [379, 214] on select "January February March April May June July August September October November De…" at bounding box center [365, 214] width 63 height 14
select select "4"
click at [334, 207] on select "January February March April May June July August September October November De…" at bounding box center [365, 214] width 63 height 14
click at [429, 219] on span at bounding box center [426, 217] width 8 height 7
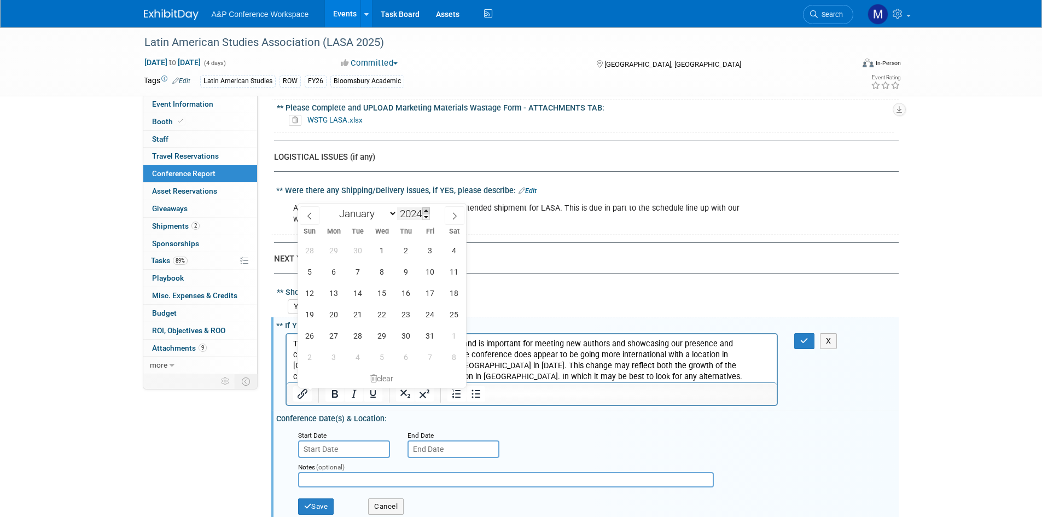
click at [426, 209] on span at bounding box center [426, 210] width 8 height 7
type input "2026"
click at [361, 333] on span "26" at bounding box center [357, 335] width 21 height 21
type input "May 26, 2026"
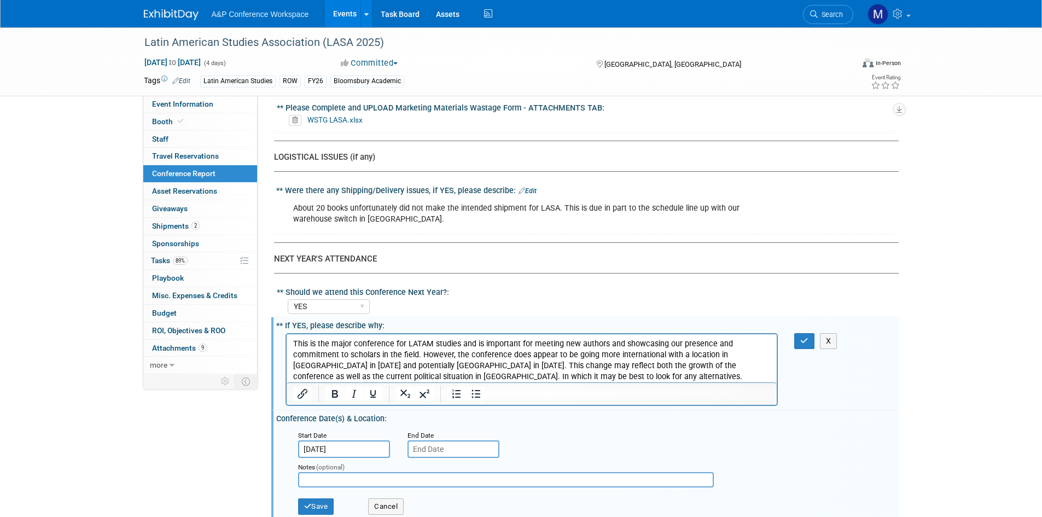
click at [425, 429] on div "End Date" at bounding box center [453, 434] width 93 height 11
click at [423, 429] on div "End Date" at bounding box center [453, 434] width 93 height 11
click at [422, 431] on small "End Date" at bounding box center [420, 435] width 26 height 8
click at [421, 431] on small "End Date" at bounding box center [420, 435] width 26 height 8
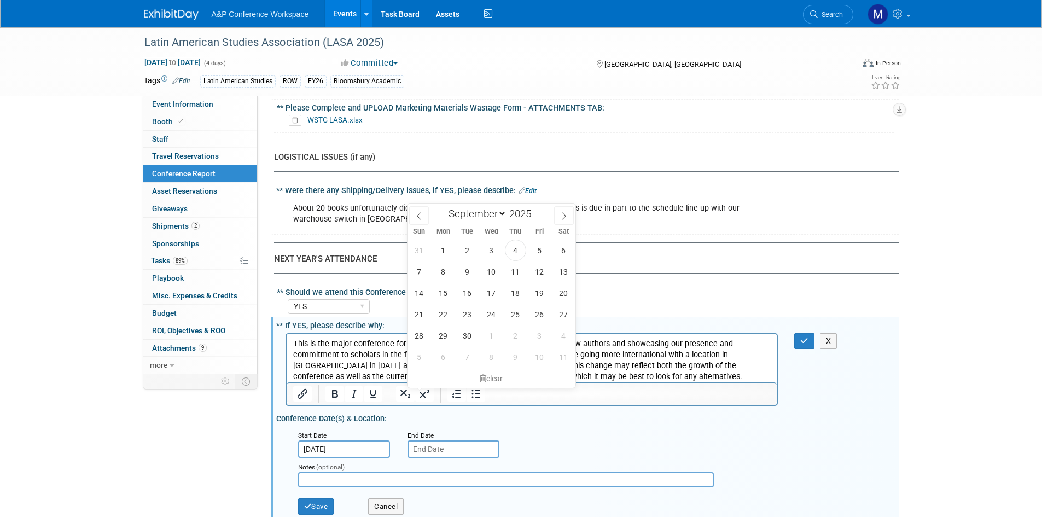
click at [422, 440] on input "text" at bounding box center [453, 448] width 92 height 17
click at [493, 215] on select "January February March April May June July August September October November De…" at bounding box center [474, 214] width 63 height 14
select select "4"
click at [443, 207] on select "January February March April May June July August September October November De…" at bounding box center [474, 214] width 63 height 14
click at [516, 212] on input "2025" at bounding box center [522, 213] width 33 height 13
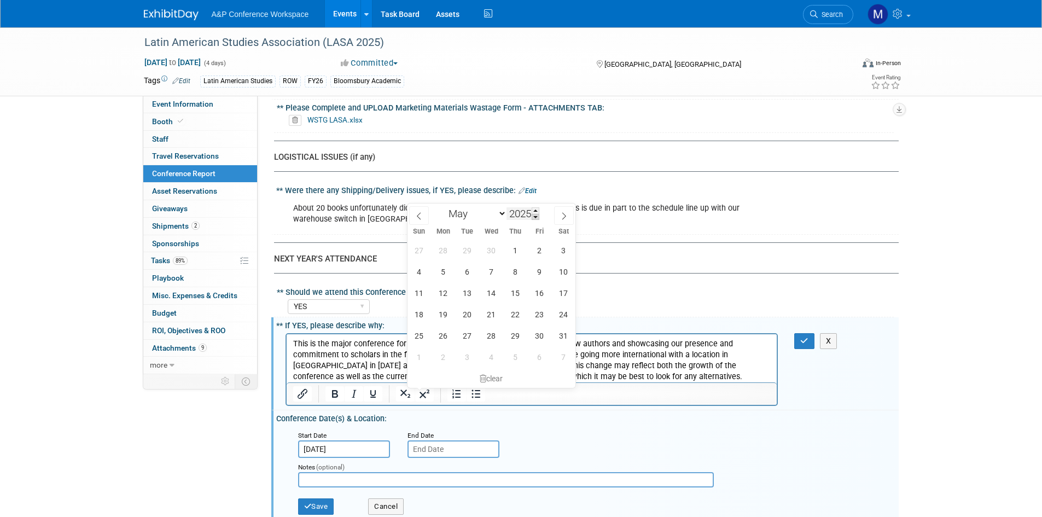
click at [534, 217] on span at bounding box center [536, 217] width 8 height 7
click at [537, 208] on span at bounding box center [536, 210] width 8 height 7
type input "2026"
click at [560, 337] on span "30" at bounding box center [563, 335] width 21 height 21
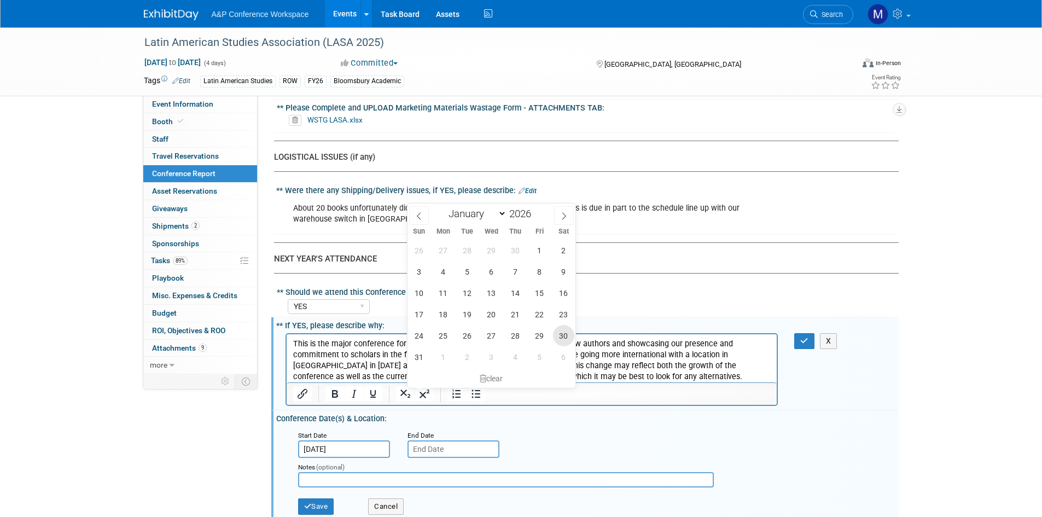
type input "May 30, 2026"
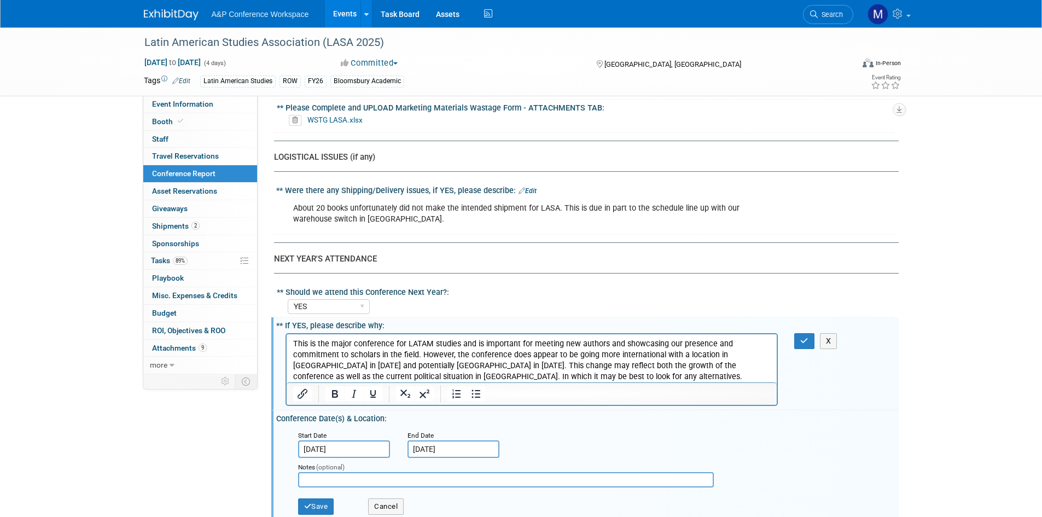
click at [367, 472] on input "text" at bounding box center [506, 479] width 416 height 15
paste input "Paris, France"
type input "Paris, France"
click at [328, 498] on button "Save" at bounding box center [316, 506] width 36 height 16
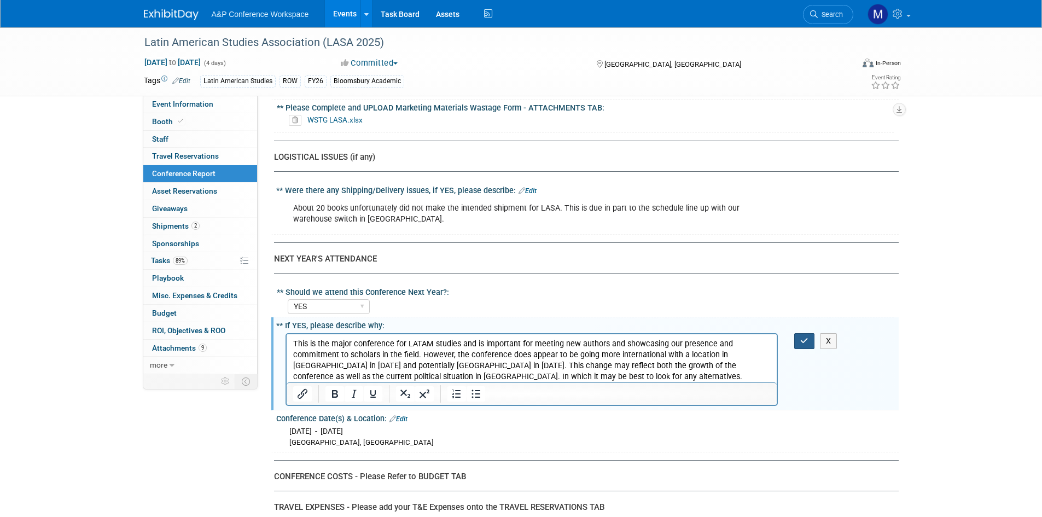
click at [799, 333] on button "button" at bounding box center [804, 341] width 20 height 16
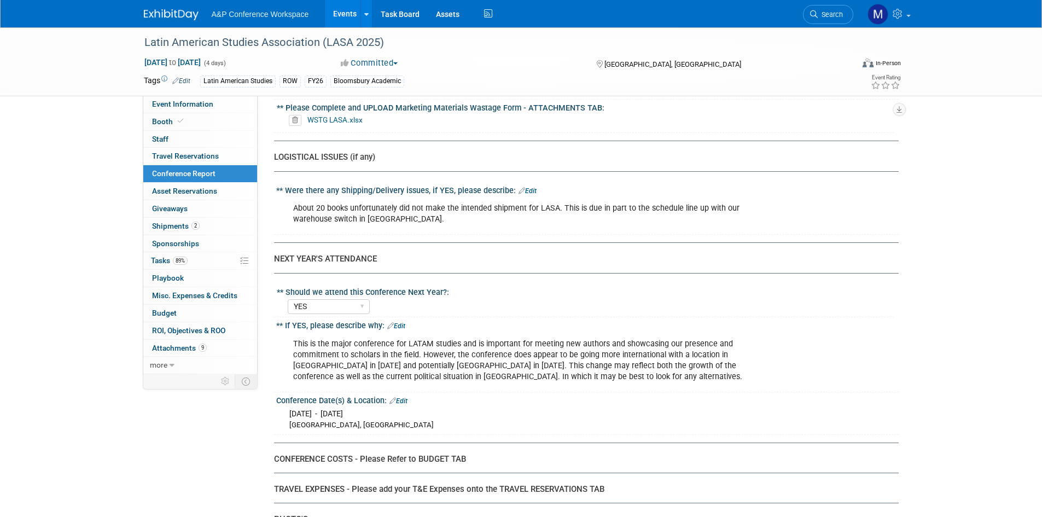
click at [399, 322] on link "Edit" at bounding box center [396, 326] width 18 height 8
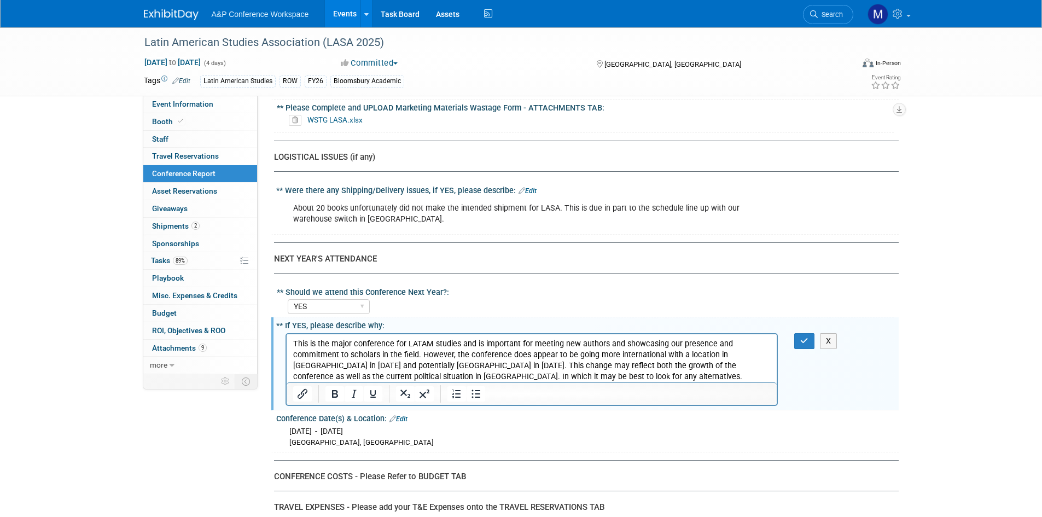
scroll to position [0, 0]
drag, startPoint x: 344, startPoint y: 353, endPoint x: 388, endPoint y: 352, distance: 44.3
click at [388, 352] on p "This is the major conference for LATAM studies and is important for meeting new…" at bounding box center [532, 360] width 478 height 44
drag, startPoint x: 549, startPoint y: 355, endPoint x: 523, endPoint y: 356, distance: 26.3
click at [525, 356] on p "This is the major conference for LATAM studies and is important for meeting new…" at bounding box center [532, 360] width 478 height 44
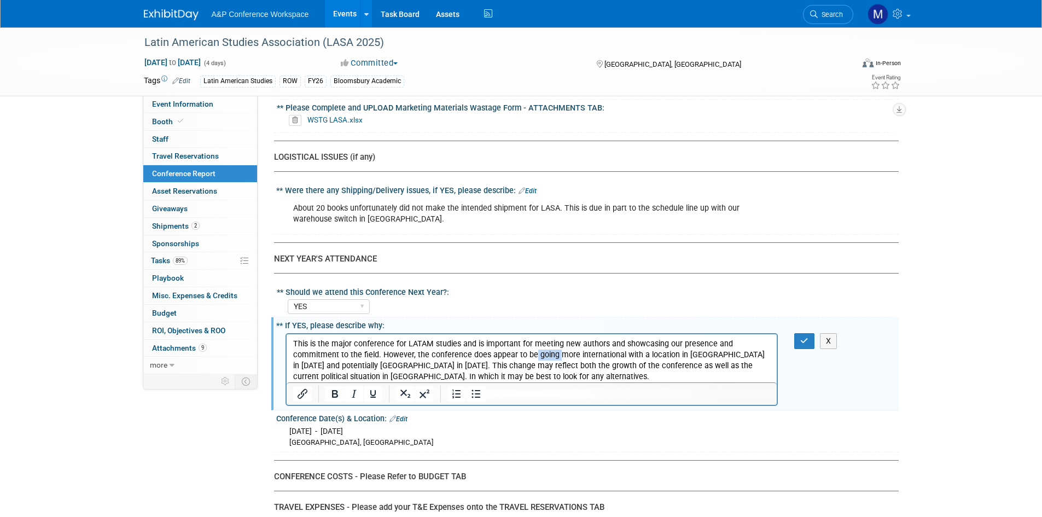
drag, startPoint x: 530, startPoint y: 354, endPoint x: 554, endPoint y: 354, distance: 24.1
click at [554, 354] on p "This is the major conference for LATAM studies and is important for meeting new…" at bounding box center [532, 360] width 478 height 44
click at [798, 333] on button "button" at bounding box center [804, 341] width 20 height 16
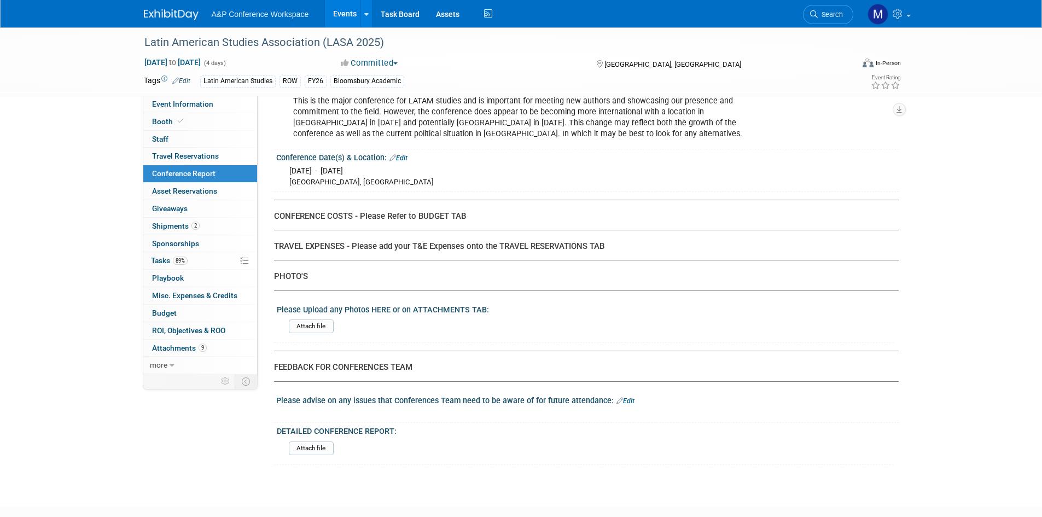
scroll to position [3206, 0]
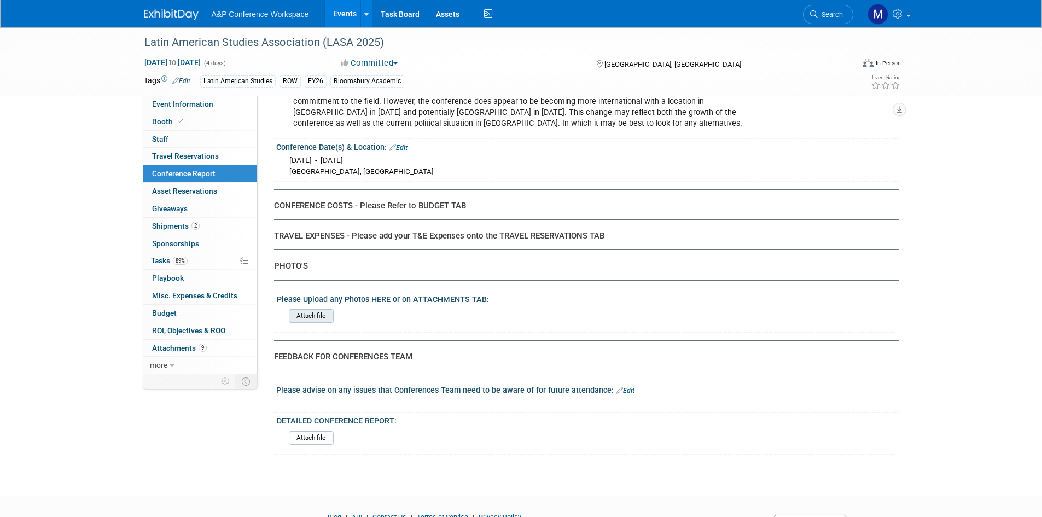
click at [303, 309] on input "file" at bounding box center [258, 315] width 149 height 13
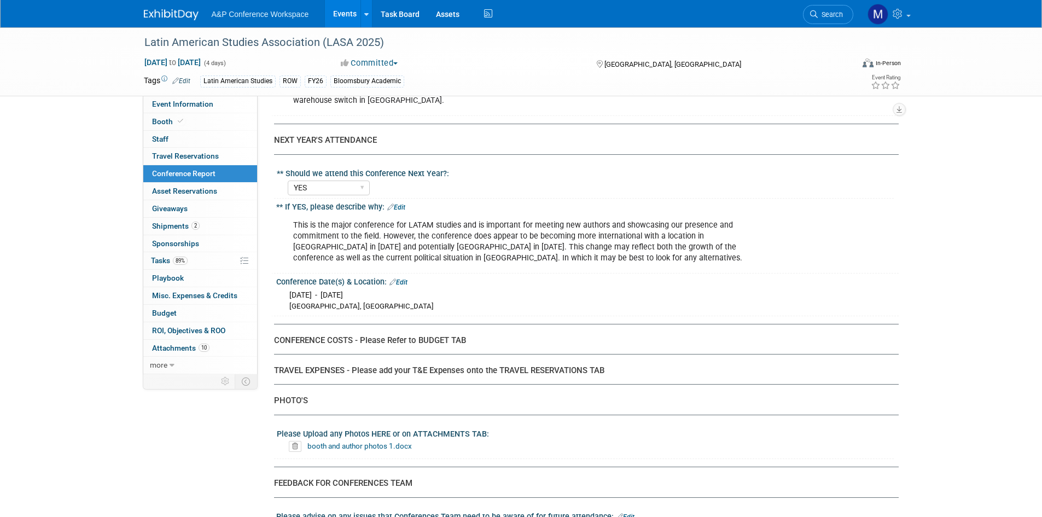
scroll to position [3079, 0]
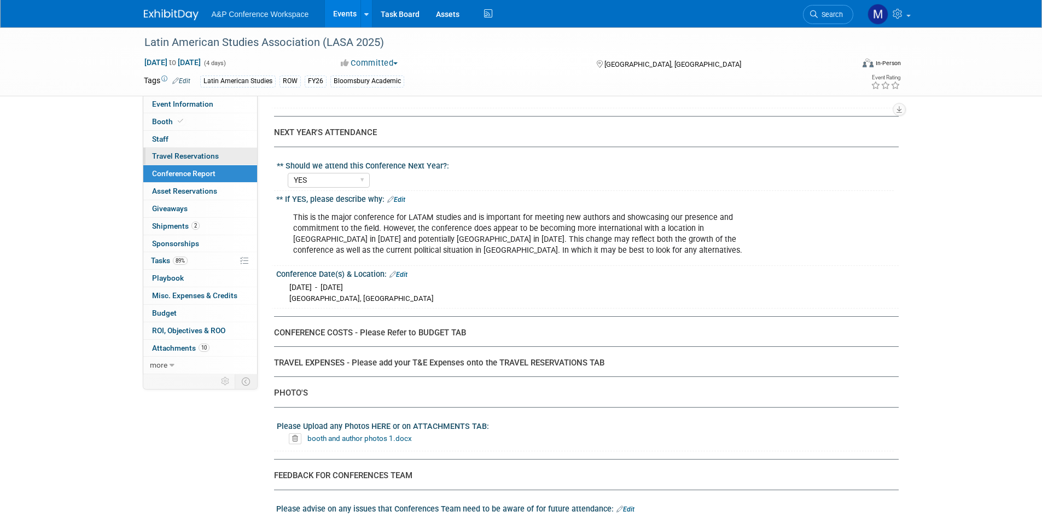
click at [214, 153] on span "Travel Reservations 0" at bounding box center [185, 155] width 67 height 9
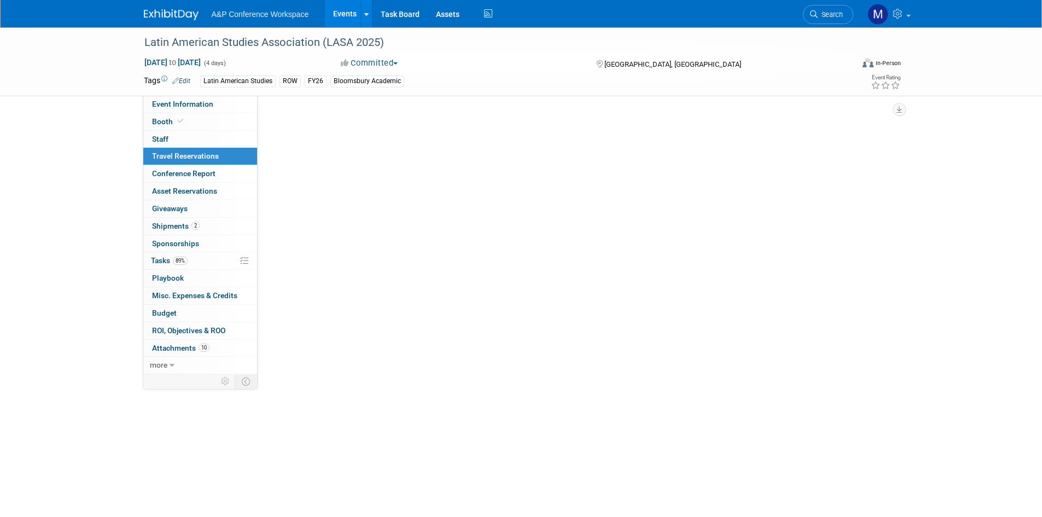
scroll to position [0, 0]
click at [328, 108] on div "CONFERENCE DETAILS Event Venue Address: San Francisco, CA Exhibitor Prospectus:…" at bounding box center [578, 235] width 641 height 278
click at [325, 118] on link "Add Travel Reservation" at bounding box center [319, 118] width 91 height 17
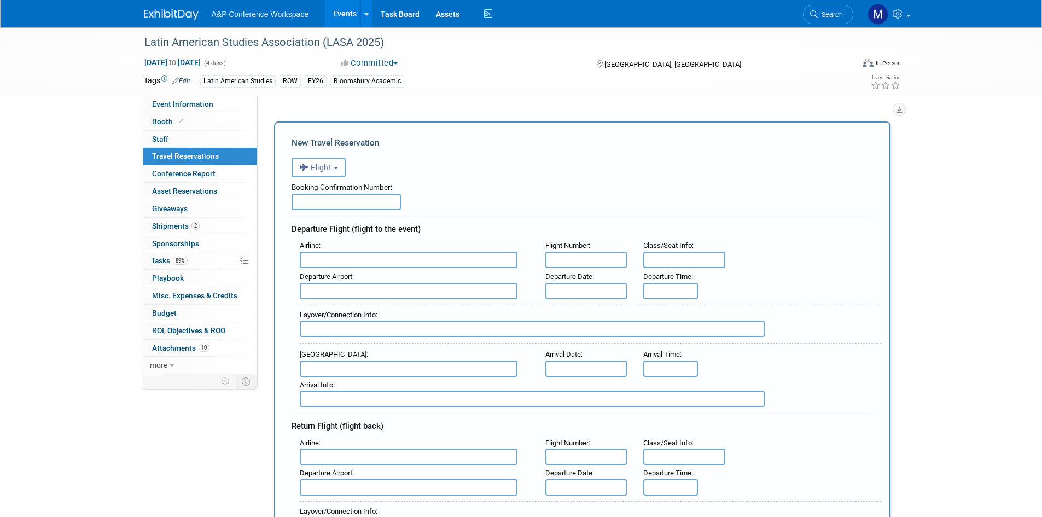
click at [365, 208] on input "text" at bounding box center [345, 202] width 109 height 16
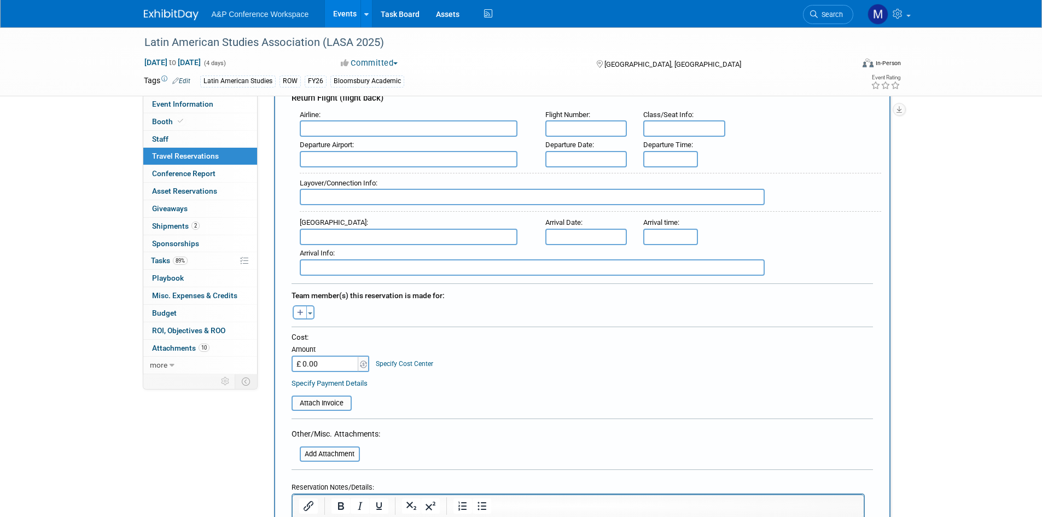
scroll to position [383, 0]
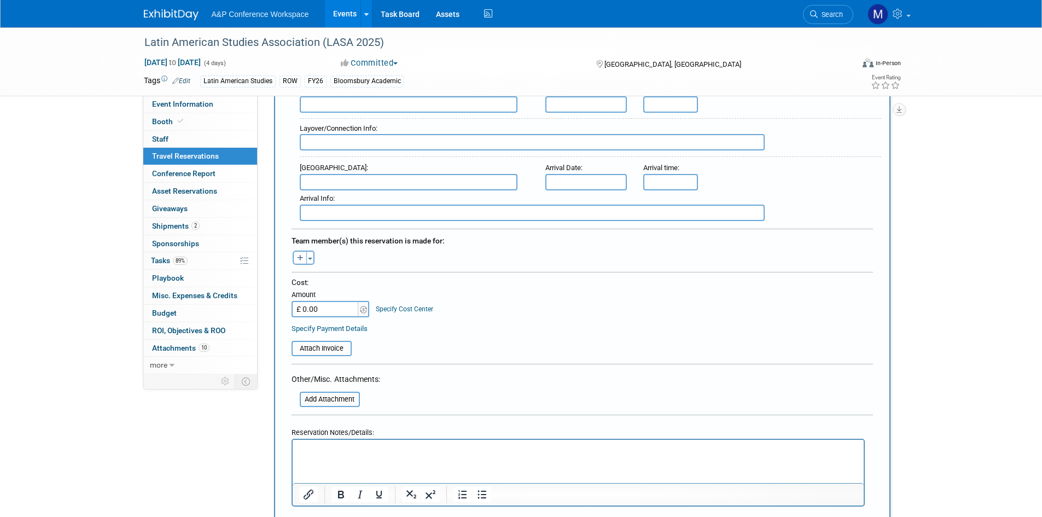
paste input "310.23"
type input "£ 310.23"
click at [428, 335] on table "Attach Invoice" at bounding box center [581, 343] width 581 height 25
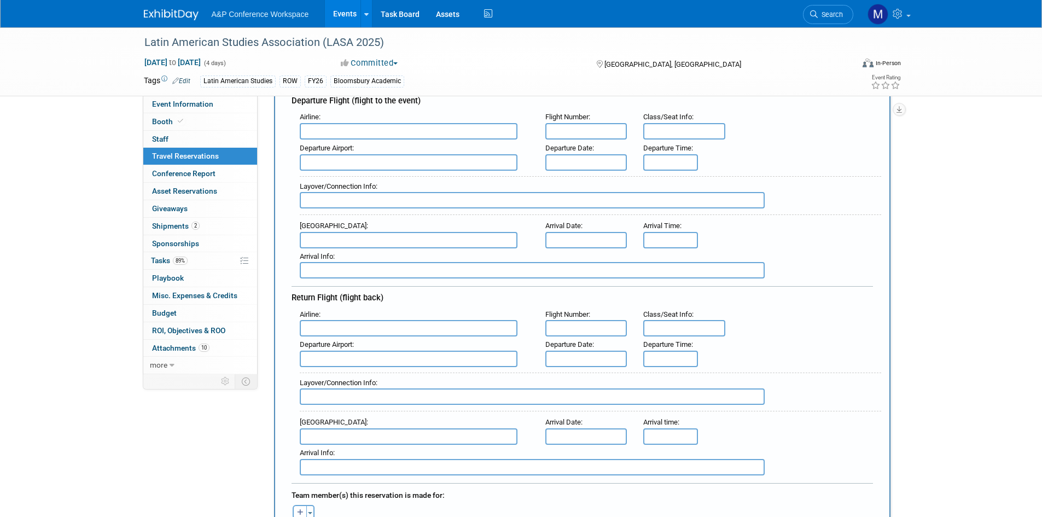
scroll to position [109, 0]
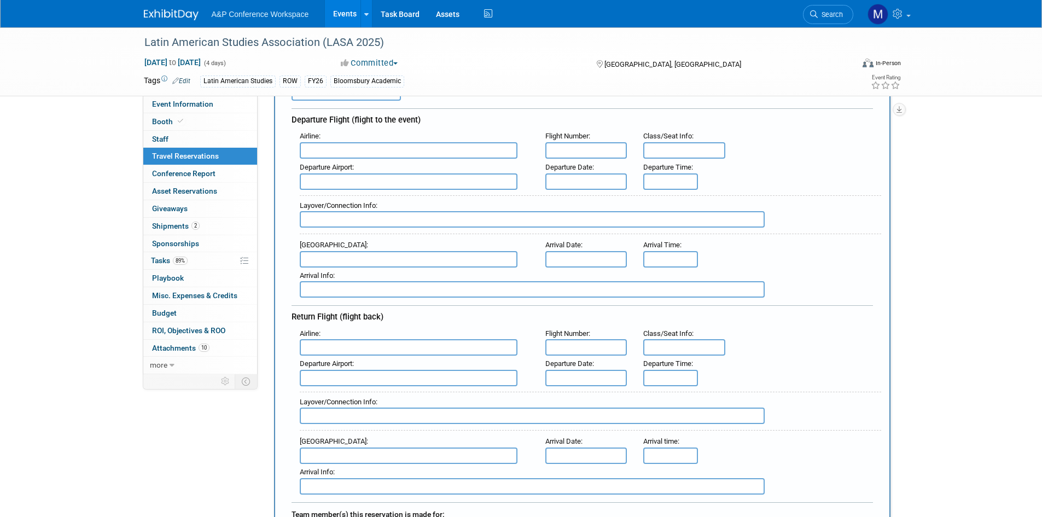
click at [352, 151] on input "text" at bounding box center [409, 150] width 218 height 16
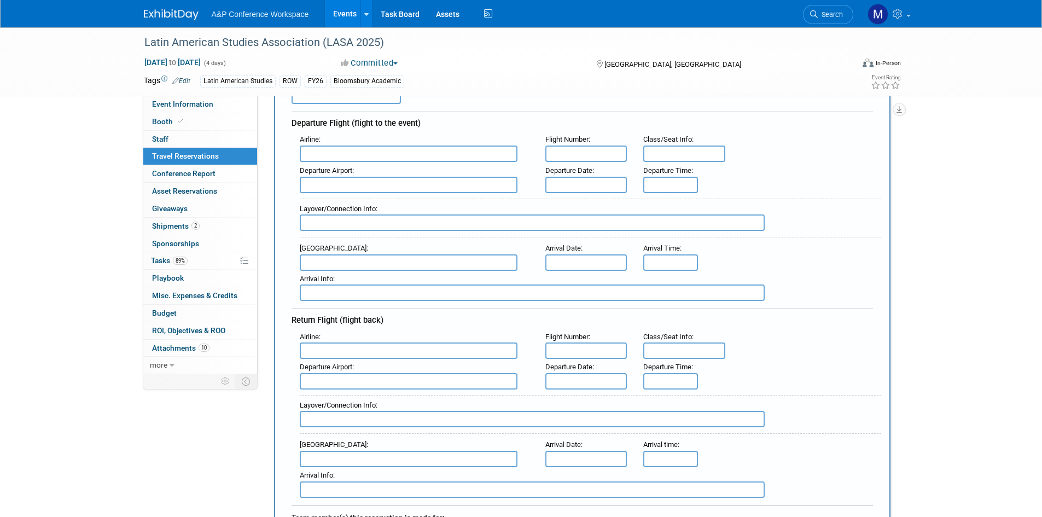
scroll to position [0, 0]
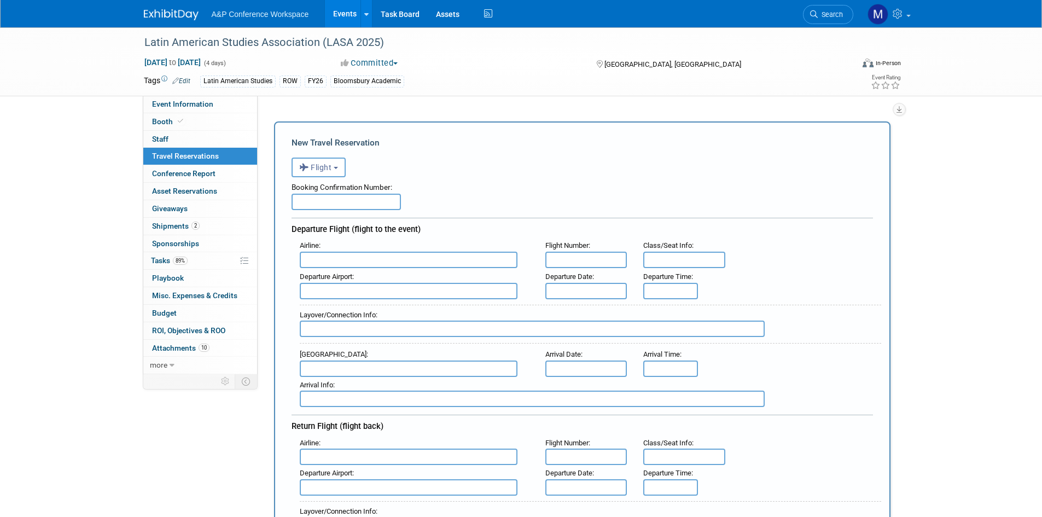
click at [312, 203] on input "text" at bounding box center [345, 202] width 109 height 16
paste input "RB302604"
type input "RB302604"
click at [349, 262] on input "text" at bounding box center [409, 260] width 218 height 16
click at [366, 278] on span "Southwest Airlines (SWA)" at bounding box center [413, 276] width 227 height 17
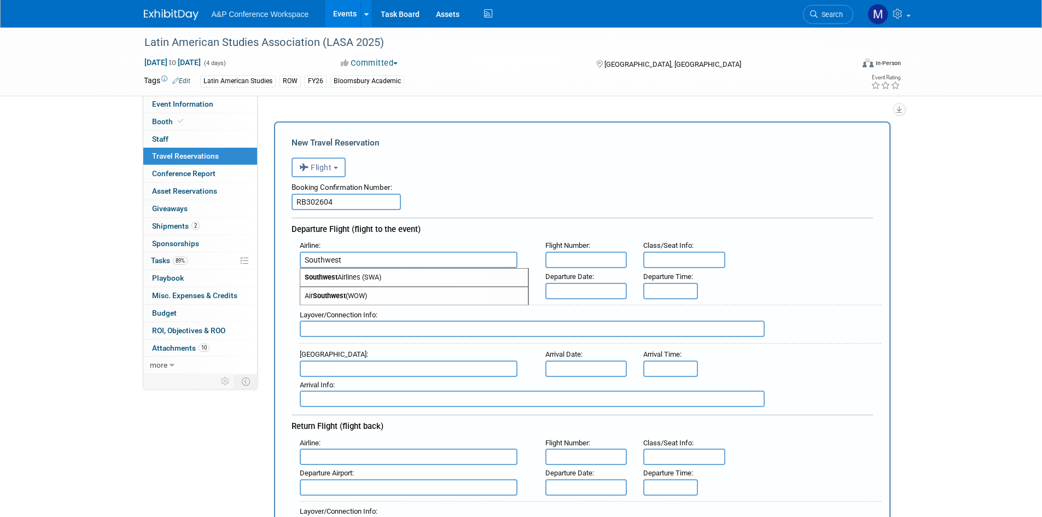
type input "Southwest Airlines (SWA)"
click at [341, 288] on input "text" at bounding box center [409, 291] width 218 height 16
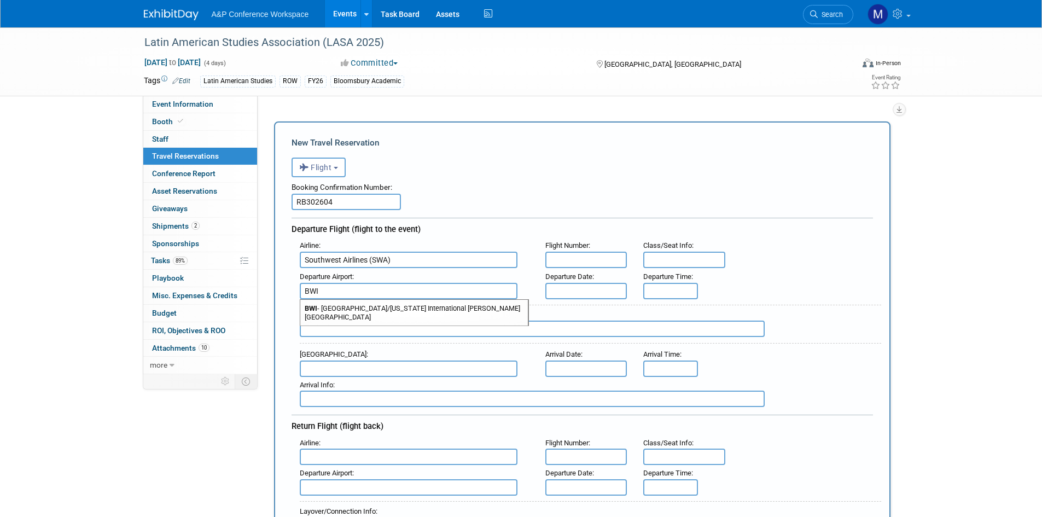
click at [390, 309] on span "BWI - Baltimore/Washington International Thurgood Marshall Airport" at bounding box center [413, 313] width 227 height 26
type input "BWI - [GEOGRAPHIC_DATA]/[US_STATE][GEOGRAPHIC_DATA][PERSON_NAME]"
click at [565, 263] on input "text" at bounding box center [586, 260] width 82 height 16
click at [562, 254] on input "text" at bounding box center [586, 260] width 82 height 16
paste input "WN1623"
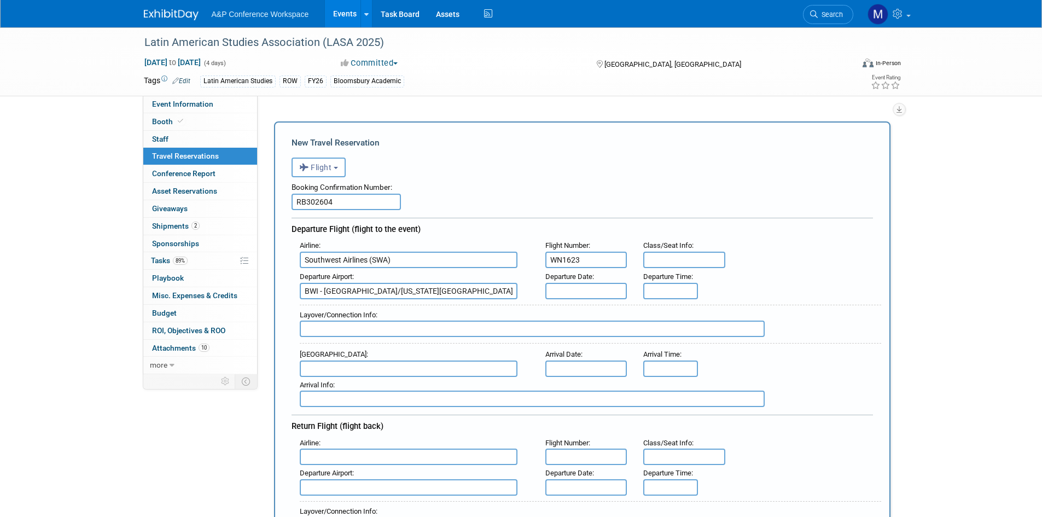
type input "WN1623"
click at [716, 265] on input "text" at bounding box center [684, 260] width 82 height 16
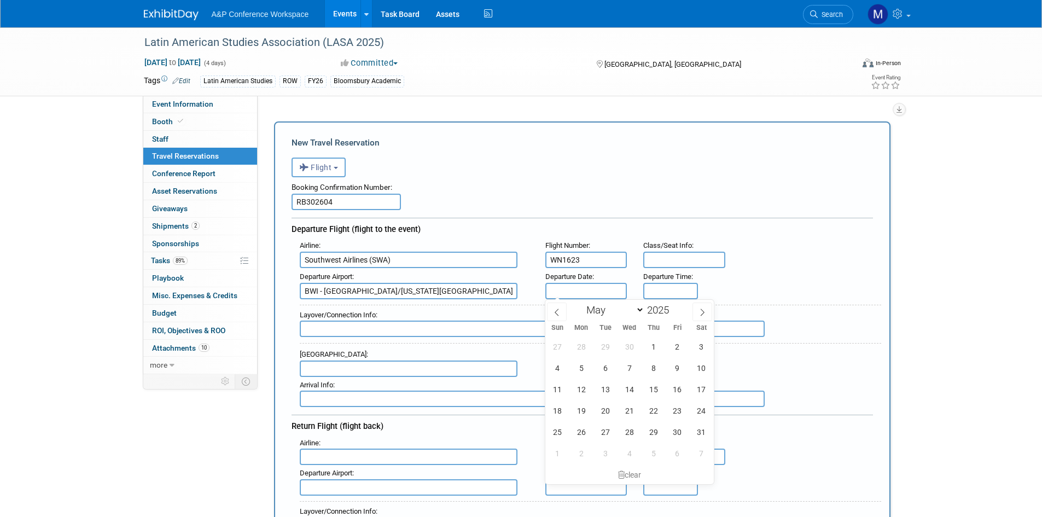
click at [577, 293] on input "text" at bounding box center [586, 291] width 82 height 16
click at [634, 411] on span "21" at bounding box center [628, 410] width 21 height 21
type input "May 21, 2025"
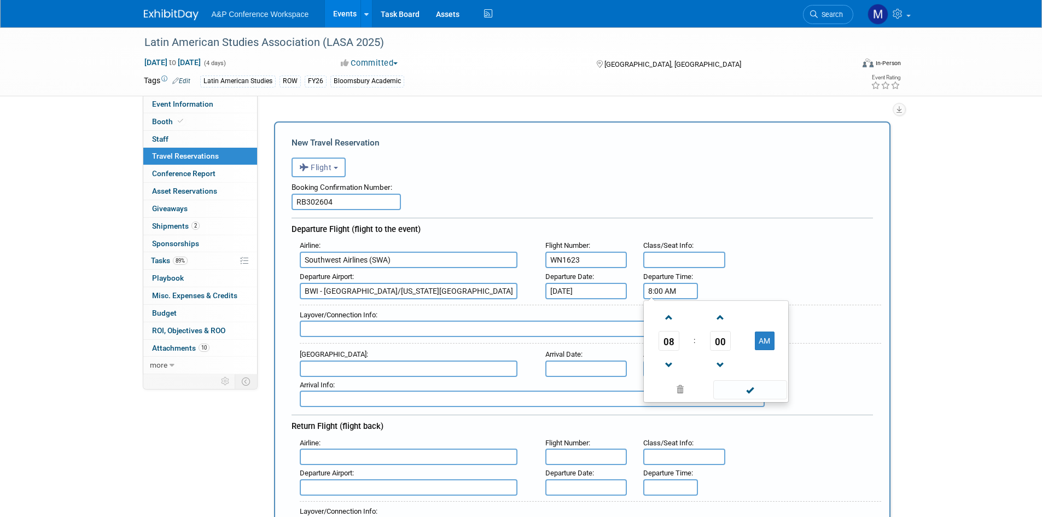
click at [665, 291] on input "8:00 AM" at bounding box center [670, 291] width 55 height 16
click at [670, 318] on span at bounding box center [668, 317] width 19 height 19
click at [664, 361] on span at bounding box center [668, 364] width 19 height 19
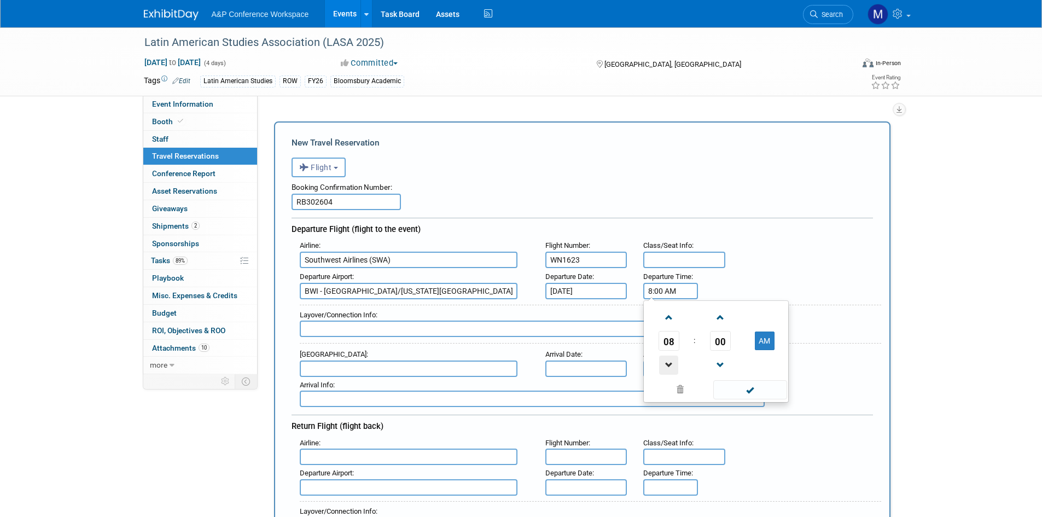
click at [664, 361] on span at bounding box center [668, 364] width 19 height 19
click at [668, 324] on link at bounding box center [668, 317] width 21 height 28
click at [727, 318] on span at bounding box center [719, 317] width 19 height 19
click at [725, 318] on span at bounding box center [719, 317] width 19 height 19
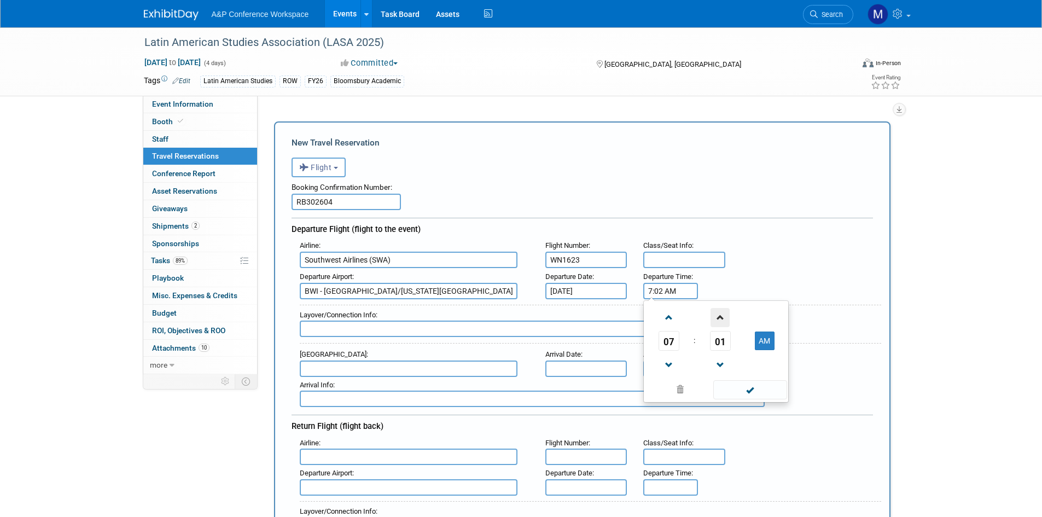
click at [725, 318] on span at bounding box center [719, 317] width 19 height 19
click at [722, 337] on span "05" at bounding box center [720, 341] width 21 height 20
click at [659, 372] on td "40" at bounding box center [663, 377] width 35 height 30
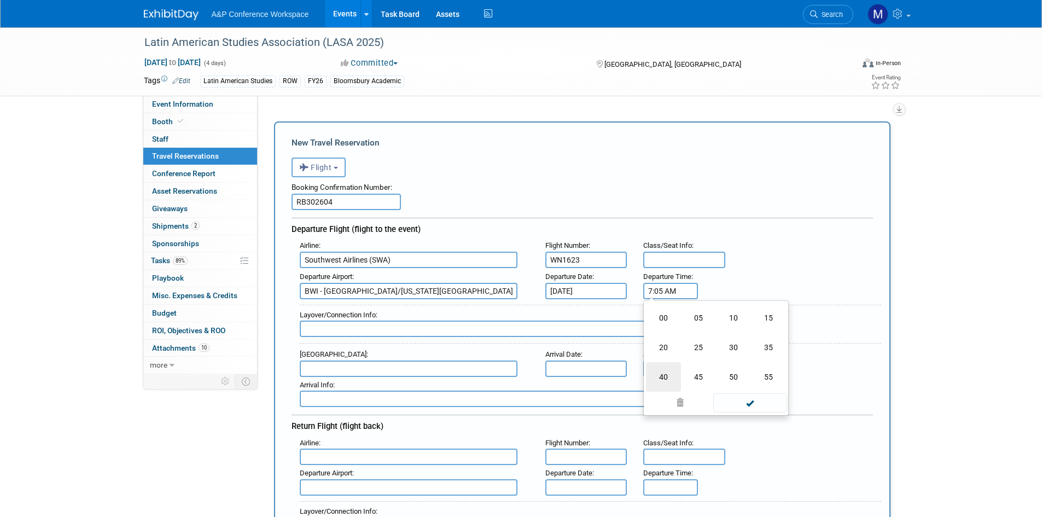
type input "7:40 AM"
click at [475, 316] on div "Layover/Connection Info :" at bounding box center [590, 315] width 581 height 12
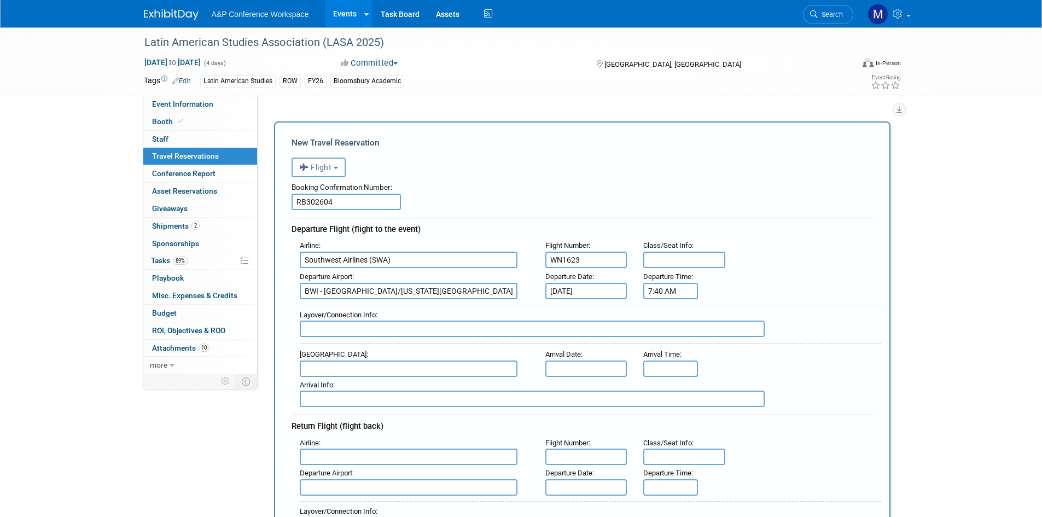
click at [392, 320] on input "text" at bounding box center [532, 328] width 465 height 16
type input "Denver International, CO"
click at [348, 355] on div "Arrival Airport :" at bounding box center [414, 354] width 229 height 12
click at [345, 364] on input "text" at bounding box center [409, 368] width 218 height 16
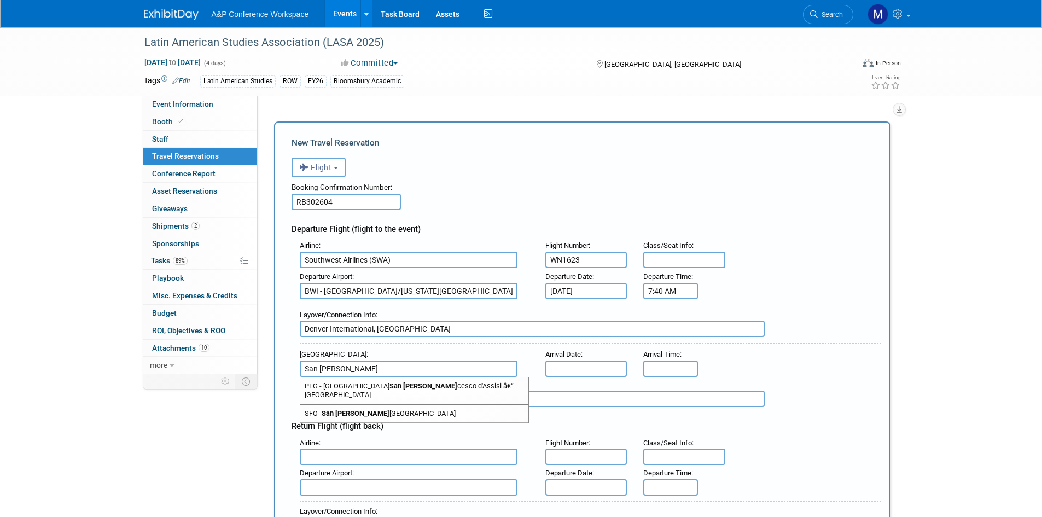
click at [353, 410] on span "SFO - San Fran cisco International Airport" at bounding box center [413, 413] width 227 height 17
type input "SFO - San Francisco International Airport"
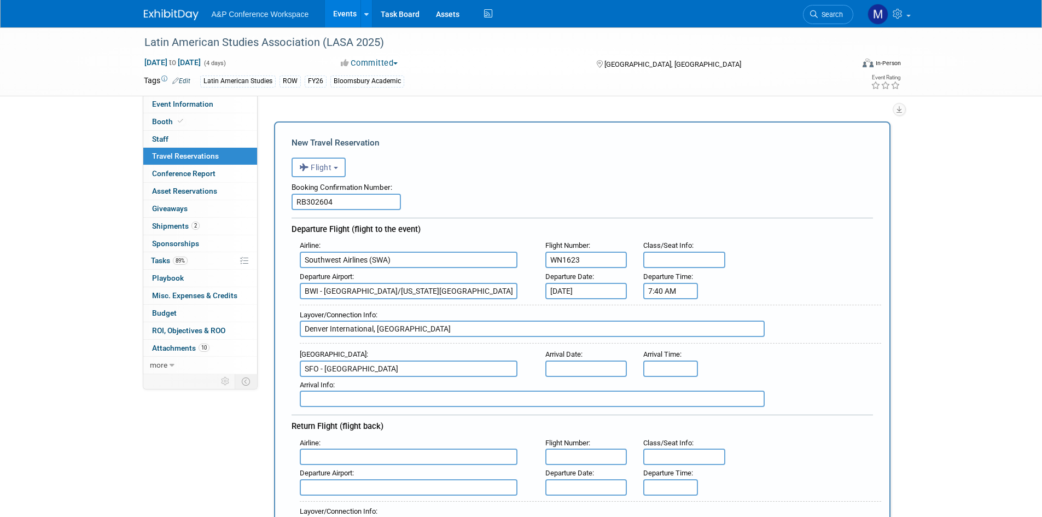
click at [580, 361] on input "text" at bounding box center [586, 368] width 82 height 16
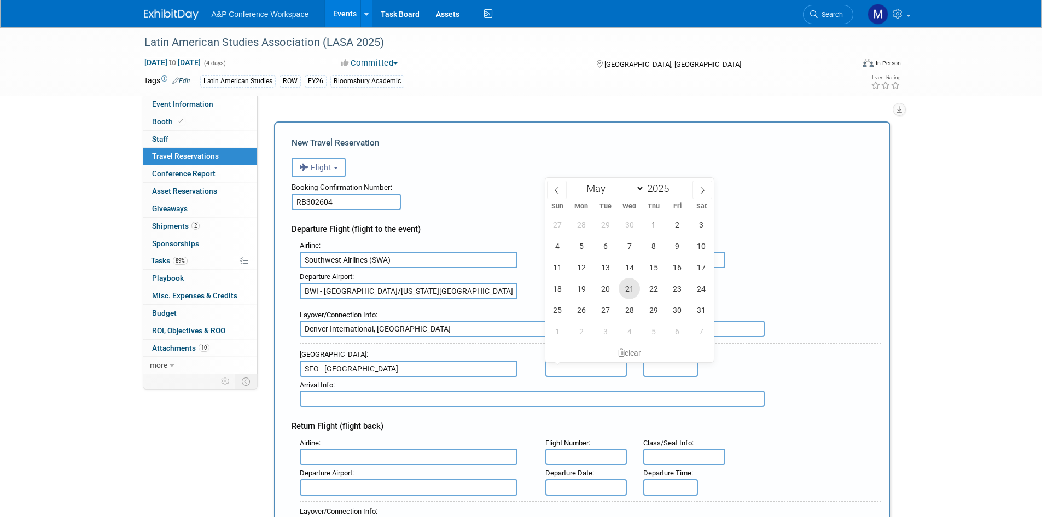
click at [630, 288] on span "21" at bounding box center [628, 288] width 21 height 21
type input "May 21, 2025"
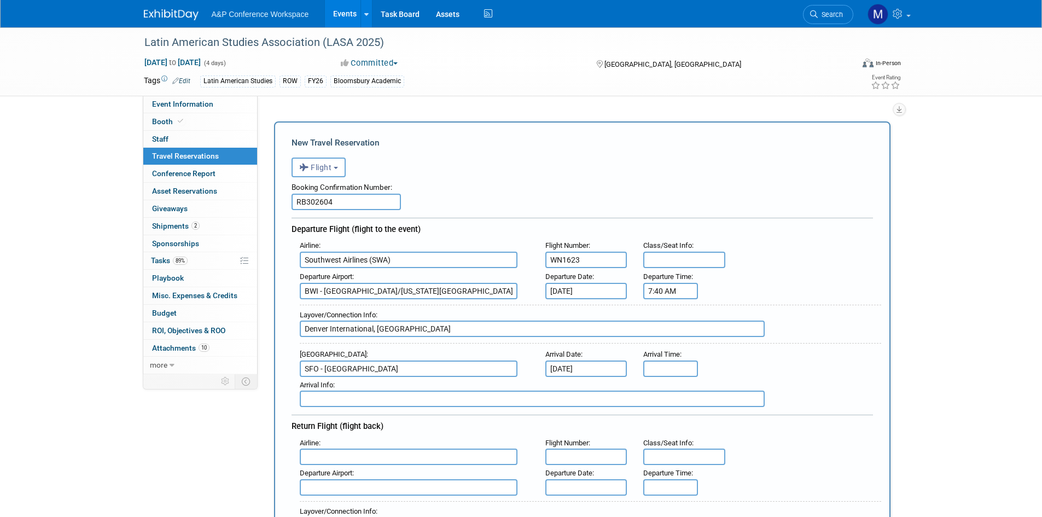
drag, startPoint x: 652, startPoint y: 354, endPoint x: 655, endPoint y: 367, distance: 13.9
click at [652, 354] on span "Arrival Time" at bounding box center [661, 354] width 37 height 8
click at [655, 367] on input "8:00 AM" at bounding box center [670, 368] width 55 height 16
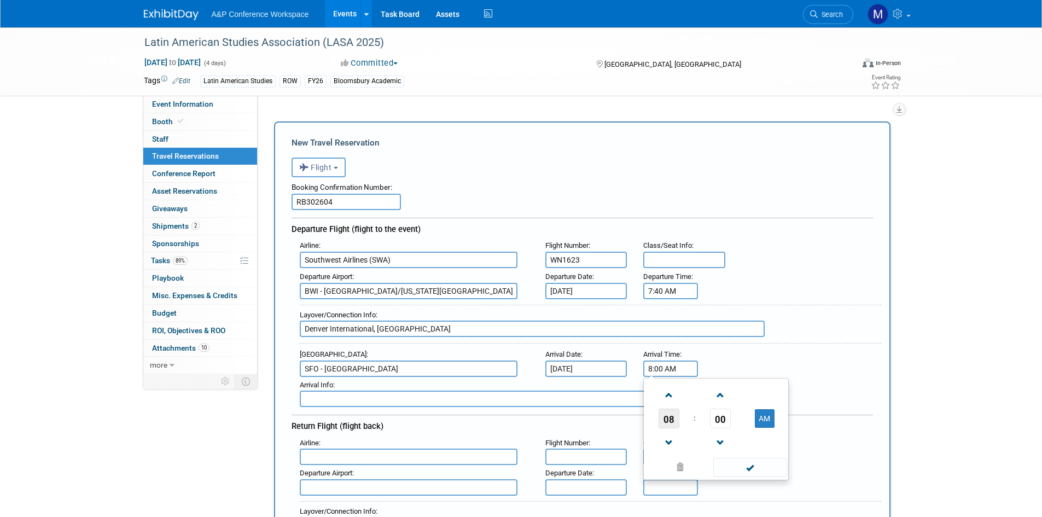
click at [662, 408] on span "08" at bounding box center [668, 418] width 21 height 20
click at [756, 398] on td "03" at bounding box center [768, 396] width 35 height 30
click at [715, 397] on span at bounding box center [719, 395] width 19 height 19
click at [718, 414] on span "01" at bounding box center [720, 418] width 21 height 20
click at [740, 427] on td "30" at bounding box center [733, 425] width 35 height 30
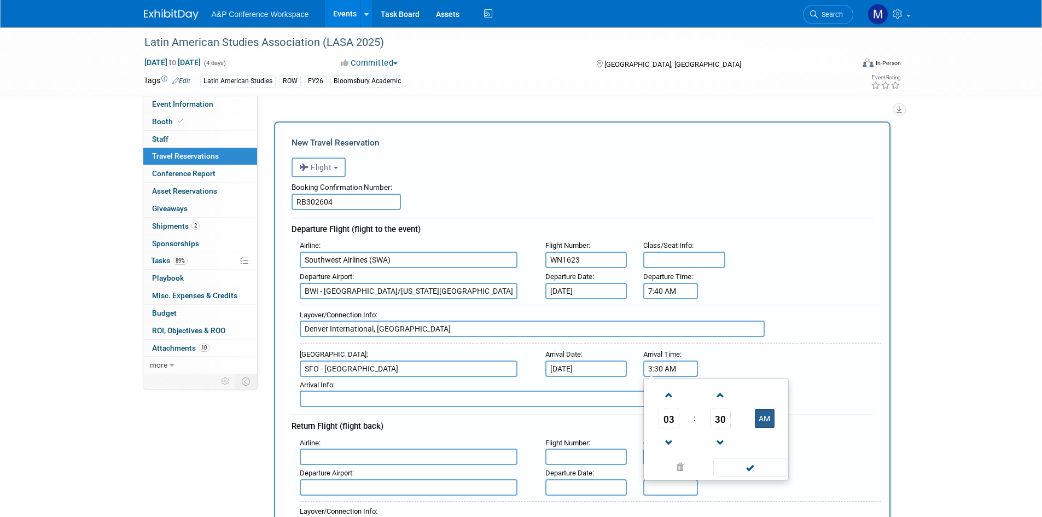
click at [763, 416] on button "AM" at bounding box center [765, 418] width 20 height 19
type input "3:30 PM"
click at [734, 337] on div "Layover/Connection Info : Denver International, CO" at bounding box center [590, 324] width 581 height 39
click at [392, 394] on input "text" at bounding box center [532, 398] width 465 height 16
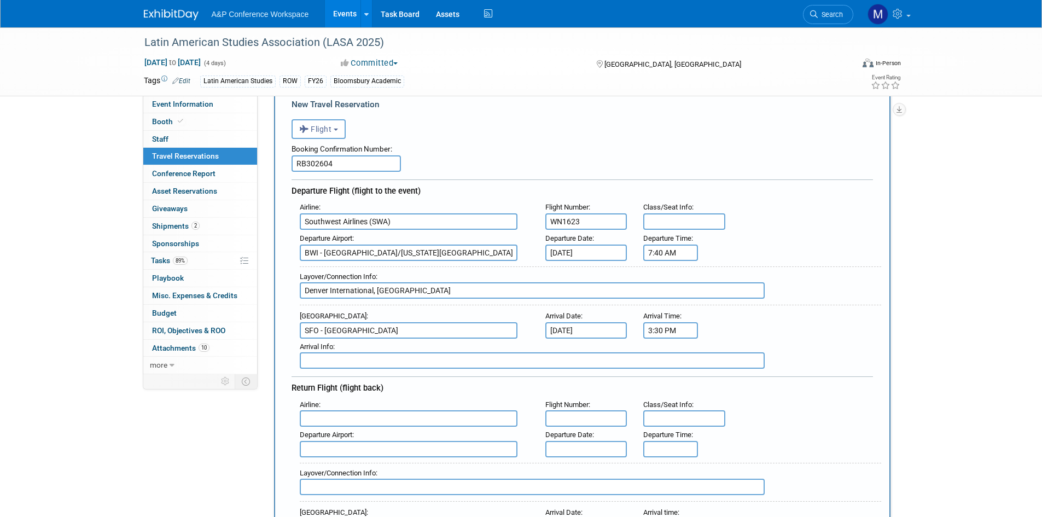
scroll to position [55, 0]
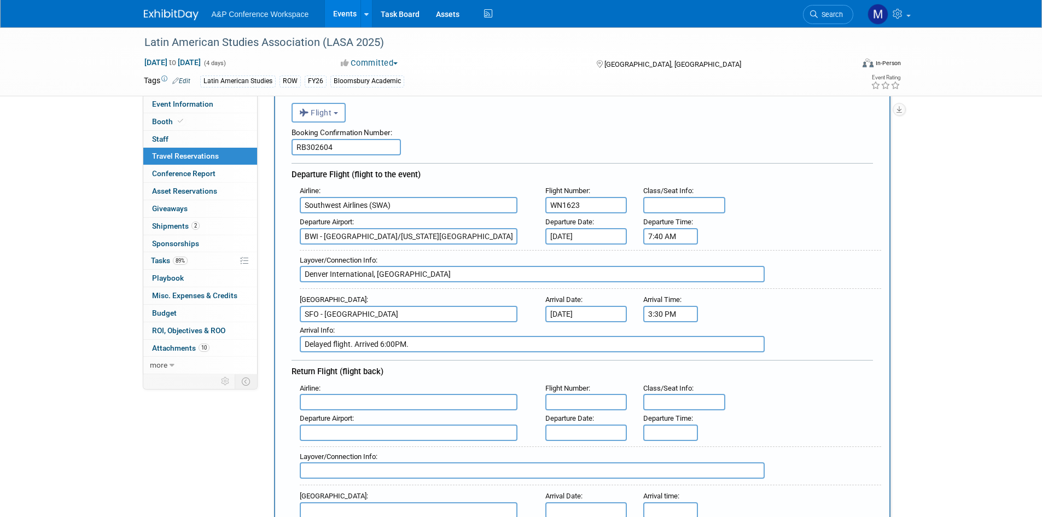
type input "Delayed flight. Arrived 6:00PM."
click at [387, 394] on input "text" at bounding box center [409, 402] width 218 height 16
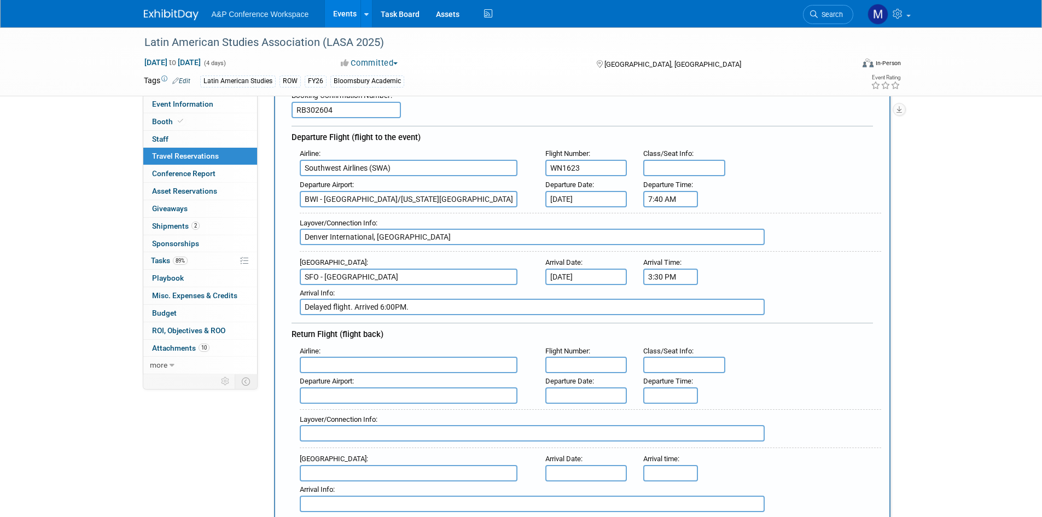
scroll to position [164, 0]
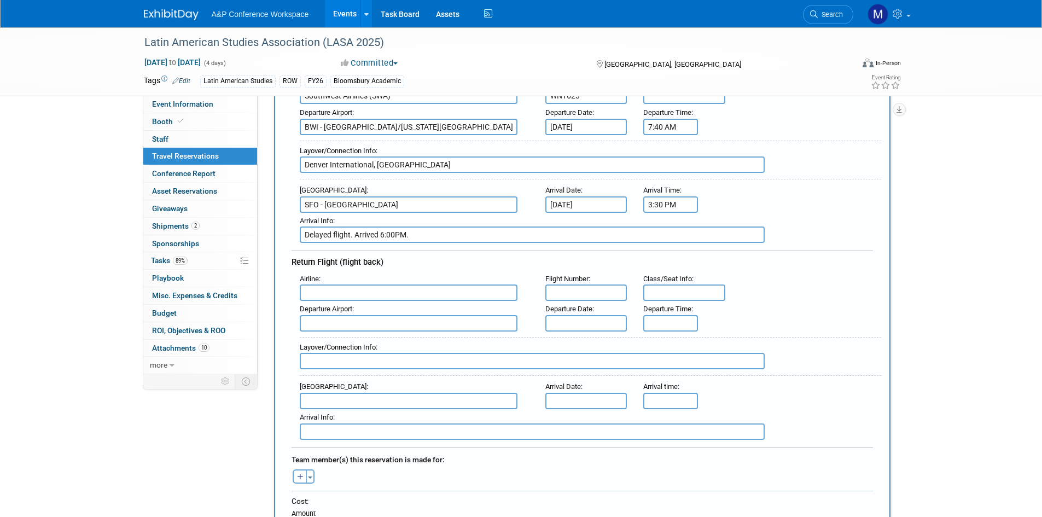
click at [326, 291] on input "text" at bounding box center [409, 292] width 218 height 16
type input "M"
drag, startPoint x: 351, startPoint y: 311, endPoint x: 490, endPoint y: 305, distance: 139.0
click at [352, 311] on span "Southw est Airlines (SWA)" at bounding box center [413, 309] width 227 height 17
type input "Southwest Airlines (SWA)"
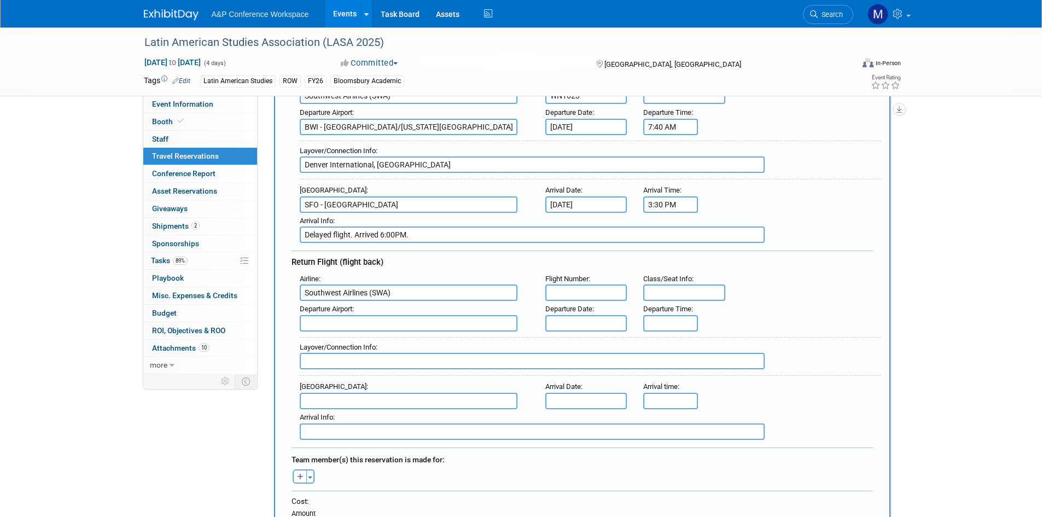
click at [576, 294] on input "text" at bounding box center [586, 292] width 82 height 16
click at [592, 285] on input "text" at bounding box center [586, 292] width 82 height 16
paste input "WN3492"
type input "WN3492"
click at [559, 318] on input "text" at bounding box center [586, 323] width 82 height 16
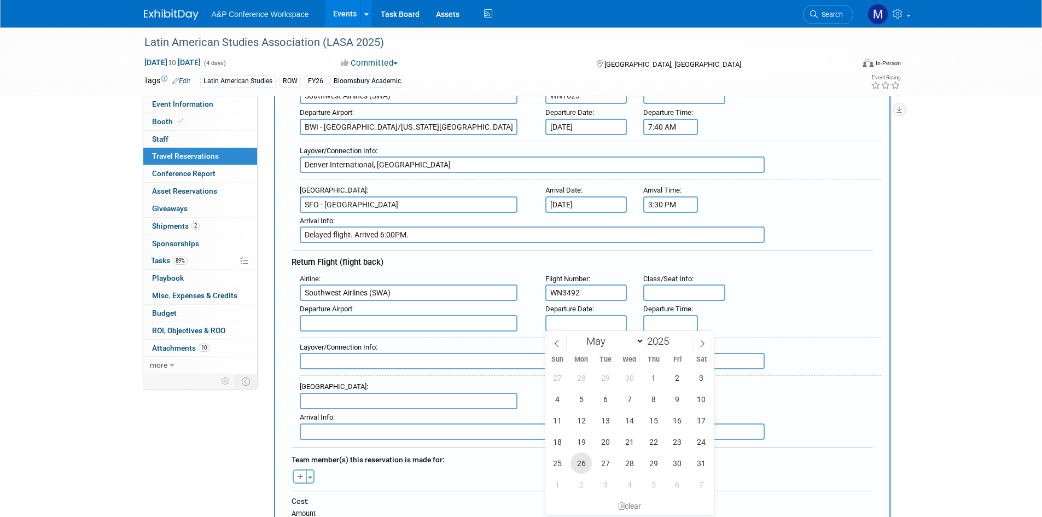
click at [582, 462] on span "26" at bounding box center [580, 462] width 21 height 21
type input "May 26, 2025"
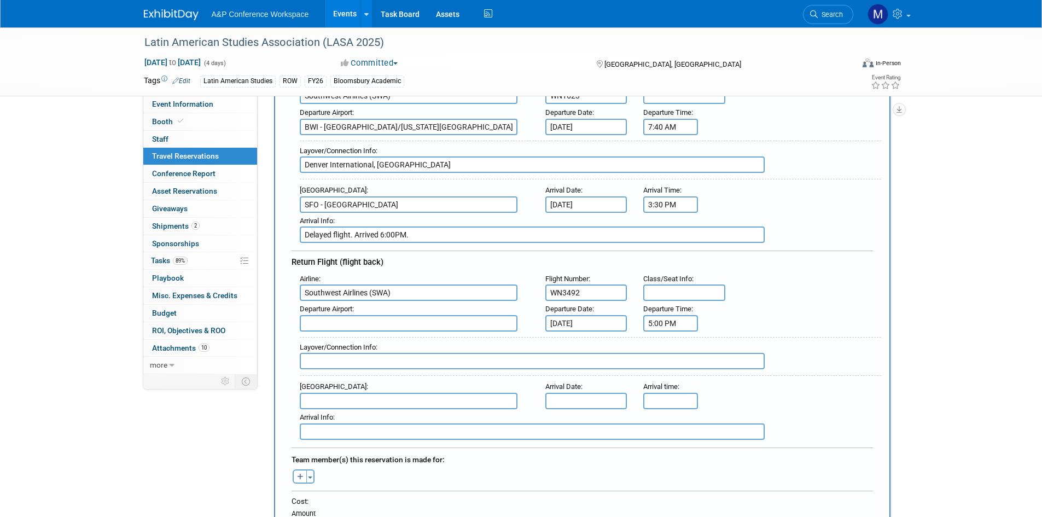
click at [664, 322] on input "5:00 PM" at bounding box center [670, 323] width 55 height 16
click at [669, 372] on span "05" at bounding box center [668, 373] width 21 height 20
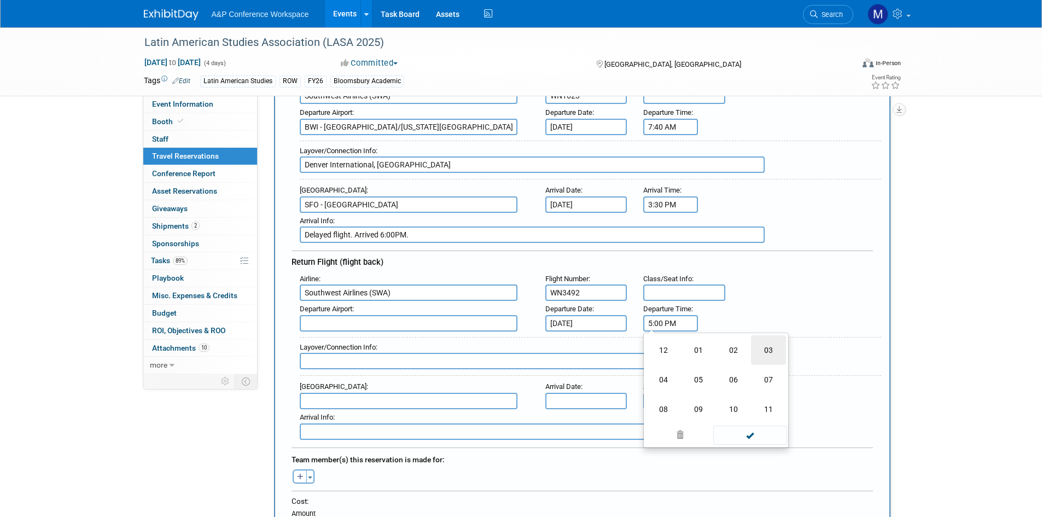
click at [761, 349] on td "03" at bounding box center [768, 350] width 35 height 30
click at [719, 351] on span at bounding box center [719, 349] width 19 height 19
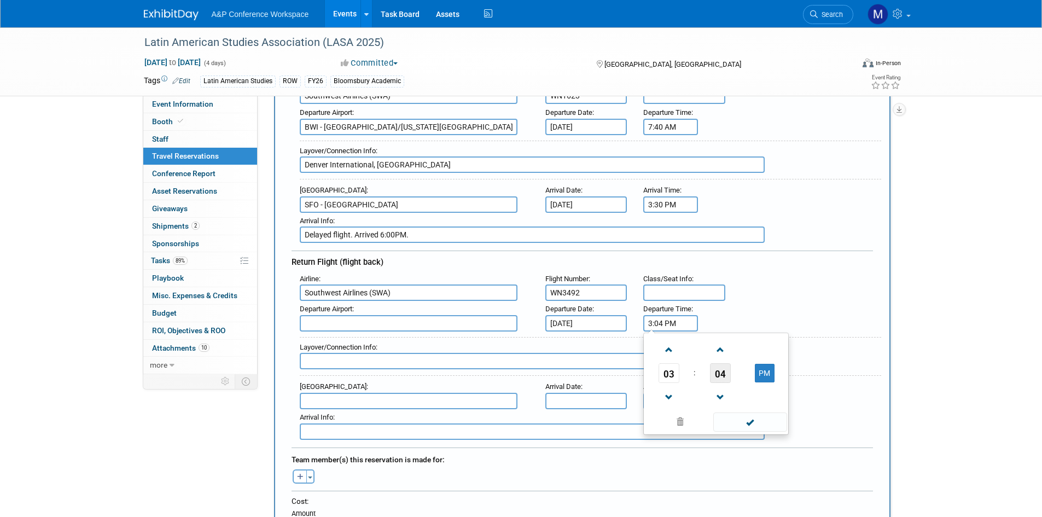
click at [719, 364] on span "04" at bounding box center [720, 373] width 21 height 20
click at [731, 375] on td "30" at bounding box center [733, 380] width 35 height 30
click at [765, 370] on button "PM" at bounding box center [765, 373] width 20 height 19
click at [763, 370] on button "AM" at bounding box center [765, 373] width 20 height 19
type input "3:30 PM"
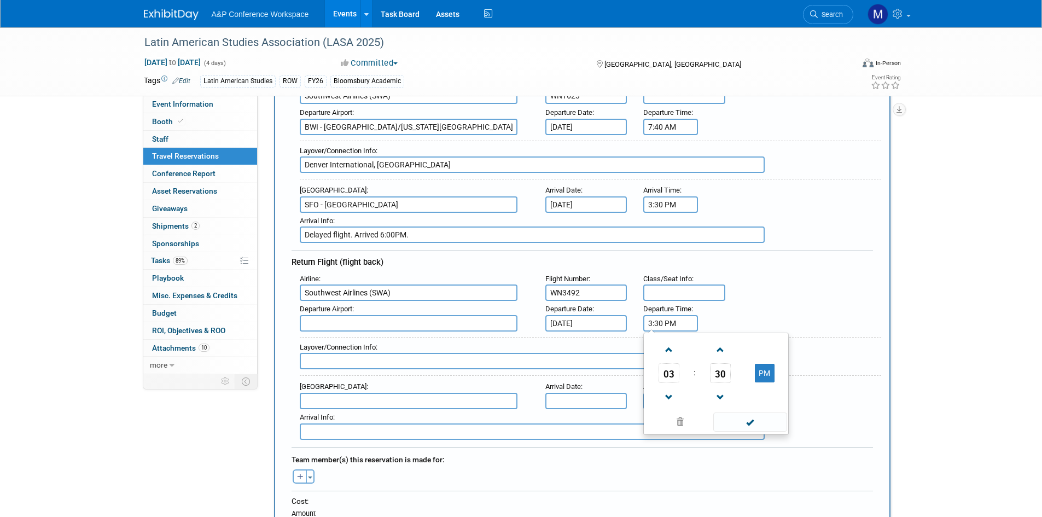
click at [741, 290] on div "Airline : Southwest Airlines (SWA) Flight Number : WN3492 Class/Seat Info :" at bounding box center [585, 286] width 589 height 31
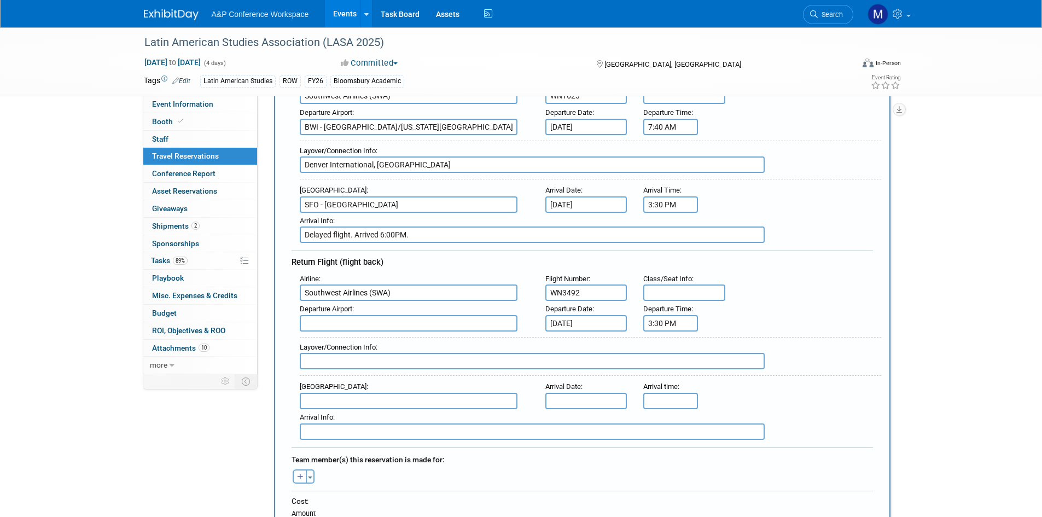
click at [427, 358] on input "text" at bounding box center [532, 361] width 465 height 16
type input "Las Vegas NV"
click at [374, 393] on input "text" at bounding box center [409, 401] width 218 height 16
click at [360, 423] on span "BWI - Baltimore/Washington International Thurgood Marshall Airport" at bounding box center [413, 423] width 227 height 26
type input "BWI - [GEOGRAPHIC_DATA]/[US_STATE][GEOGRAPHIC_DATA][PERSON_NAME]"
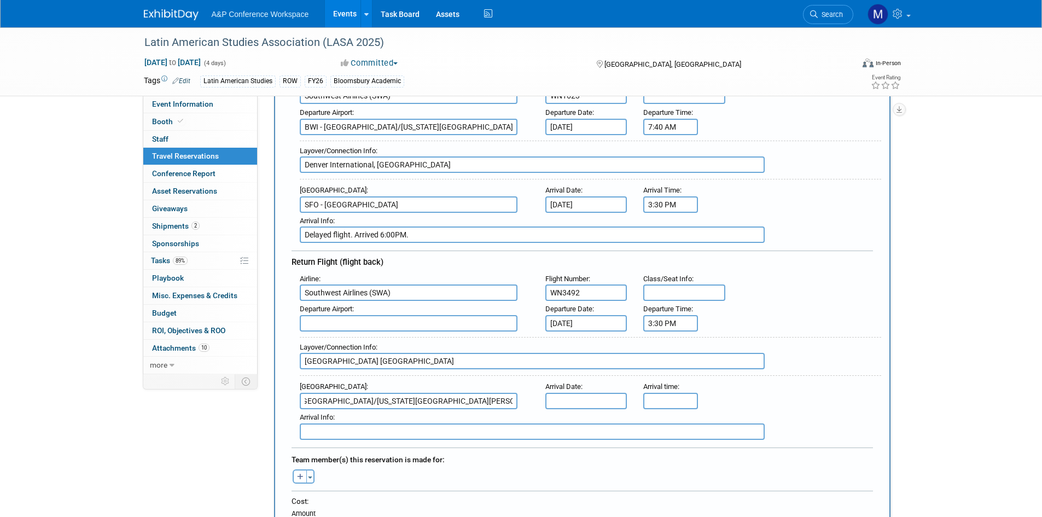
scroll to position [0, 0]
click at [575, 387] on span "Arrival Date" at bounding box center [563, 386] width 36 height 8
click at [574, 396] on input "text" at bounding box center [586, 401] width 82 height 16
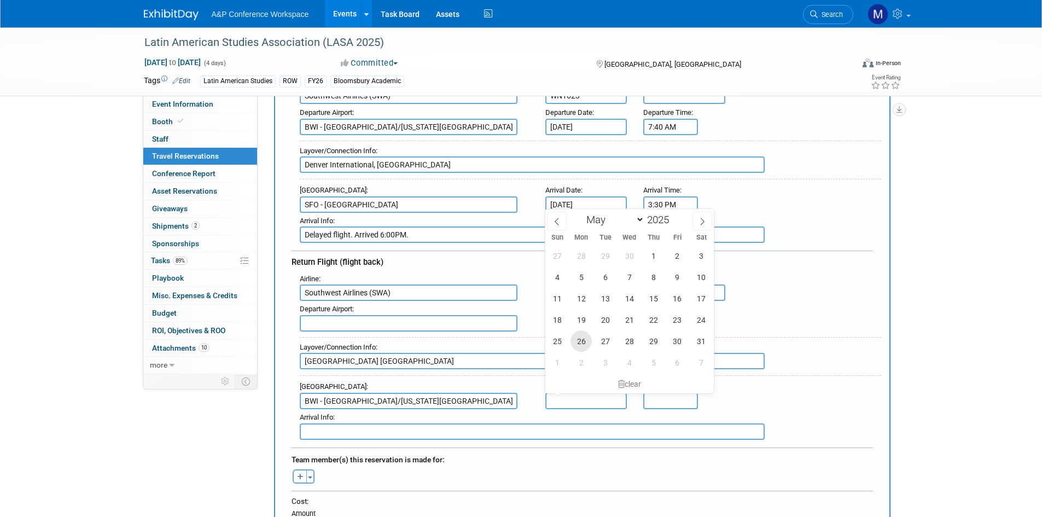
click at [583, 338] on span "26" at bounding box center [580, 340] width 21 height 21
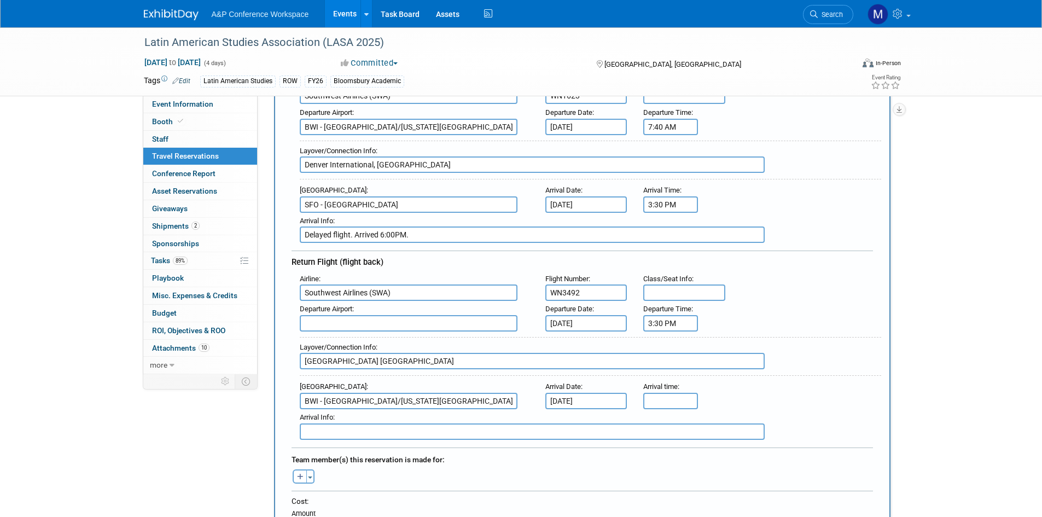
click at [571, 402] on input "May 26, 2025" at bounding box center [586, 401] width 82 height 16
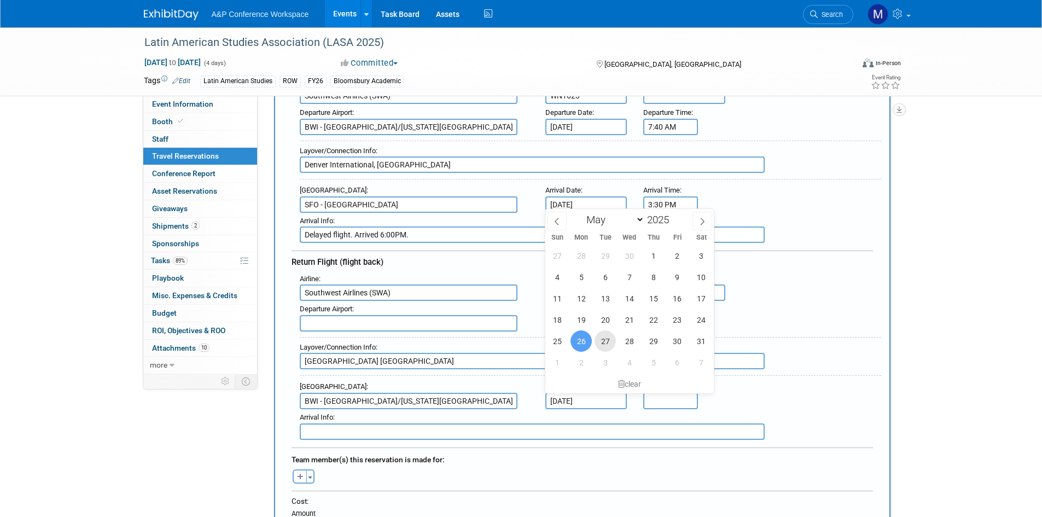
click at [607, 340] on span "27" at bounding box center [604, 340] width 21 height 21
type input "May 27, 2025"
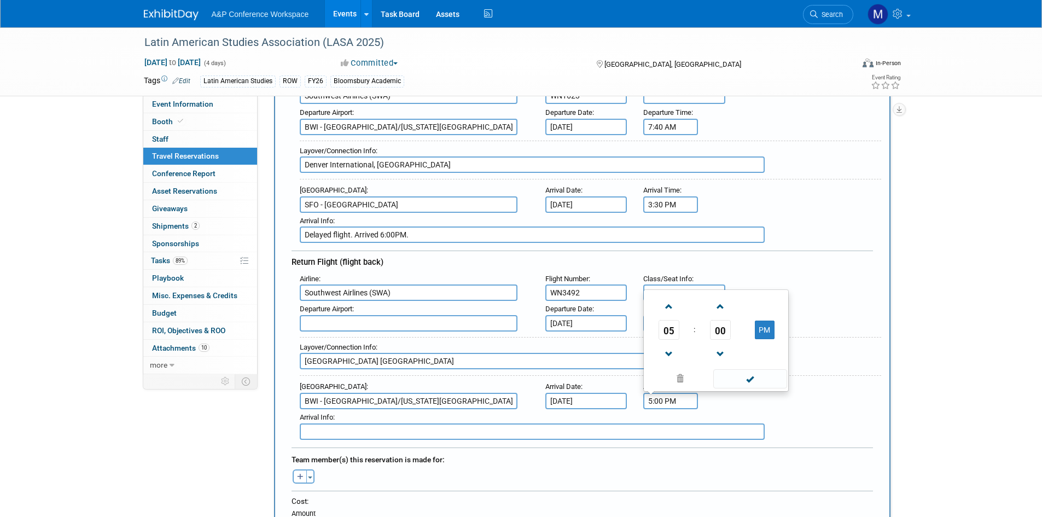
click at [668, 396] on input "5:00 PM" at bounding box center [670, 401] width 55 height 16
click at [680, 326] on td "05" at bounding box center [668, 330] width 45 height 20
click at [674, 325] on span "05" at bounding box center [668, 330] width 21 height 20
click at [704, 290] on td "01" at bounding box center [698, 294] width 35 height 30
click at [722, 334] on span "00" at bounding box center [720, 330] width 21 height 20
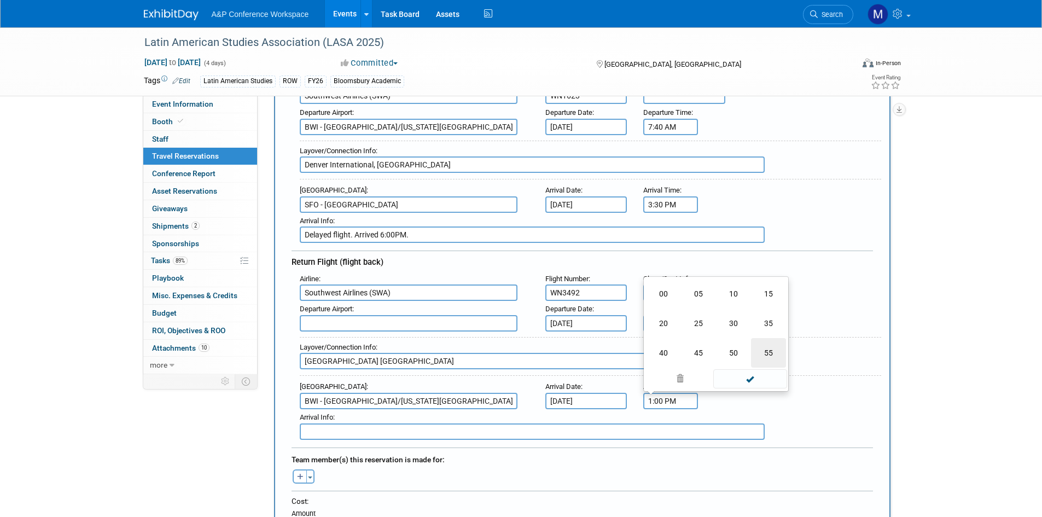
click at [764, 349] on td "55" at bounding box center [768, 353] width 35 height 30
click at [762, 328] on button "PM" at bounding box center [765, 329] width 20 height 19
type input "1:55 AM"
click at [726, 420] on div "Arrival Info :" at bounding box center [585, 424] width 589 height 31
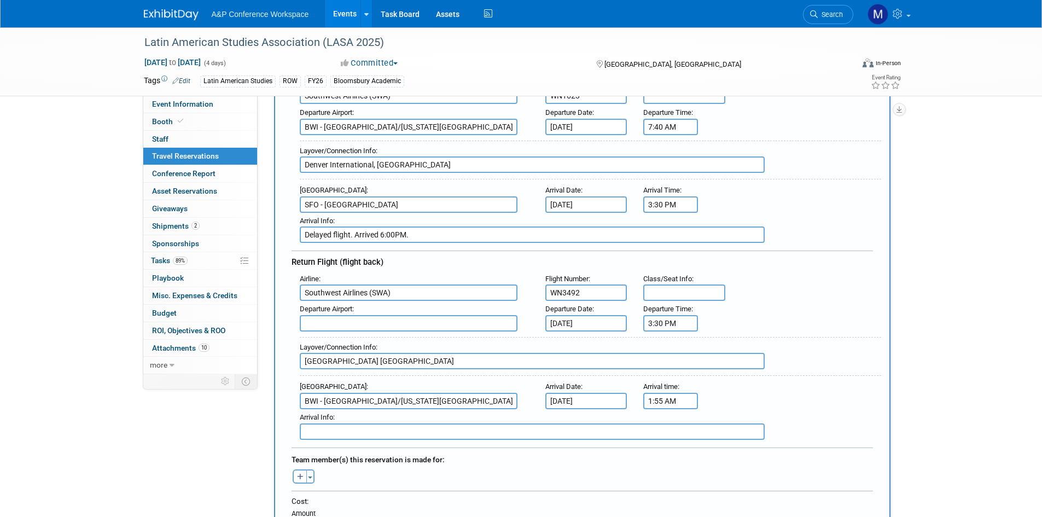
click at [367, 423] on input "text" at bounding box center [532, 431] width 465 height 16
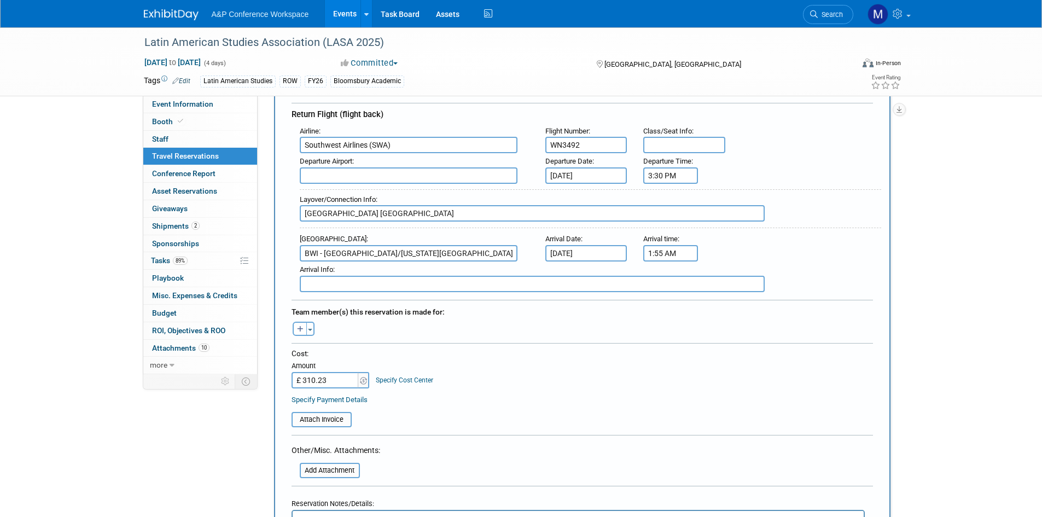
scroll to position [383, 0]
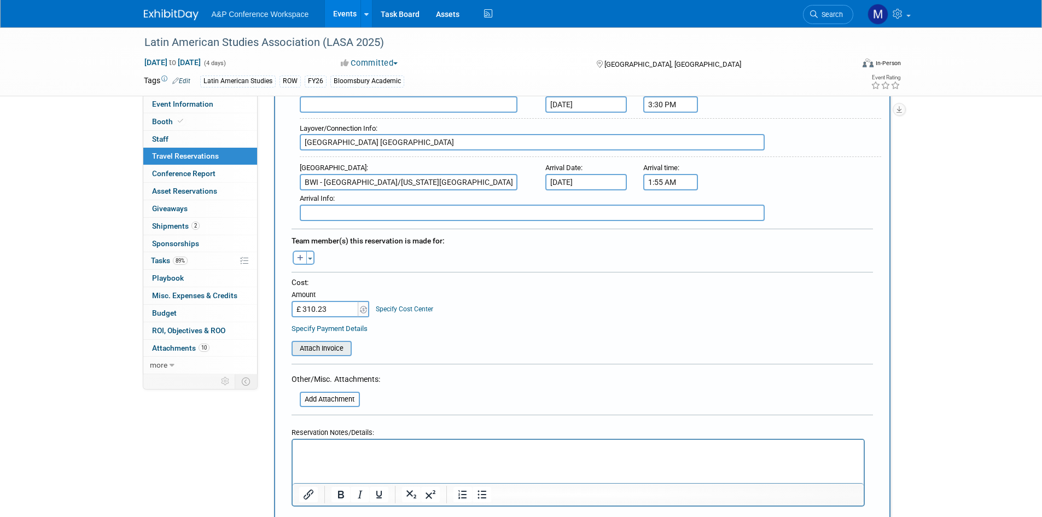
click at [338, 343] on input "file" at bounding box center [285, 348] width 130 height 13
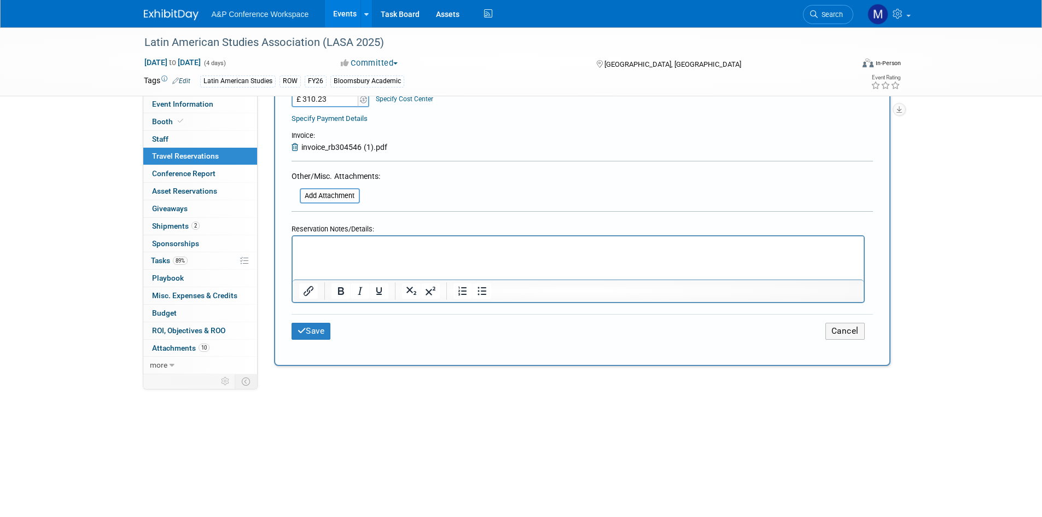
scroll to position [601, 0]
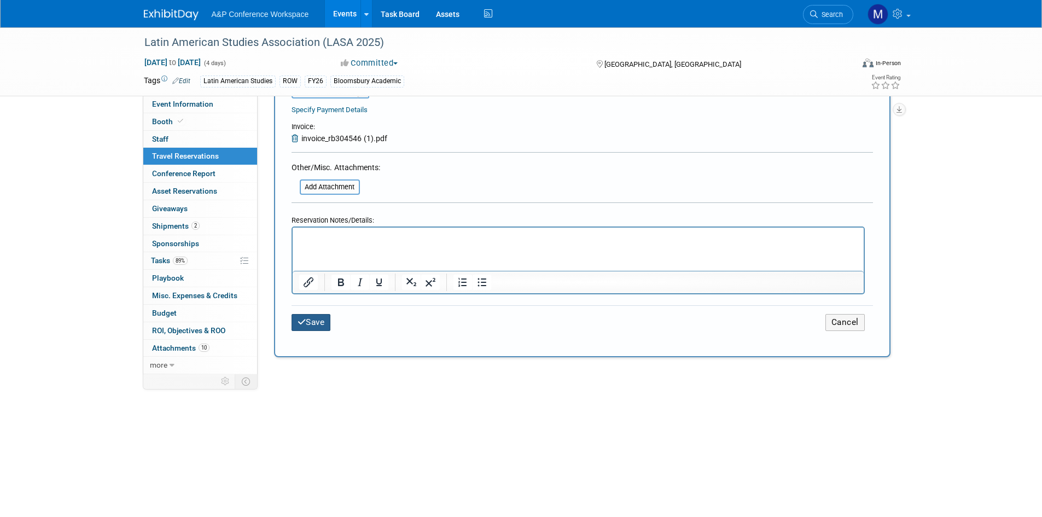
click at [325, 320] on button "Save" at bounding box center [310, 322] width 39 height 17
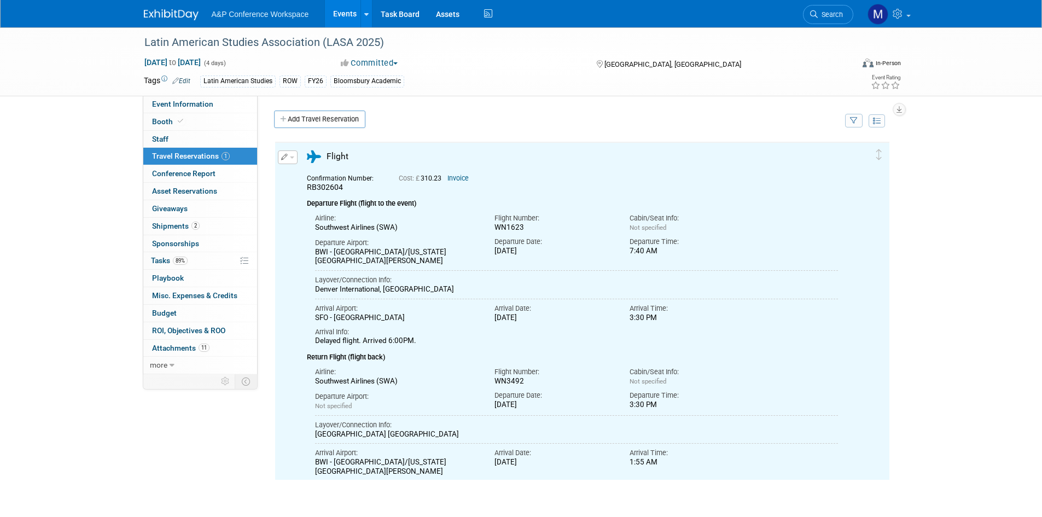
scroll to position [0, 0]
click at [332, 119] on link "Add Travel Reservation" at bounding box center [319, 118] width 91 height 17
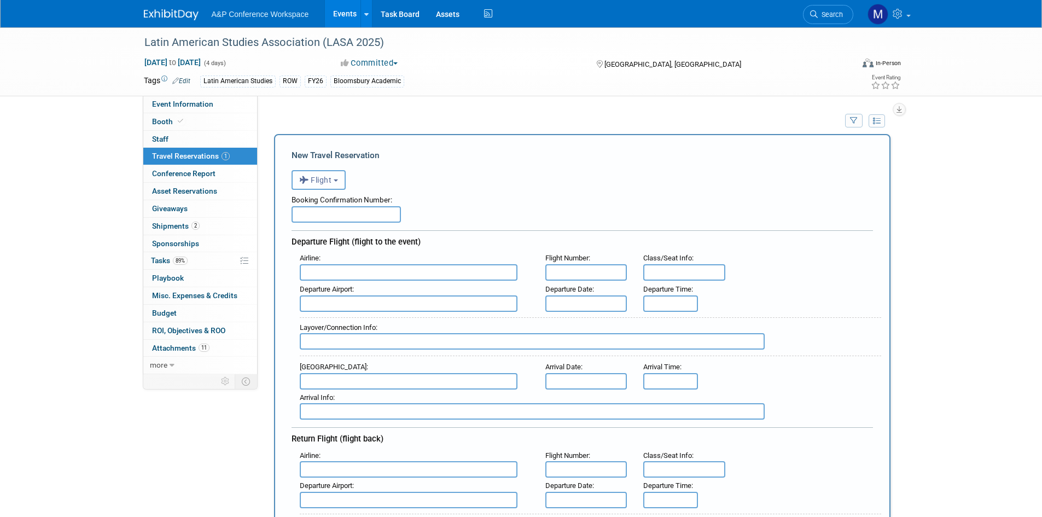
click at [327, 177] on span "Flight" at bounding box center [315, 180] width 33 height 9
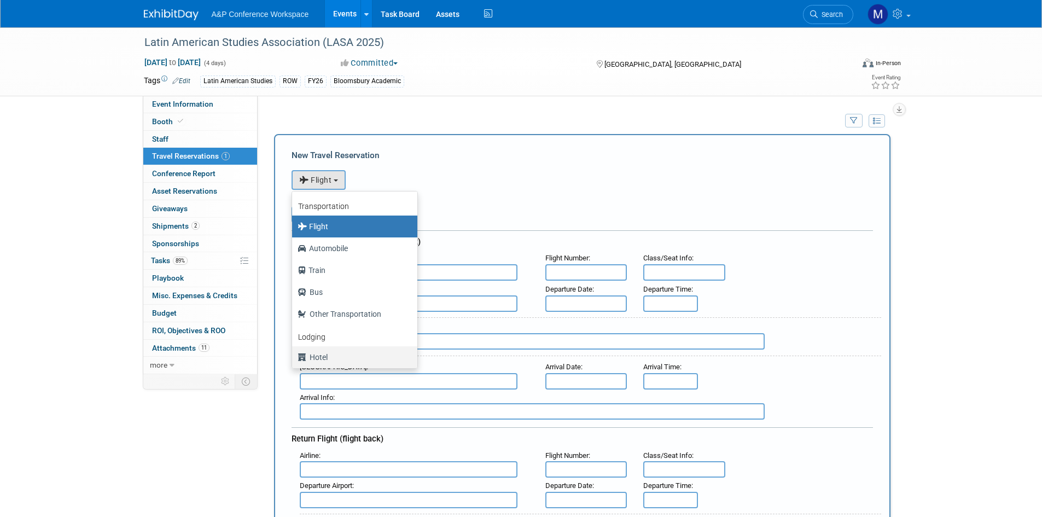
click at [334, 360] on label "Hotel" at bounding box center [351, 356] width 109 height 17
click at [294, 359] on input "Hotel" at bounding box center [290, 355] width 7 height 7
select select "6"
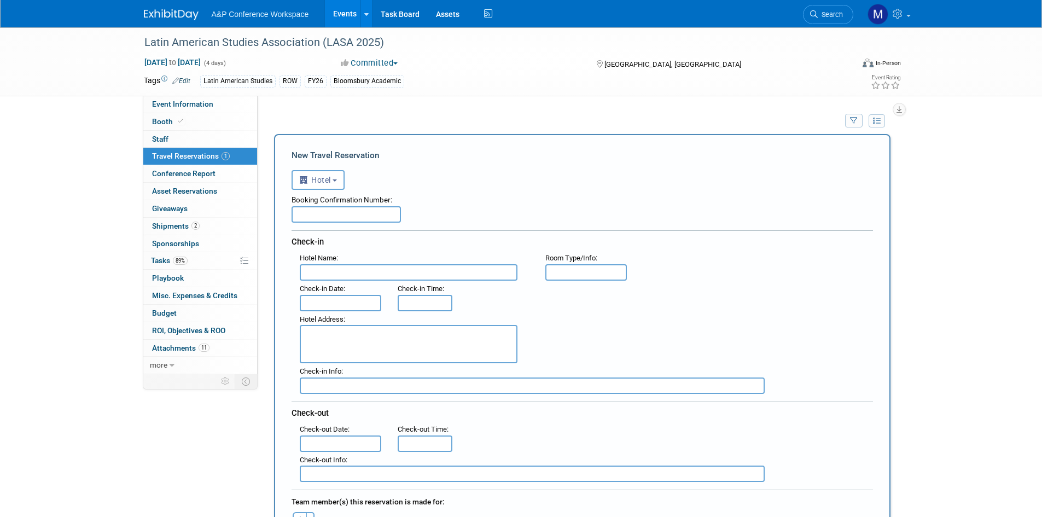
click at [346, 217] on input "text" at bounding box center [345, 214] width 109 height 16
paste input "WGFA8WFN"
type input "WGFA8WFN"
click at [379, 271] on input "text" at bounding box center [409, 272] width 218 height 16
drag, startPoint x: 255, startPoint y: 255, endPoint x: 190, endPoint y: 249, distance: 65.3
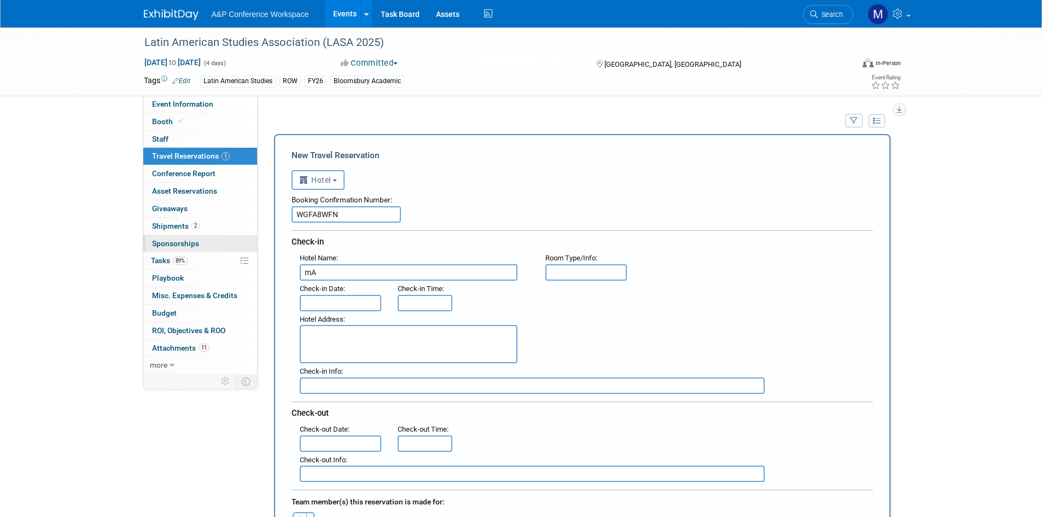
type input "s"
type input "San Francisco Marriott Marquis"
click at [554, 273] on input "text" at bounding box center [586, 272] width 82 height 16
type input "443"
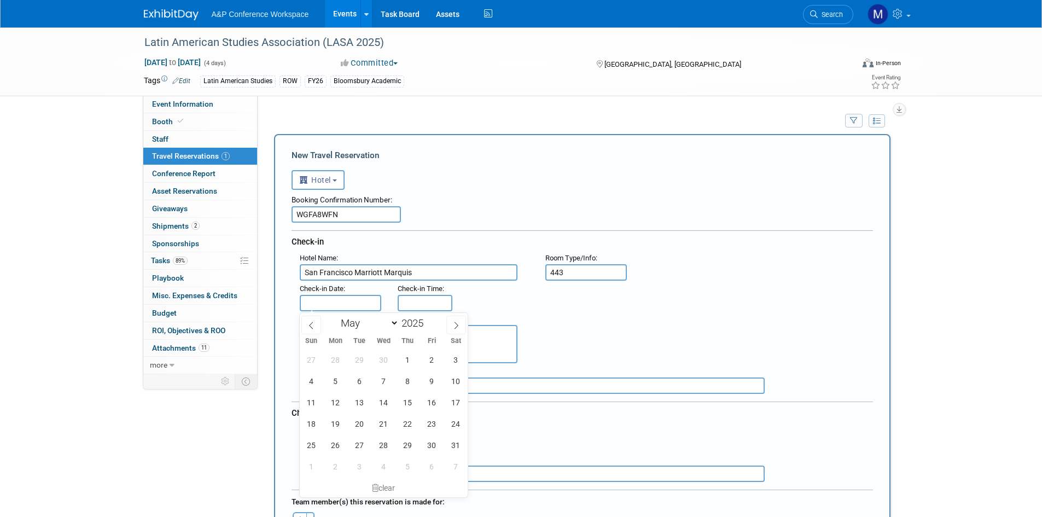
click at [323, 296] on input "text" at bounding box center [341, 303] width 82 height 16
click at [382, 422] on span "21" at bounding box center [383, 423] width 21 height 21
type input "May 21, 2025"
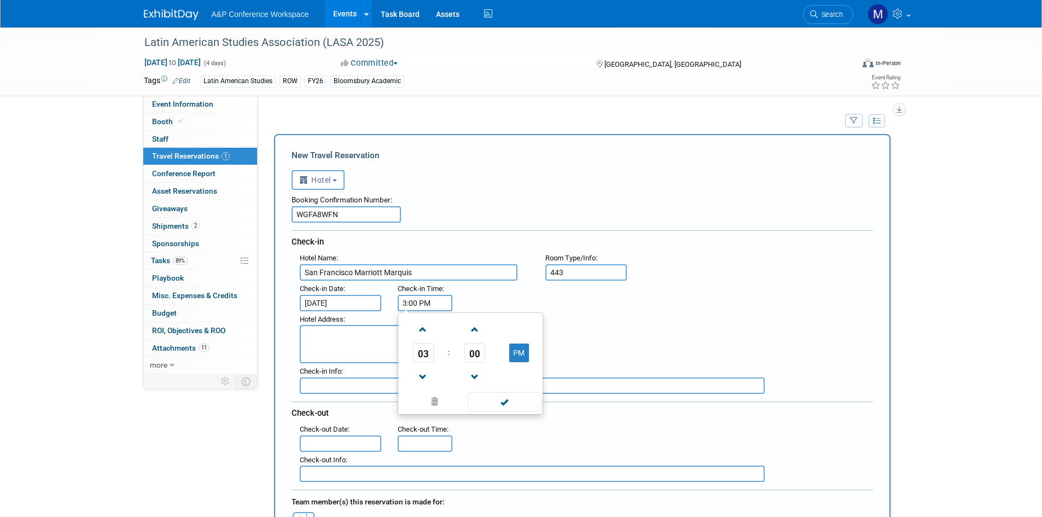
click at [419, 305] on input "3:00 PM" at bounding box center [425, 303] width 55 height 16
click at [424, 369] on span at bounding box center [422, 376] width 19 height 19
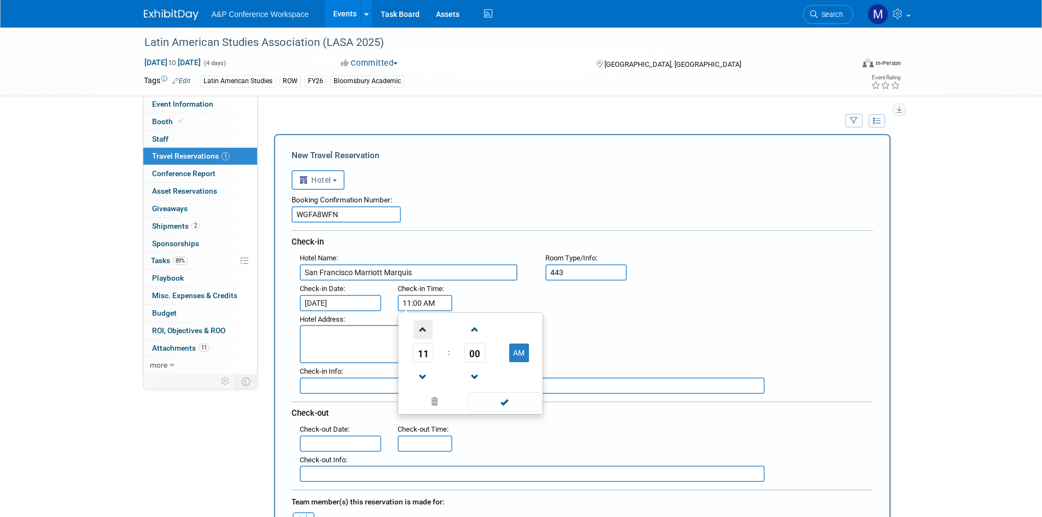
click at [423, 330] on span at bounding box center [422, 329] width 19 height 19
click at [425, 354] on span "12" at bounding box center [423, 353] width 21 height 20
click at [462, 385] on td "09" at bounding box center [452, 389] width 35 height 30
type input "9:00 PM"
click at [528, 401] on span at bounding box center [505, 401] width 74 height 19
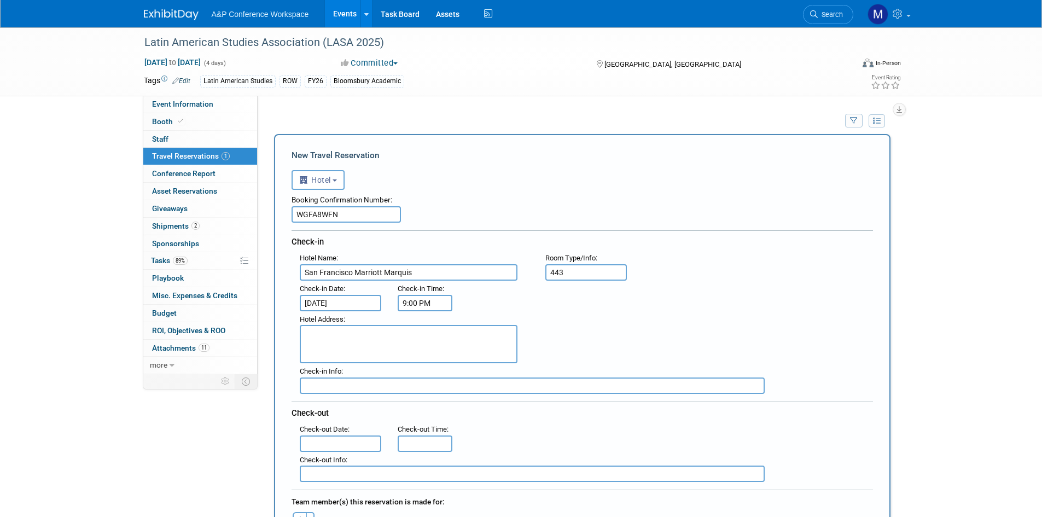
click at [376, 346] on textarea at bounding box center [409, 344] width 218 height 38
paste textarea "780 Mission St, San Francisco, CA 94103"
type textarea "780 Mission St, San Francisco, CA 94103"
click at [338, 388] on input "text" at bounding box center [532, 385] width 465 height 16
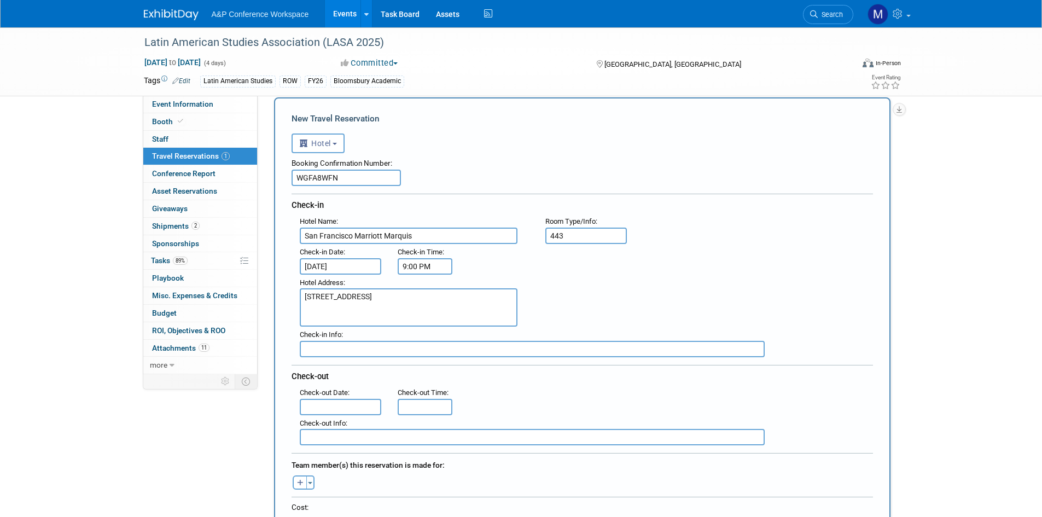
scroll to position [55, 0]
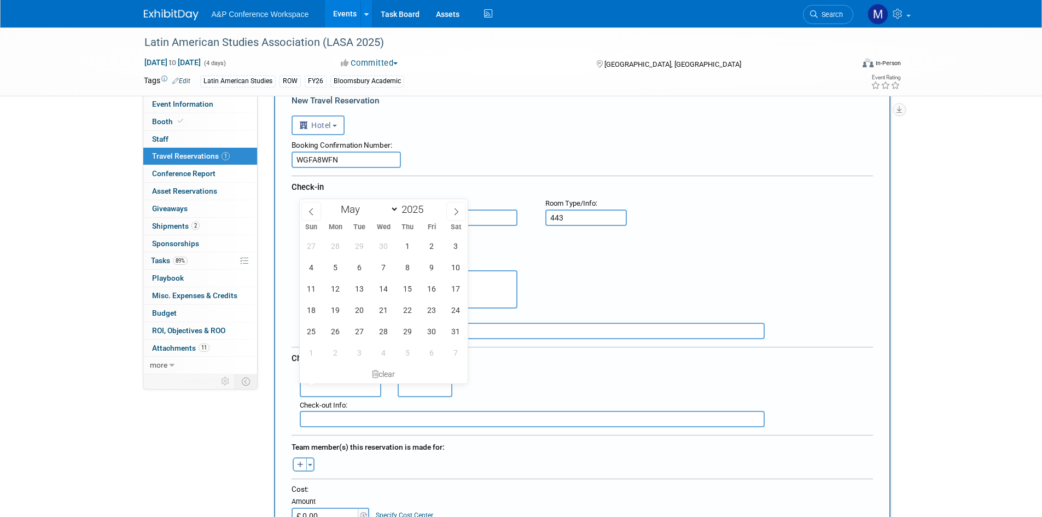
click at [335, 387] on input "text" at bounding box center [341, 389] width 82 height 16
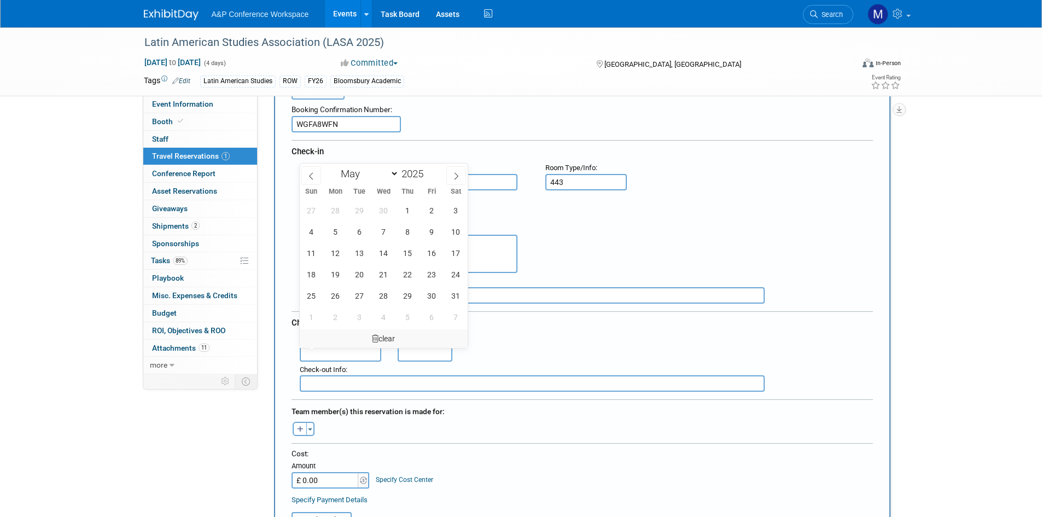
scroll to position [109, 0]
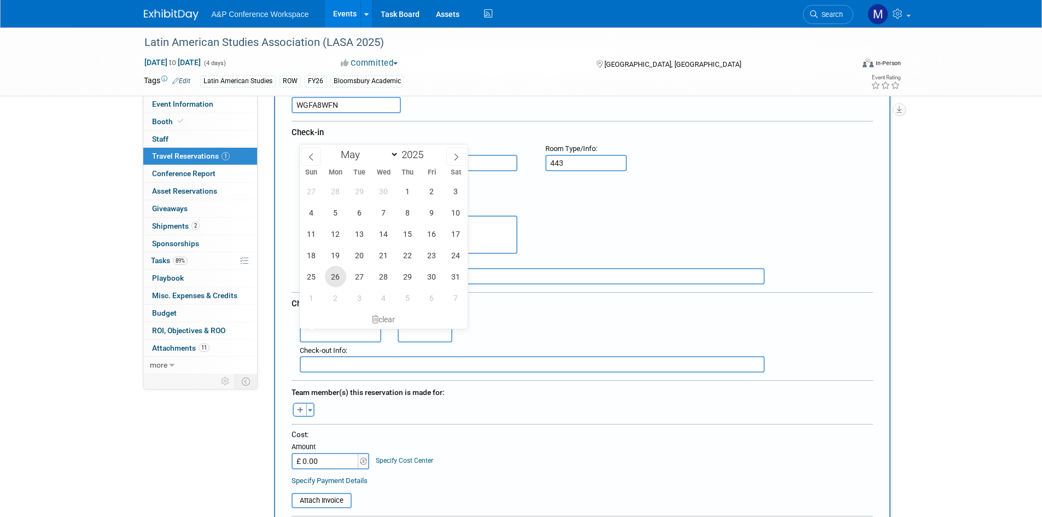
click at [337, 279] on span "26" at bounding box center [335, 276] width 21 height 21
type input "May 26, 2025"
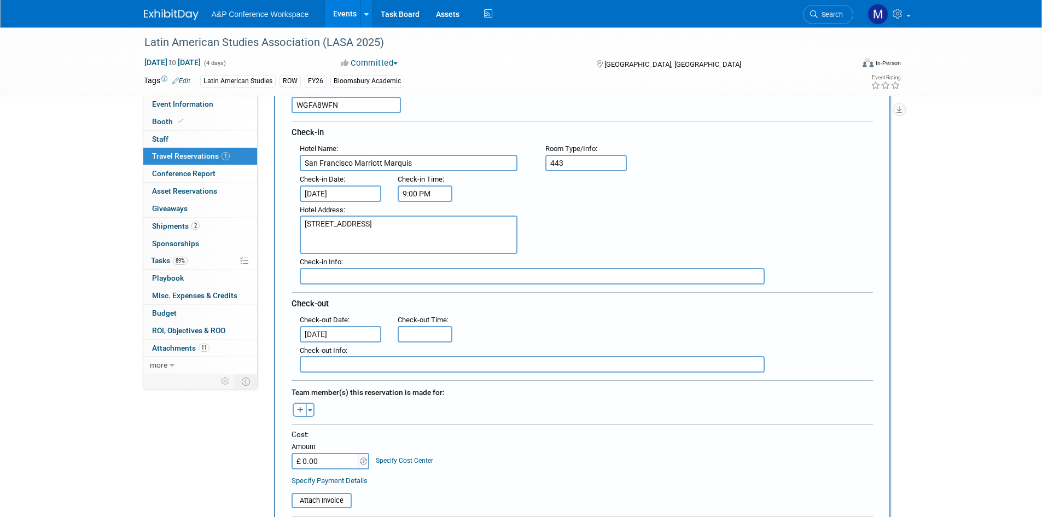
type input "11:00 AM"
click at [424, 331] on input "11:00 AM" at bounding box center [425, 334] width 55 height 16
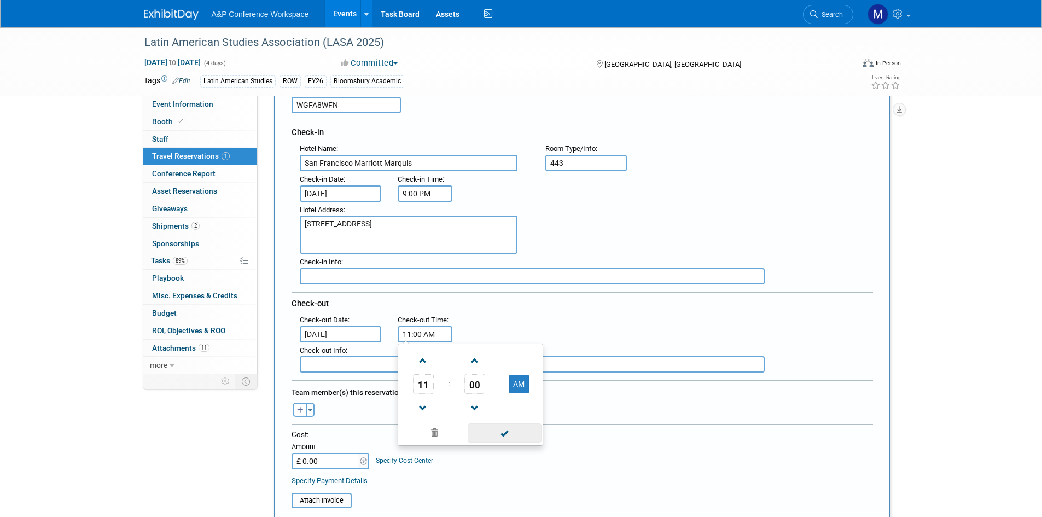
click at [493, 431] on span at bounding box center [505, 432] width 74 height 19
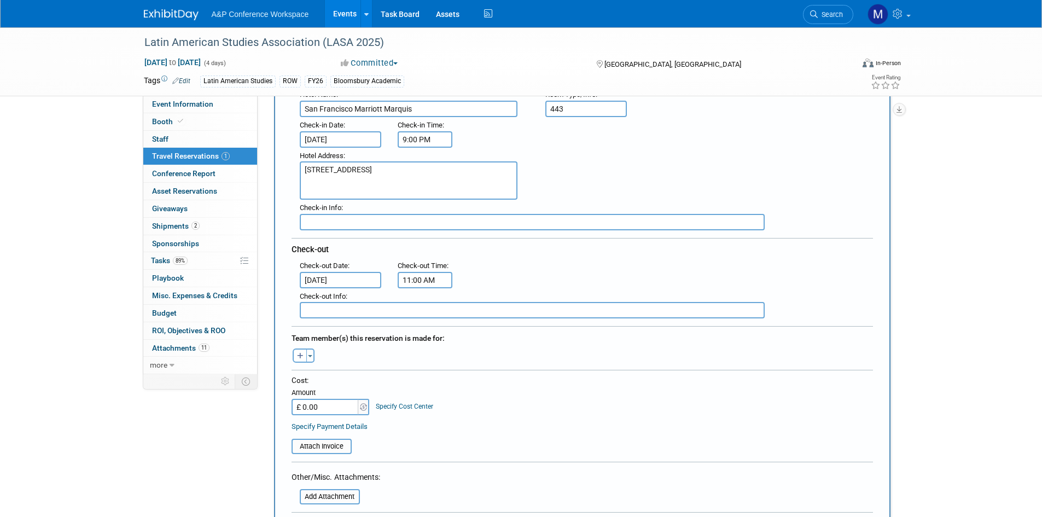
scroll to position [164, 0]
click at [335, 406] on input "£ 0.00" at bounding box center [325, 406] width 68 height 16
click at [313, 448] on input "file" at bounding box center [285, 445] width 130 height 13
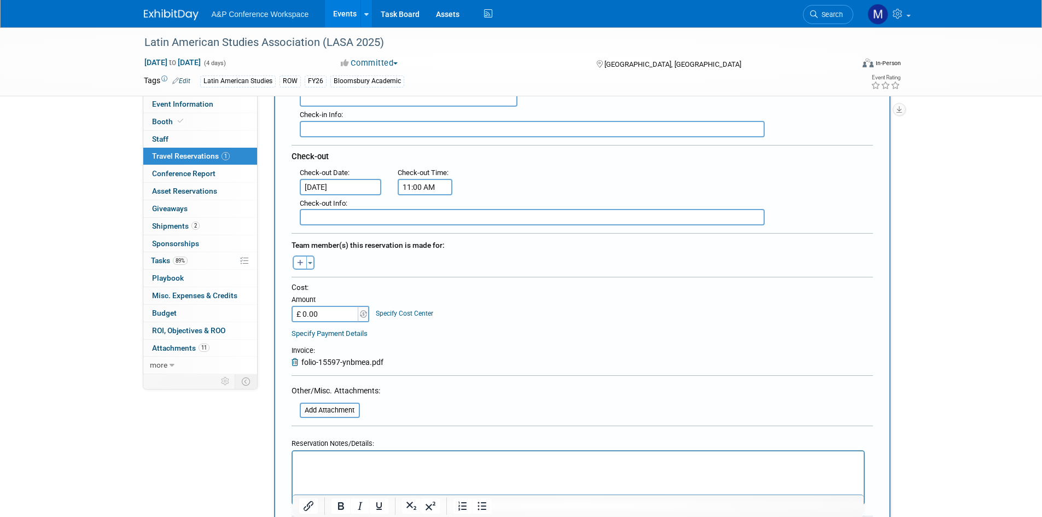
scroll to position [273, 0]
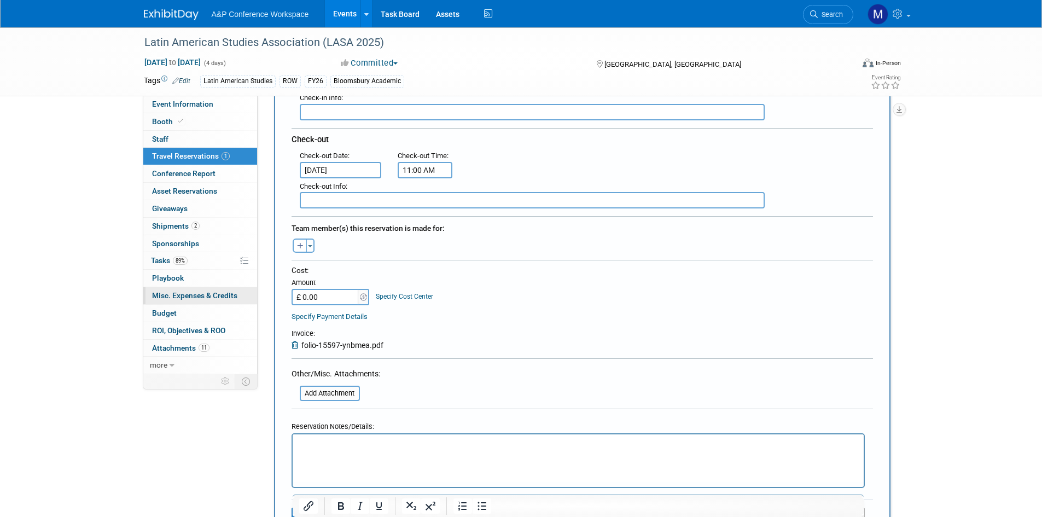
paste input "784.62"
type input "£ 784.62"
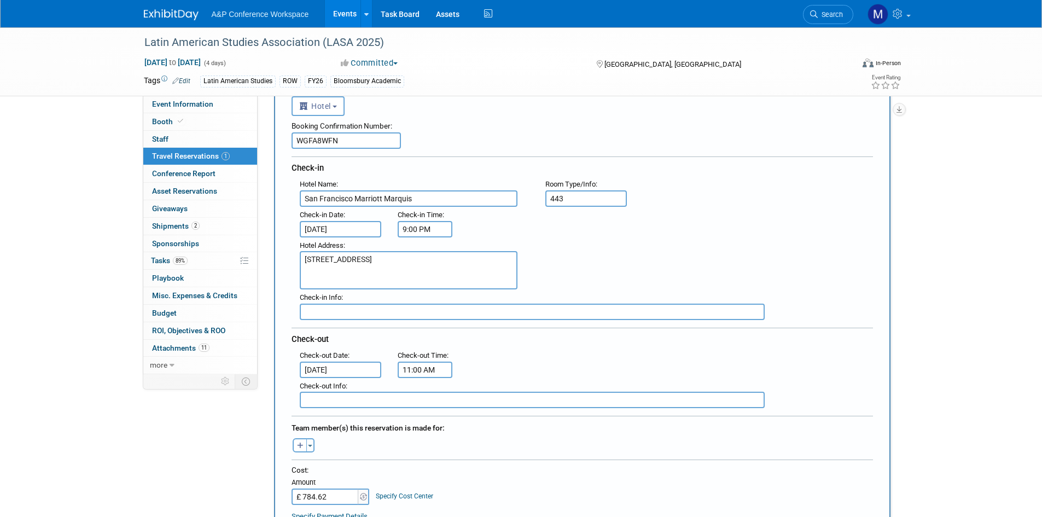
scroll to position [0, 0]
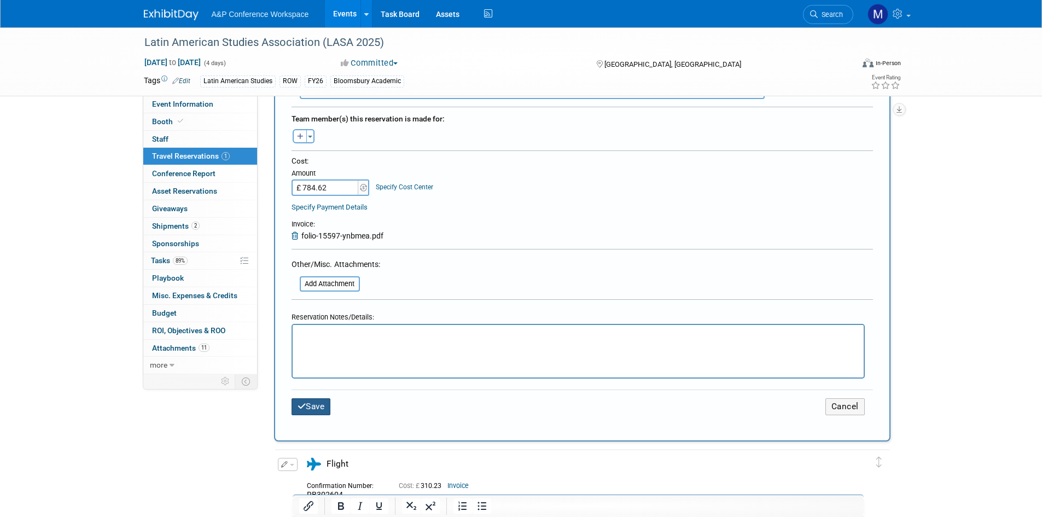
click at [312, 404] on button "Save" at bounding box center [310, 406] width 39 height 17
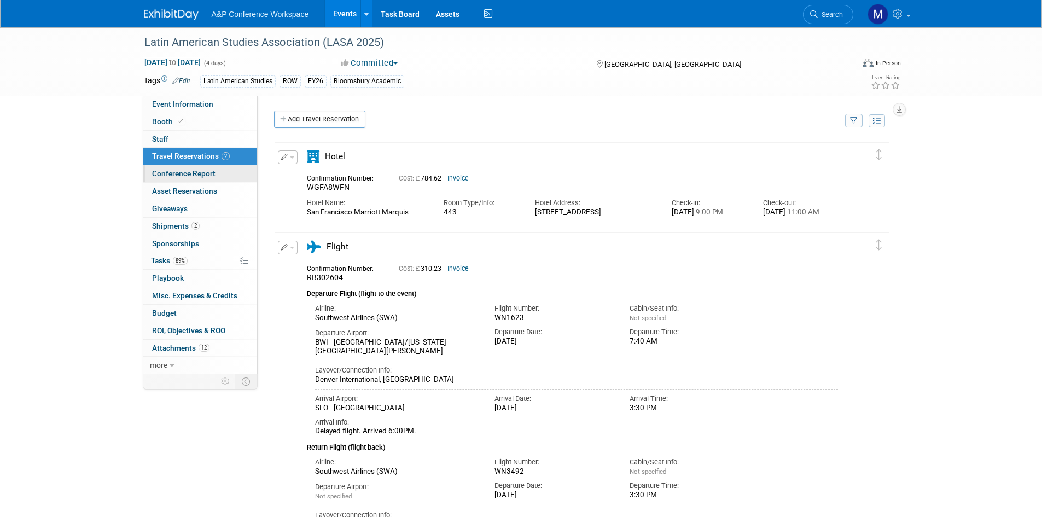
click at [195, 177] on span "Conference Report" at bounding box center [183, 173] width 63 height 9
select select "NO"
select select "YES"
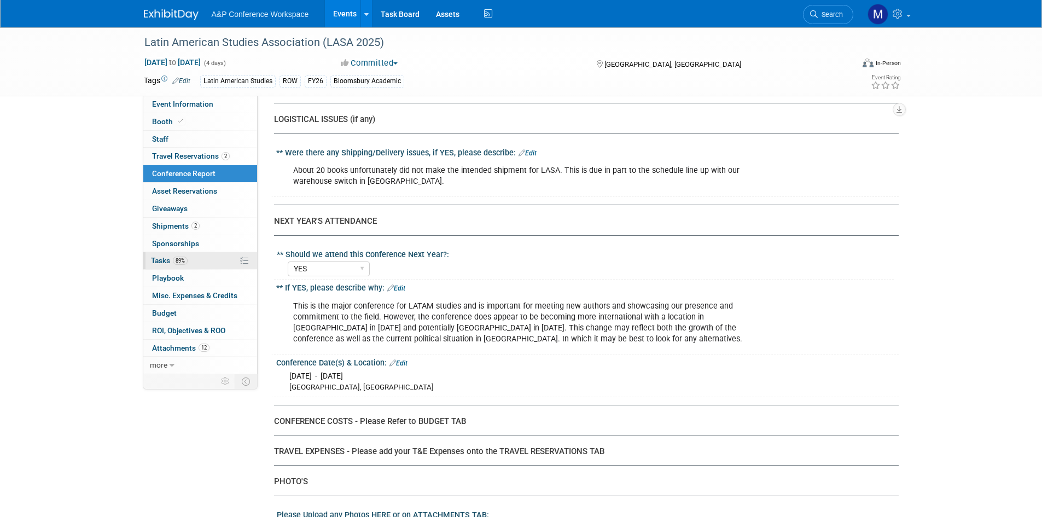
scroll to position [2924, 0]
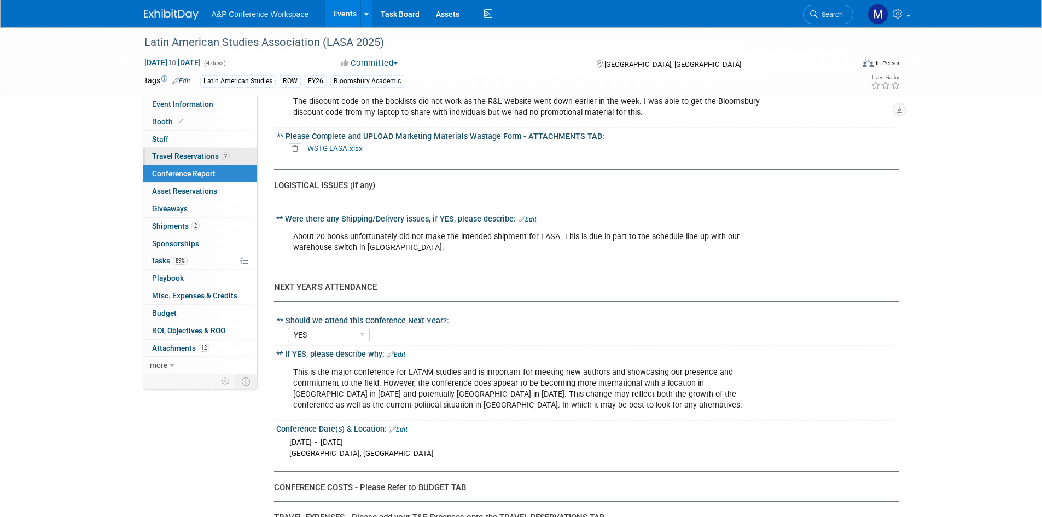
click at [201, 153] on span "Travel Reservations 2" at bounding box center [191, 155] width 78 height 9
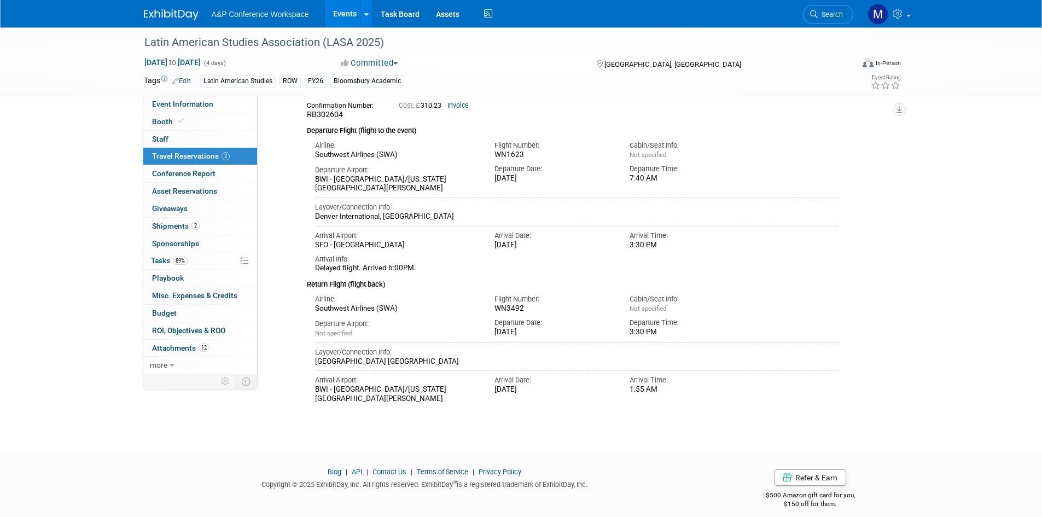
scroll to position [164, 0]
click at [171, 259] on span "Tasks 89%" at bounding box center [169, 260] width 37 height 9
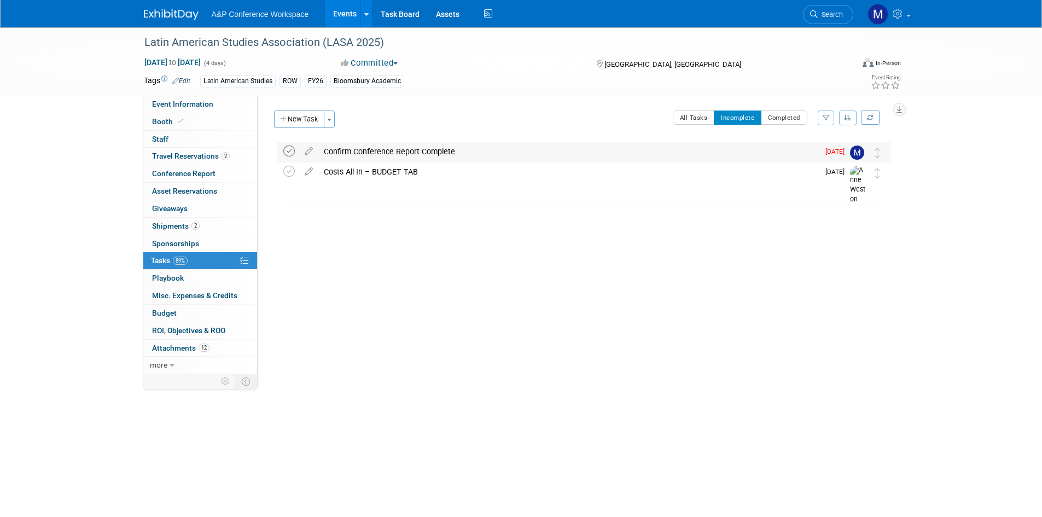
click at [288, 148] on icon at bounding box center [288, 150] width 11 height 11
click at [212, 208] on link "0 Giveaways 0" at bounding box center [200, 208] width 114 height 17
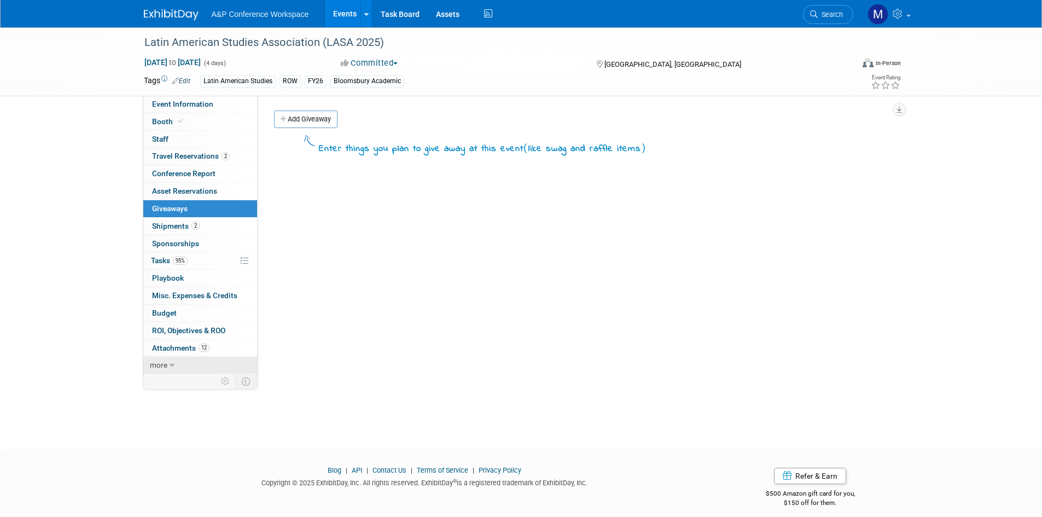
click at [163, 368] on span "more" at bounding box center [158, 364] width 17 height 9
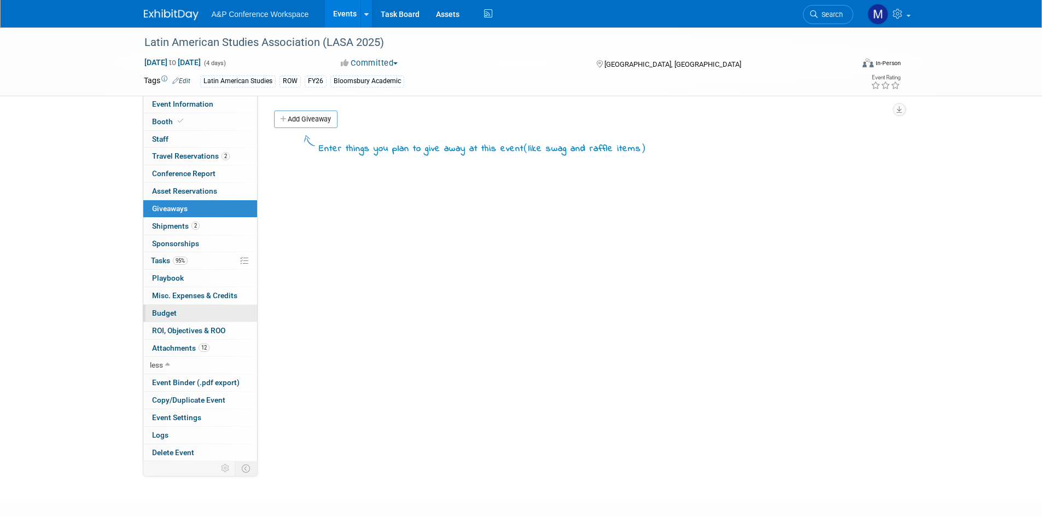
click at [163, 316] on span "Budget" at bounding box center [164, 312] width 25 height 9
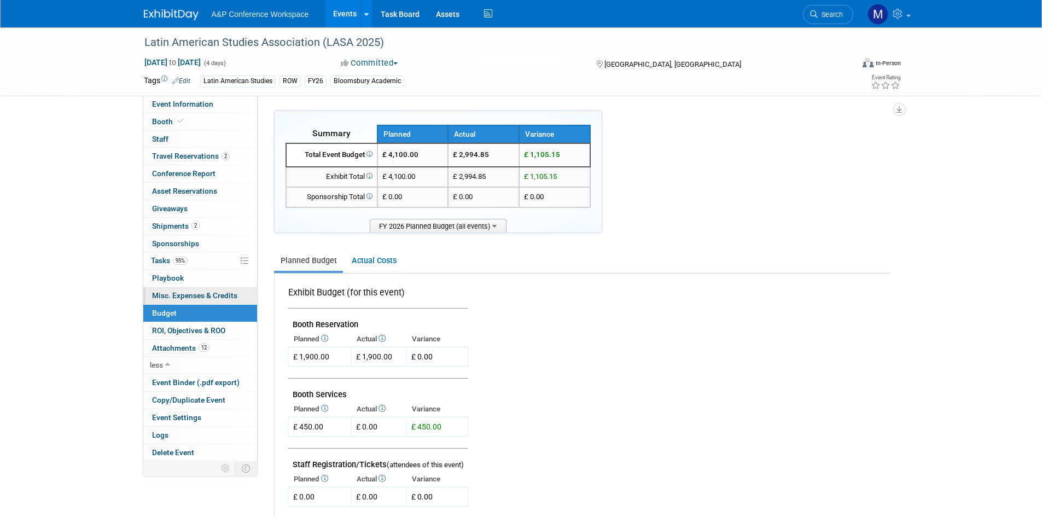
click at [183, 296] on span "Misc. Expenses & Credits 0" at bounding box center [194, 295] width 85 height 9
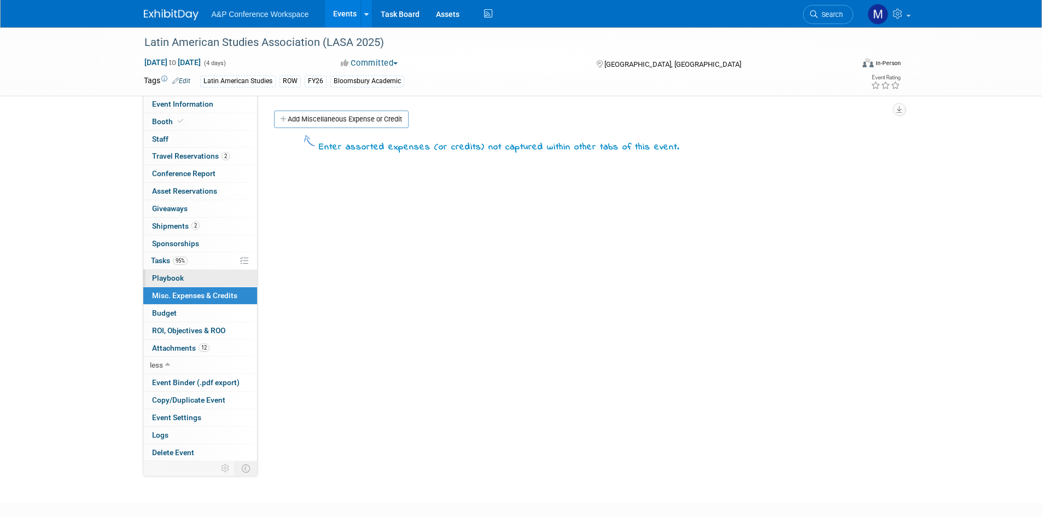
click at [179, 275] on span "Playbook 0" at bounding box center [168, 277] width 32 height 9
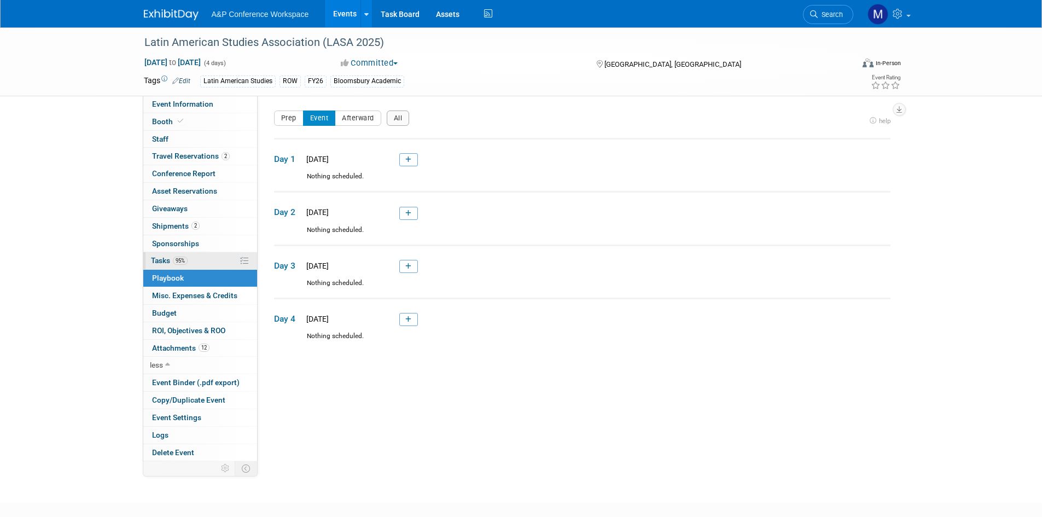
click at [177, 261] on span "95%" at bounding box center [180, 260] width 15 height 8
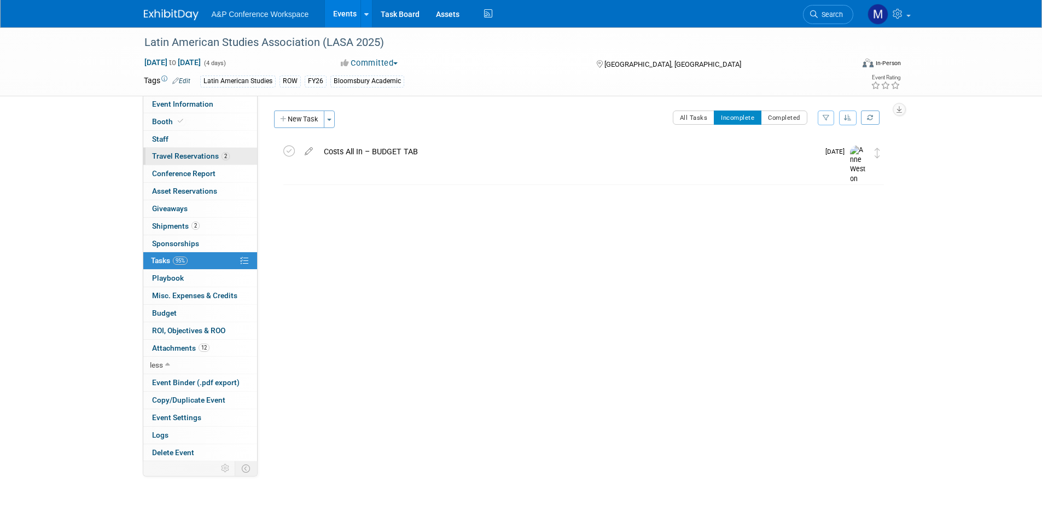
click at [196, 158] on span "Travel Reservations 2" at bounding box center [191, 155] width 78 height 9
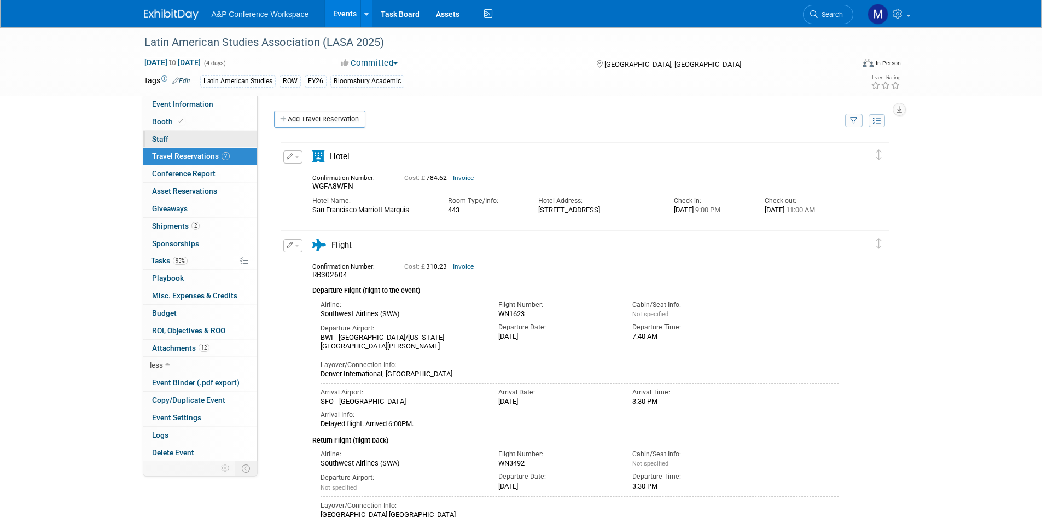
click at [172, 135] on link "0 Staff 0" at bounding box center [200, 139] width 114 height 17
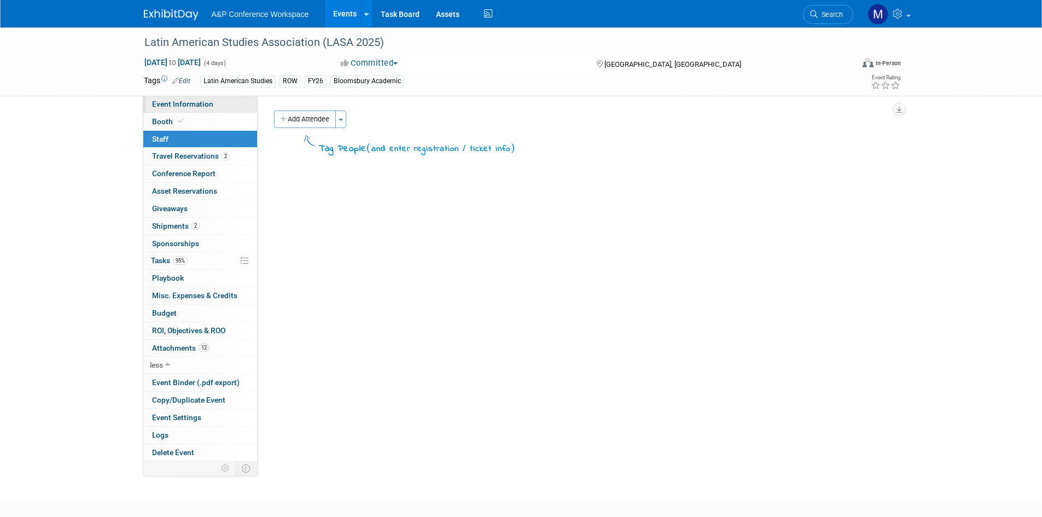
click at [179, 107] on span "Event Information" at bounding box center [182, 104] width 61 height 9
select select "Annual"
select select "Level 2"
select select "In-Person Booth"
select select "Latin American Studies"
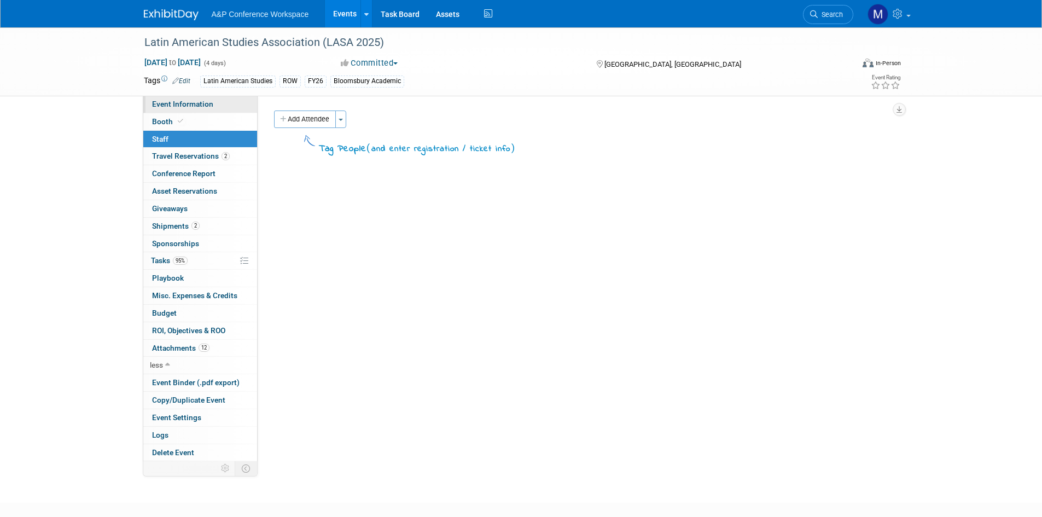
select select "Bloomsbury/Rowman & [PERSON_NAME]"
select select "[PERSON_NAME]"
select select "Inspection/Exam Copy Leads​"
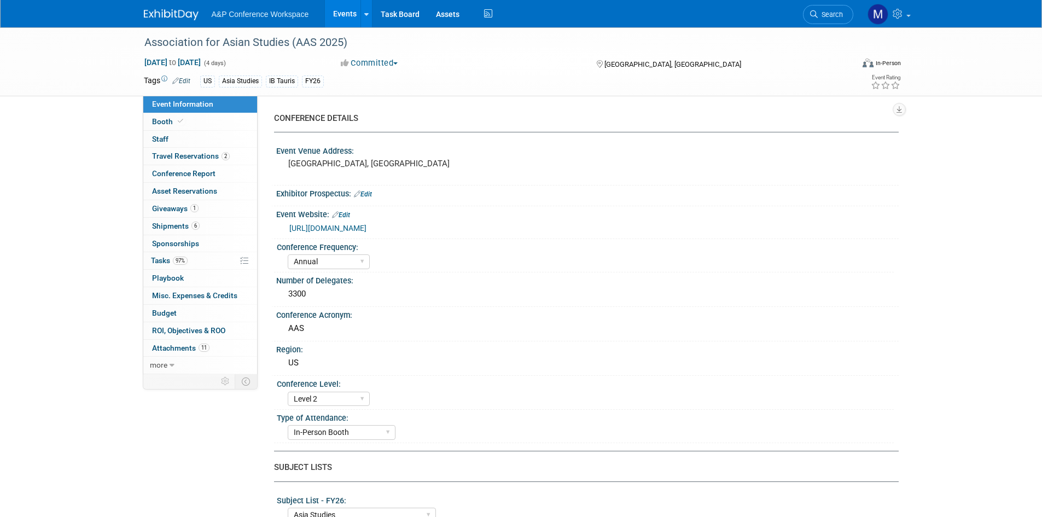
select select "Annual"
select select "Level 2"
select select "In-Person Booth"
select select "Asia Studies"
select select "Bloomsbury/Rowman & [PERSON_NAME]"
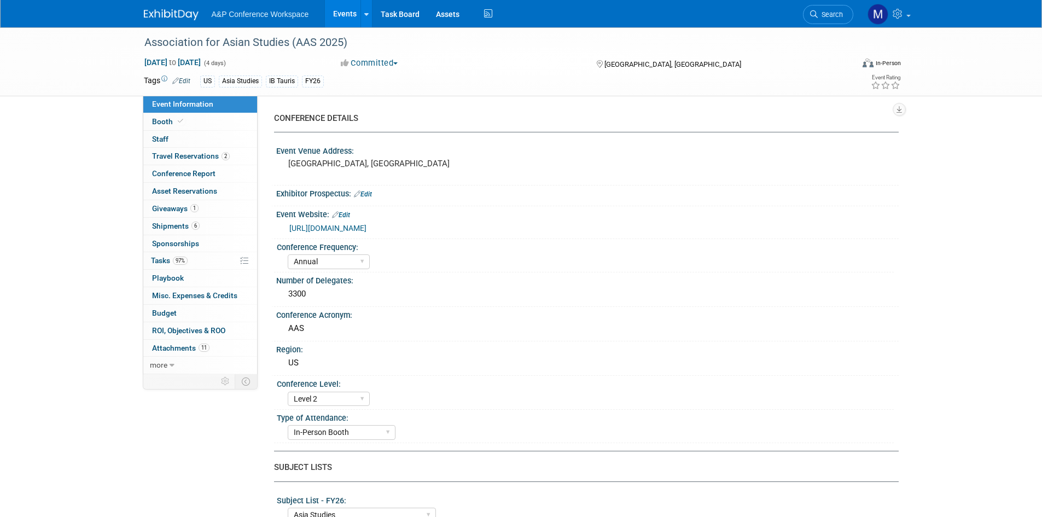
select select "[PERSON_NAME]"
select select "Networking/Commissioning"
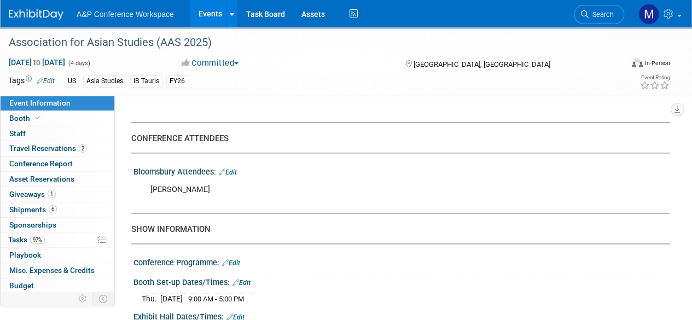
scroll to position [711, 0]
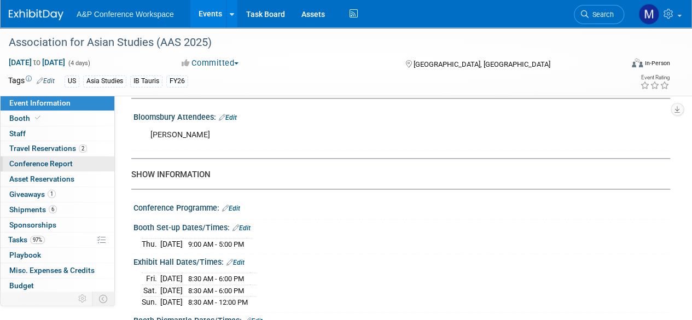
click at [59, 163] on span "Conference Report" at bounding box center [40, 163] width 63 height 9
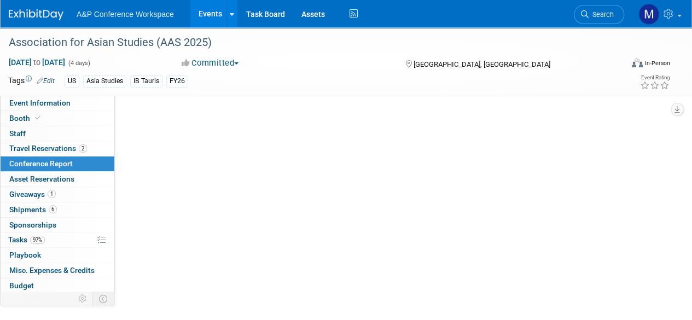
scroll to position [0, 0]
select select "NO"
select select "YES"
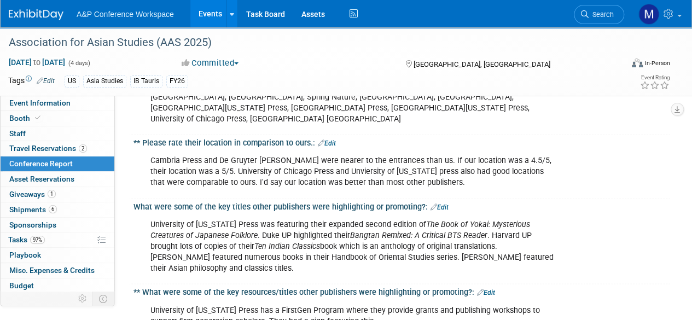
scroll to position [711, 0]
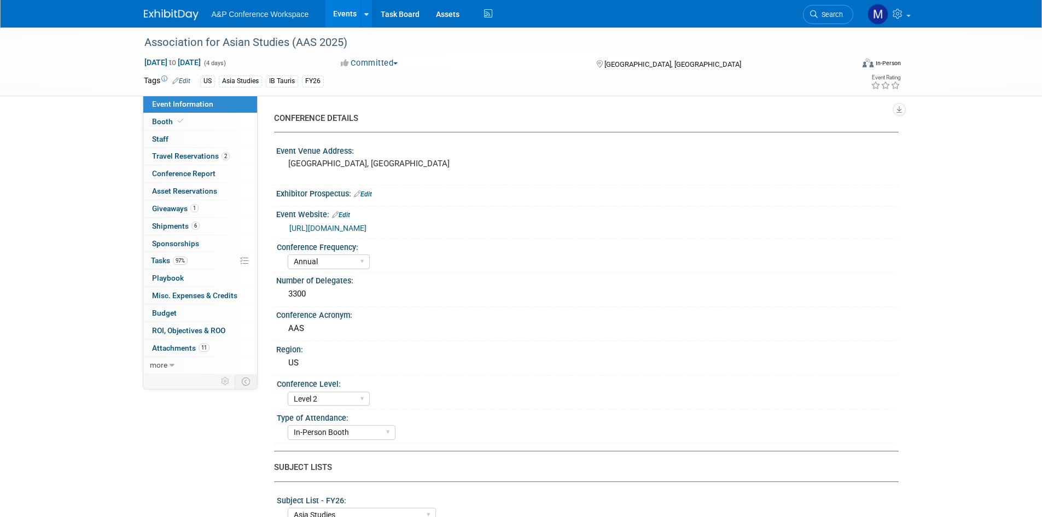
select select "Annual"
select select "Level 2"
select select "In-Person Booth"
select select "Asia Studies"
select select "Bloomsbury/Rowman & [PERSON_NAME]"
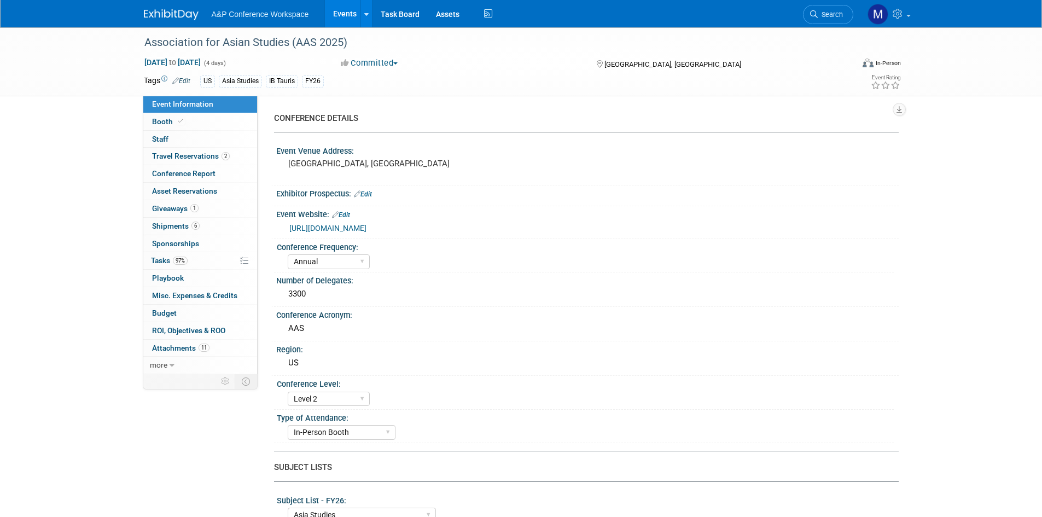
select select "[PERSON_NAME]"
select select "Networking/Commissioning"
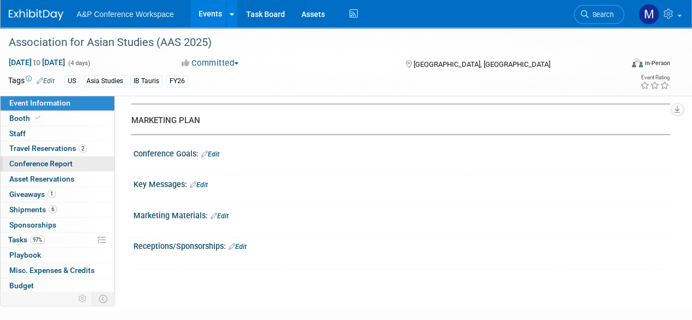
click at [46, 165] on span "Conference Report" at bounding box center [40, 163] width 63 height 9
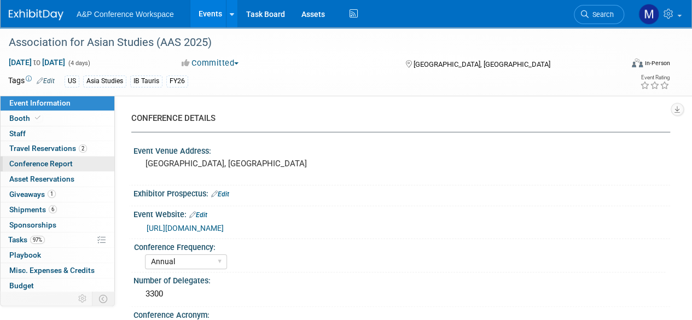
select select "NO"
select select "YES"
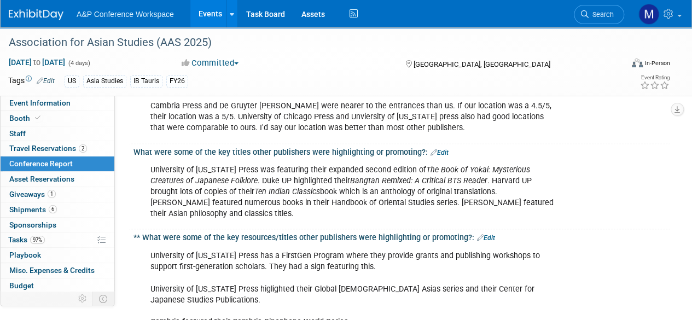
scroll to position [766, 0]
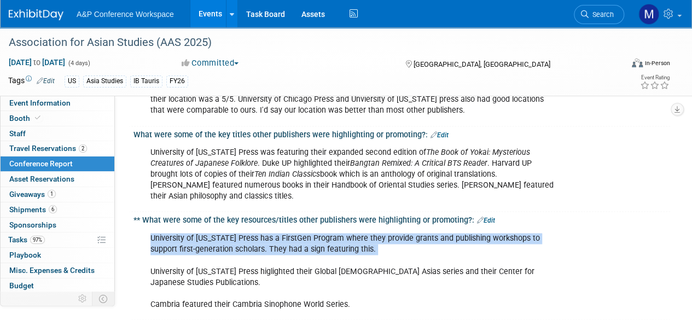
drag, startPoint x: 148, startPoint y: 199, endPoint x: 372, endPoint y: 221, distance: 224.8
click at [372, 227] on div "University of California Press has a FirstGen Program where they provide grants…" at bounding box center [353, 271] width 421 height 88
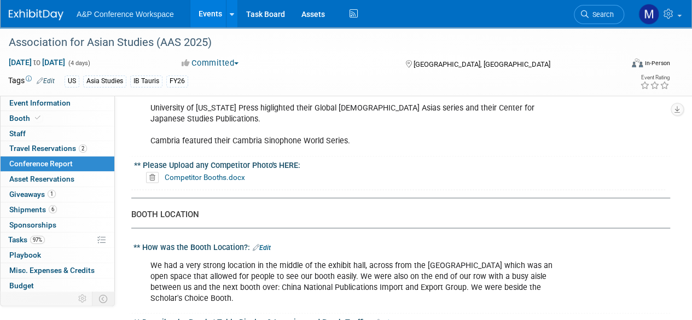
scroll to position [930, 0]
click at [232, 172] on link "Competitor Booths.docx" at bounding box center [205, 176] width 80 height 9
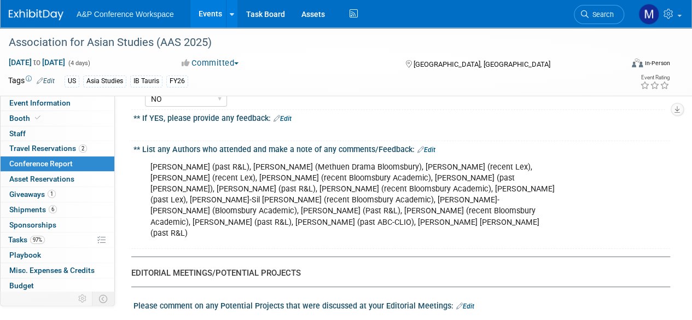
scroll to position [1750, 0]
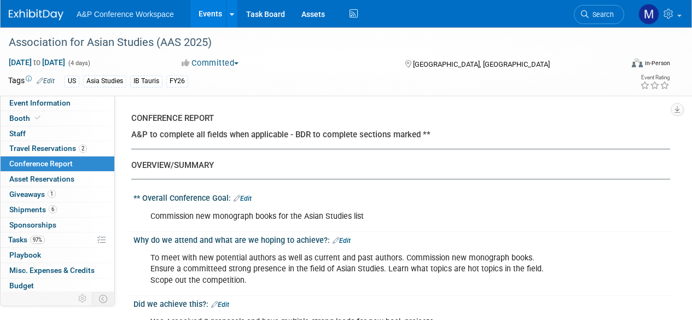
select select "NO"
select select "YES"
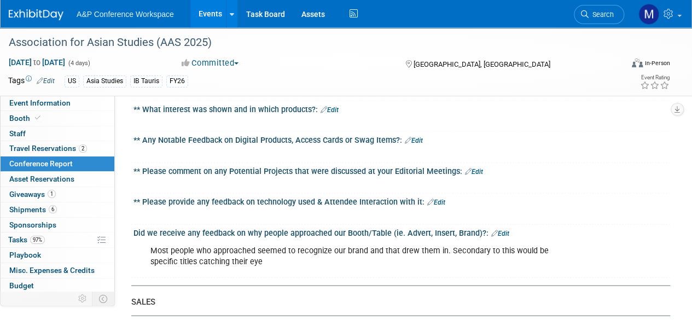
scroll to position [3172, 0]
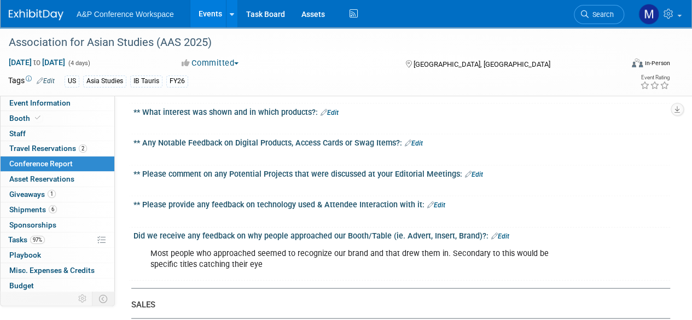
drag, startPoint x: 151, startPoint y: 173, endPoint x: 425, endPoint y: 186, distance: 274.8
copy div "Booklists for both R&L/Lexington and Bloomsbury Academic, series flyers for Blo…"
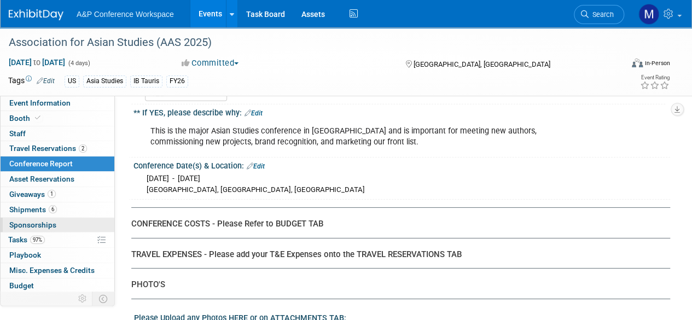
scroll to position [45, 0]
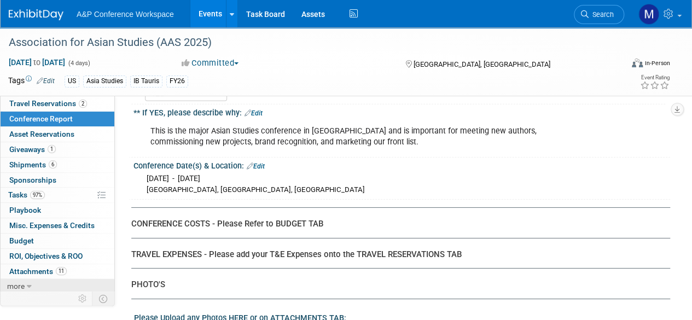
click at [27, 283] on icon at bounding box center [29, 287] width 5 height 8
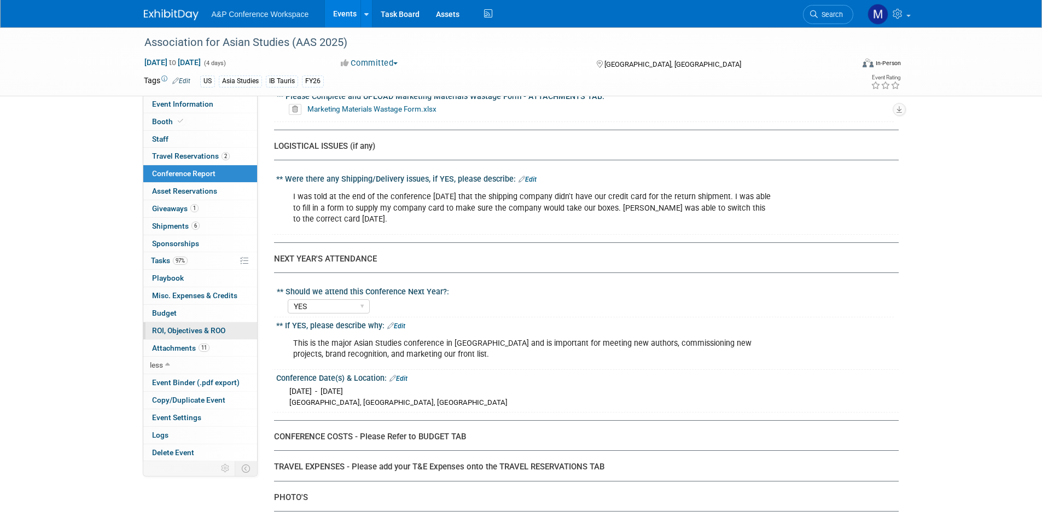
scroll to position [3307, 0]
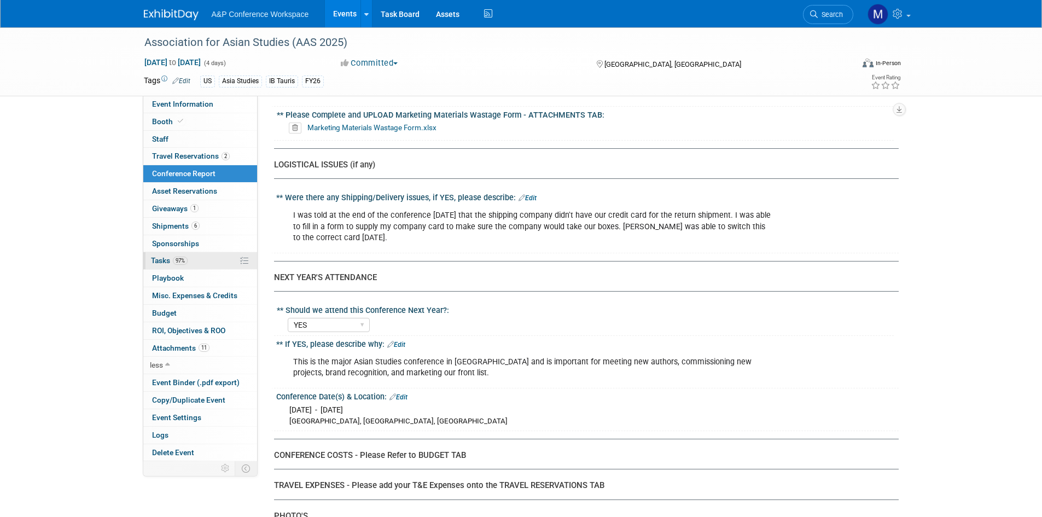
click at [182, 258] on span "97%" at bounding box center [180, 260] width 15 height 8
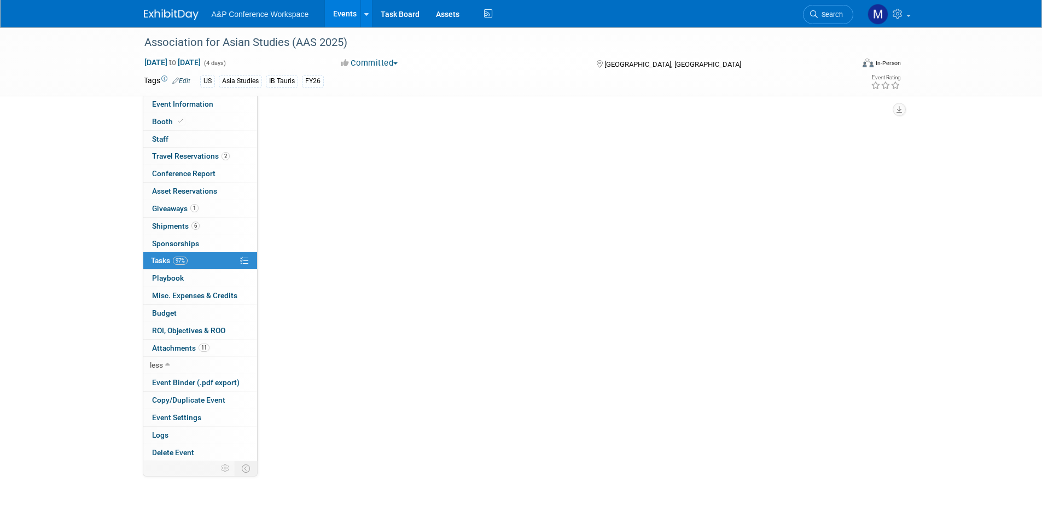
scroll to position [0, 0]
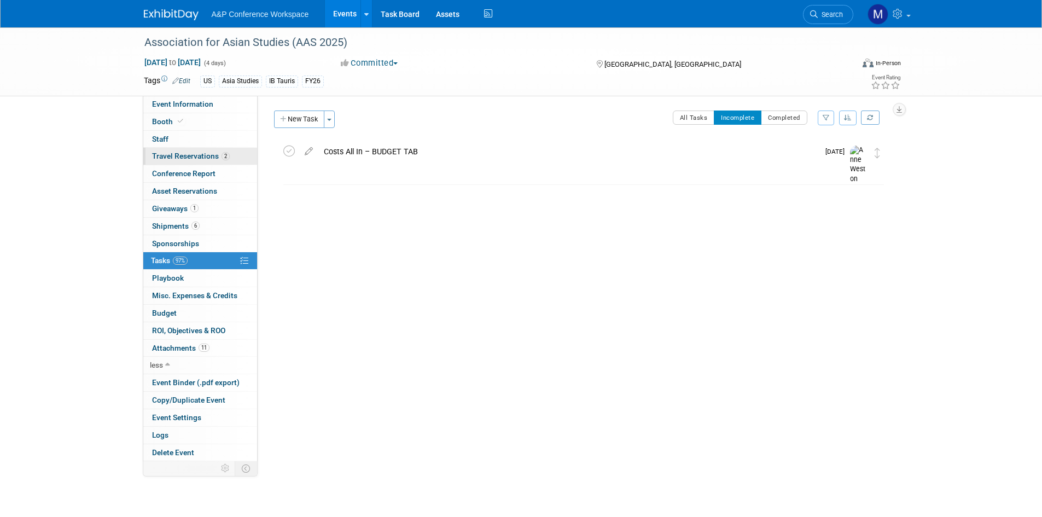
click at [198, 155] on span "Travel Reservations 2" at bounding box center [191, 155] width 78 height 9
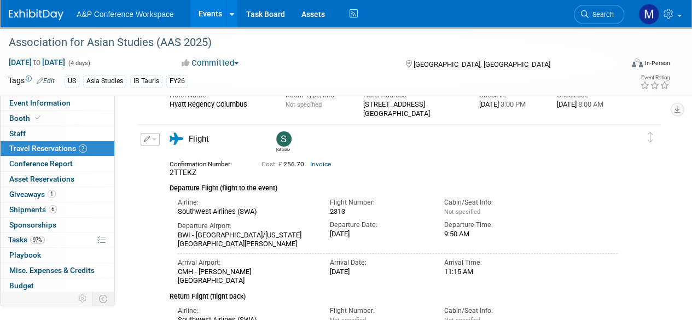
scroll to position [55, 0]
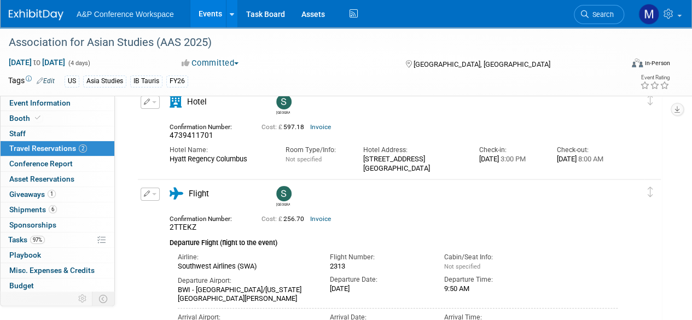
click at [320, 127] on link "Invoice" at bounding box center [320, 127] width 21 height 8
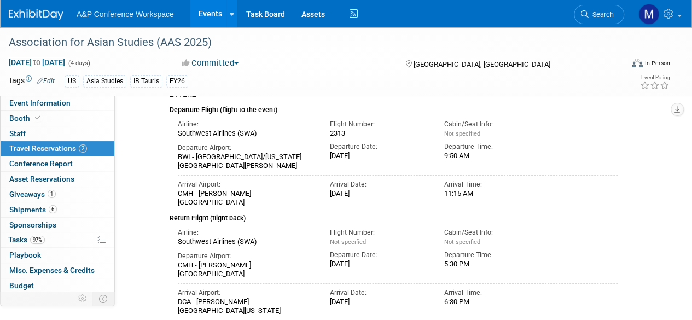
scroll to position [253, 0]
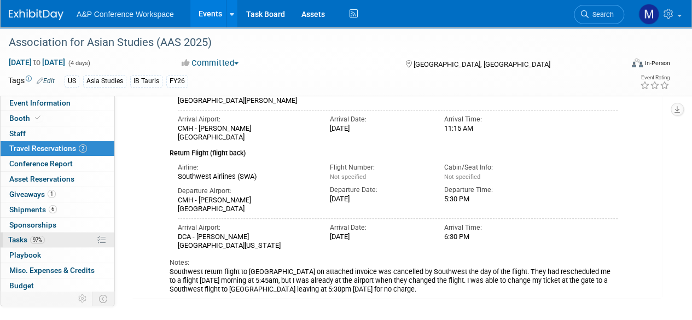
click at [38, 241] on span "97%" at bounding box center [37, 240] width 15 height 8
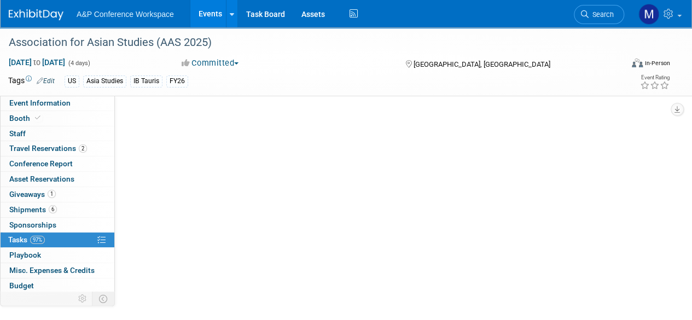
scroll to position [0, 0]
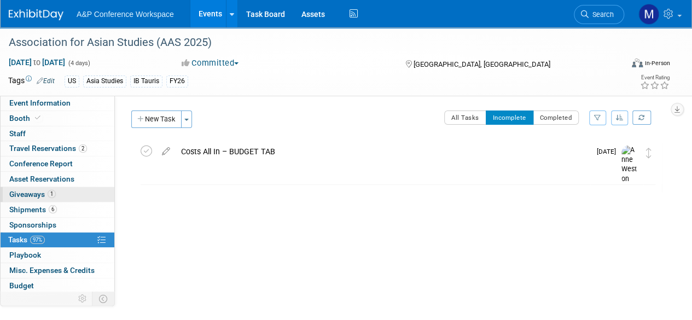
click at [22, 196] on span "Giveaways 1" at bounding box center [32, 194] width 46 height 9
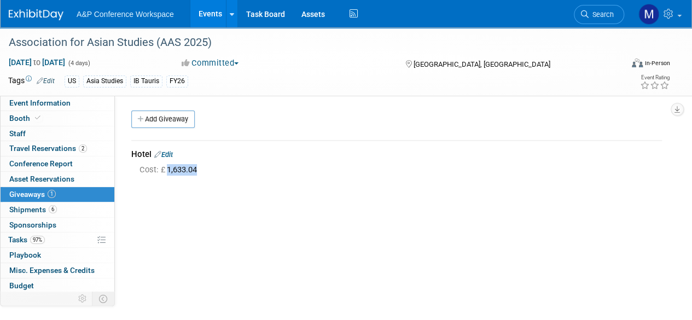
drag, startPoint x: 220, startPoint y: 169, endPoint x: 168, endPoint y: 168, distance: 51.4
click at [168, 168] on div "Cost: £ 1,633.04" at bounding box center [400, 169] width 522 height 11
copy span "1,633.04"
click at [39, 266] on span "Misc. Expenses & Credits 0" at bounding box center [51, 270] width 85 height 9
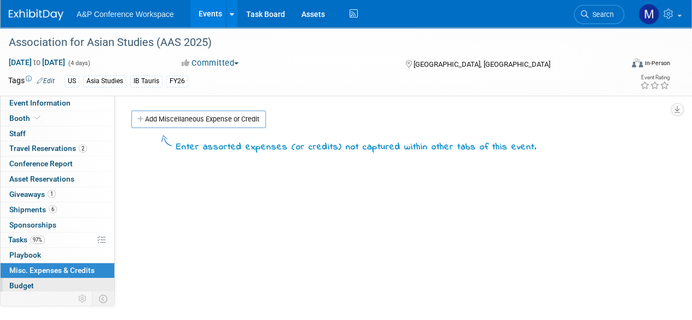
click at [32, 278] on link "Budget" at bounding box center [58, 285] width 114 height 15
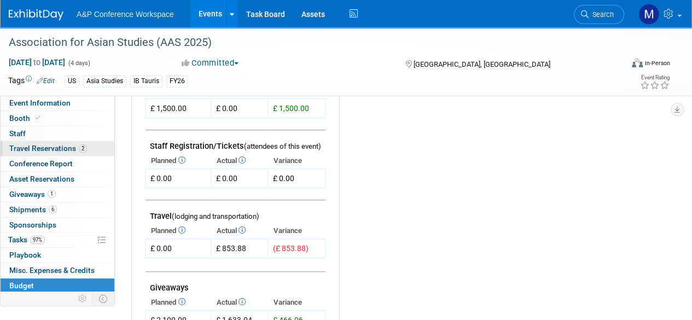
scroll to position [241, 0]
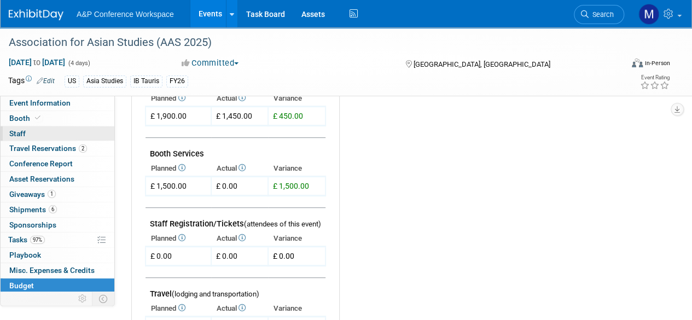
click at [55, 129] on link "0 Staff 0" at bounding box center [58, 133] width 114 height 15
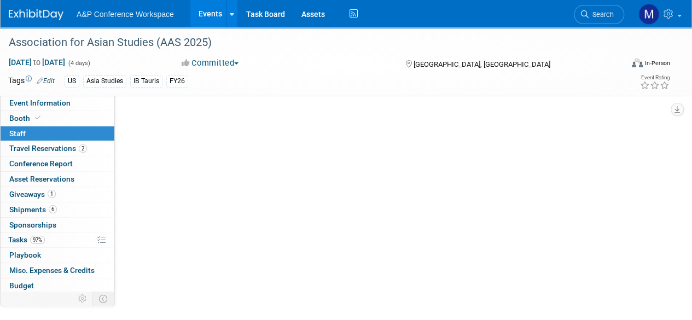
scroll to position [0, 0]
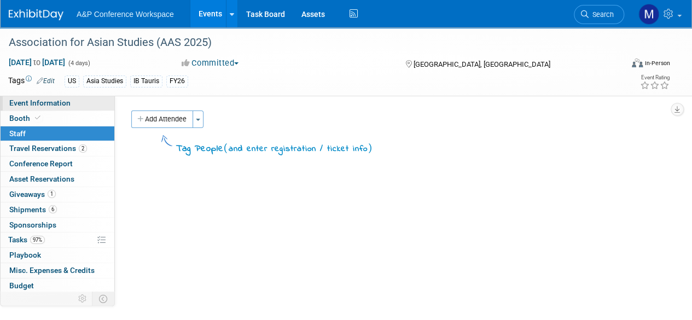
click at [54, 108] on link "Event Information" at bounding box center [58, 103] width 114 height 15
select select "Annual"
select select "Level 2"
select select "In-Person Booth"
select select "Asia Studies"
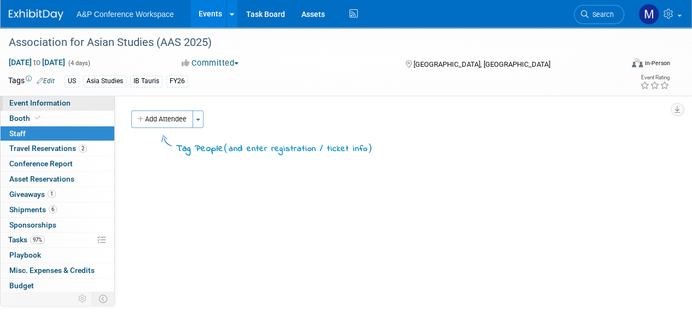
select select "Bloomsbury/Rowman & [PERSON_NAME]"
select select "[PERSON_NAME]"
select select "Networking/Commissioning"
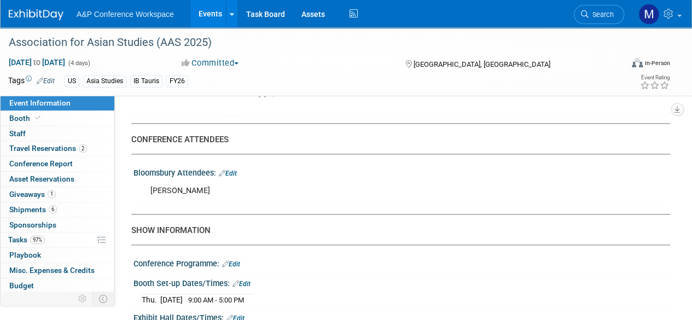
scroll to position [656, 0]
